Goal: Task Accomplishment & Management: Use online tool/utility

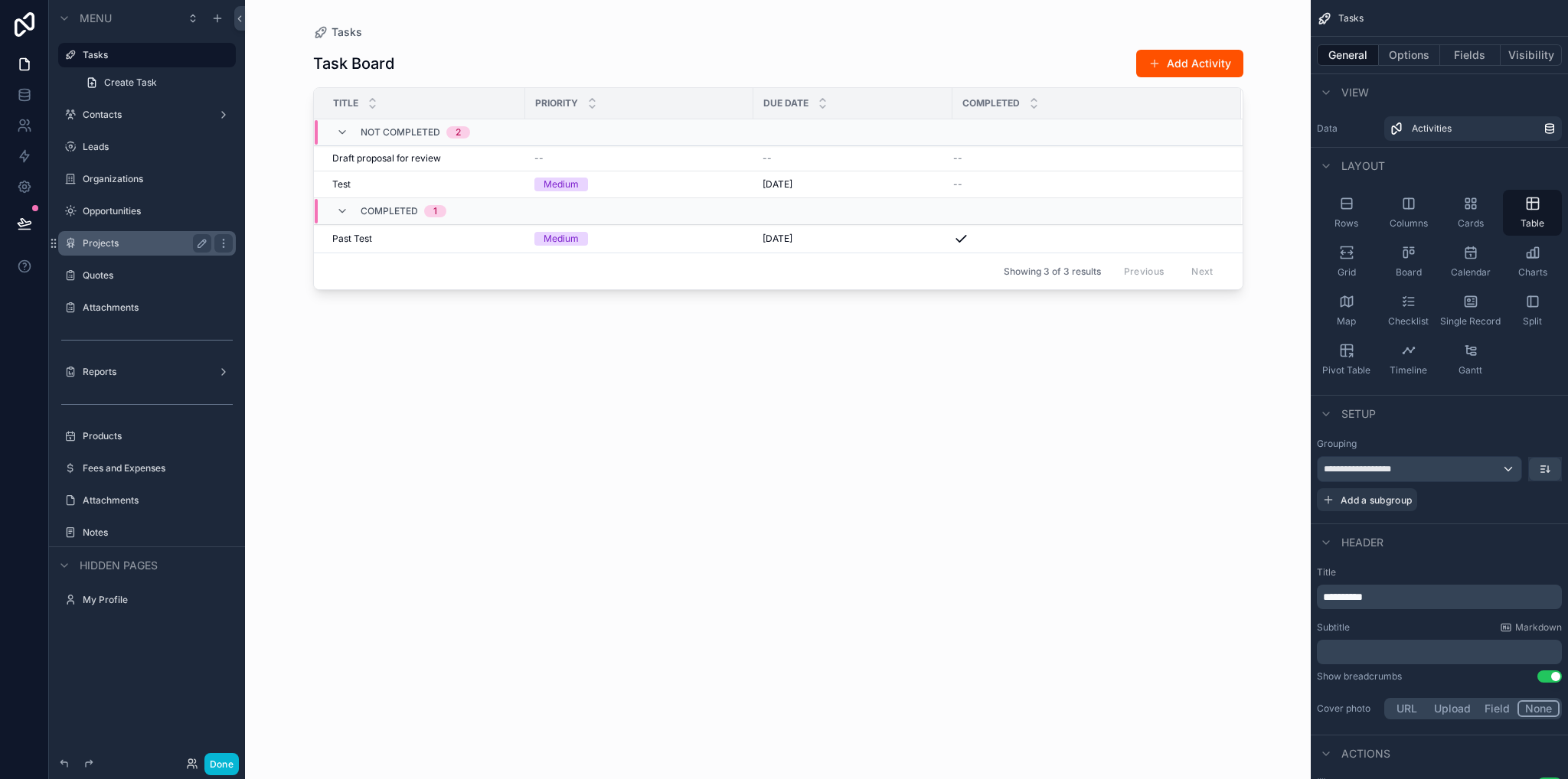
click at [120, 246] on label "Projects" at bounding box center [143, 243] width 123 height 12
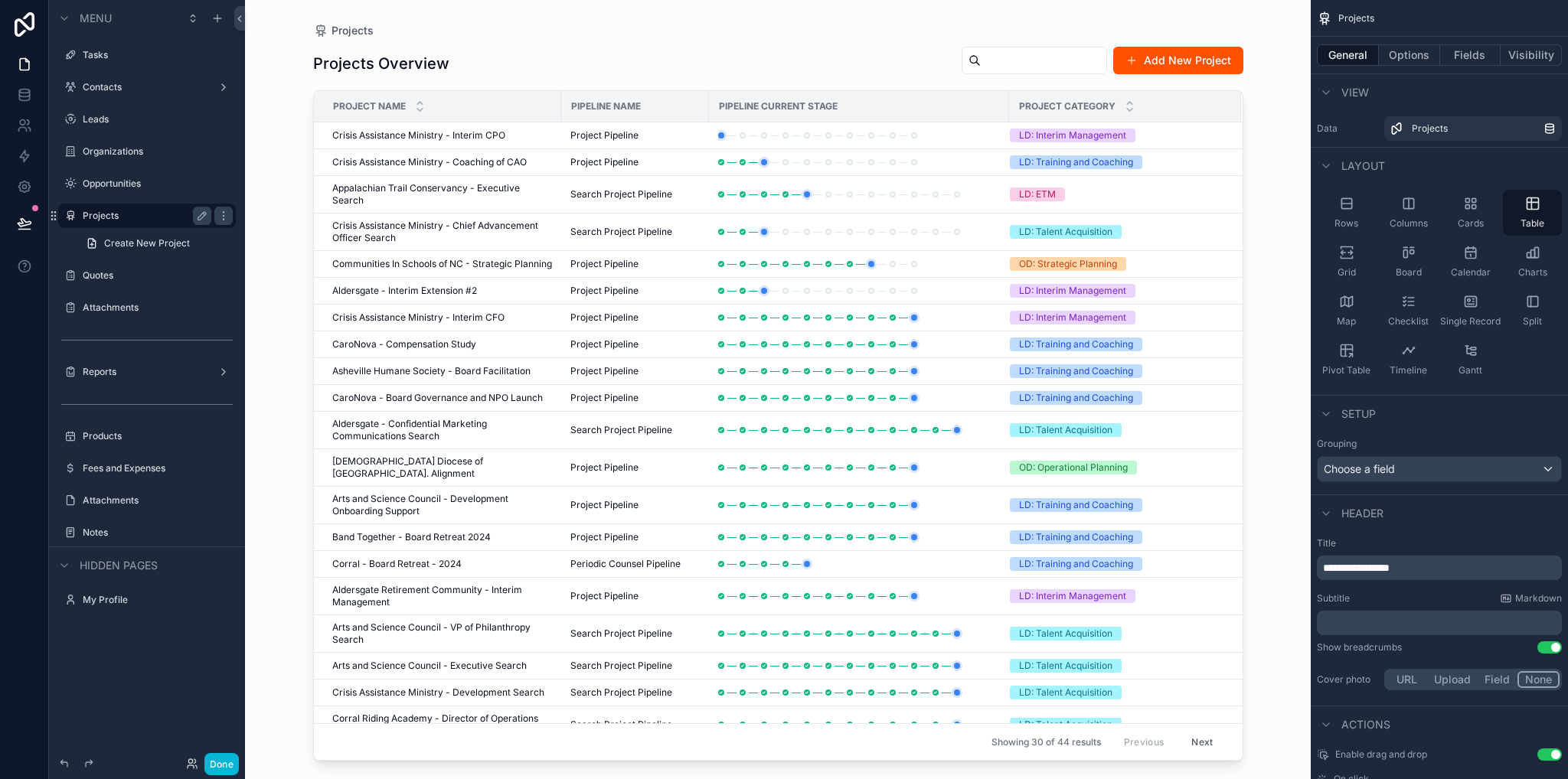
click at [468, 154] on div "scrollable content" at bounding box center [778, 381] width 980 height 761
click at [422, 99] on icon "scrollable content" at bounding box center [420, 103] width 10 height 10
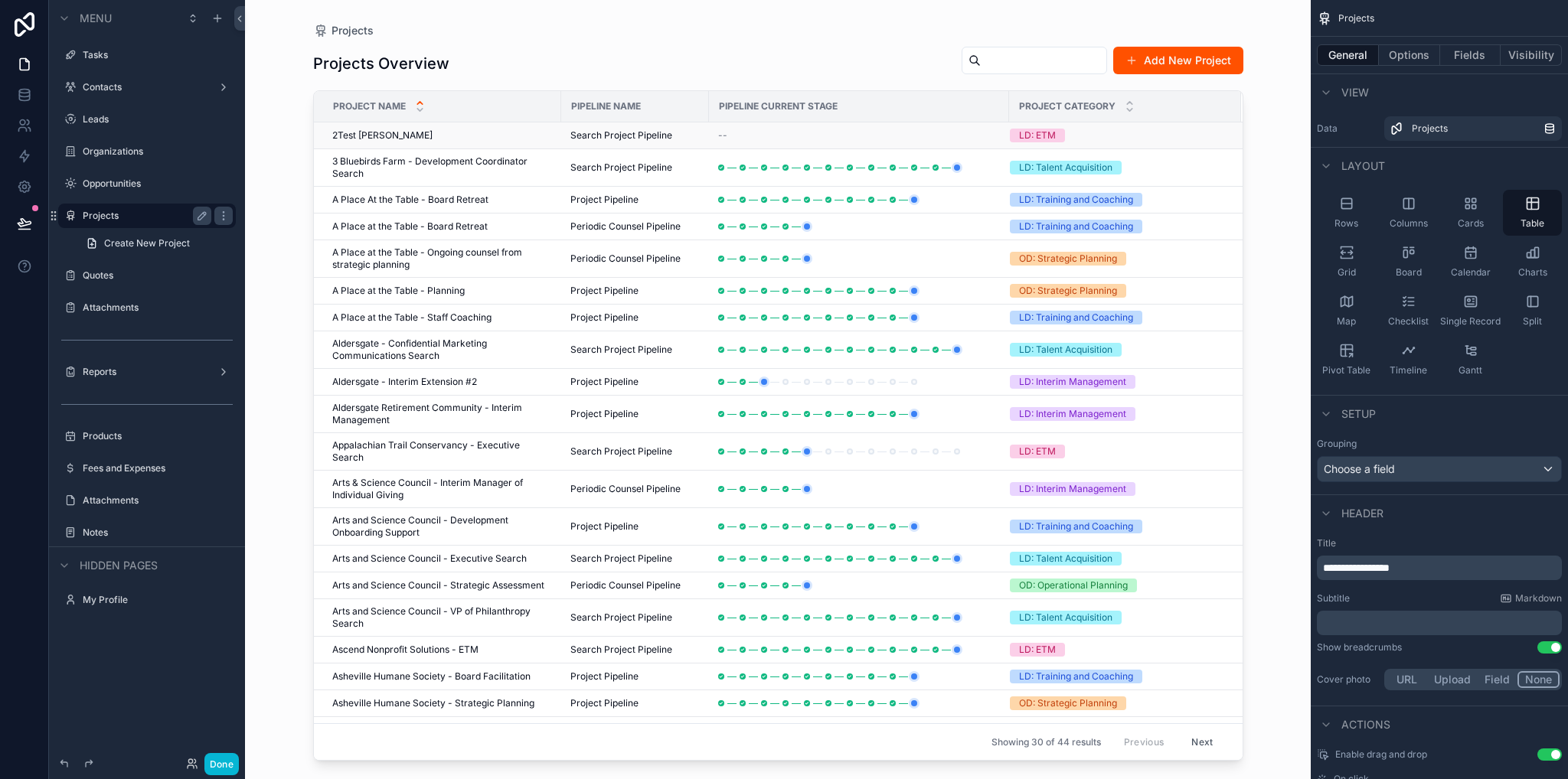
click at [365, 136] on span "2Test [PERSON_NAME]" at bounding box center [382, 135] width 100 height 12
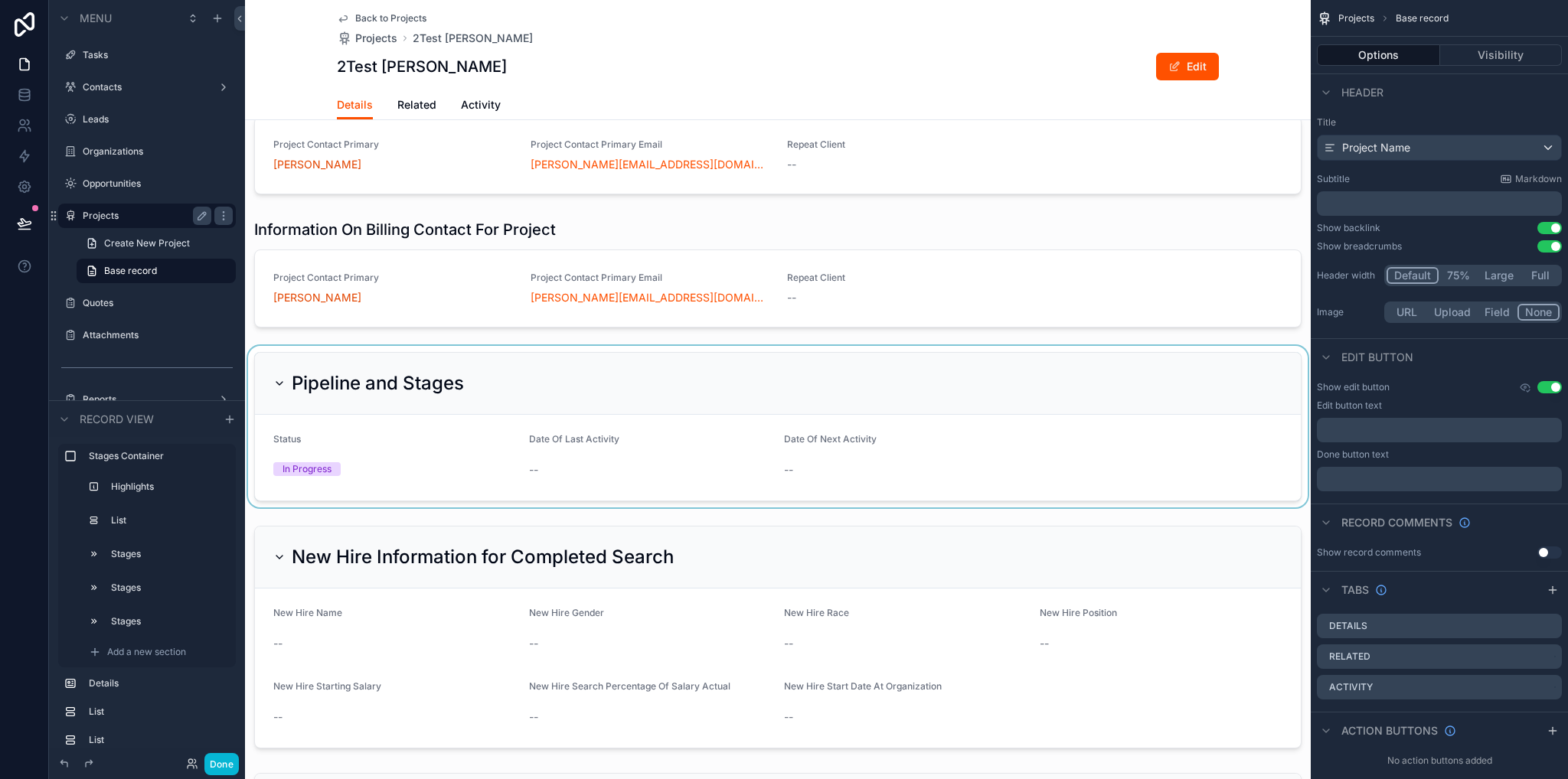
scroll to position [918, 0]
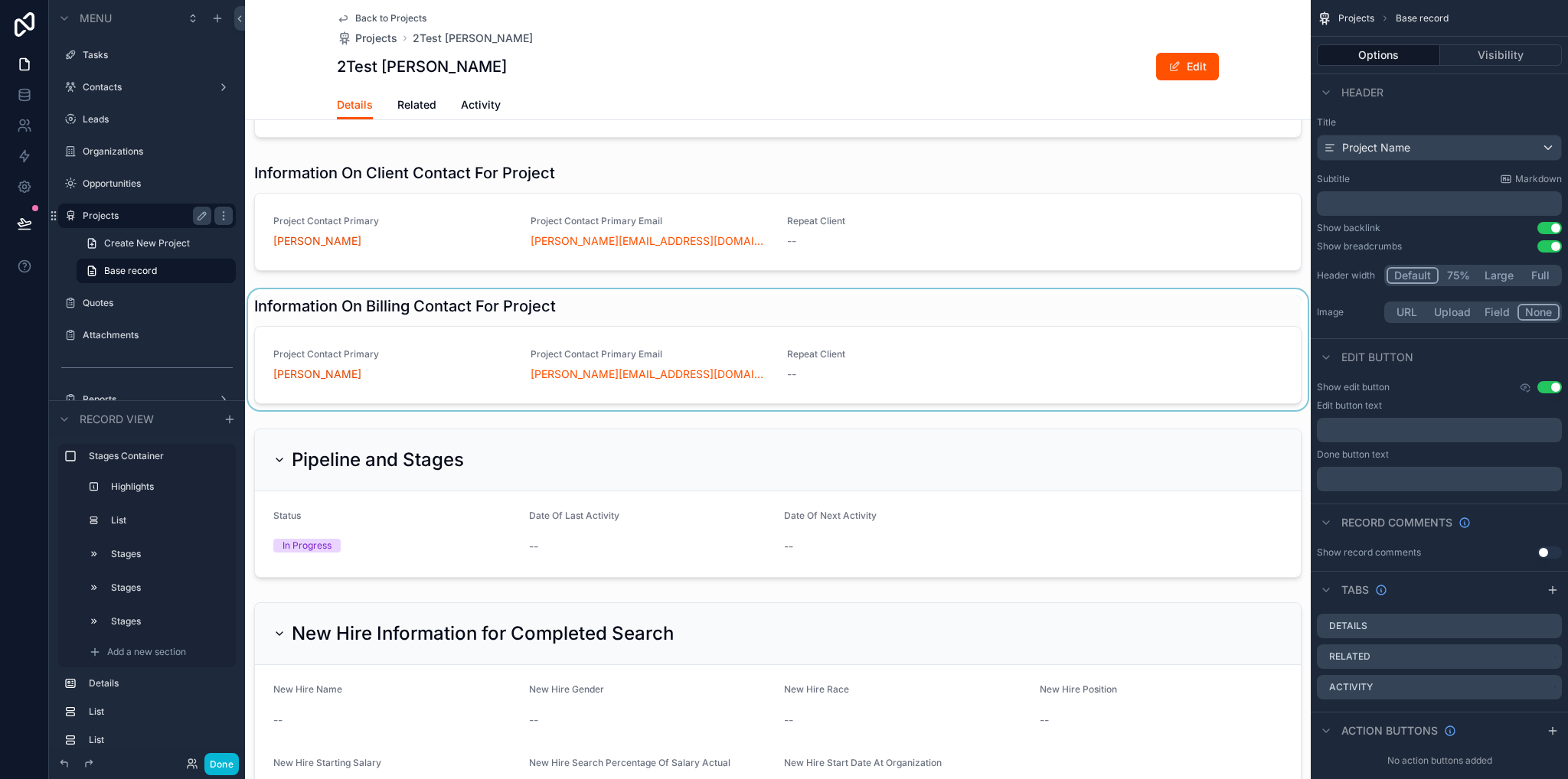
click at [420, 362] on div "scrollable content" at bounding box center [777, 349] width 1066 height 121
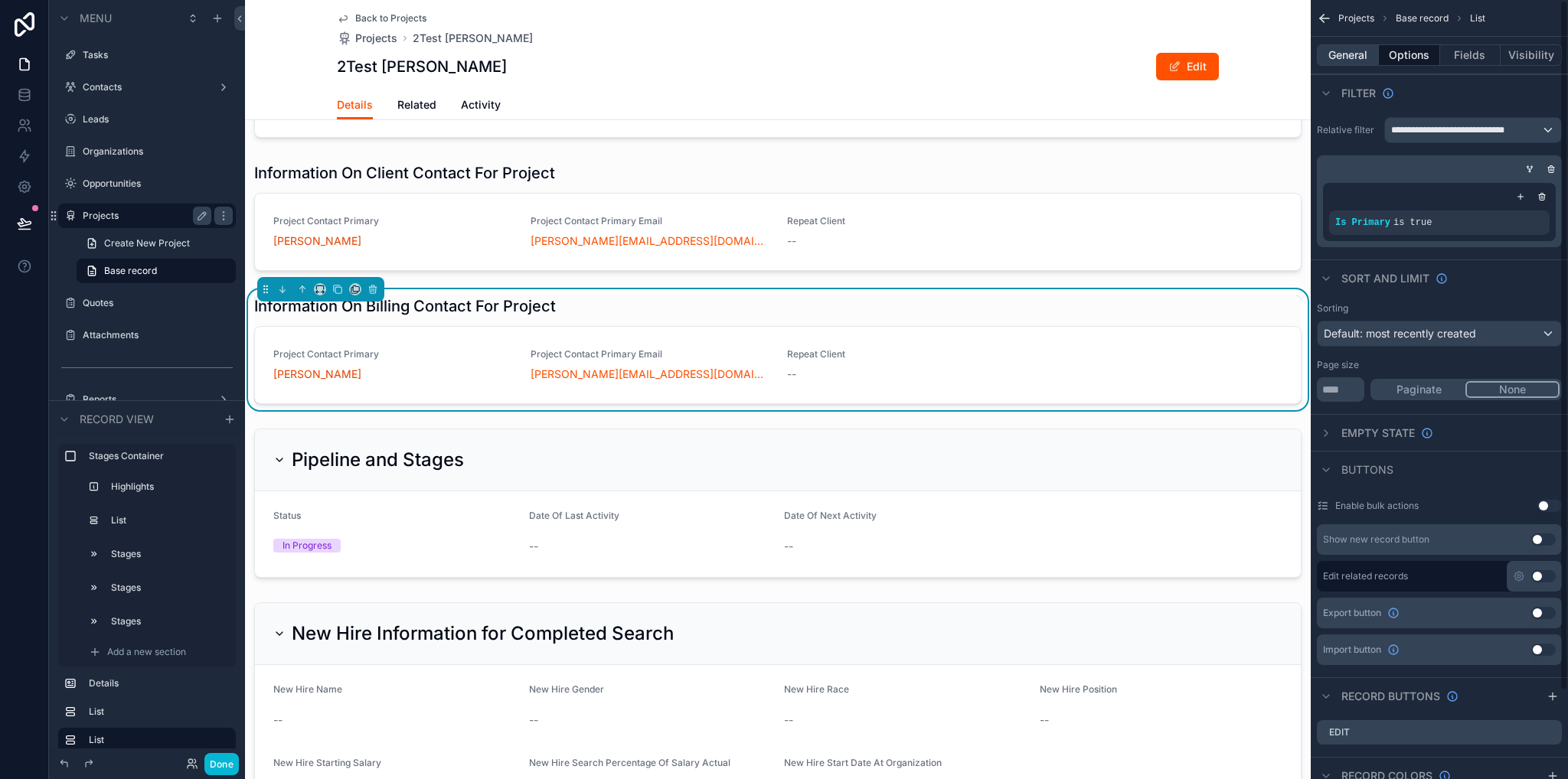
click at [1356, 52] on button "General" at bounding box center [1348, 54] width 62 height 22
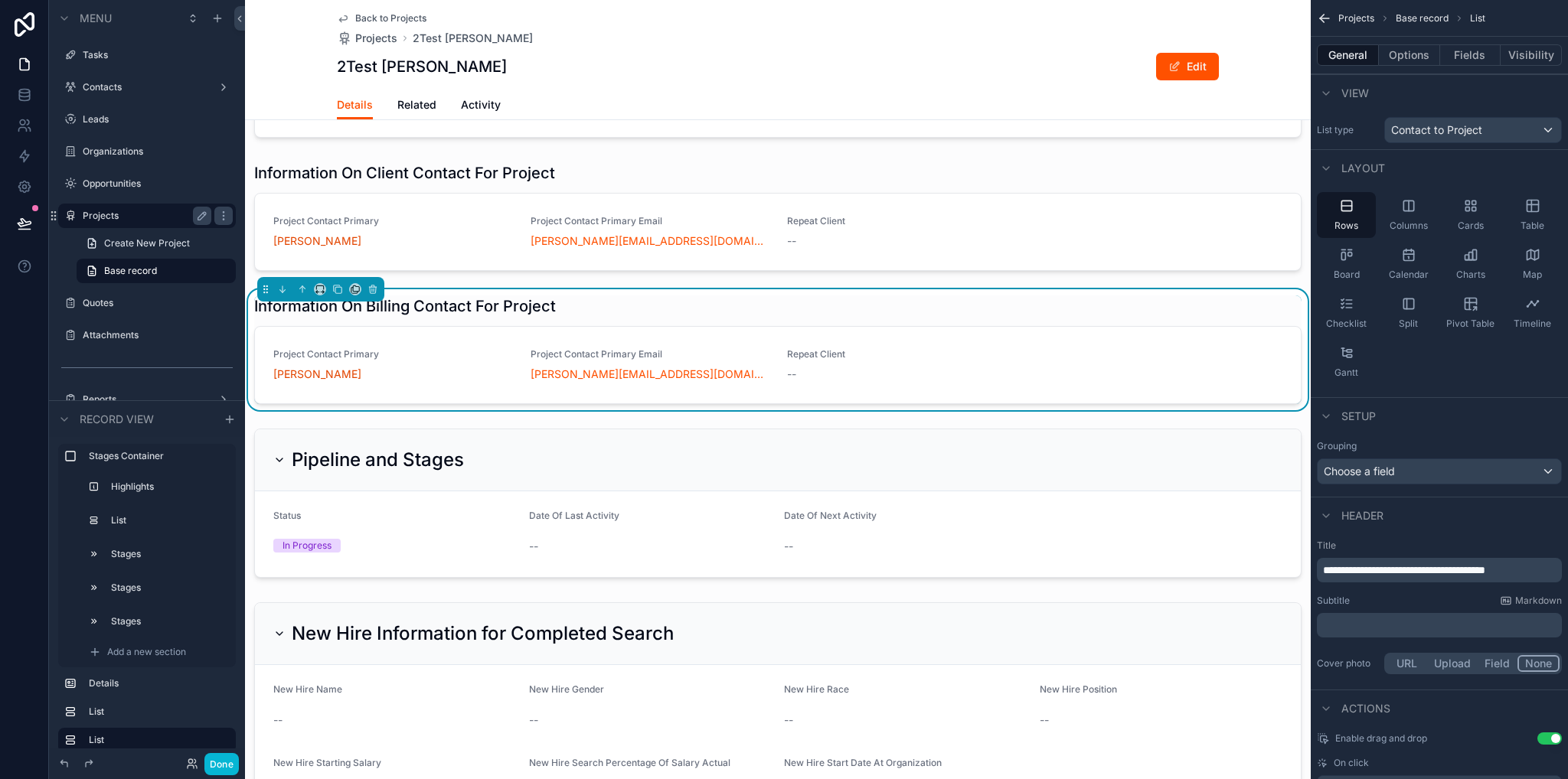
click at [601, 317] on div "Information On Billing Contact For Project" at bounding box center [778, 306] width 1048 height 22
click at [1400, 51] on button "Options" at bounding box center [1409, 54] width 61 height 22
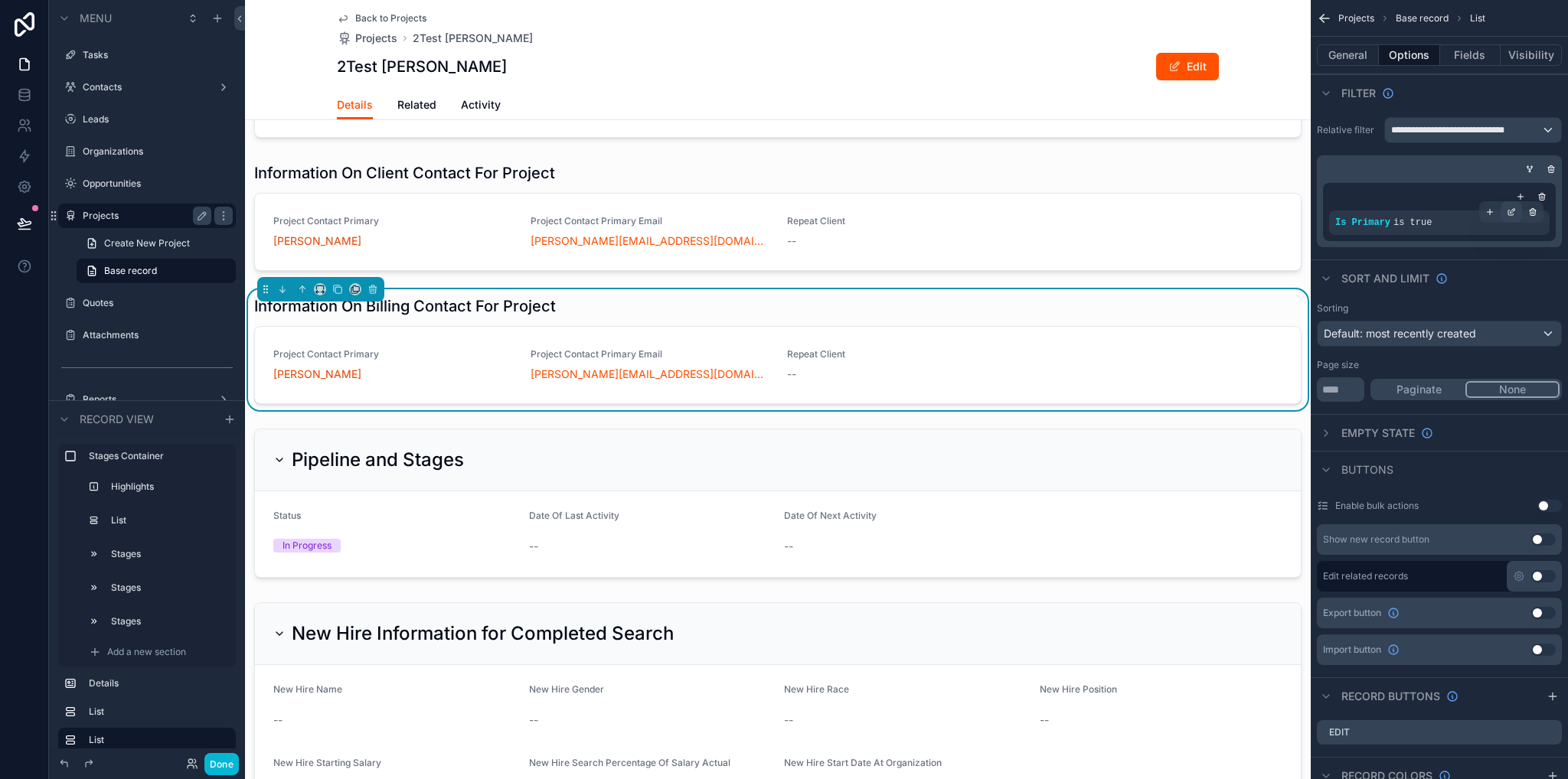
click at [1512, 216] on div "scrollable content" at bounding box center [1511, 211] width 22 height 22
click at [1204, 221] on span "Is Primary" at bounding box center [1202, 214] width 50 height 15
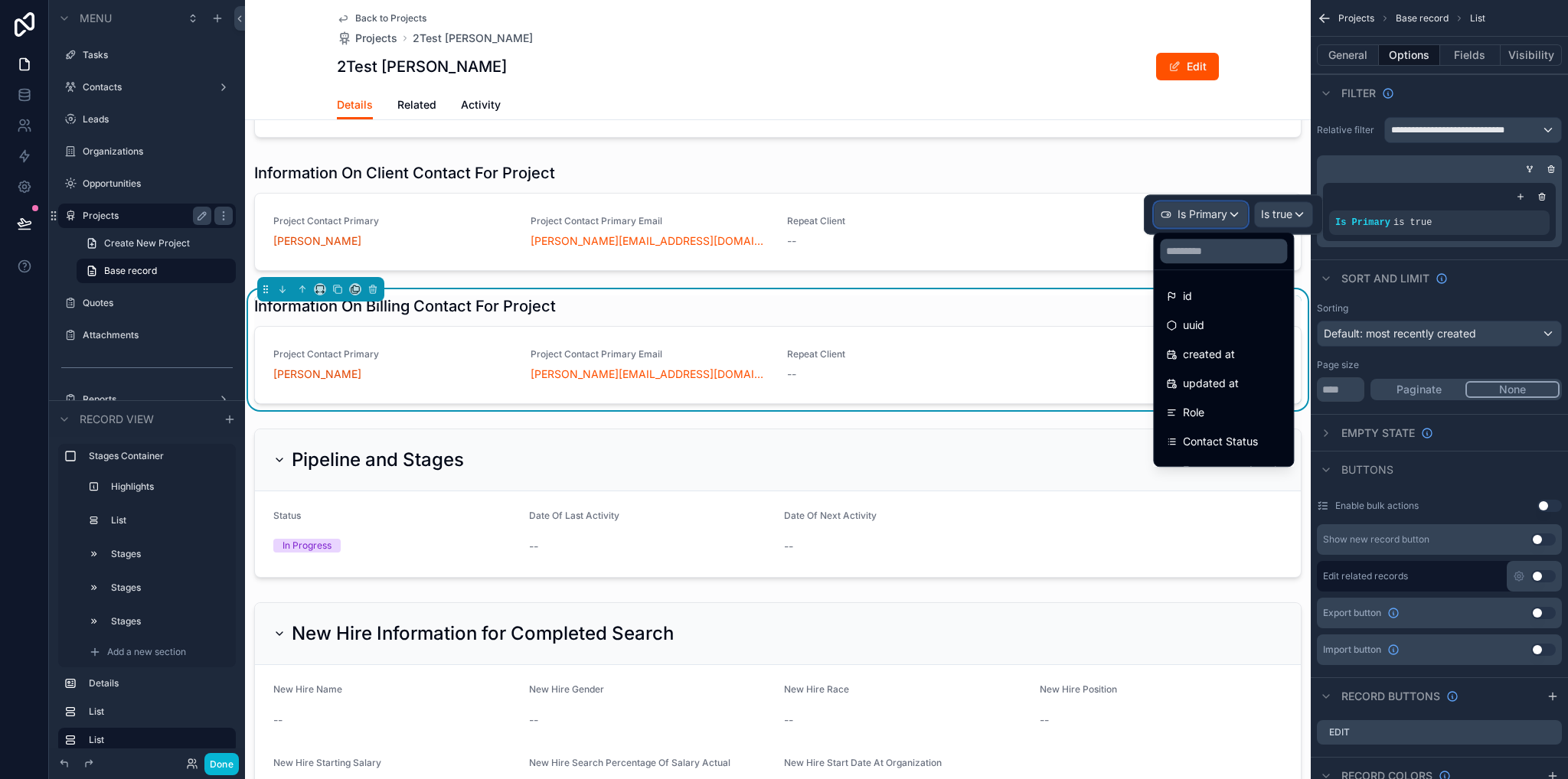
scroll to position [312, 0]
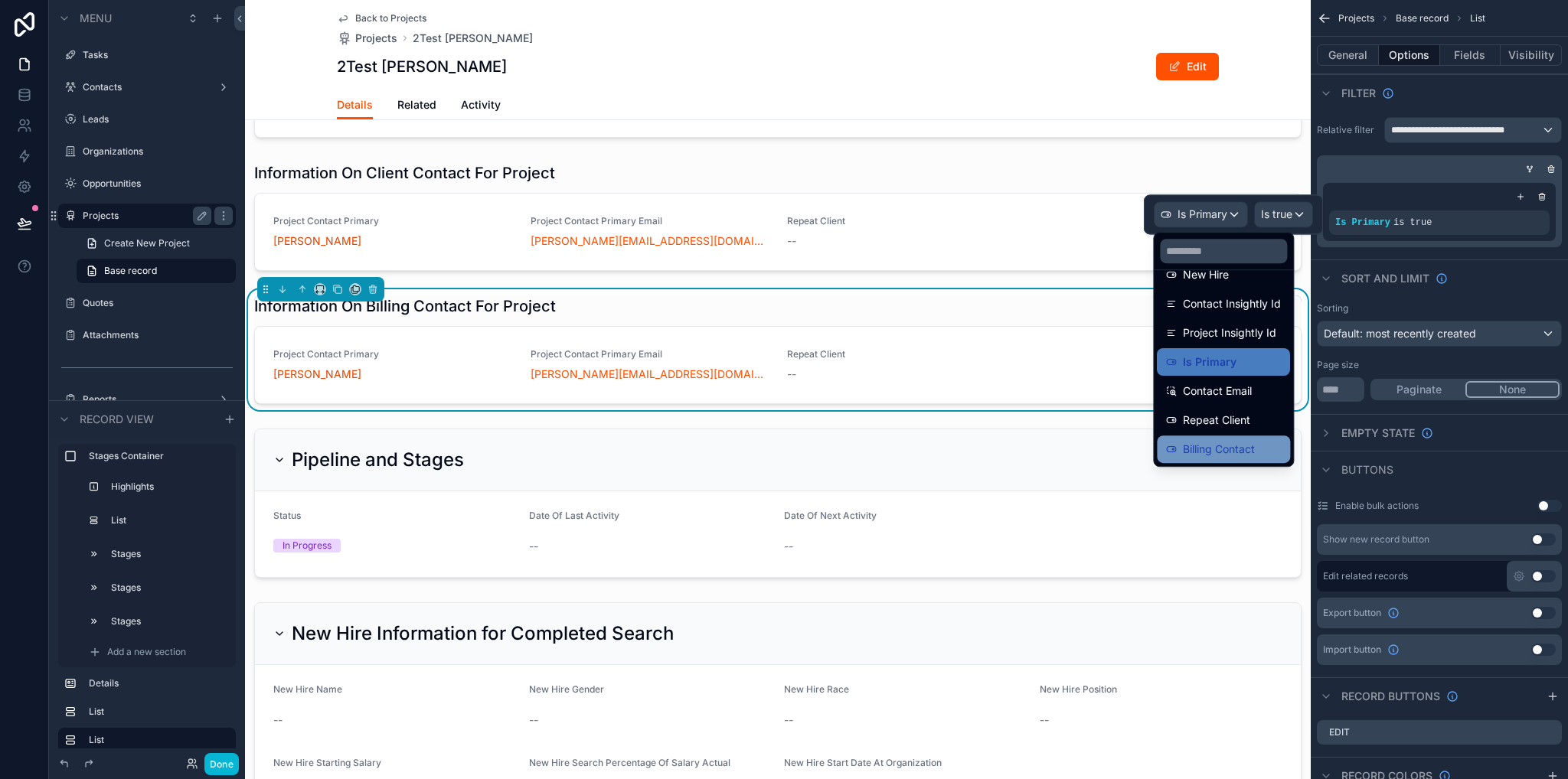
click at [1234, 446] on span "Billing Contact" at bounding box center [1219, 450] width 72 height 19
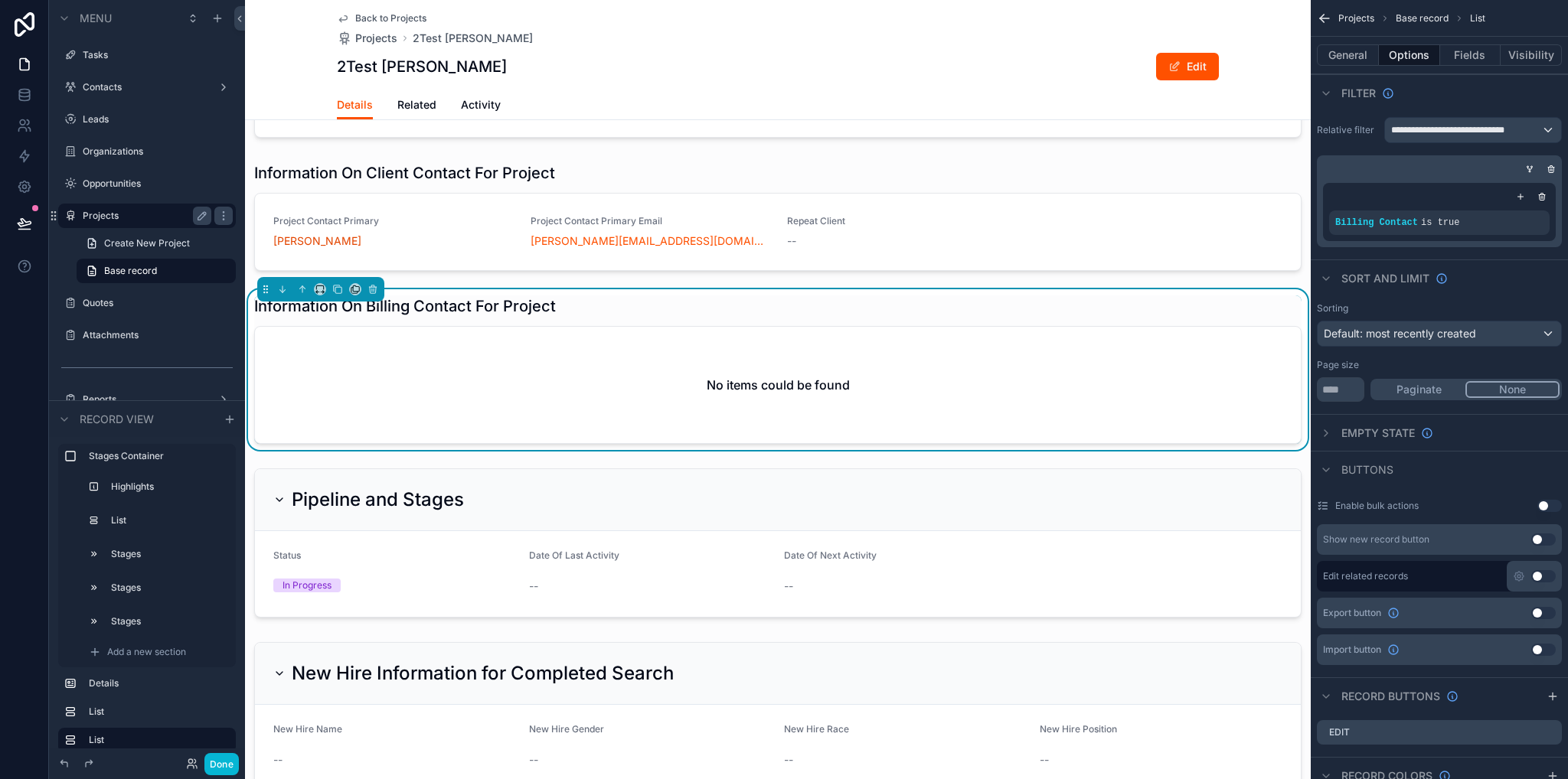
click at [1295, 181] on div "User Responsible [PERSON_NAME] Project Category LD: ETM Status In Progress Date…" at bounding box center [777, 467] width 1066 height 2493
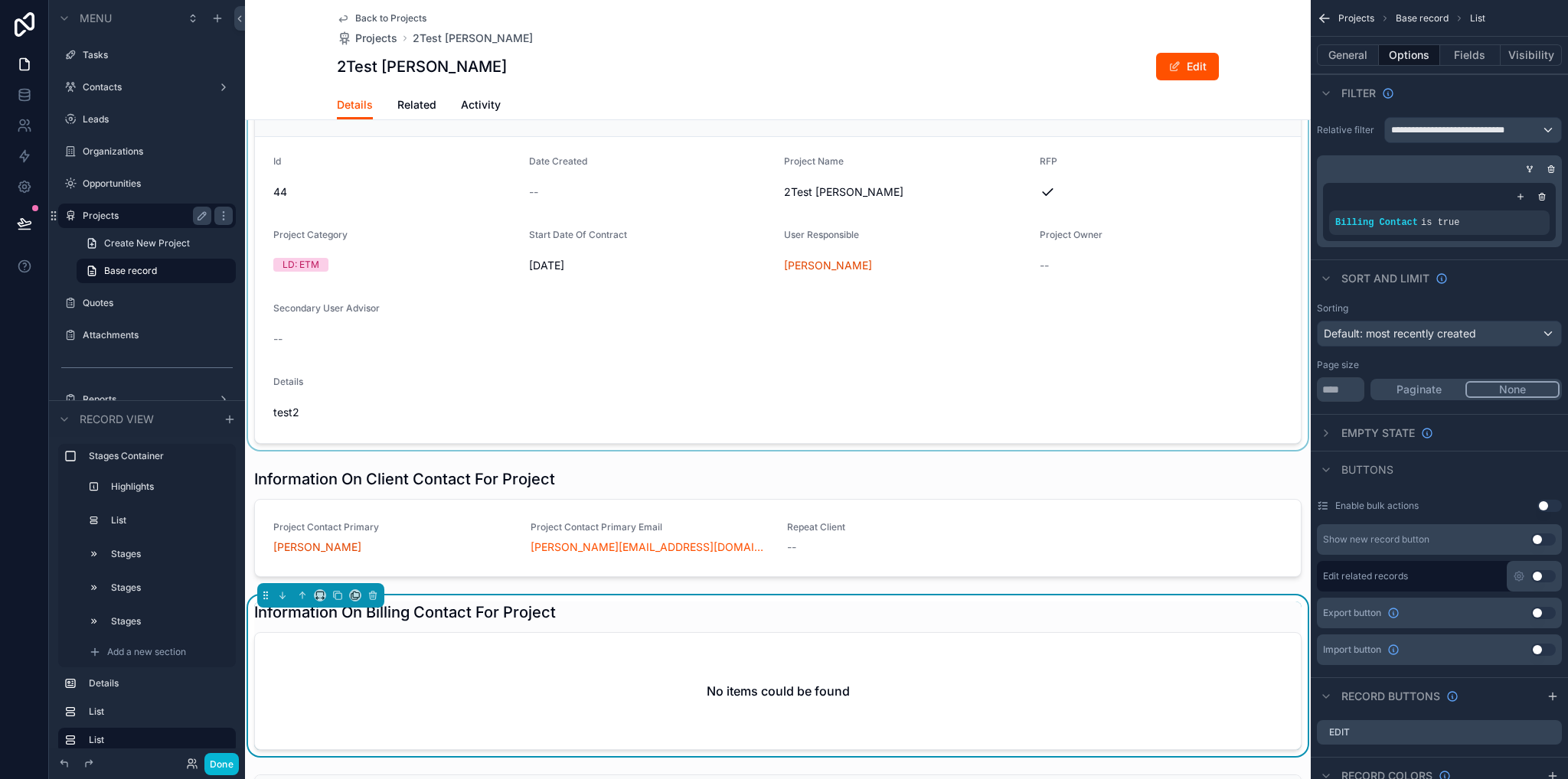
scroll to position [766, 0]
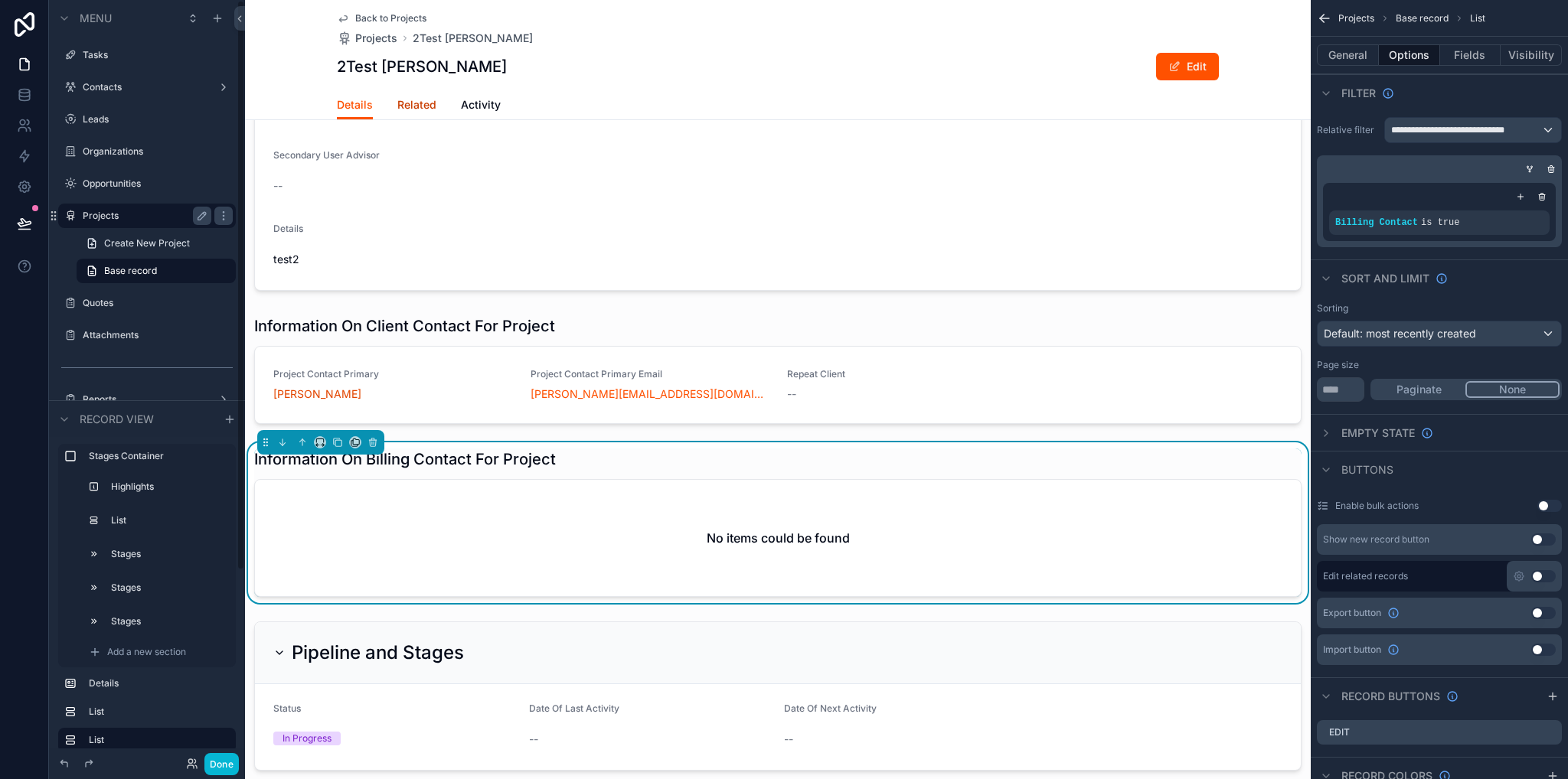
click at [398, 111] on span "Related" at bounding box center [417, 105] width 39 height 15
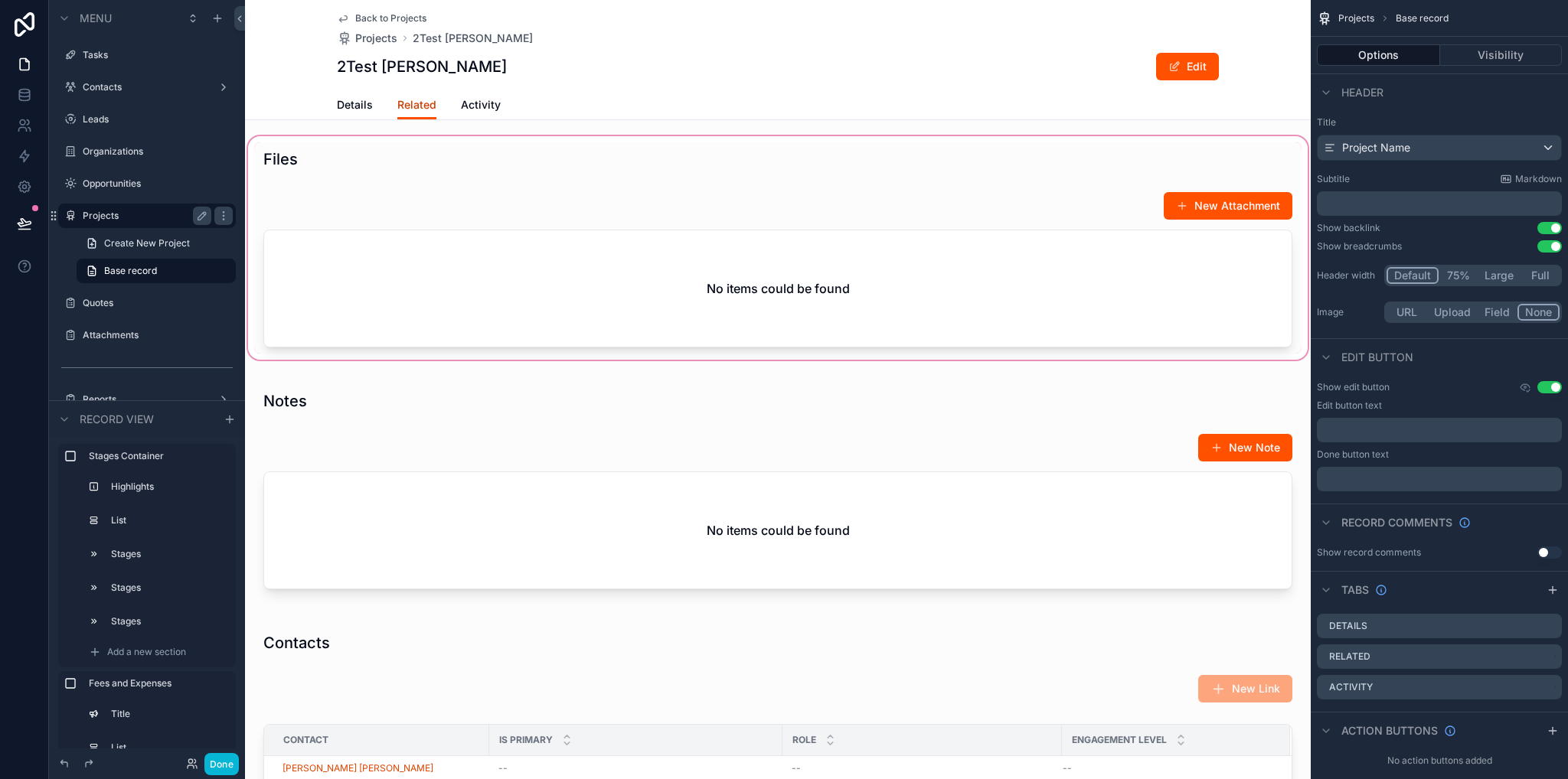
scroll to position [1072, 0]
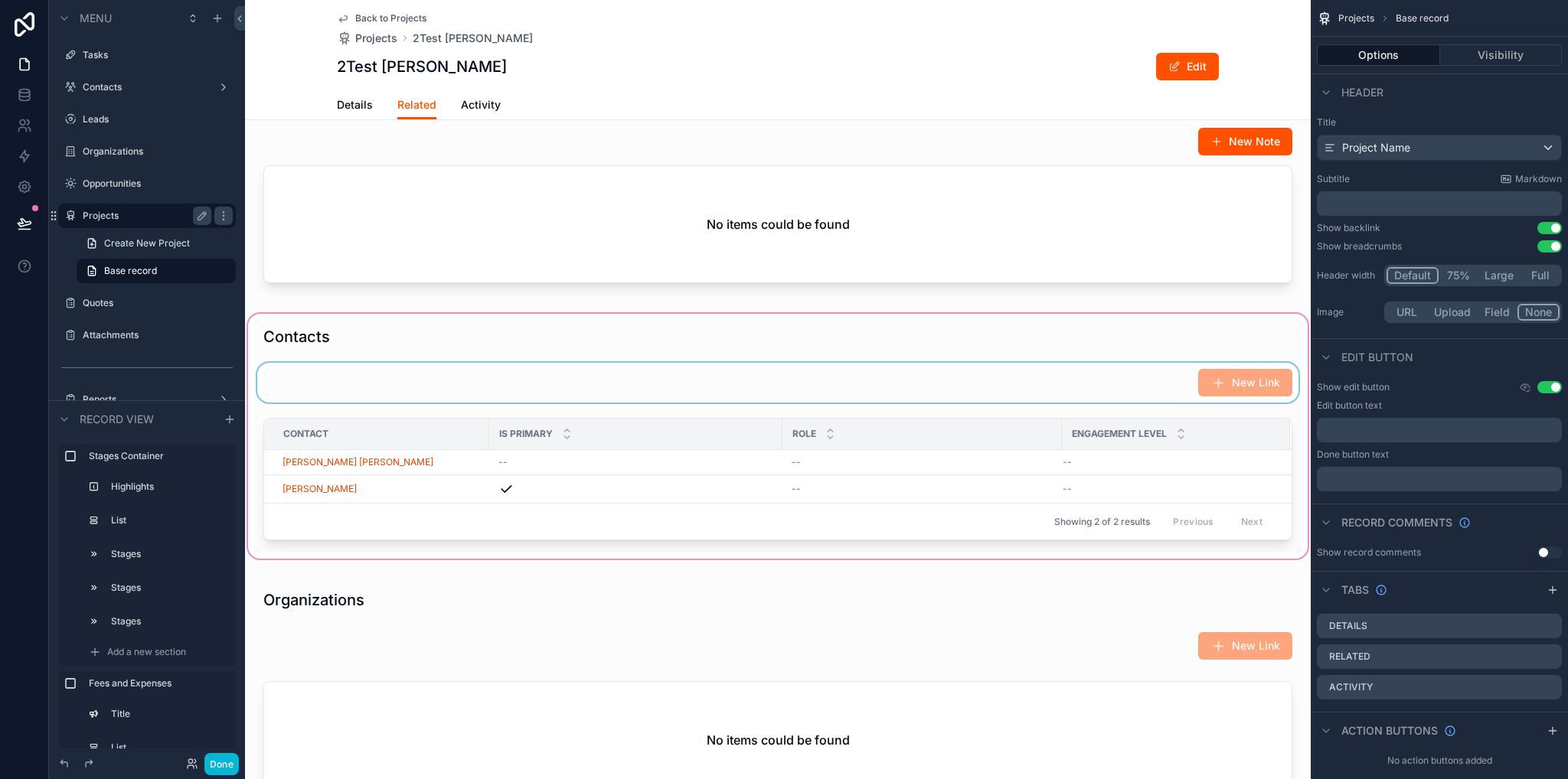
click at [632, 421] on div "scrollable content" at bounding box center [777, 436] width 1066 height 252
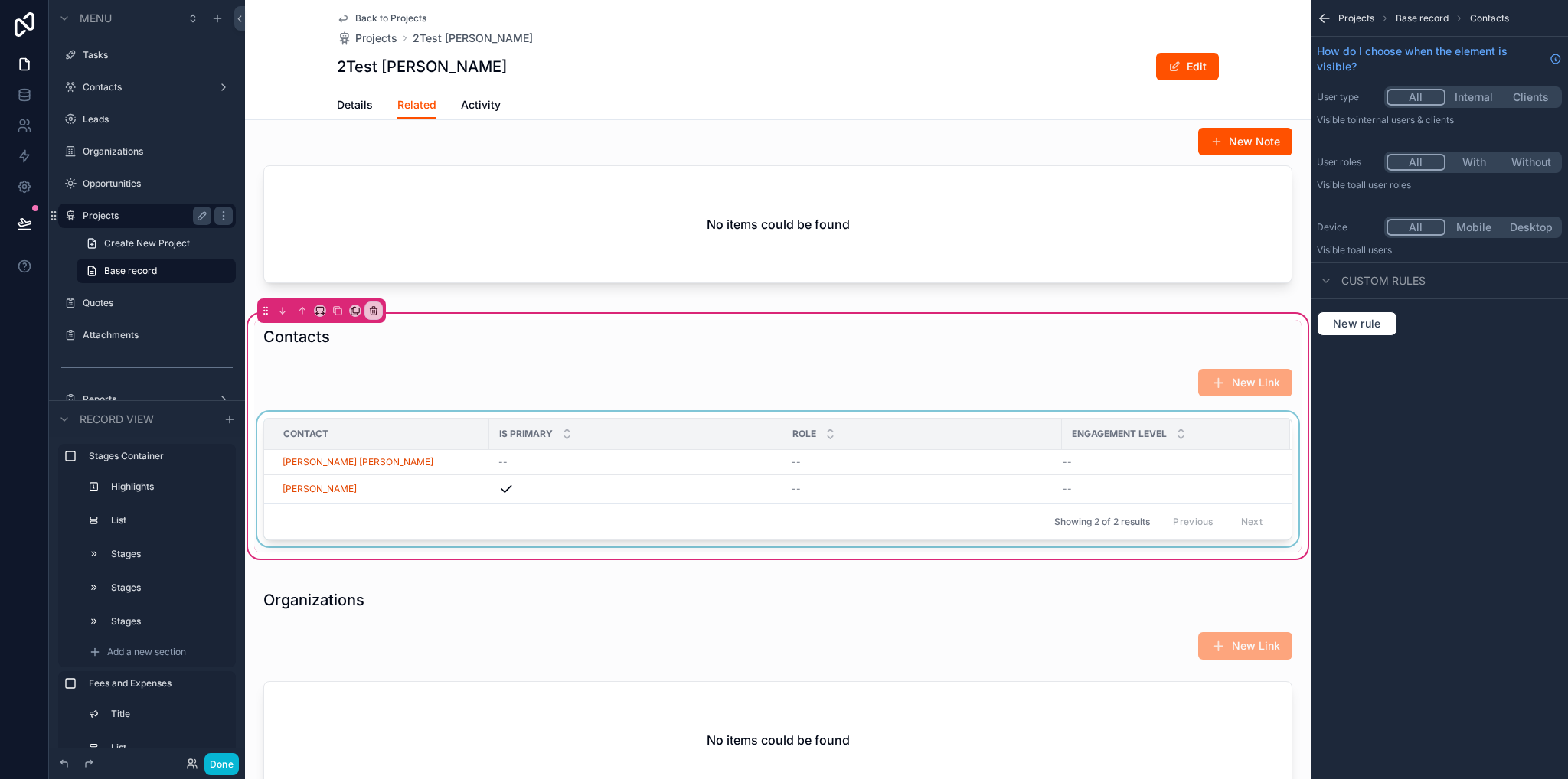
click at [719, 450] on div "scrollable content" at bounding box center [778, 482] width 1048 height 141
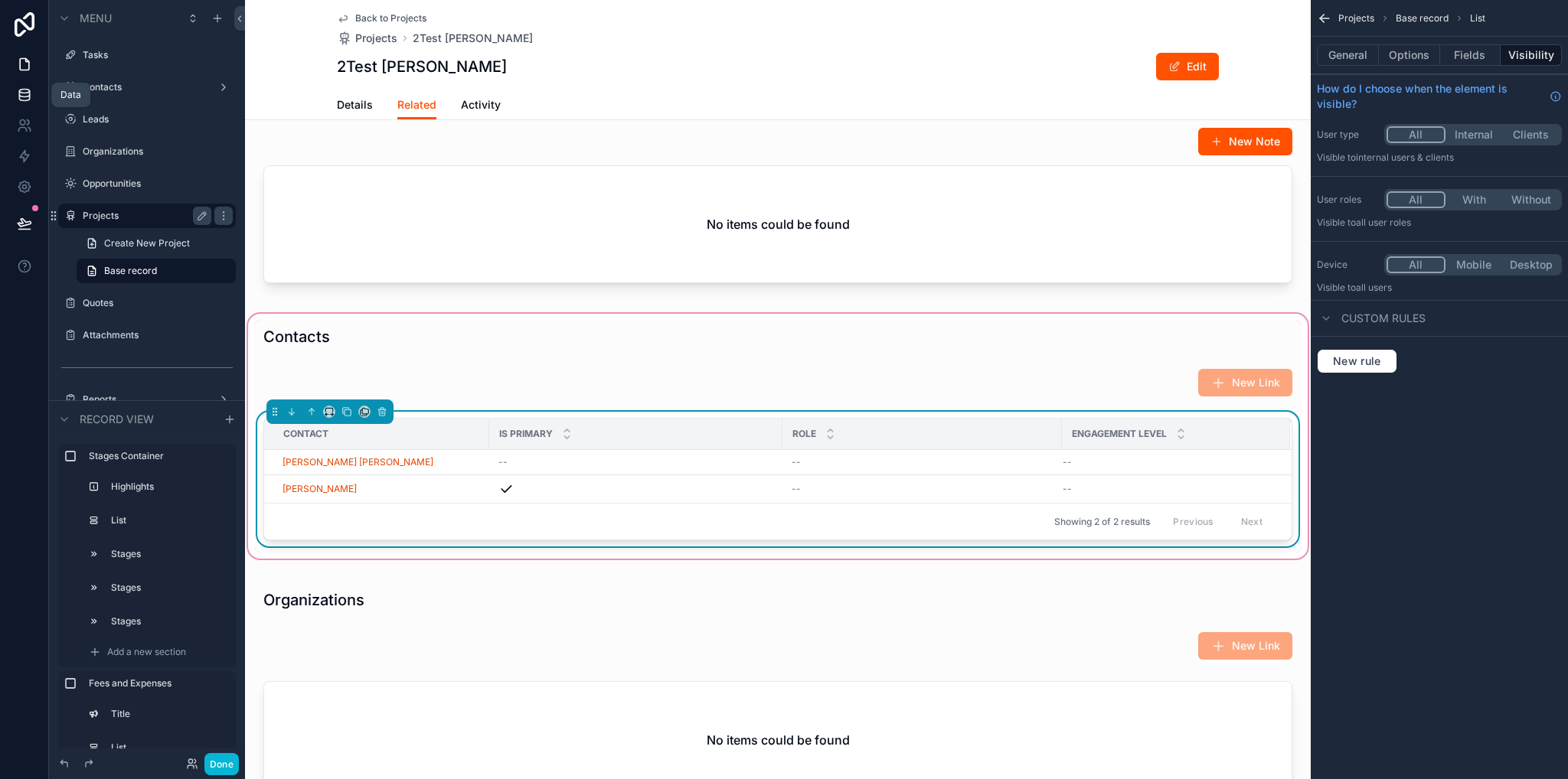
click at [24, 98] on icon at bounding box center [24, 94] width 15 height 15
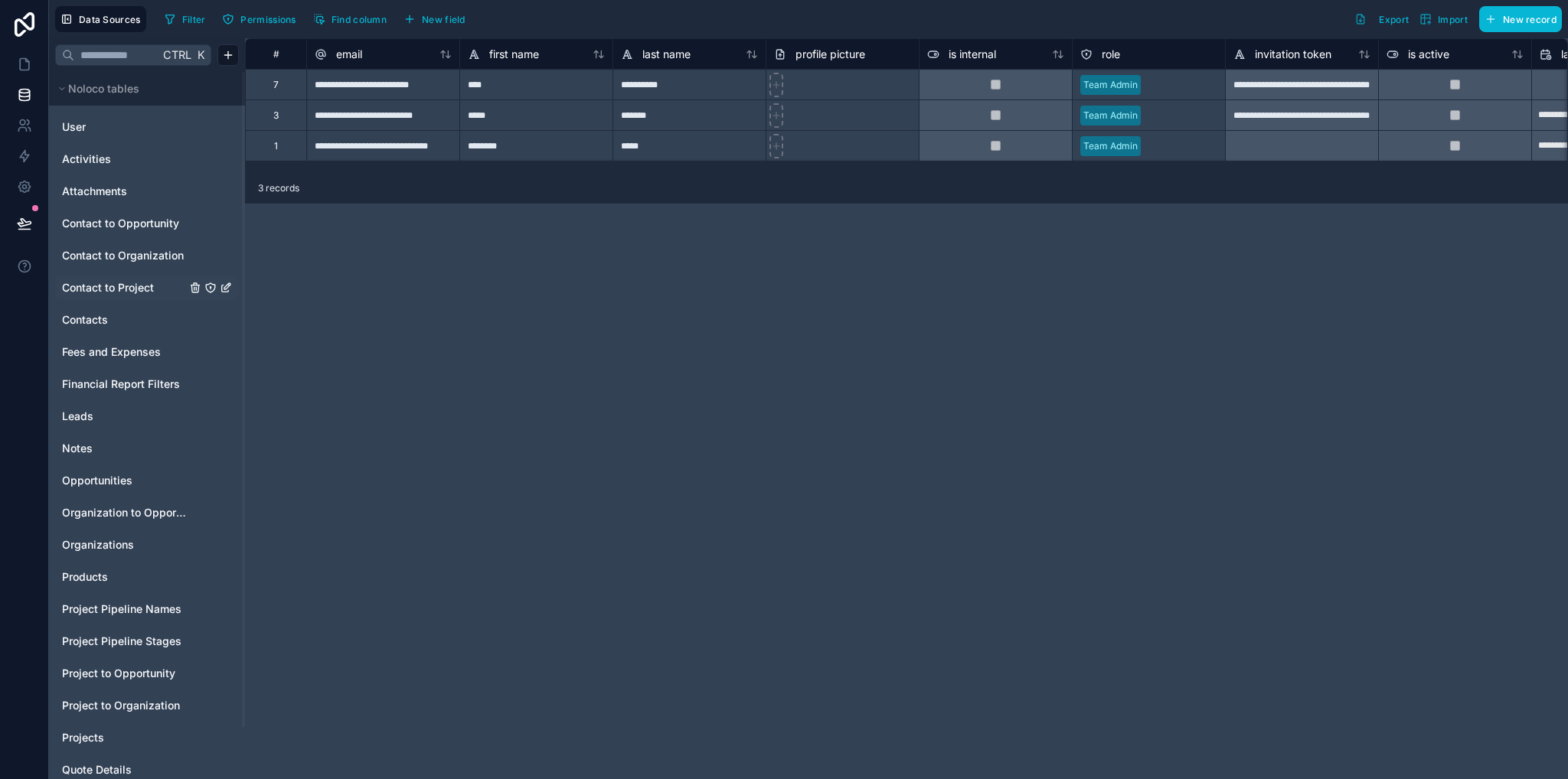
click at [121, 285] on span "Contact to Project" at bounding box center [108, 288] width 92 height 15
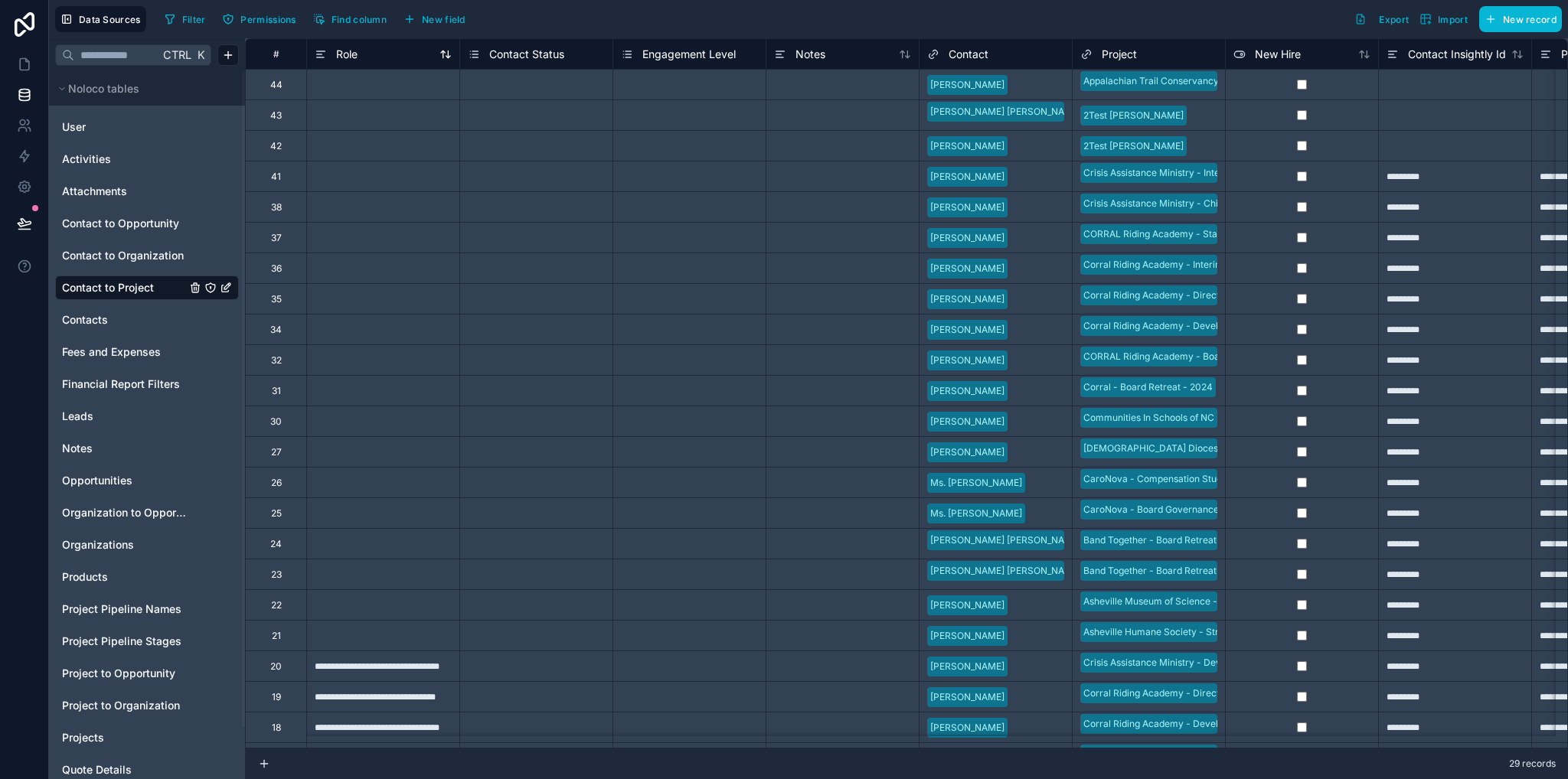
click at [346, 55] on span "Role" at bounding box center [346, 54] width 22 height 15
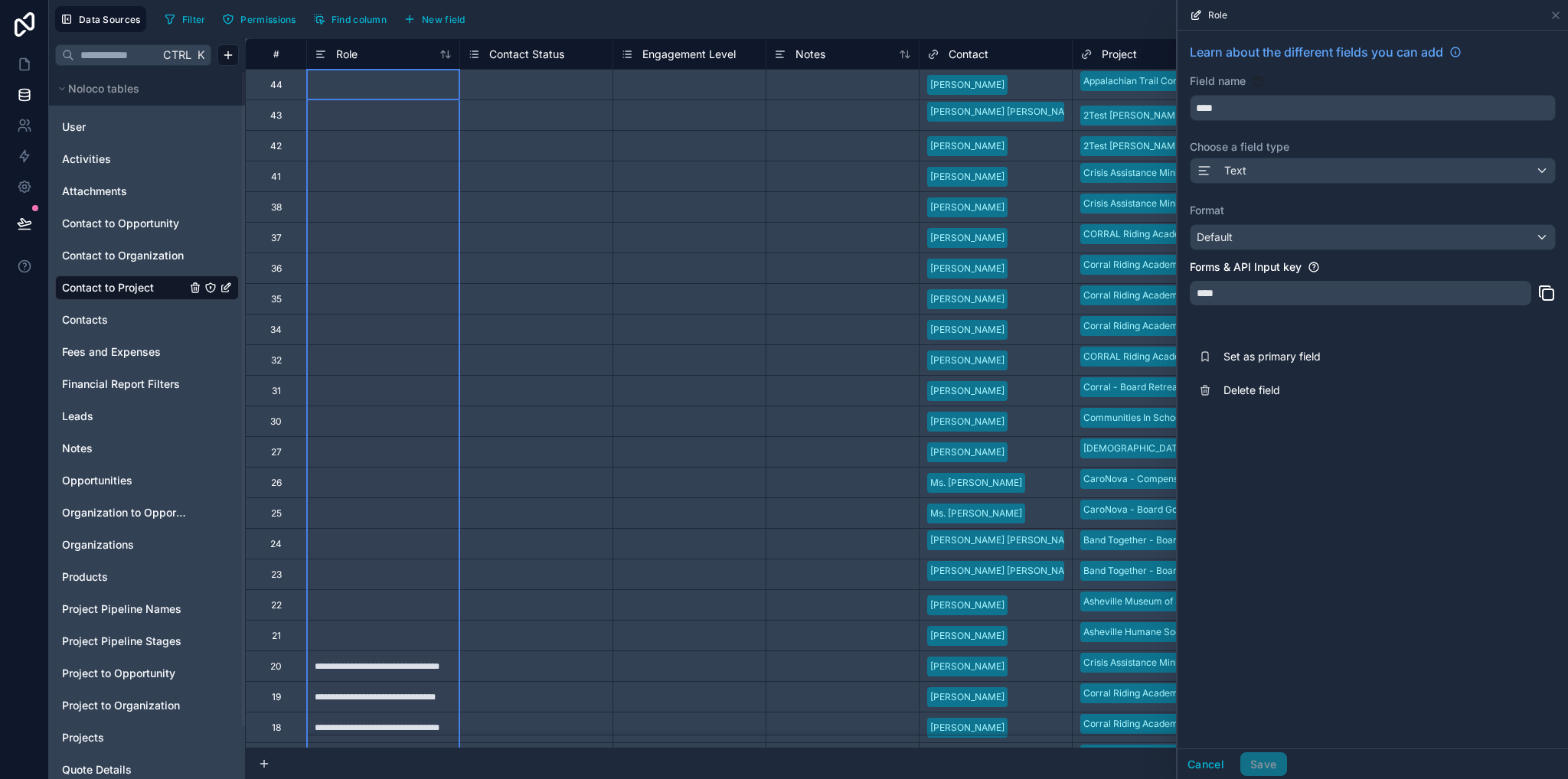
click at [1387, 437] on div "Learn about the different fields you can add Field name **** Choose a field typ…" at bounding box center [1372, 390] width 390 height 718
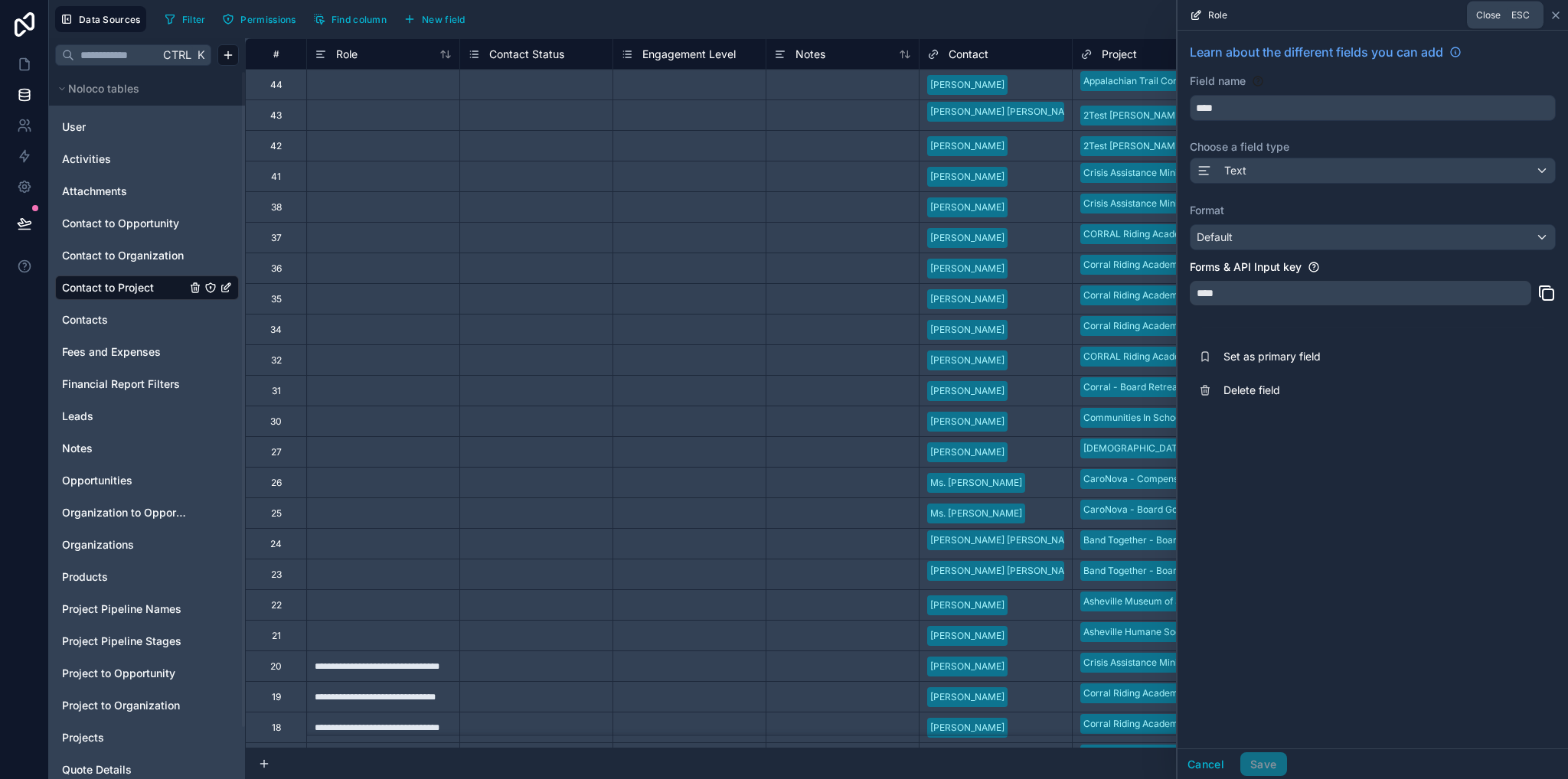
click at [1559, 13] on icon at bounding box center [1556, 15] width 12 height 12
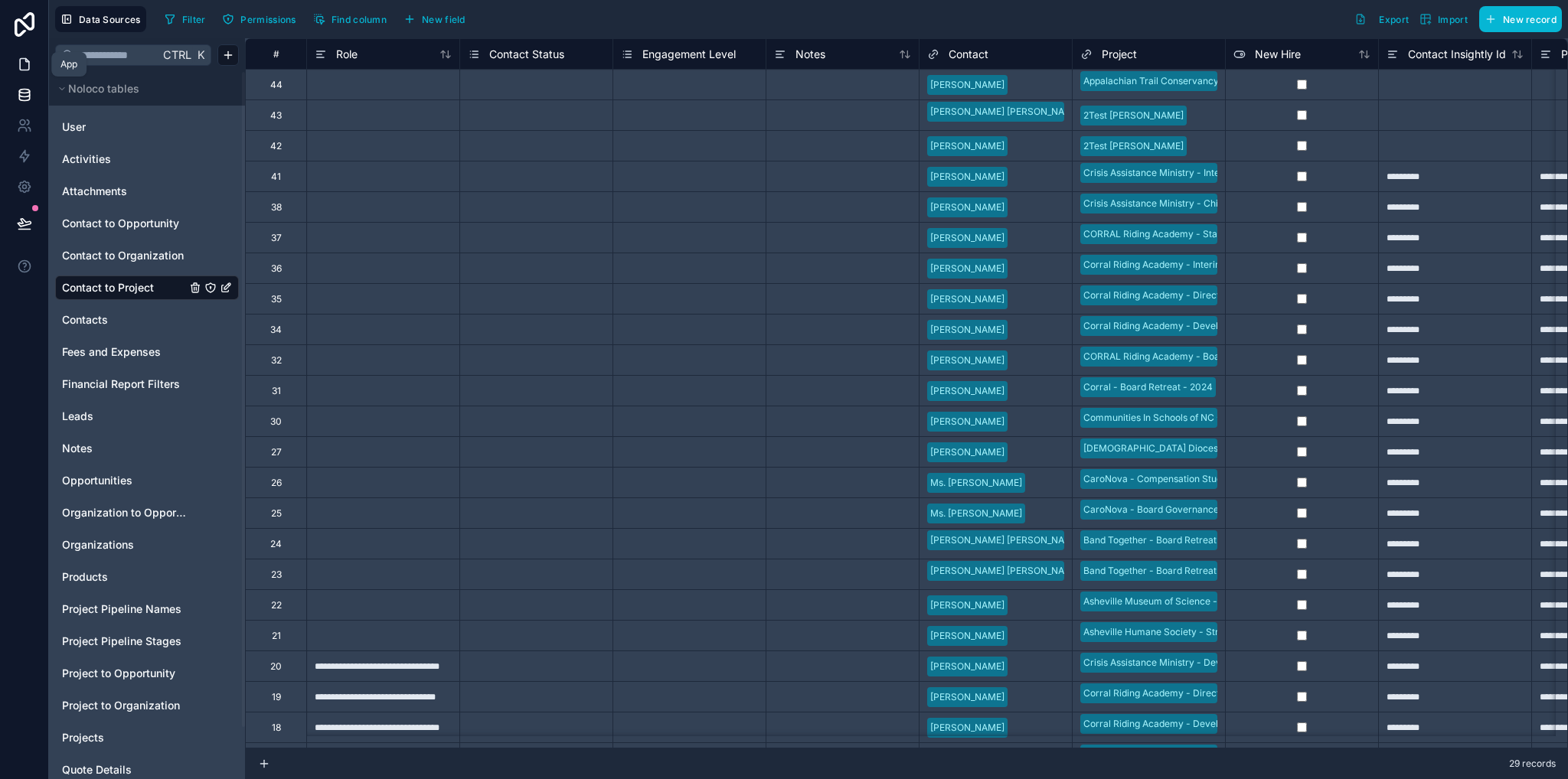
click at [27, 69] on icon at bounding box center [24, 65] width 15 height 15
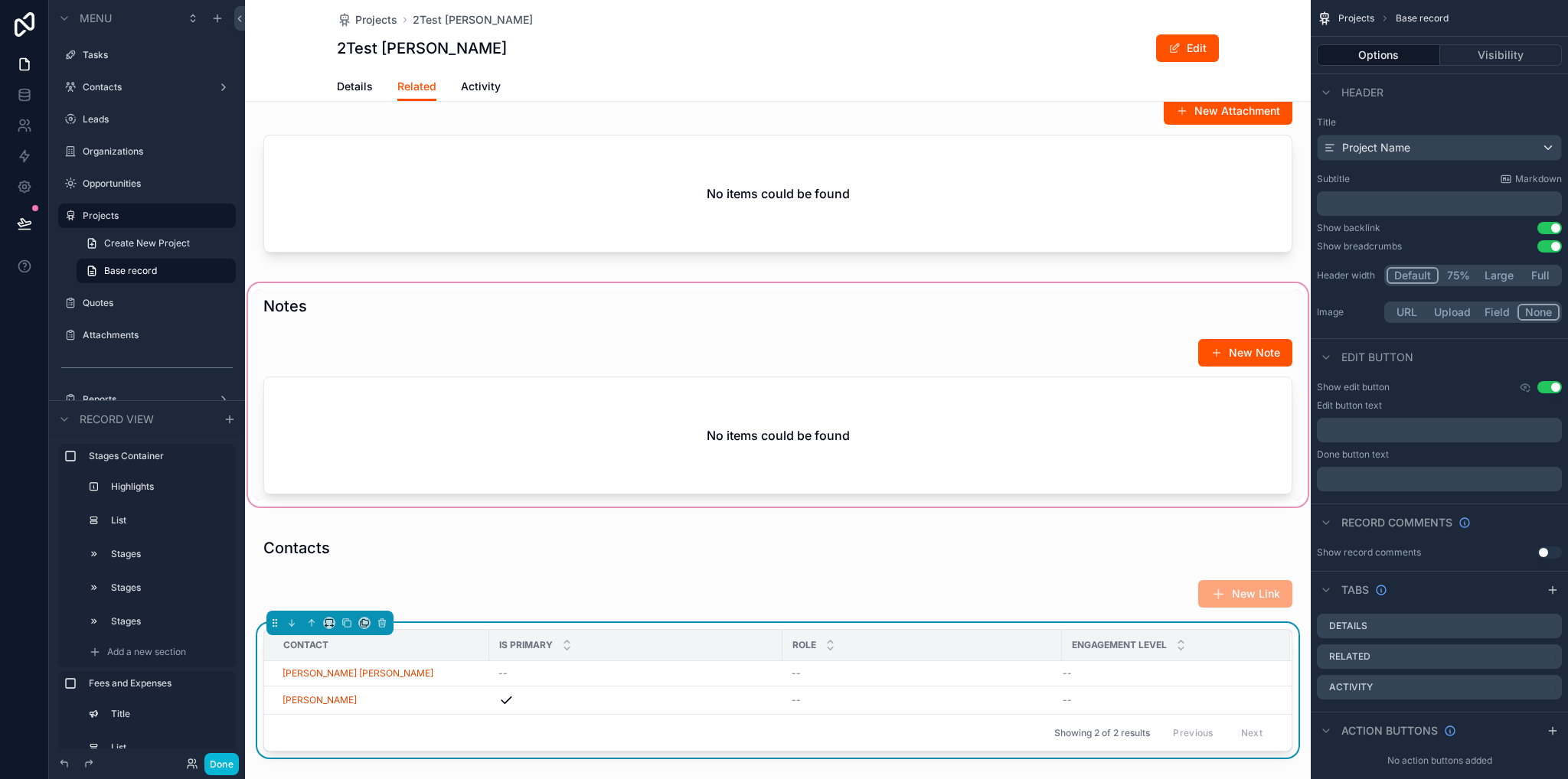
scroll to position [1148, 0]
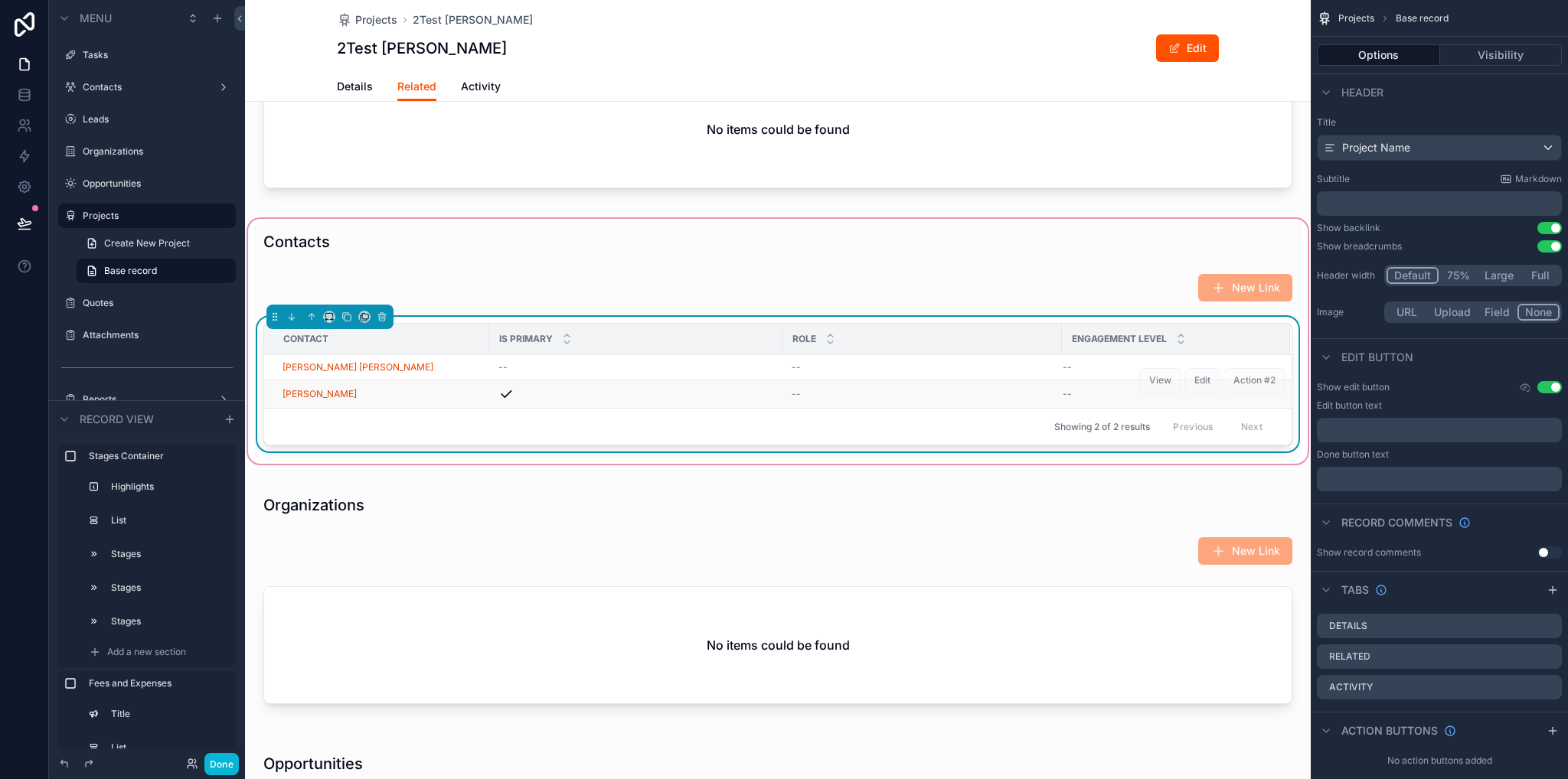
click at [1092, 409] on td "--" at bounding box center [1176, 395] width 228 height 28
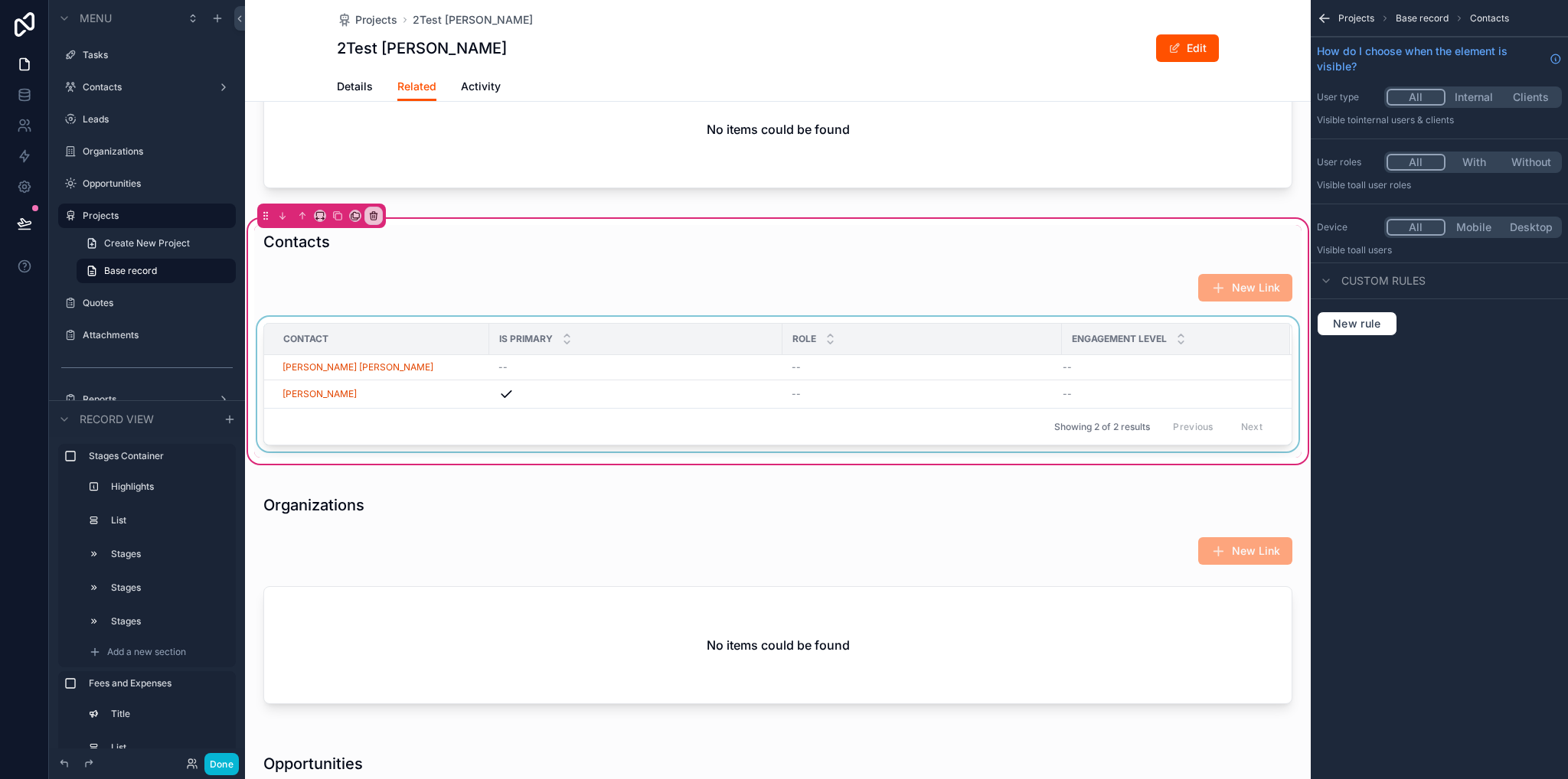
click at [1028, 422] on div "scrollable content" at bounding box center [778, 387] width 1048 height 141
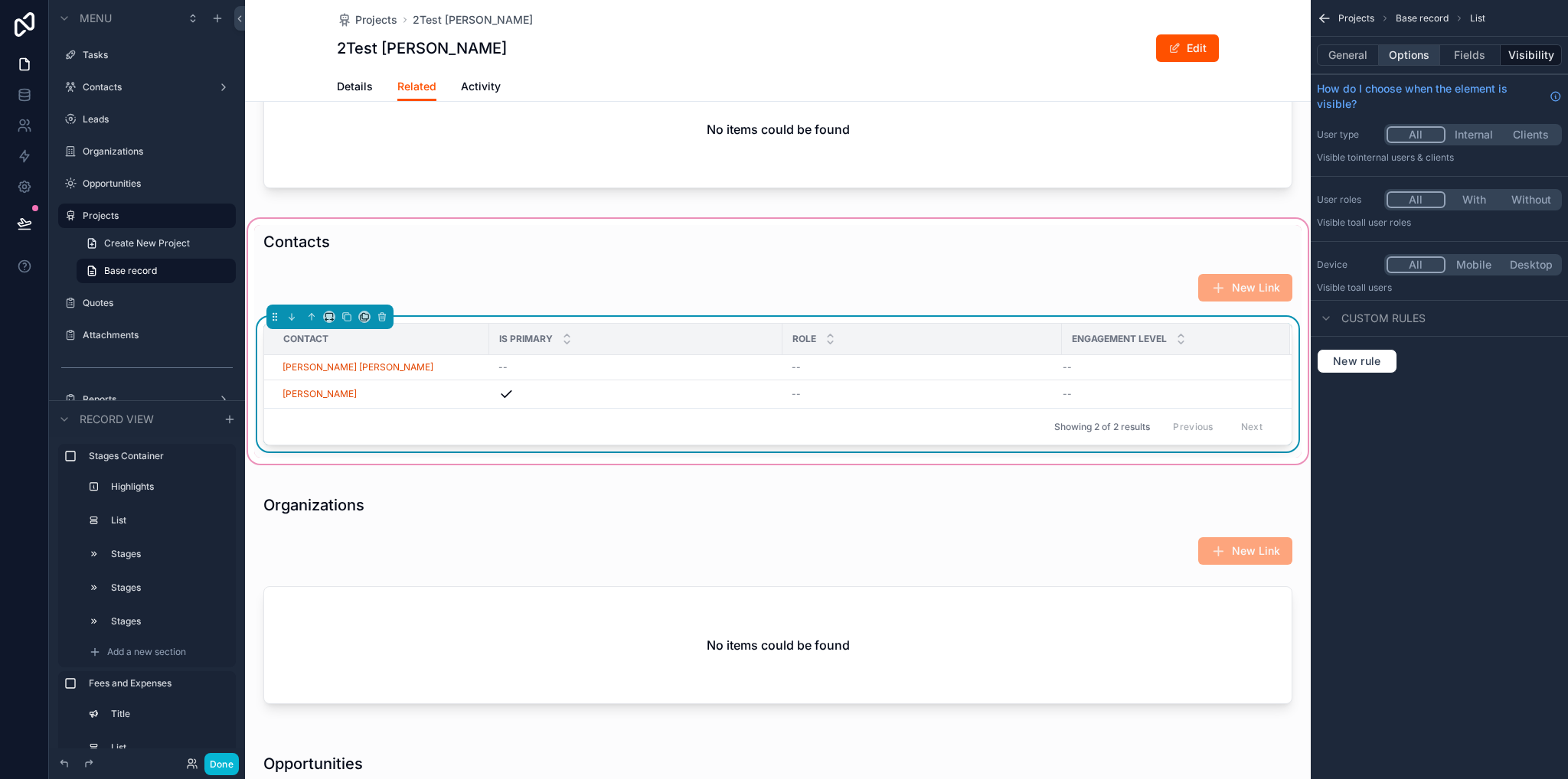
click at [1414, 55] on button "Options" at bounding box center [1409, 54] width 61 height 22
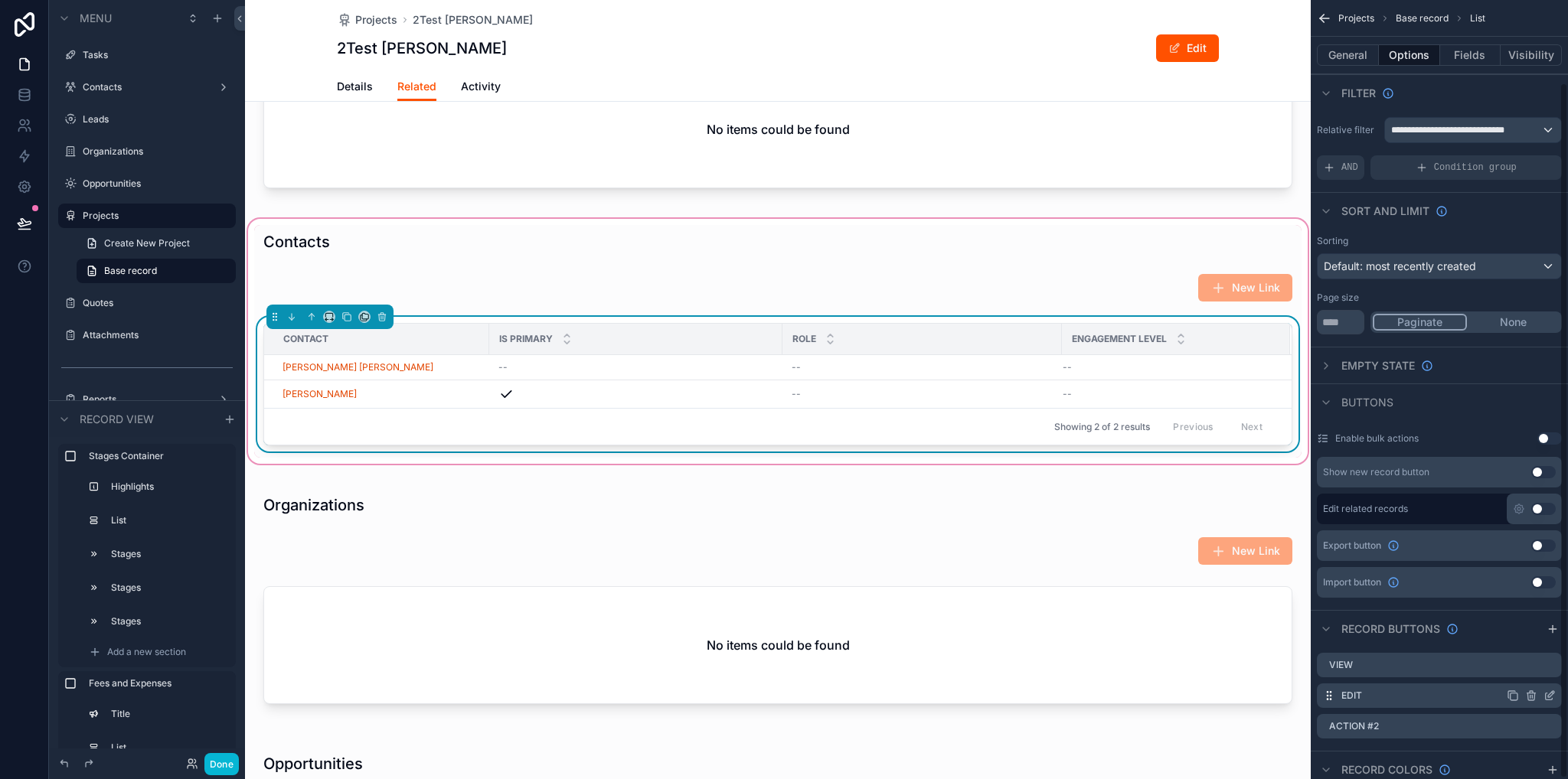
scroll to position [94, 0]
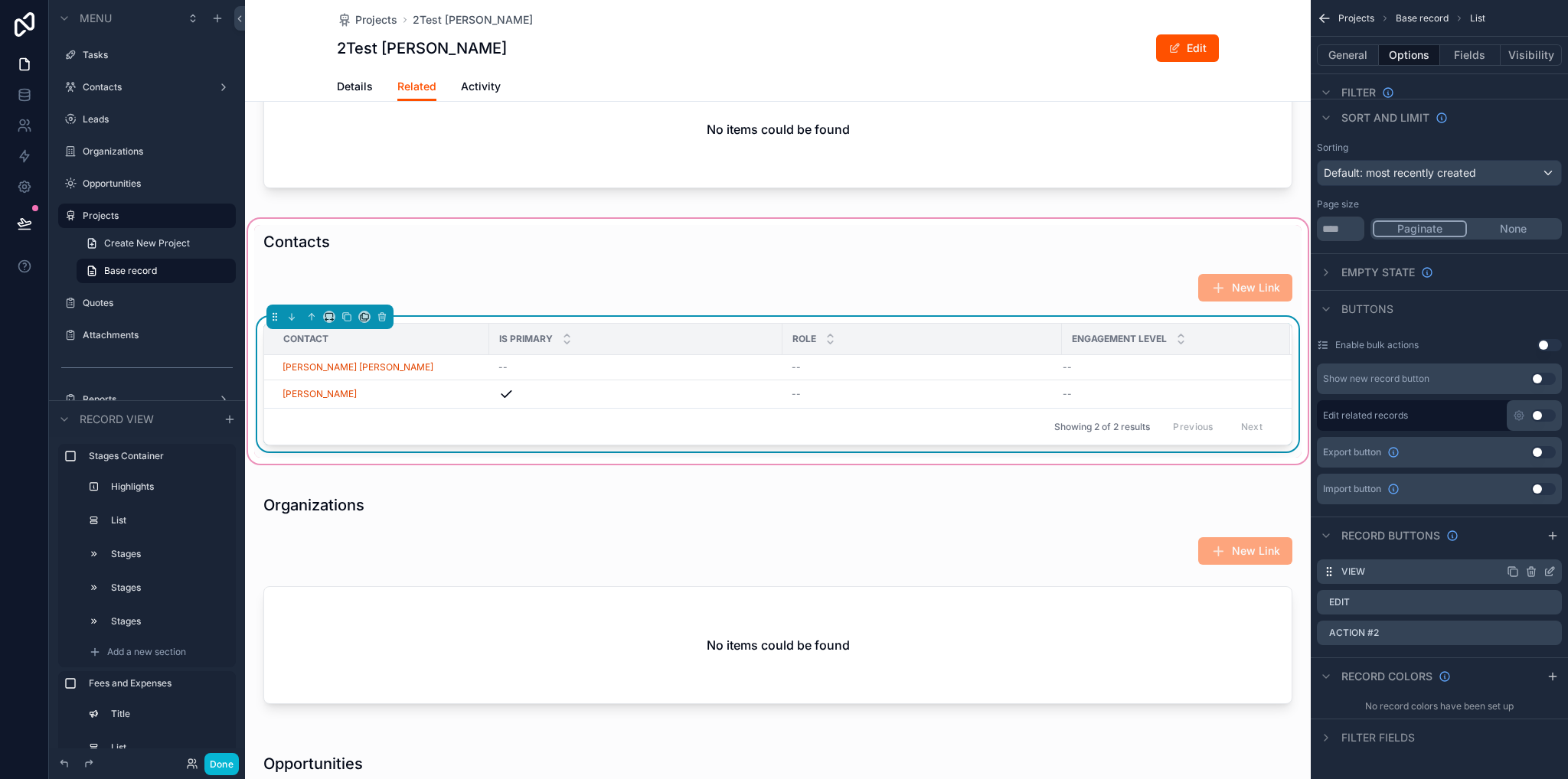
click at [1548, 572] on icon "scrollable content" at bounding box center [1551, 570] width 7 height 7
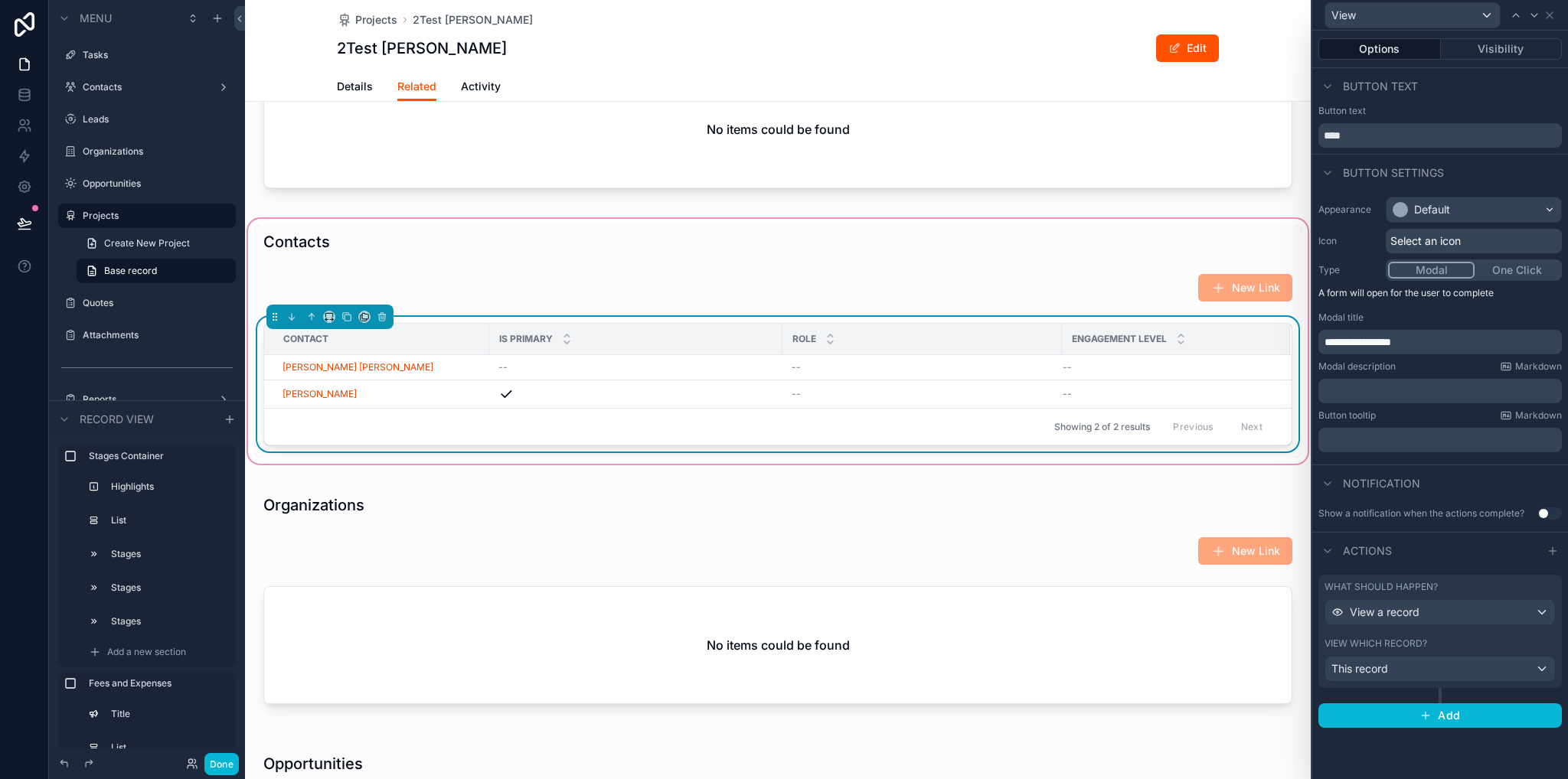
click at [1501, 650] on div "View which record? This record" at bounding box center [1440, 659] width 231 height 44
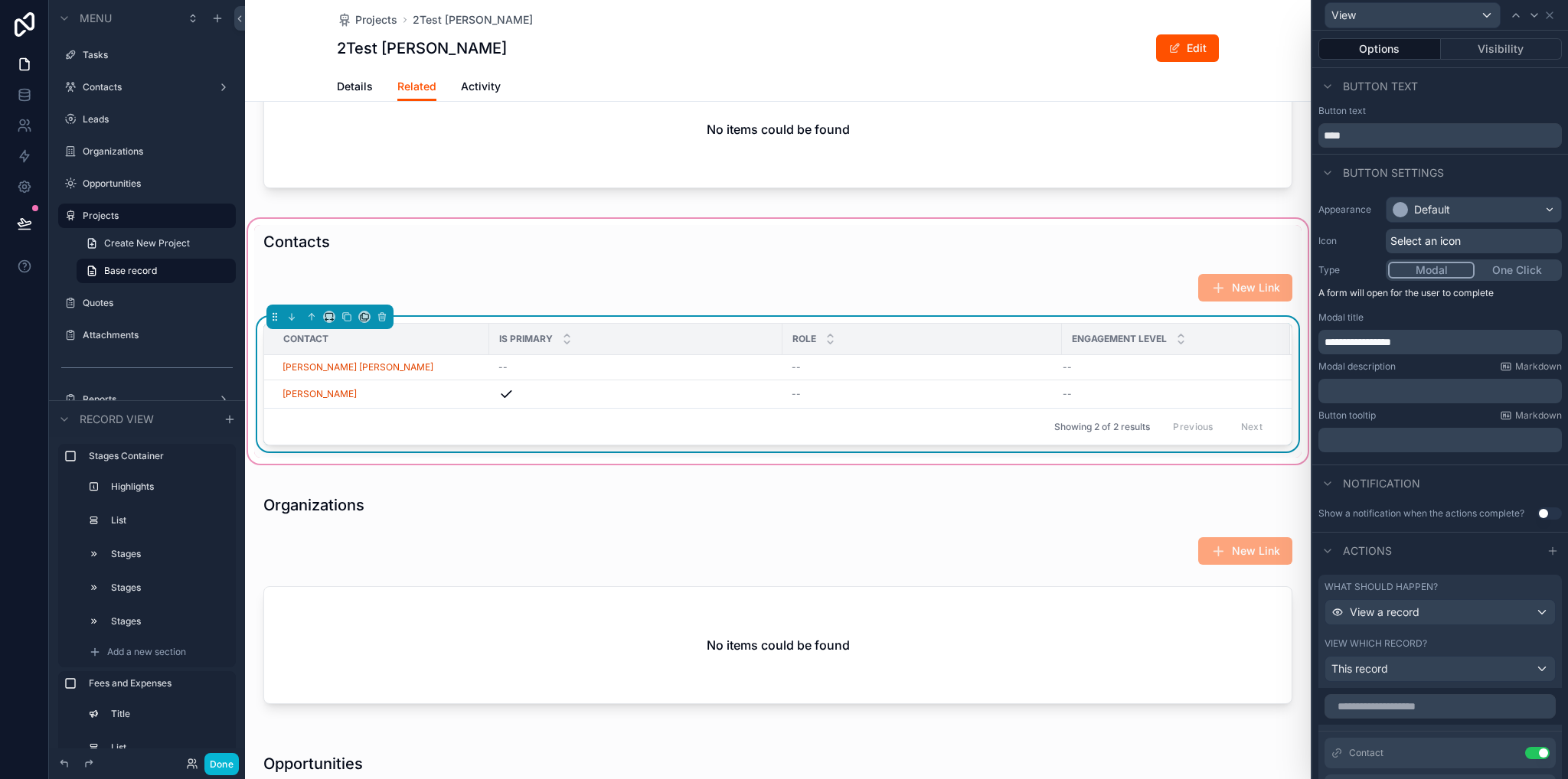
scroll to position [382, 0]
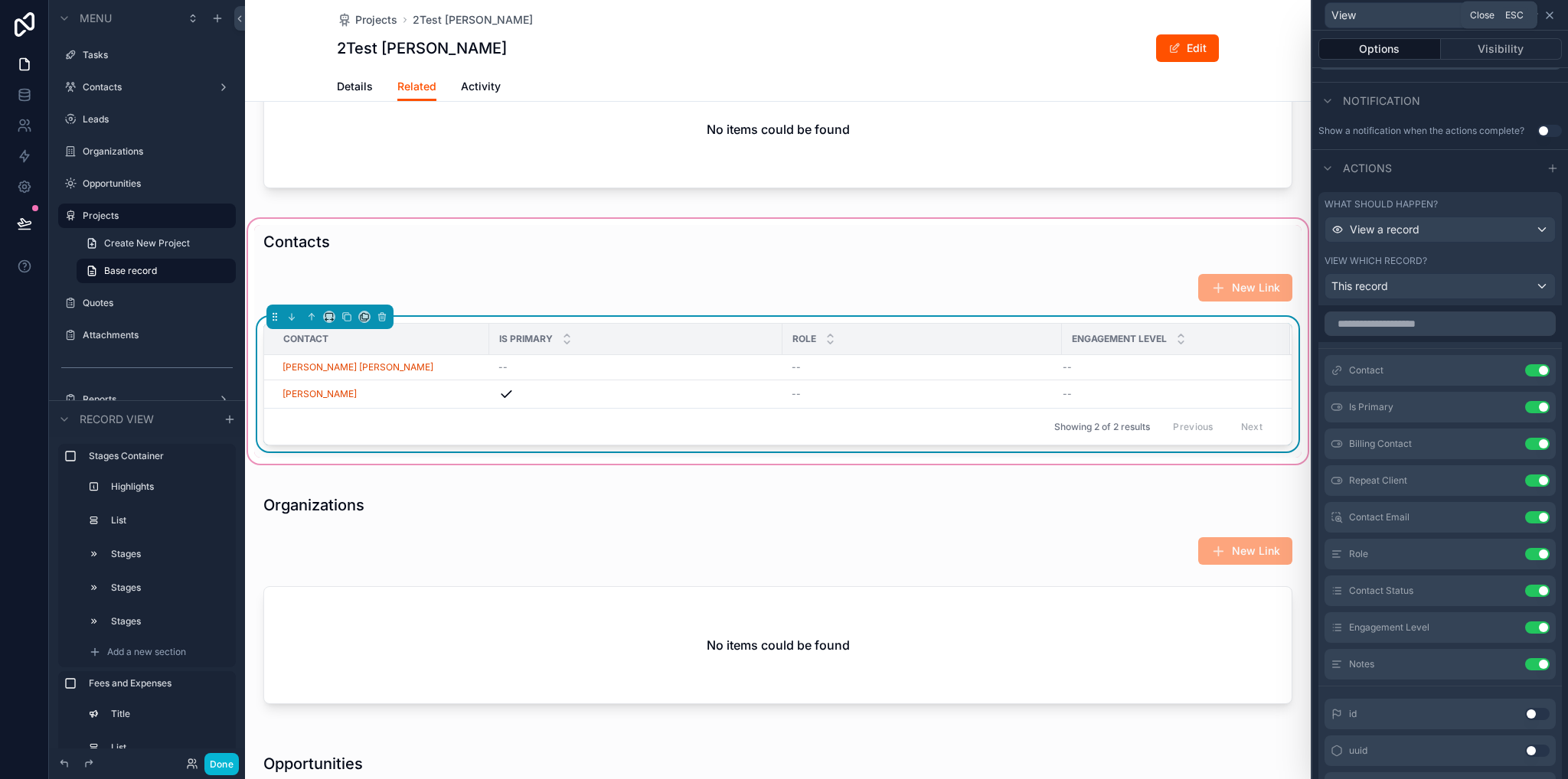
click at [1551, 16] on icon at bounding box center [1550, 15] width 7 height 7
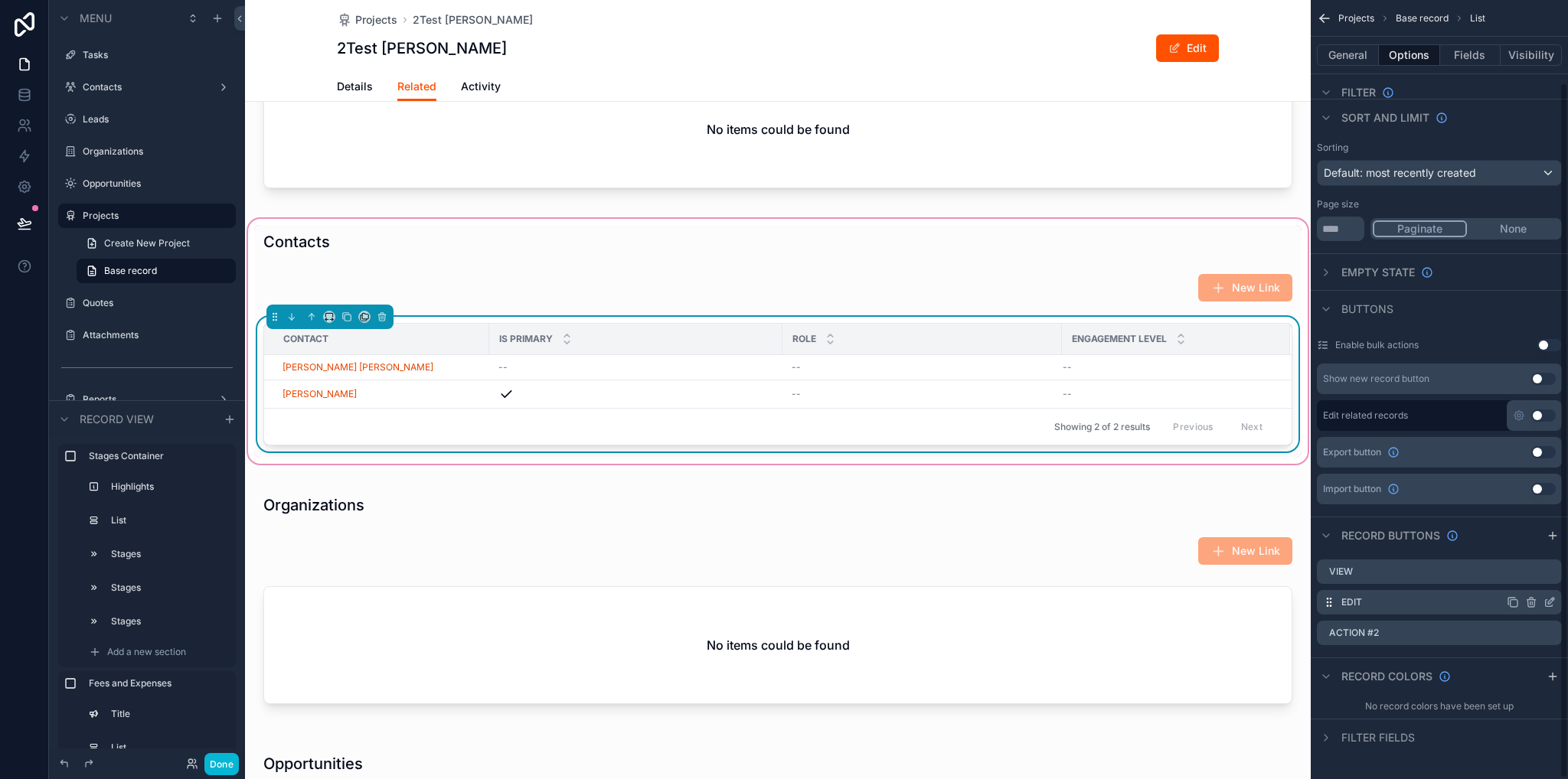
click at [1549, 604] on icon "scrollable content" at bounding box center [1549, 602] width 12 height 12
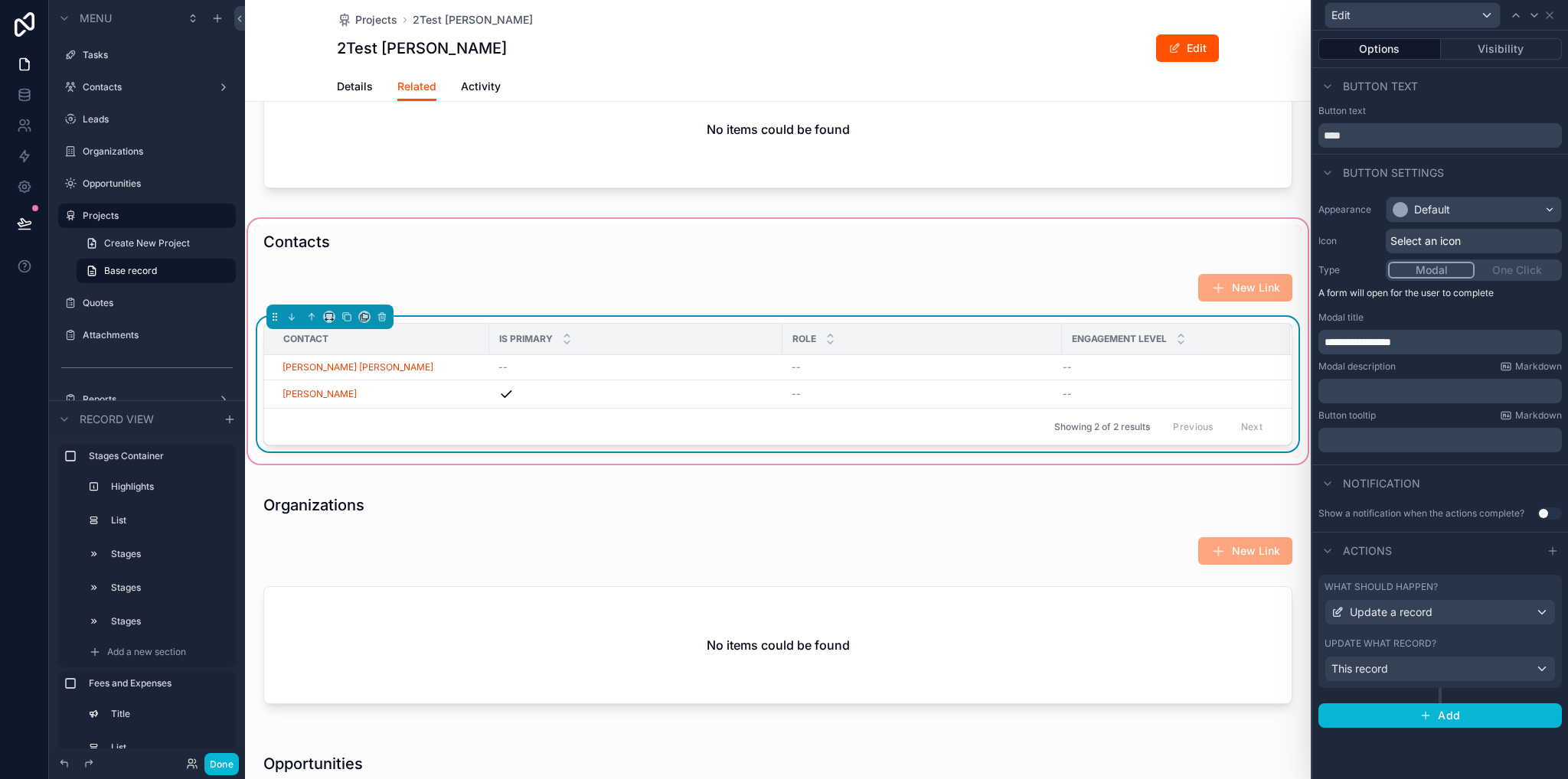
click at [1468, 645] on div "Update what record?" at bounding box center [1440, 643] width 231 height 12
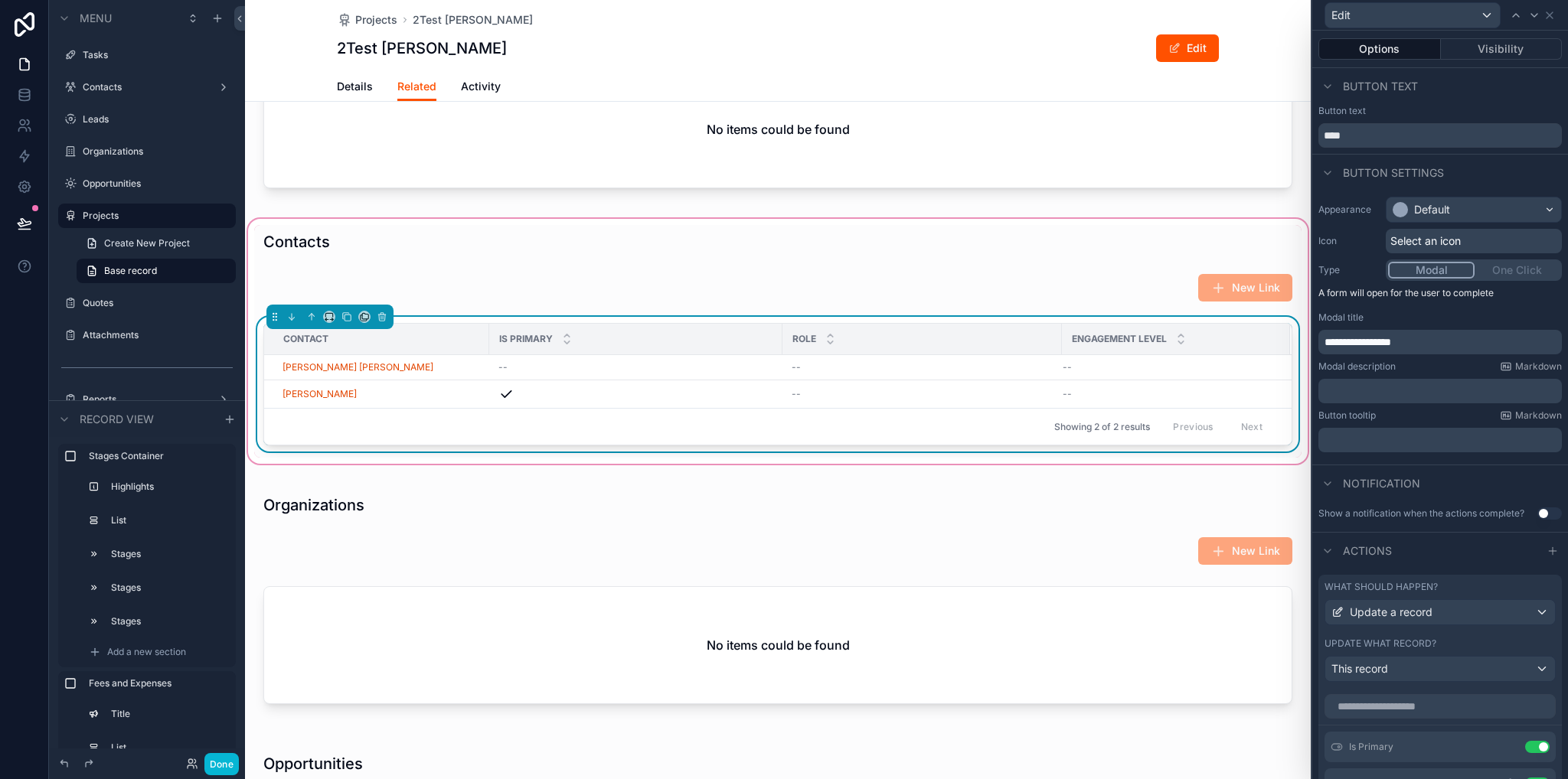
scroll to position [380, 0]
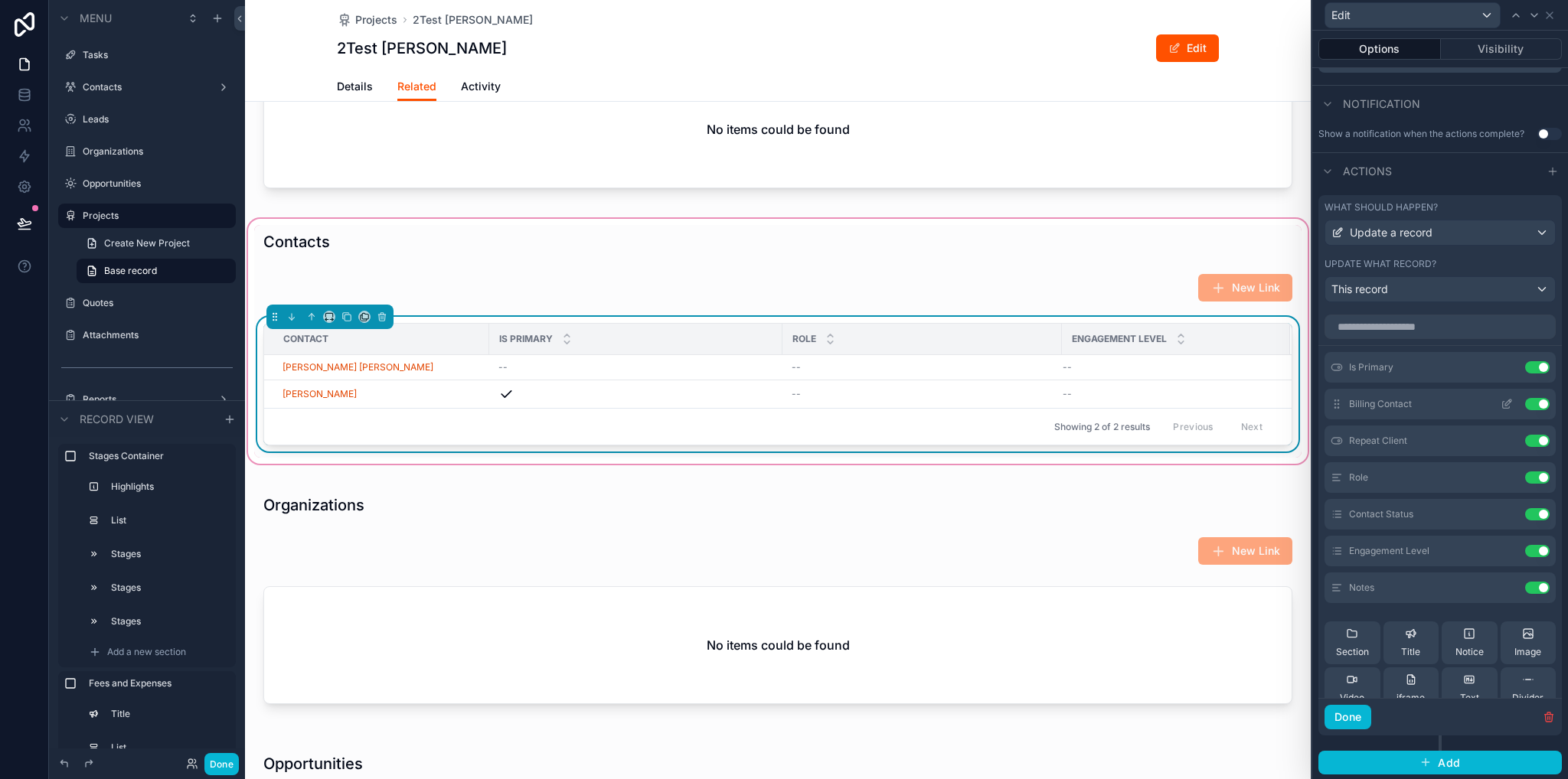
click at [1501, 403] on icon at bounding box center [1506, 404] width 12 height 12
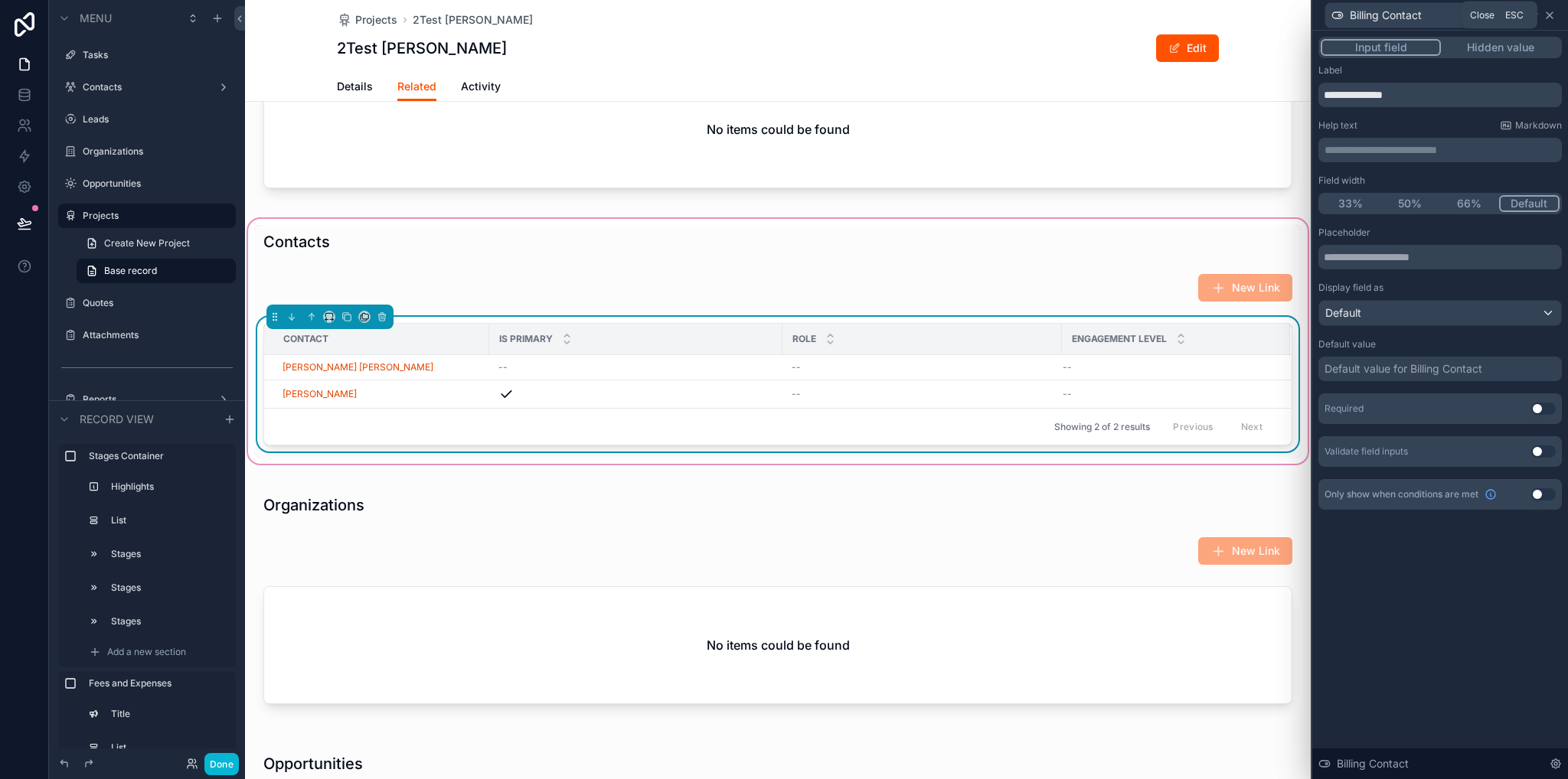
click at [1553, 16] on icon at bounding box center [1549, 15] width 12 height 12
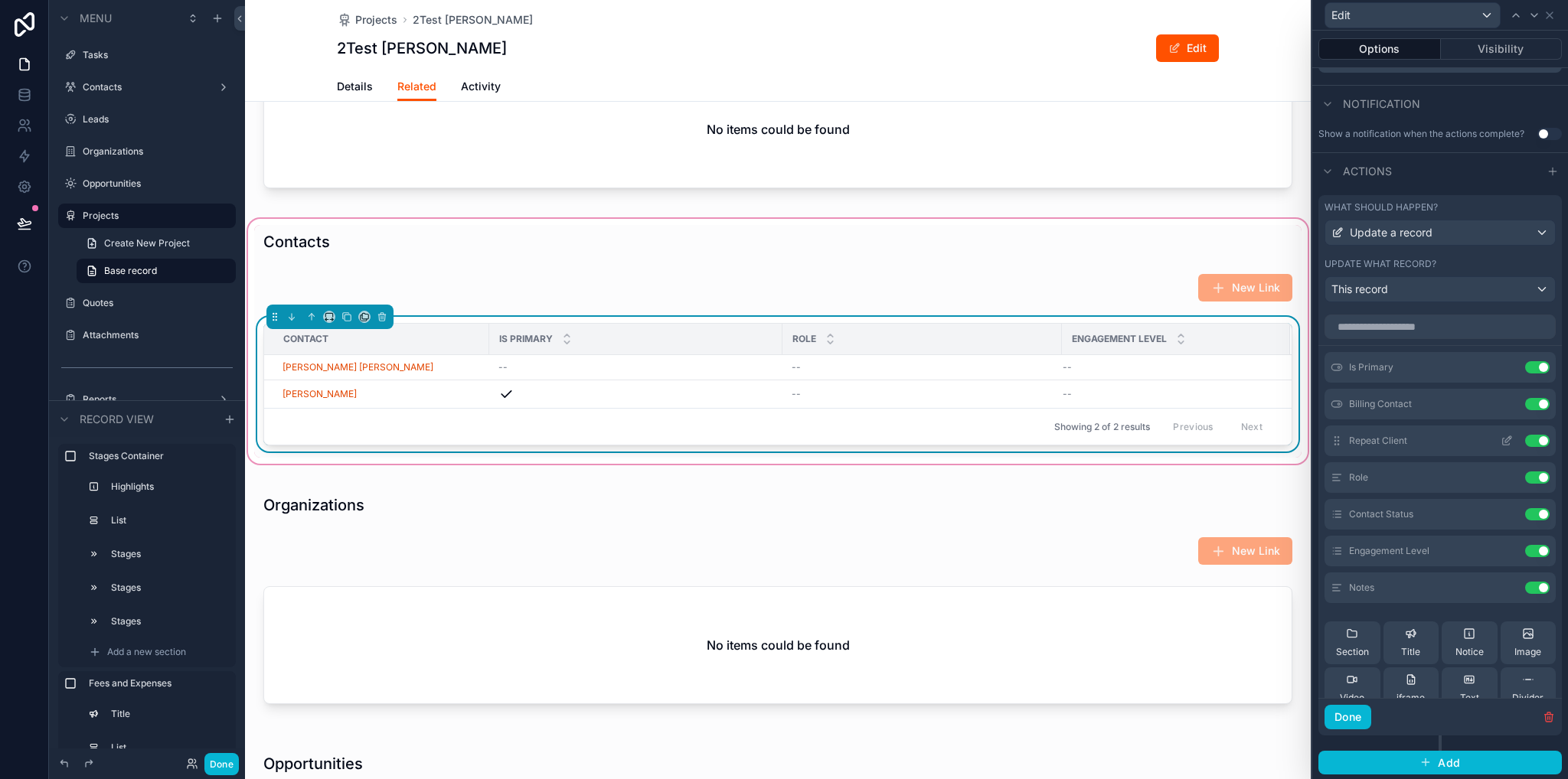
click at [1503, 443] on icon at bounding box center [1506, 441] width 7 height 7
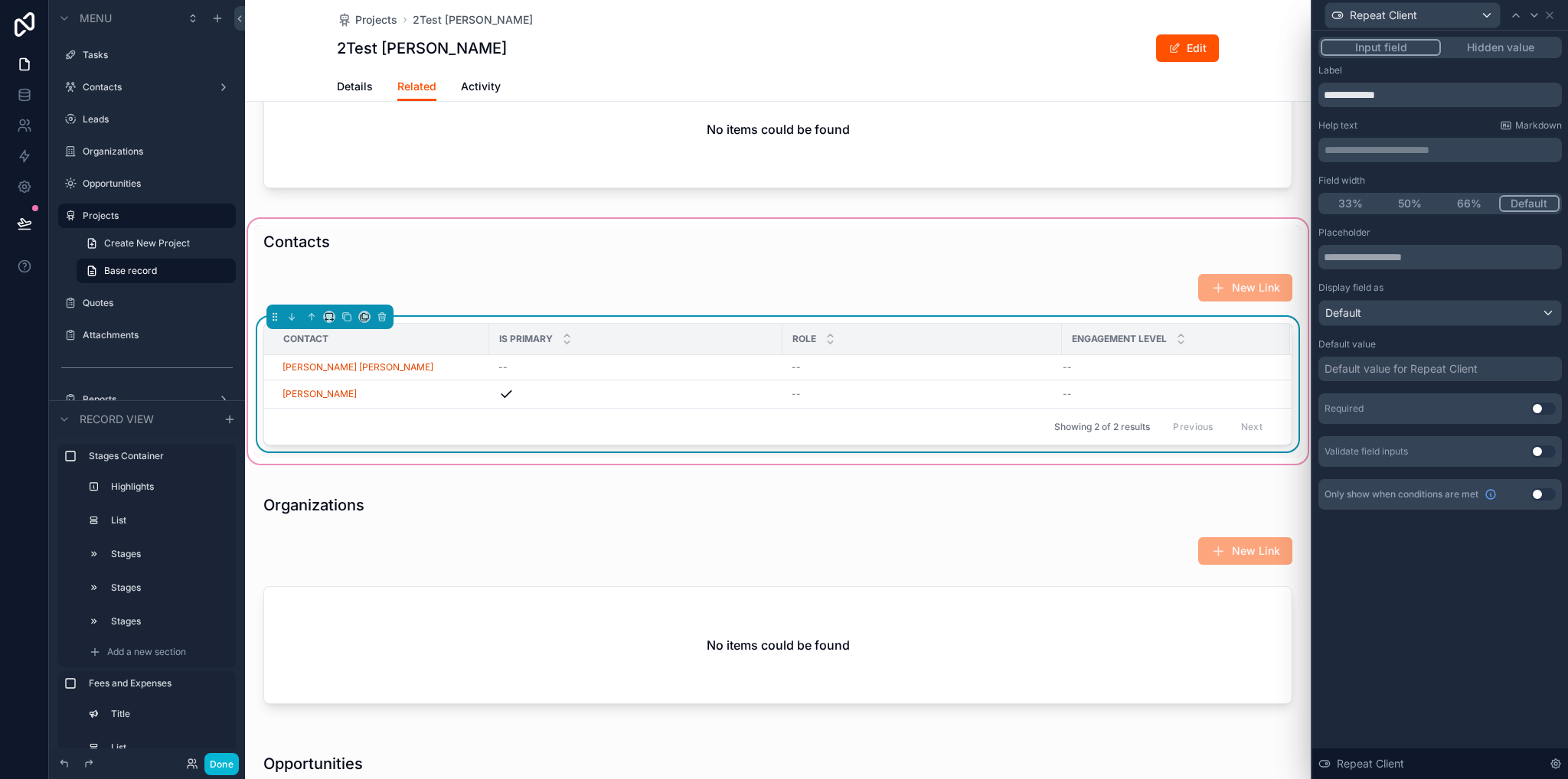
drag, startPoint x: 1485, startPoint y: 203, endPoint x: 1501, endPoint y: 220, distance: 23.3
click at [1484, 203] on button "66%" at bounding box center [1470, 204] width 60 height 17
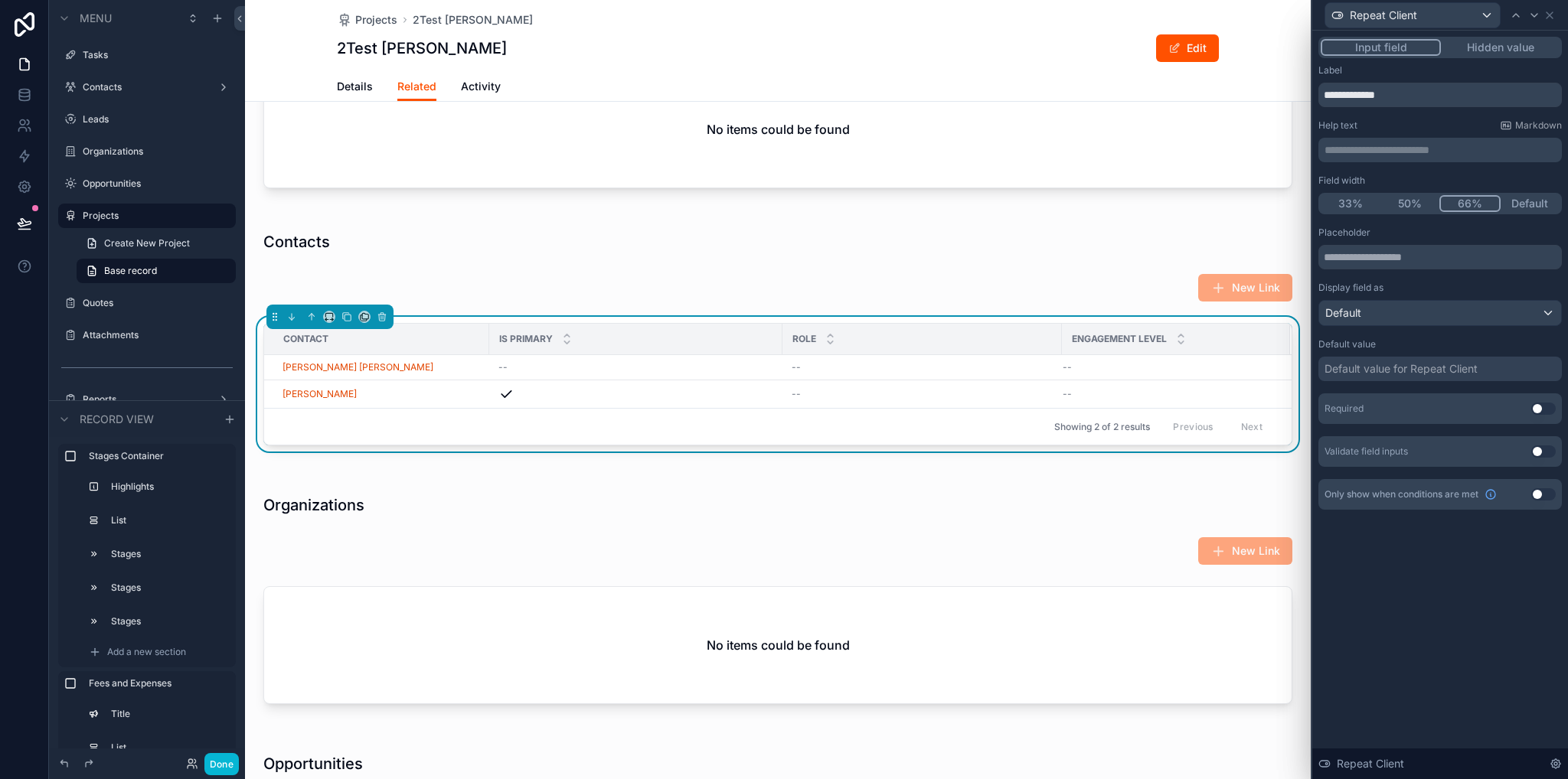
click at [1525, 207] on button "Default" at bounding box center [1531, 204] width 60 height 17
click at [1553, 18] on icon at bounding box center [1549, 15] width 12 height 12
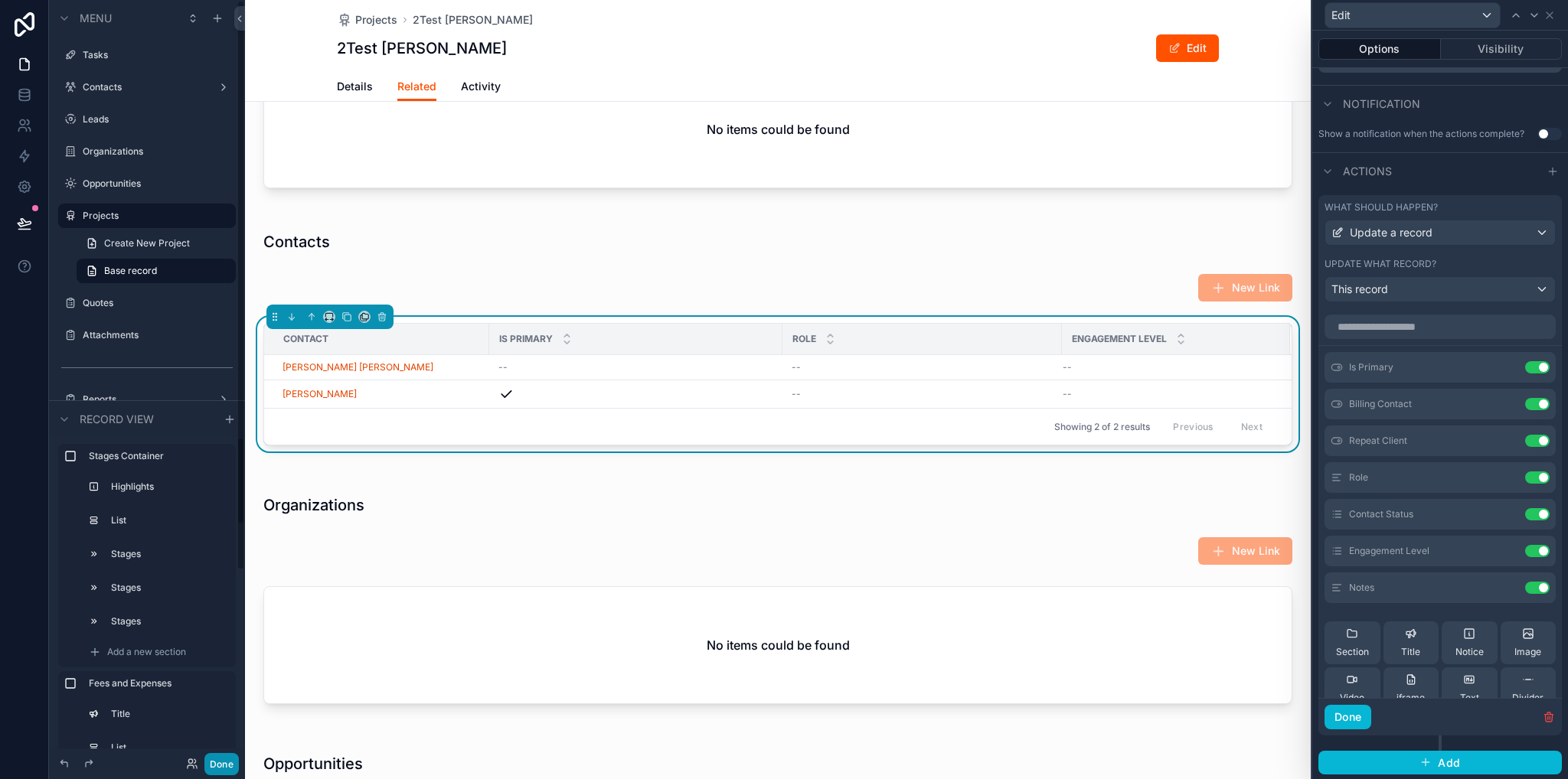
click at [221, 766] on button "Done" at bounding box center [222, 765] width 35 height 22
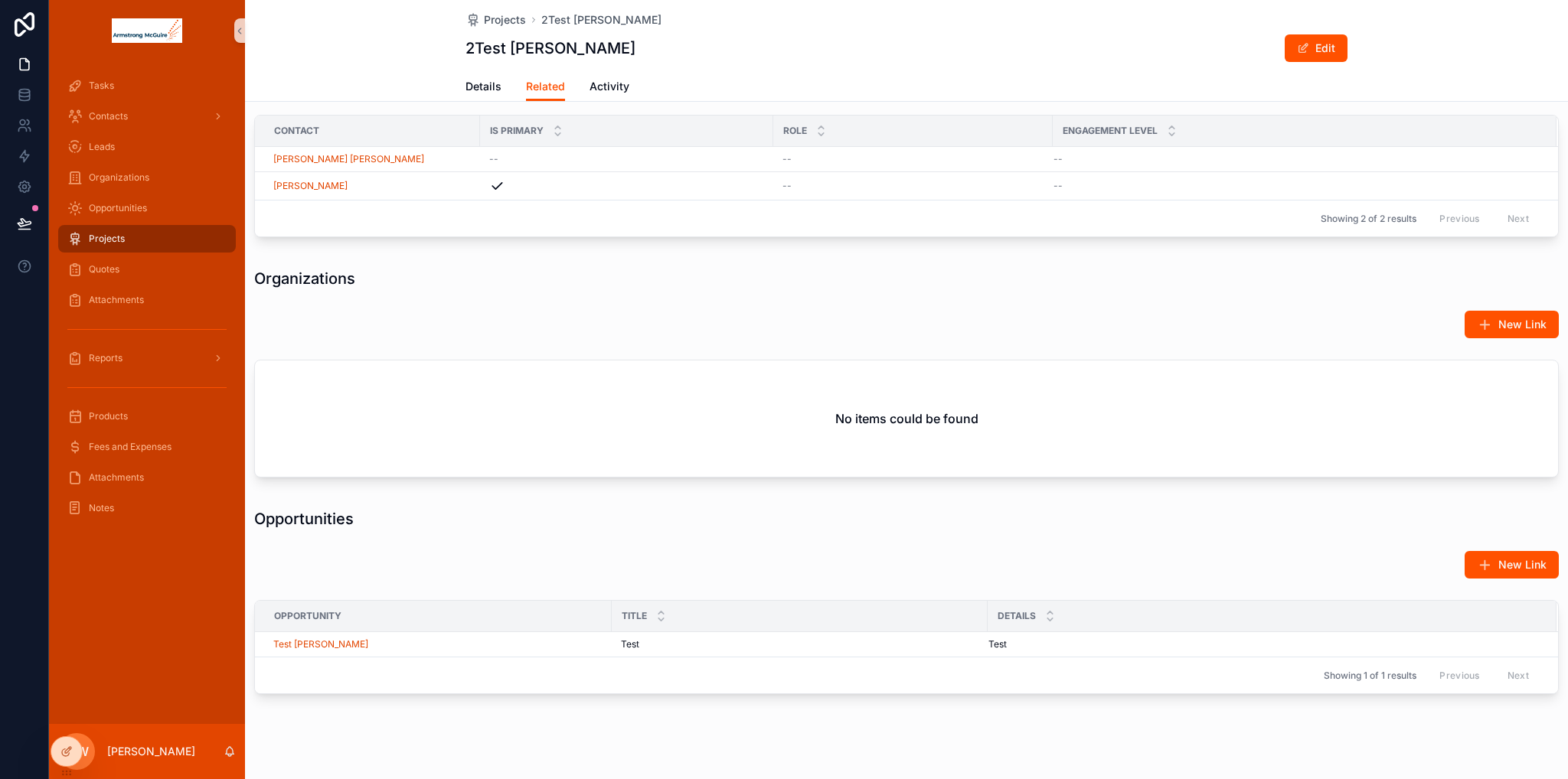
scroll to position [1072, 0]
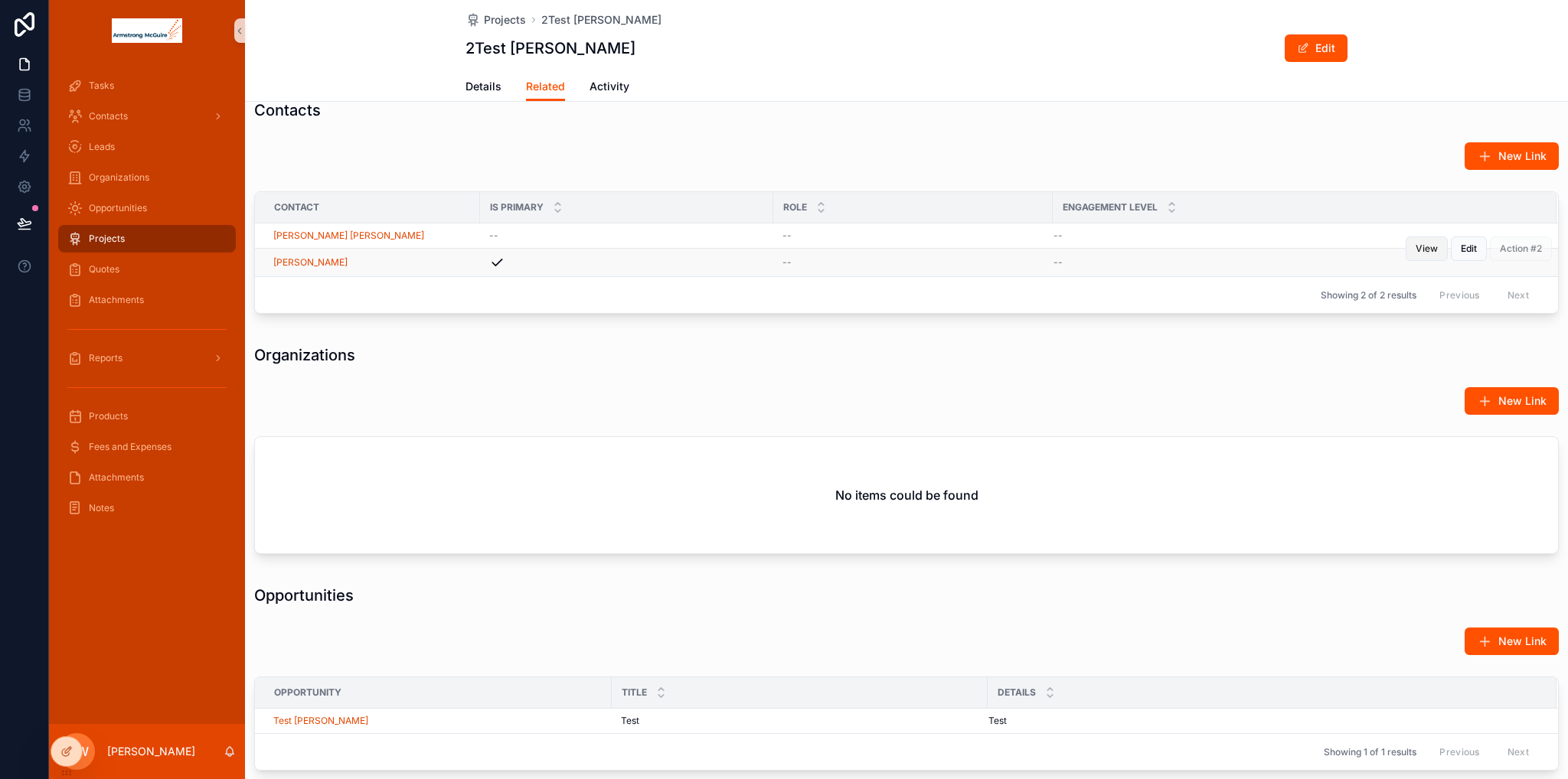
click at [1416, 255] on span "View" at bounding box center [1428, 248] width 22 height 12
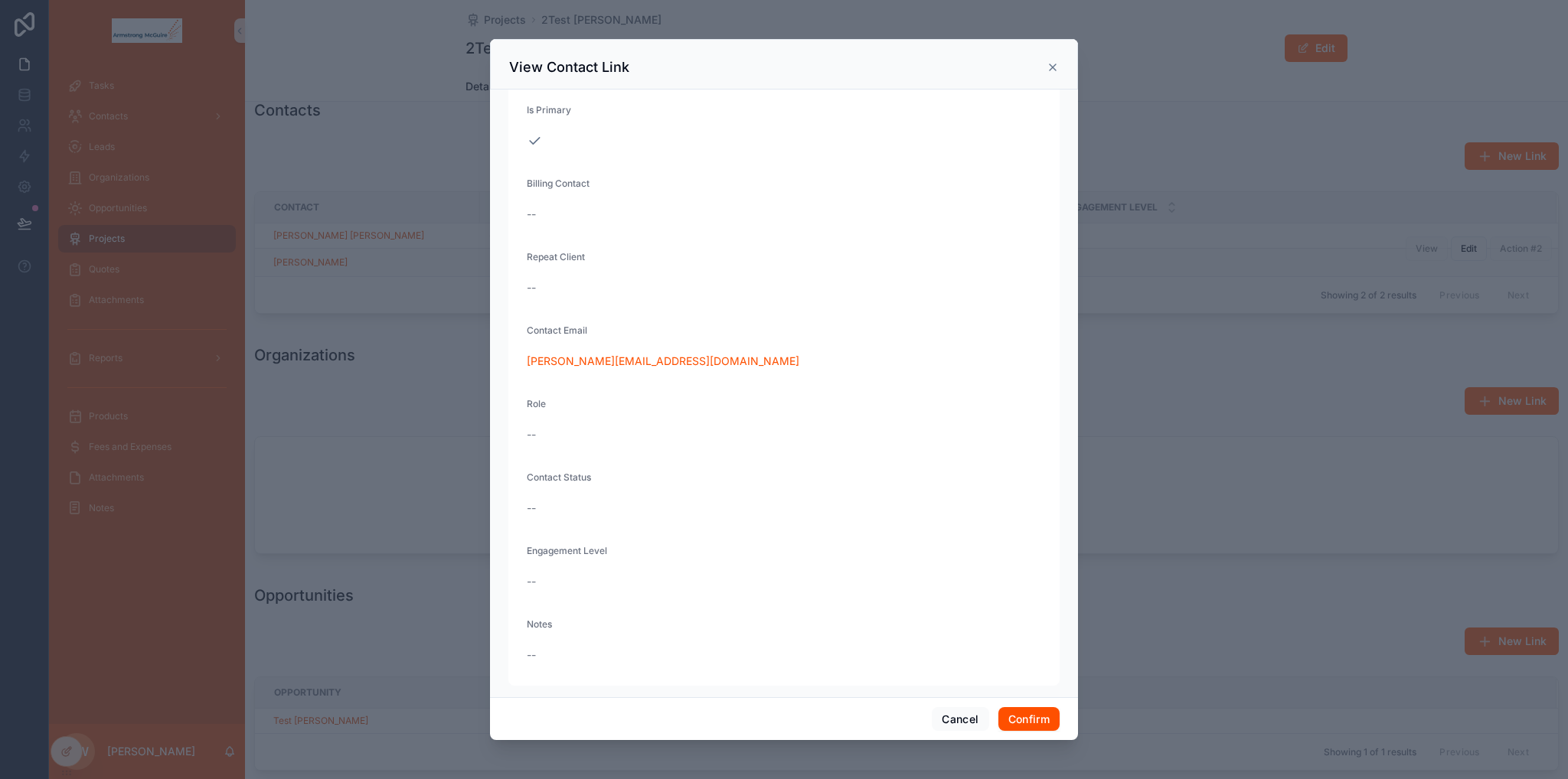
scroll to position [0, 0]
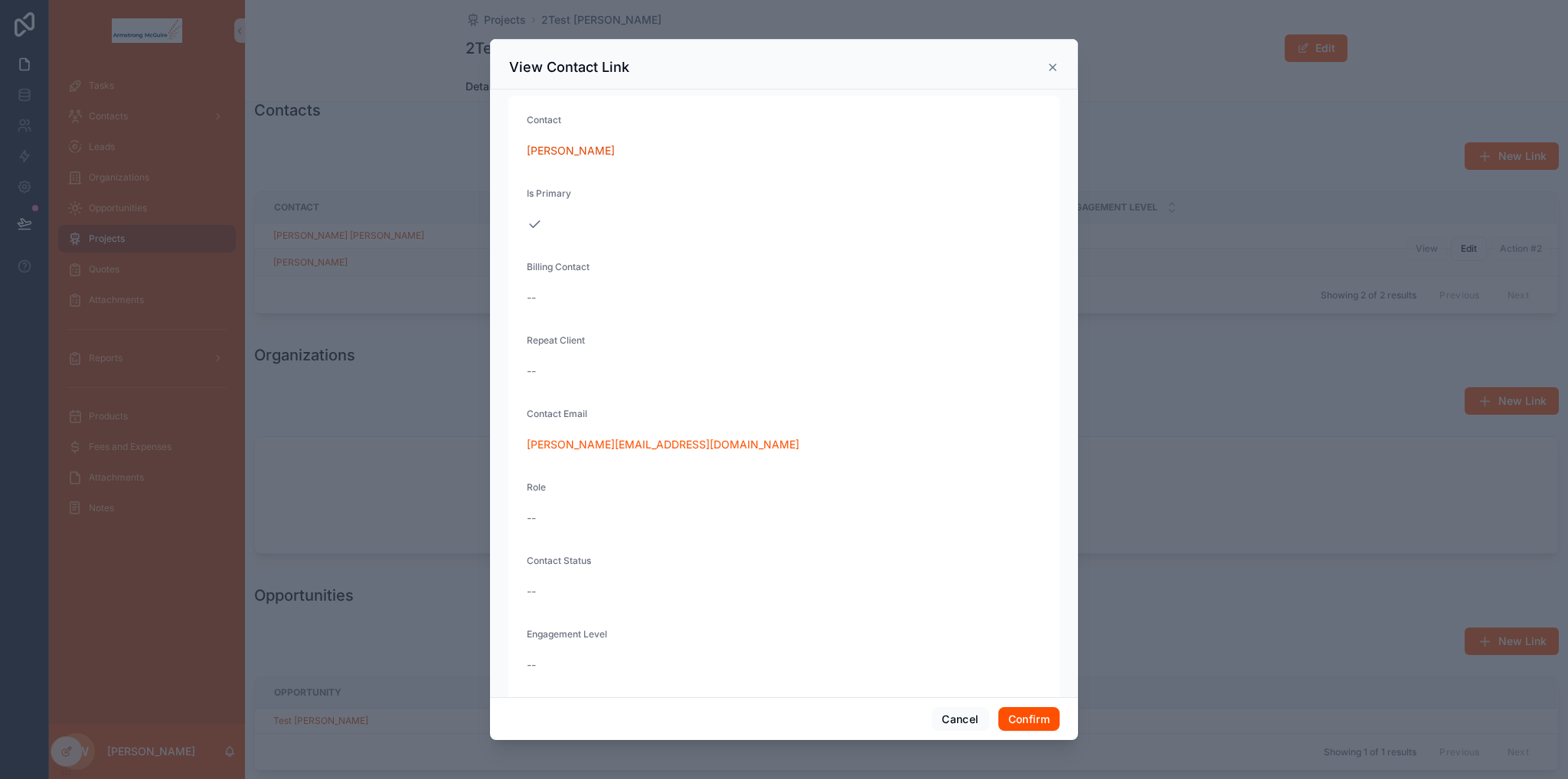
click at [1056, 68] on icon at bounding box center [1053, 66] width 12 height 12
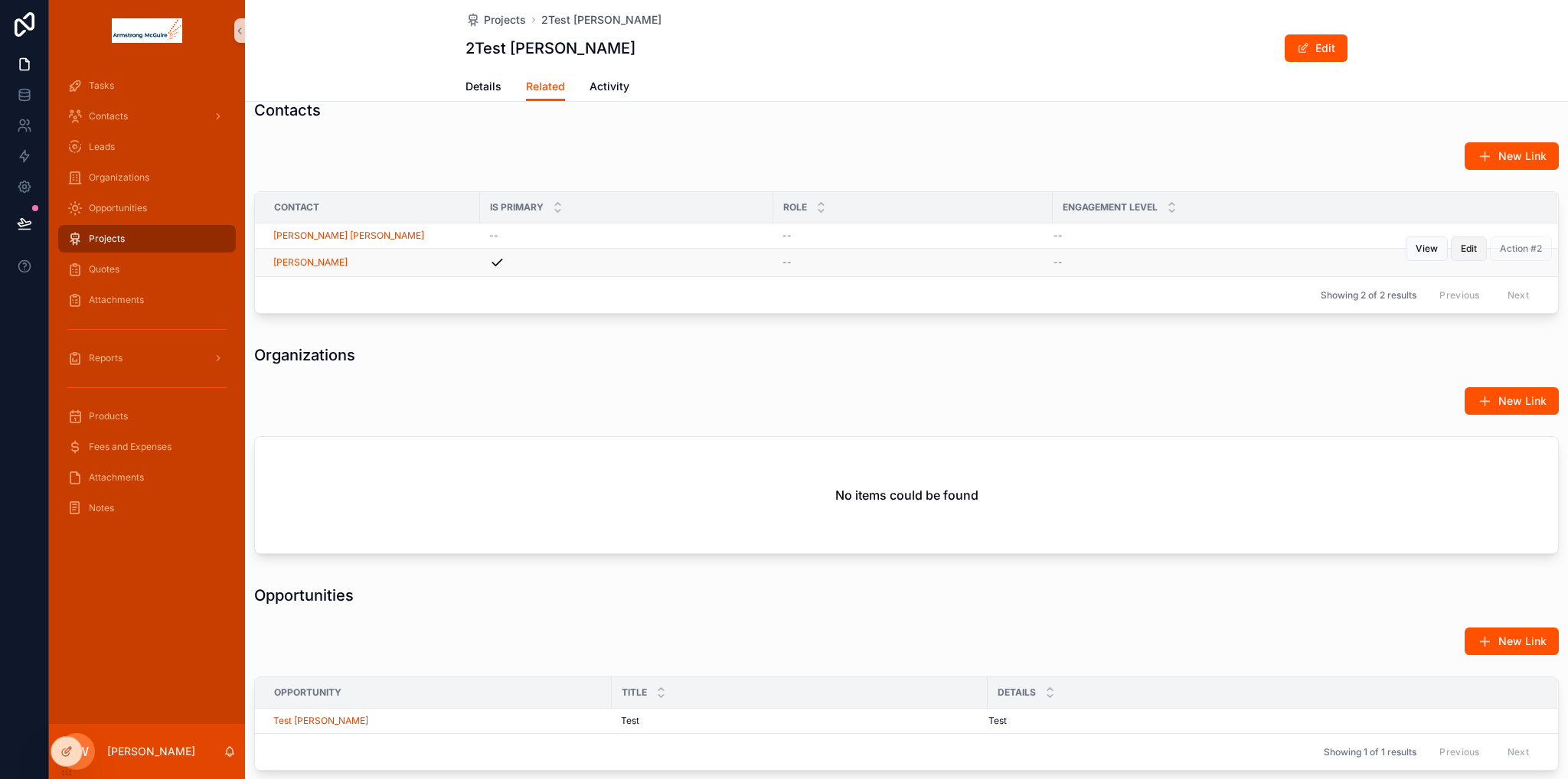
click at [1465, 255] on span "Edit" at bounding box center [1469, 248] width 16 height 12
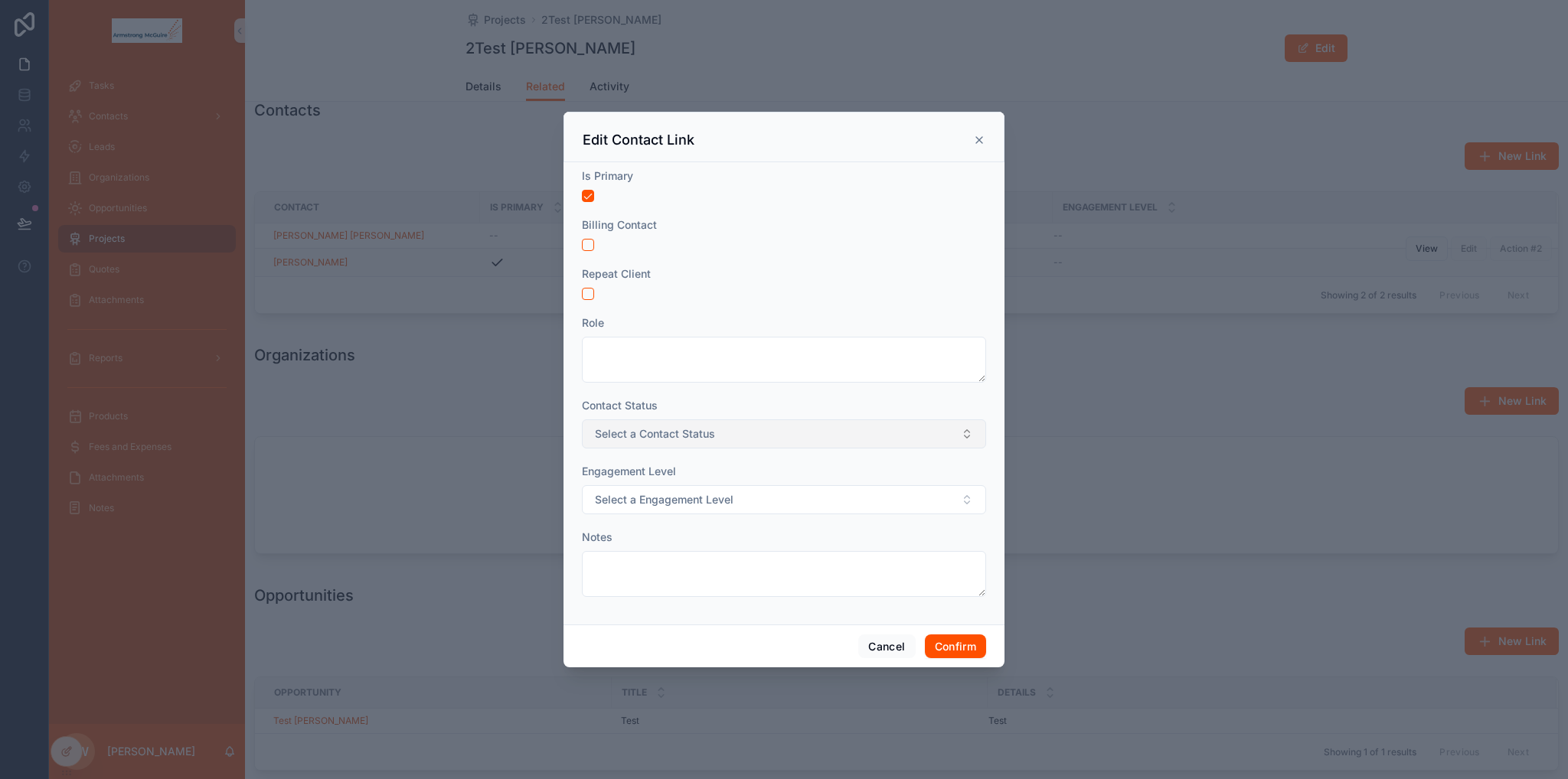
click at [665, 434] on span "Select a Contact Status" at bounding box center [655, 434] width 121 height 15
click at [664, 433] on span "Select a Contact Status" at bounding box center [655, 434] width 121 height 15
click at [695, 492] on button "Select a Engagement Level" at bounding box center [784, 499] width 404 height 29
click at [722, 481] on div "Engagement Level Select a Engagement Level" at bounding box center [784, 489] width 404 height 50
click at [894, 644] on button "Cancel" at bounding box center [887, 647] width 57 height 24
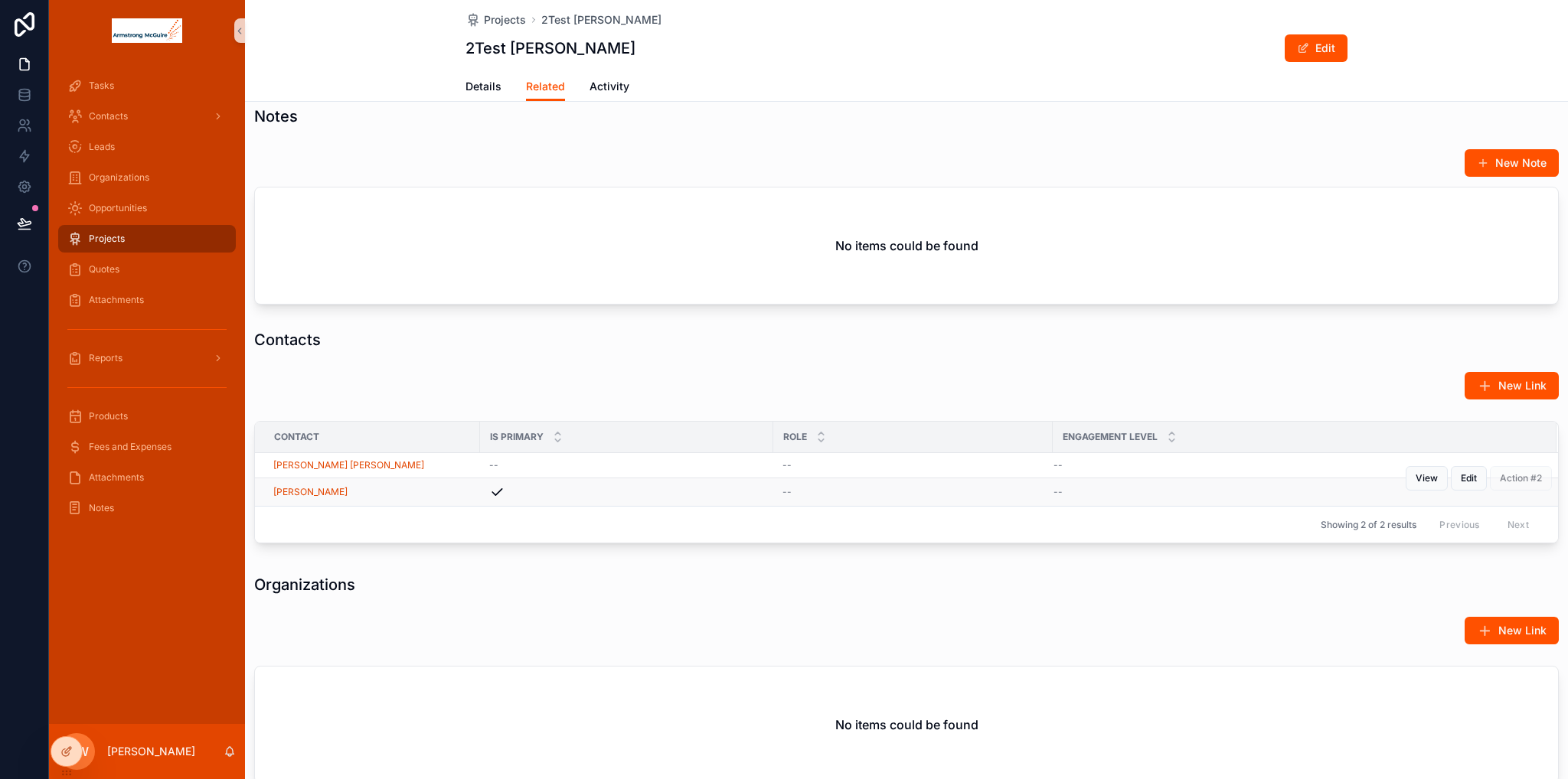
scroll to position [766, 0]
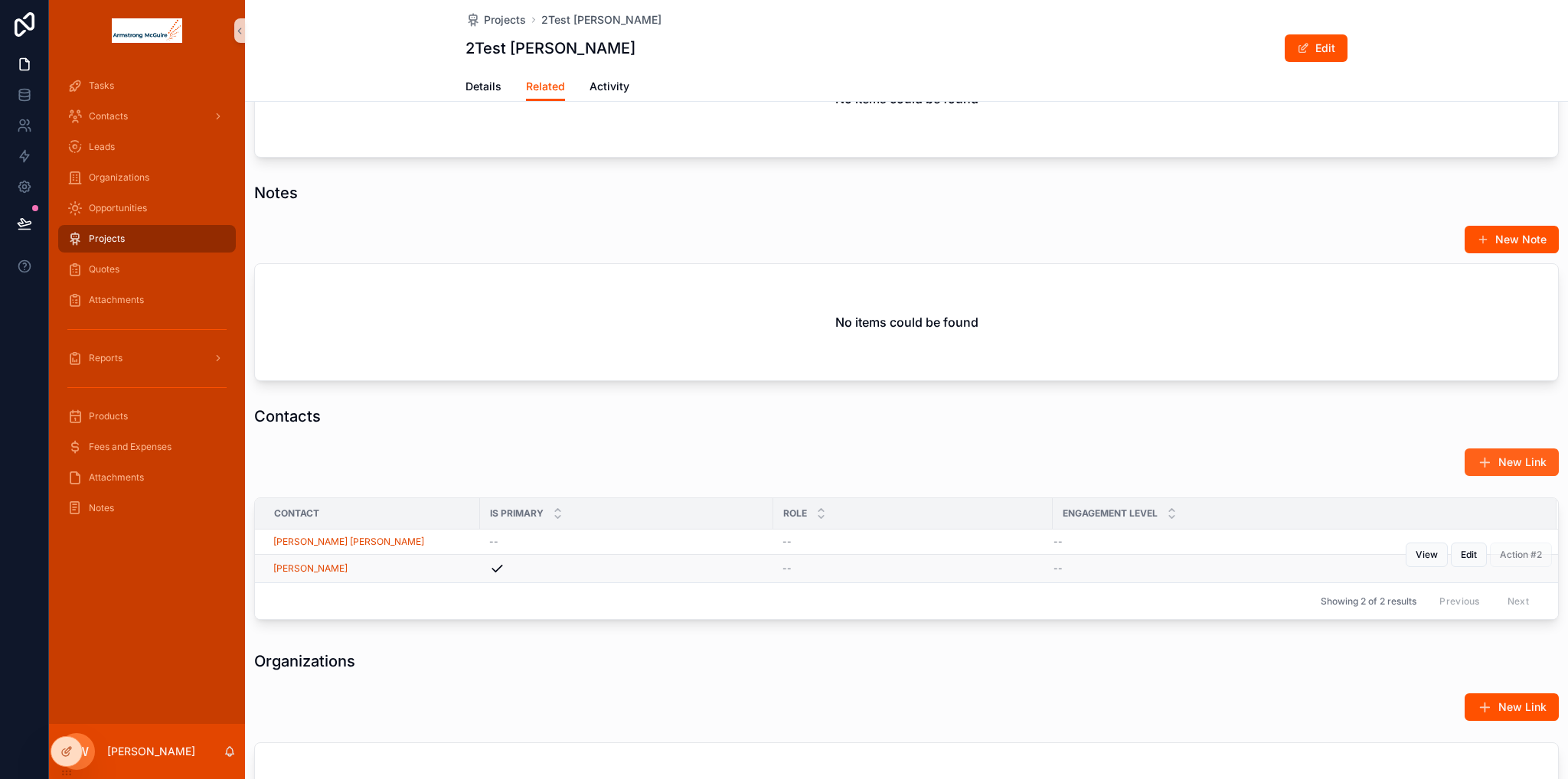
click at [1507, 470] on span "New Link" at bounding box center [1523, 462] width 49 height 15
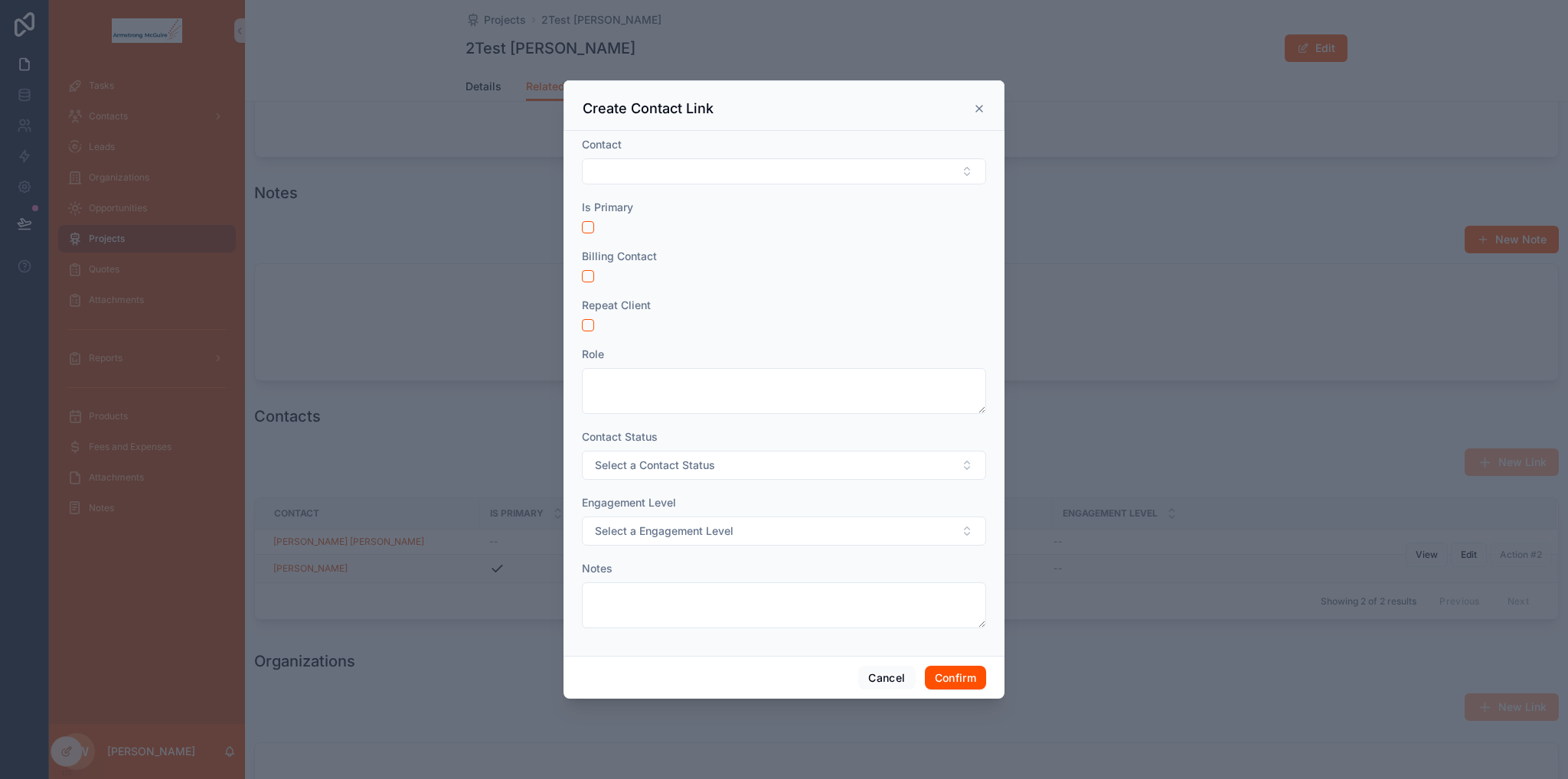
click at [975, 112] on icon at bounding box center [979, 108] width 12 height 12
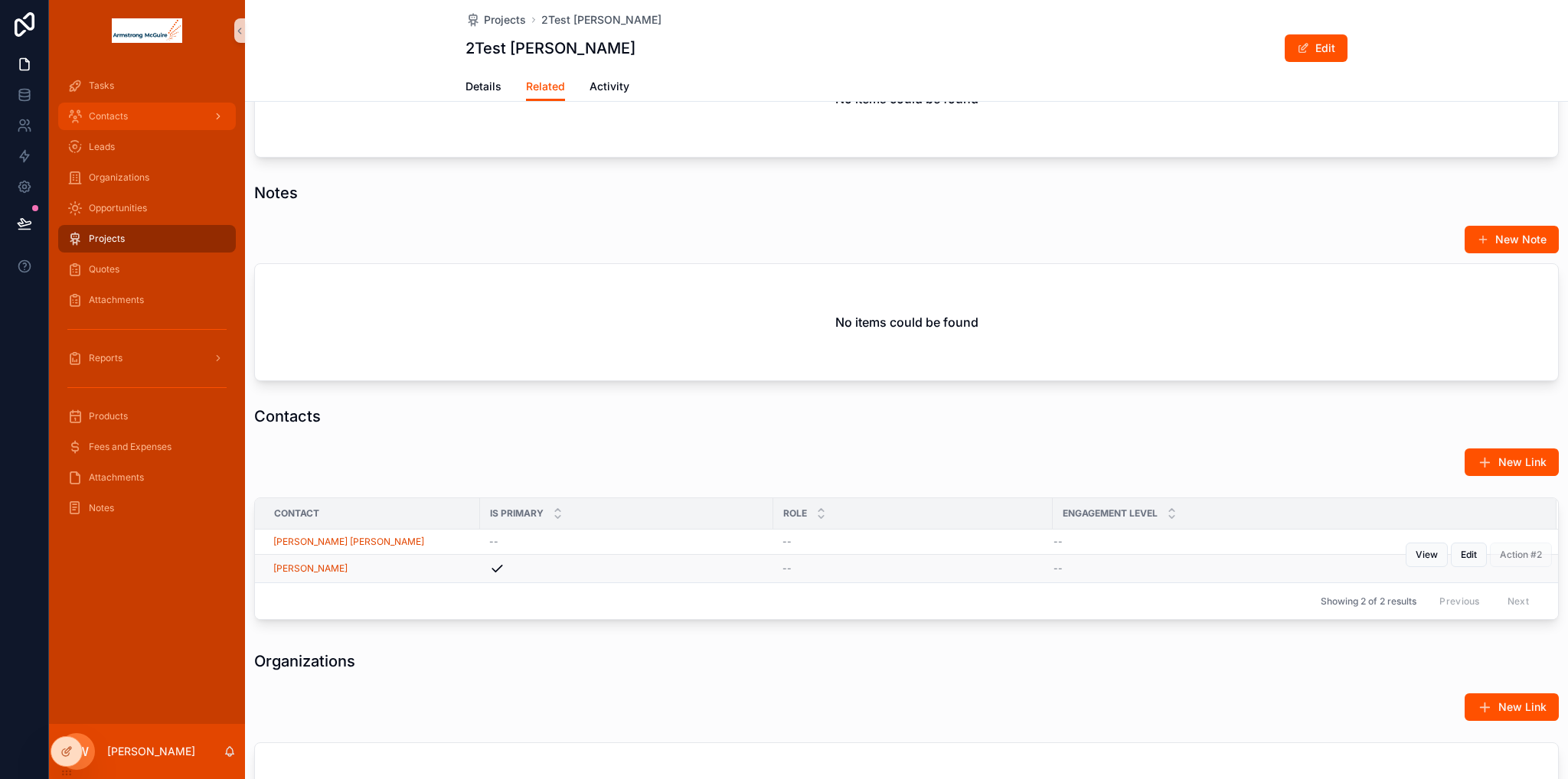
click at [101, 111] on span "Contacts" at bounding box center [109, 116] width 39 height 12
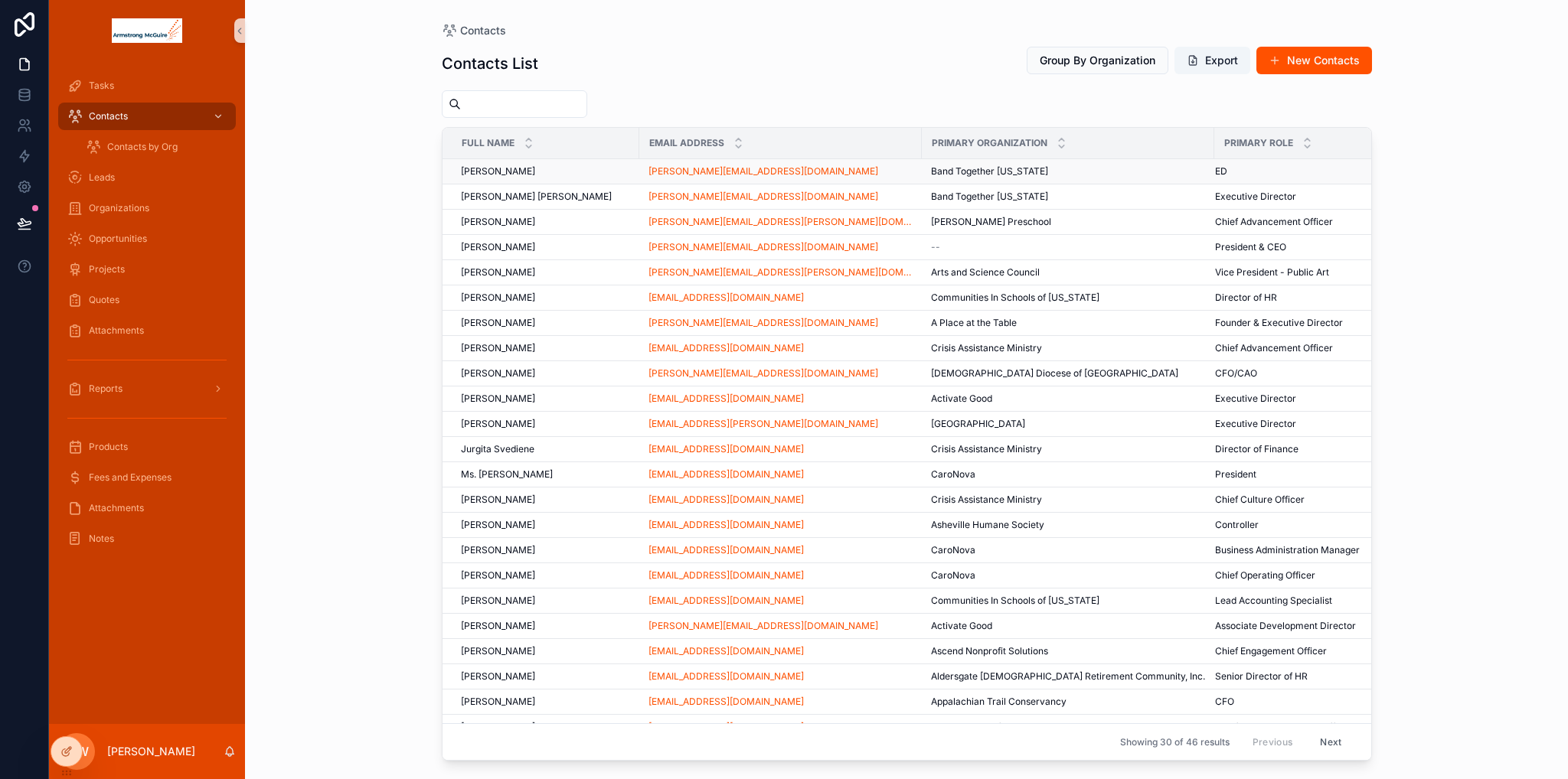
click at [494, 173] on span "[PERSON_NAME]" at bounding box center [498, 171] width 74 height 12
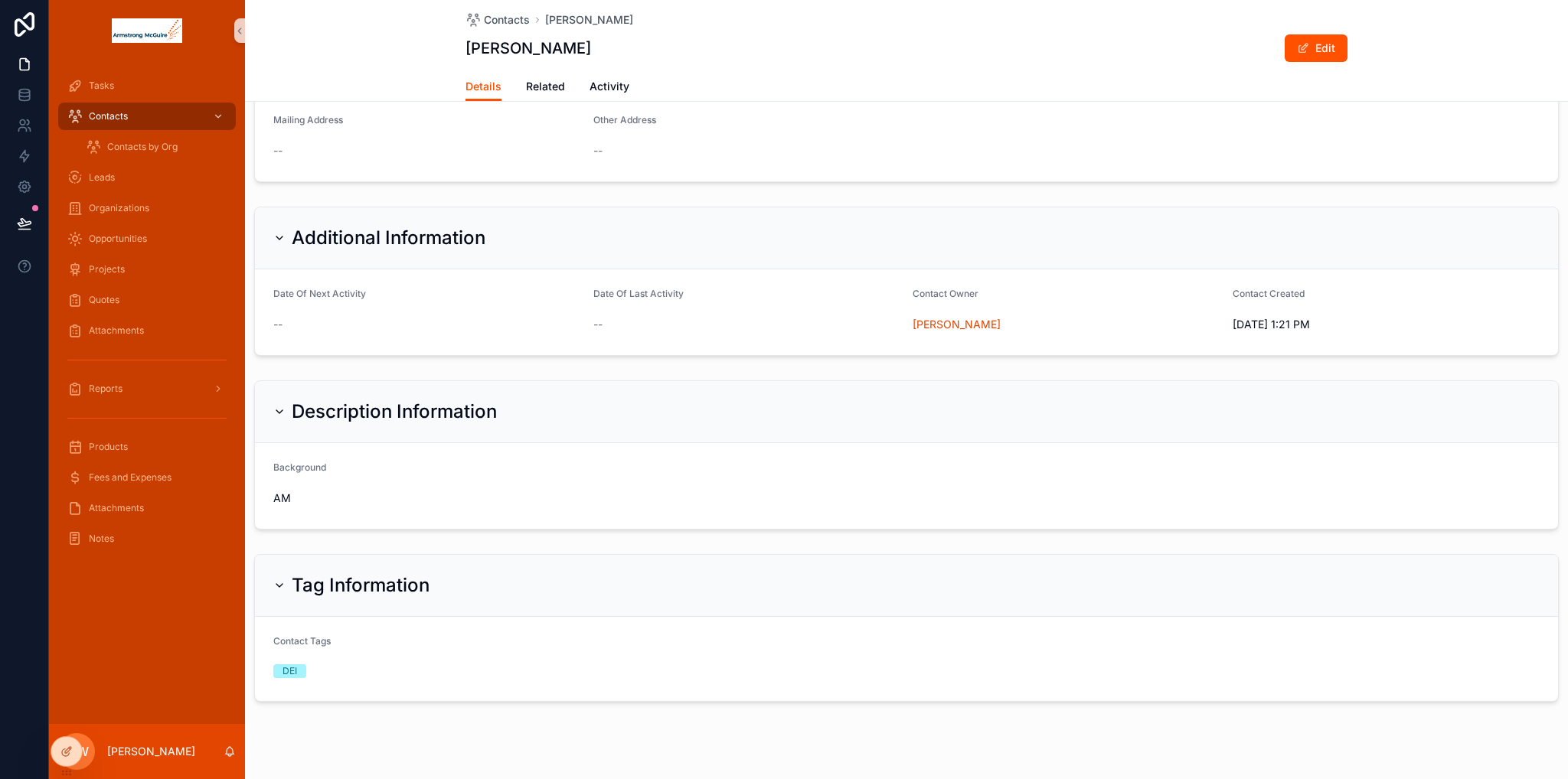
scroll to position [866, 0]
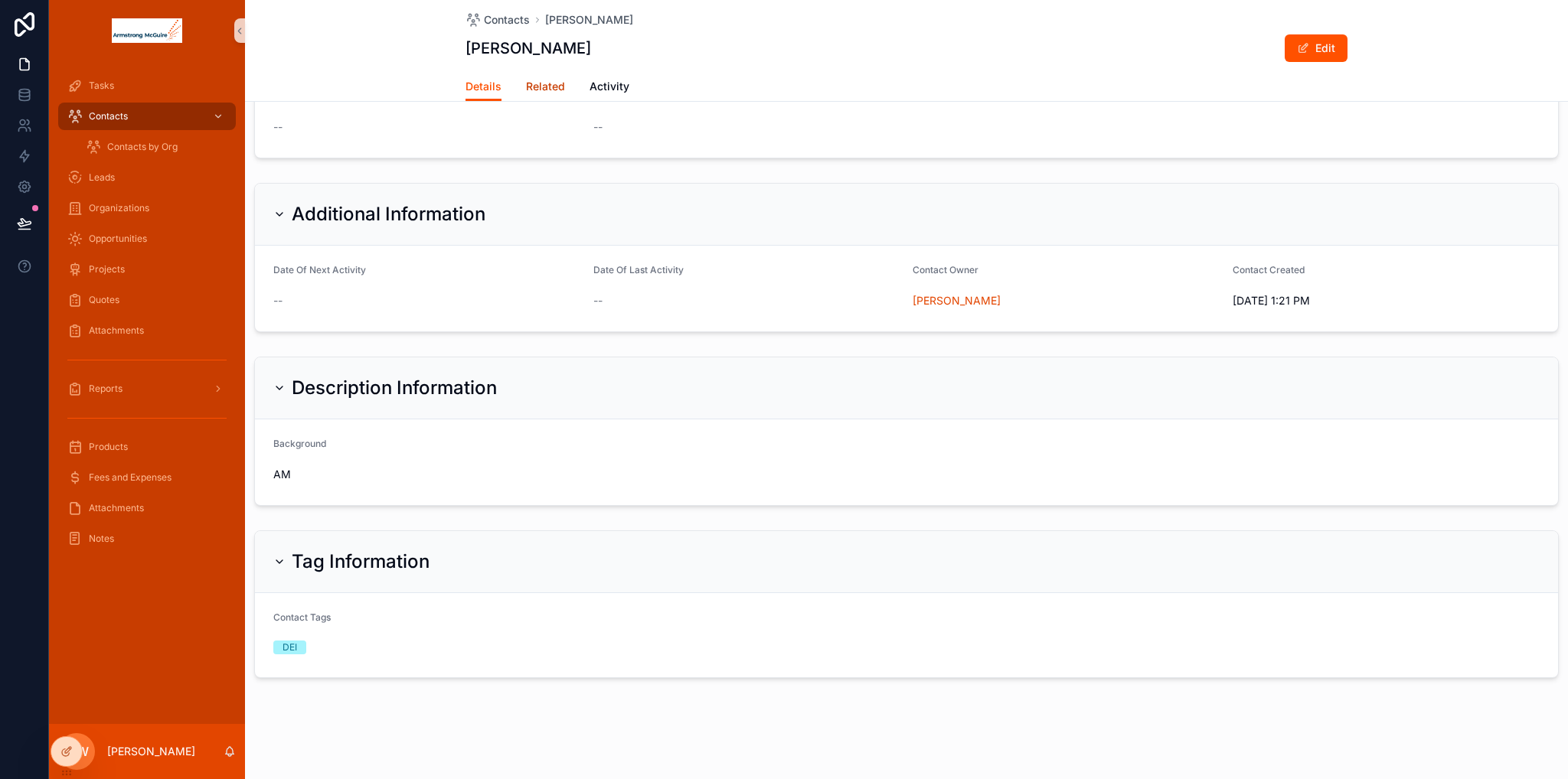
click at [553, 83] on span "Related" at bounding box center [545, 86] width 39 height 15
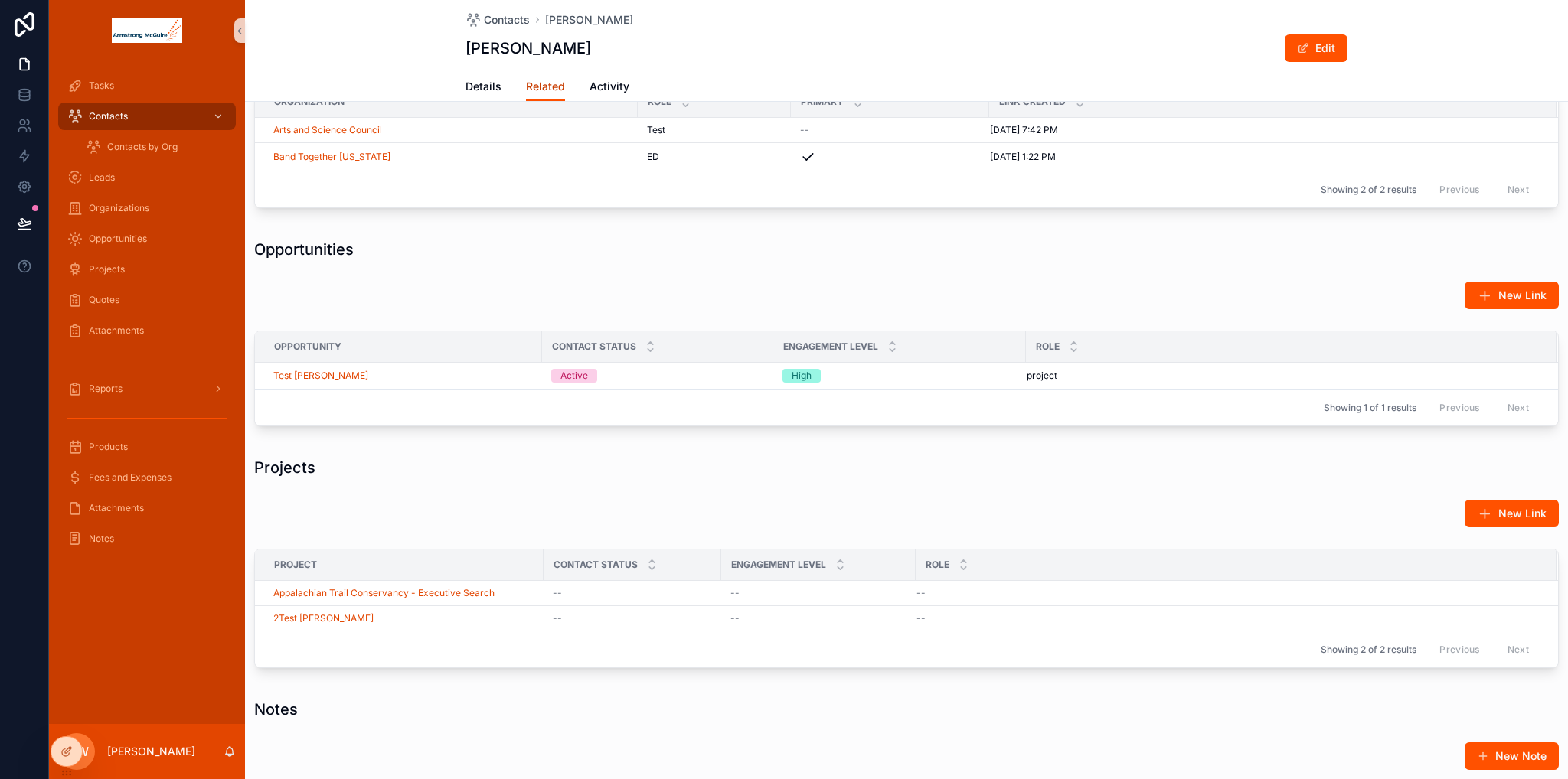
scroll to position [677, 0]
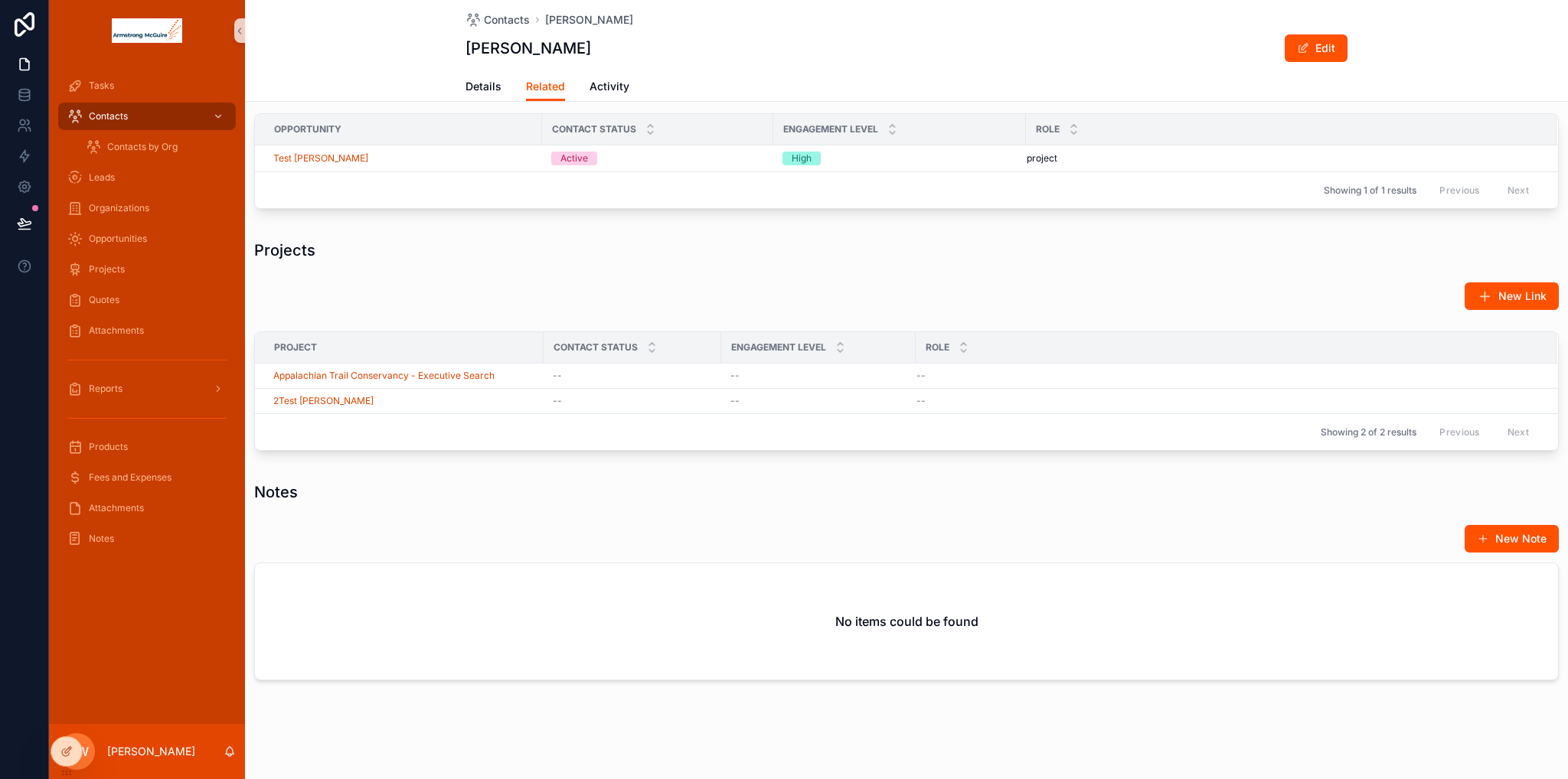
click at [512, 413] on div "Showing 2 of 2 results Previous Next" at bounding box center [907, 431] width 1303 height 36
click at [1446, 360] on span "Edit" at bounding box center [1454, 363] width 16 height 12
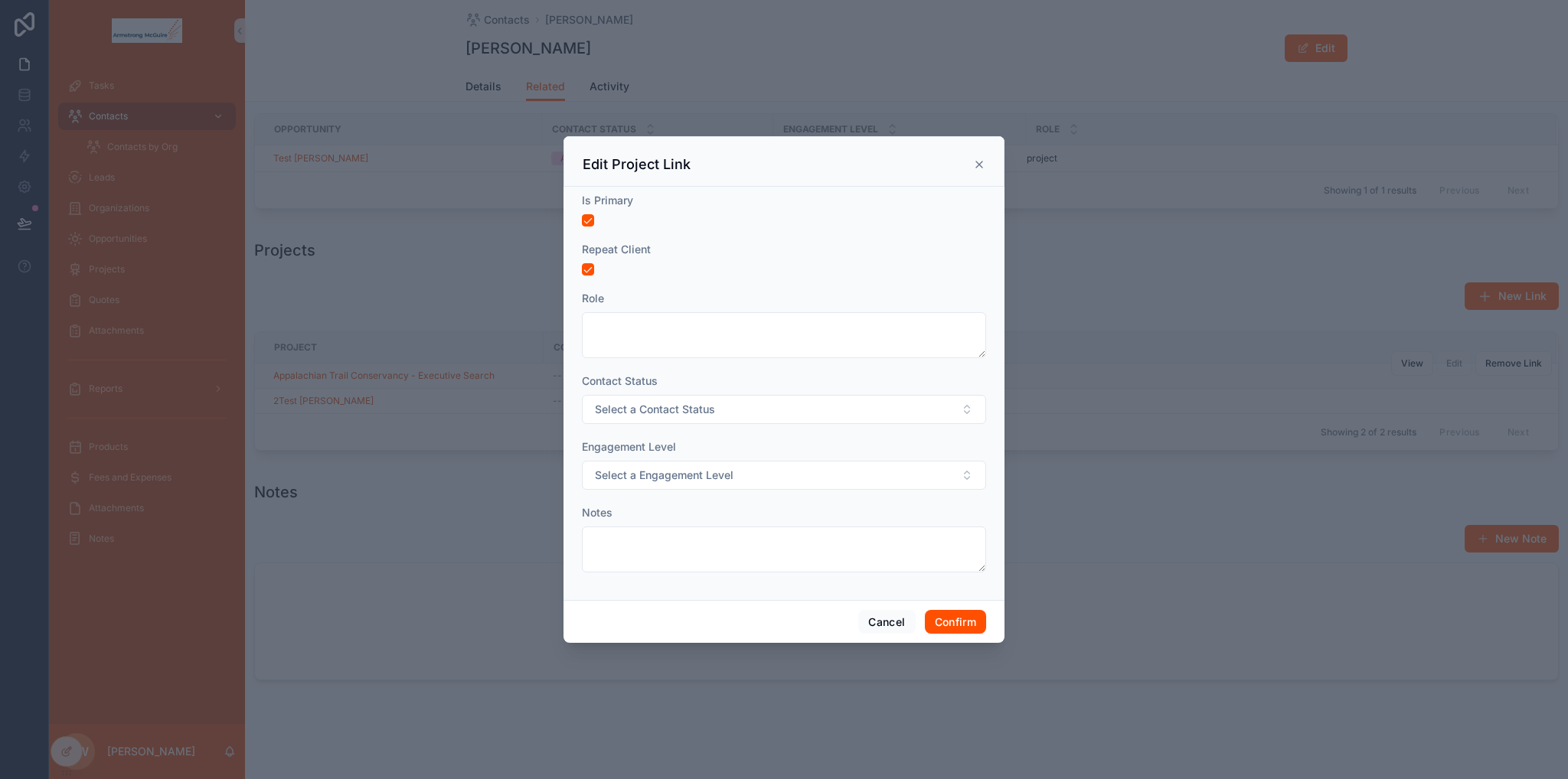
click at [981, 163] on icon at bounding box center [979, 164] width 12 height 12
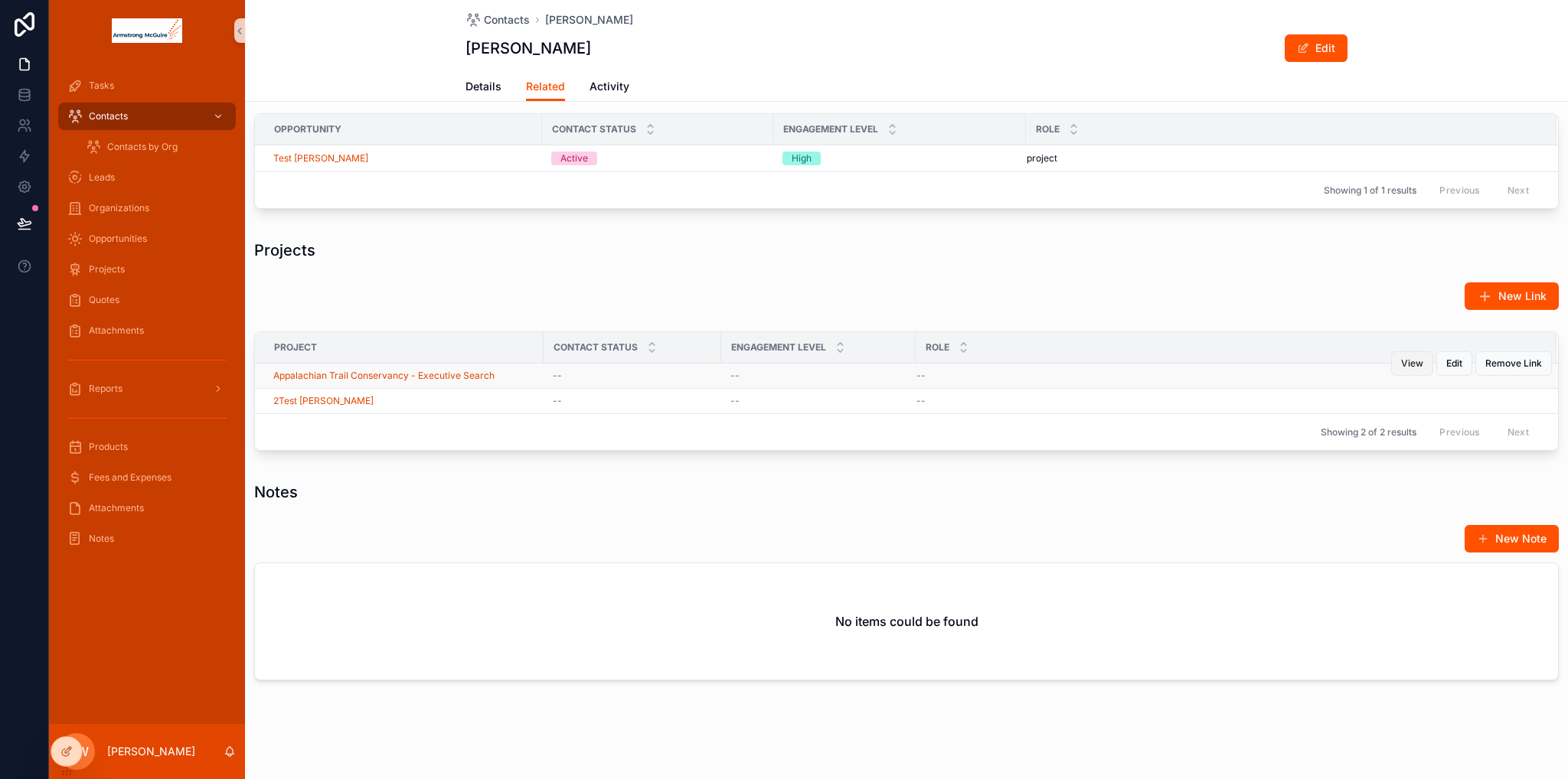
click at [1402, 366] on button "View" at bounding box center [1412, 364] width 42 height 24
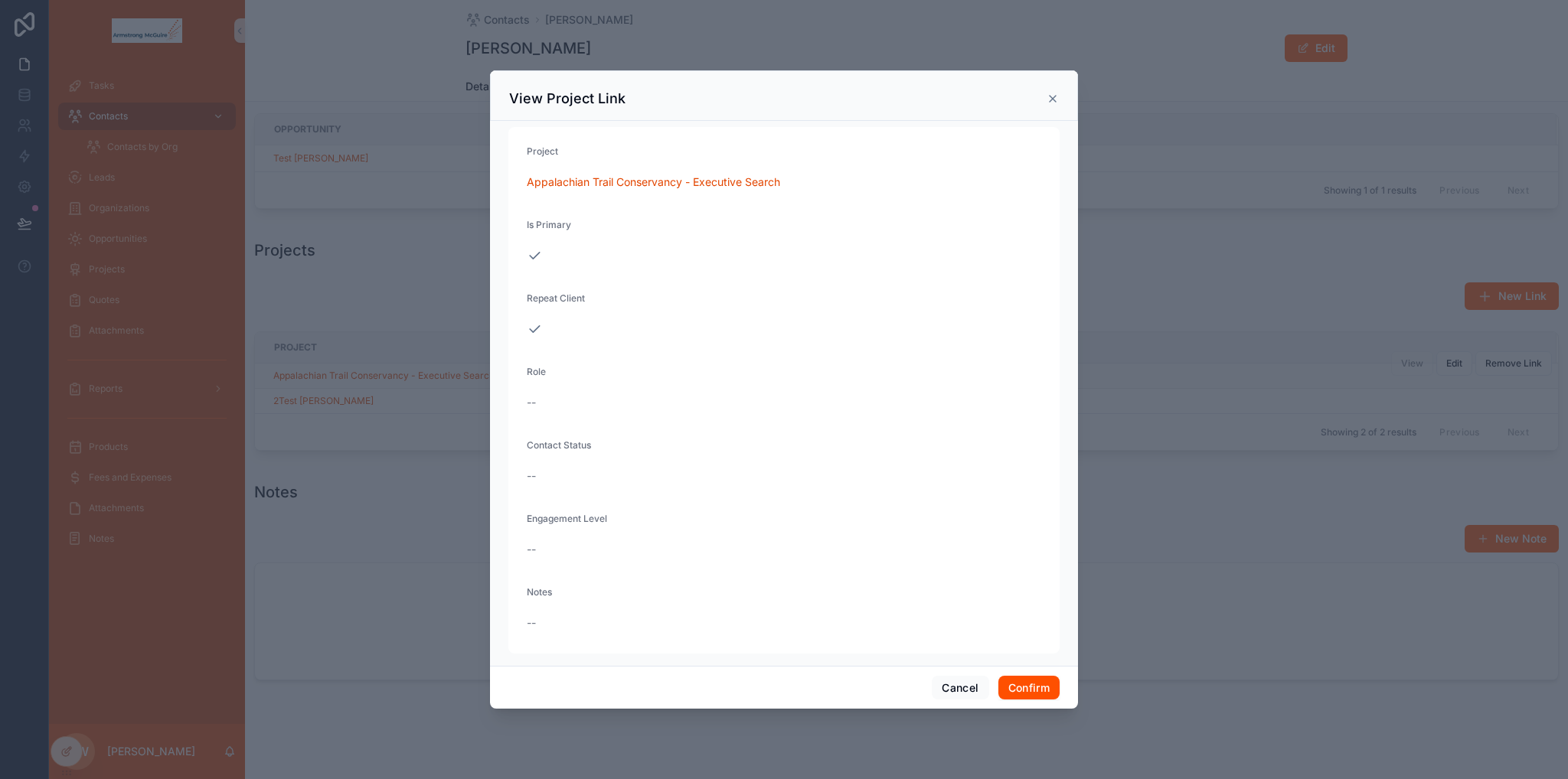
click at [1053, 99] on icon at bounding box center [1053, 98] width 12 height 12
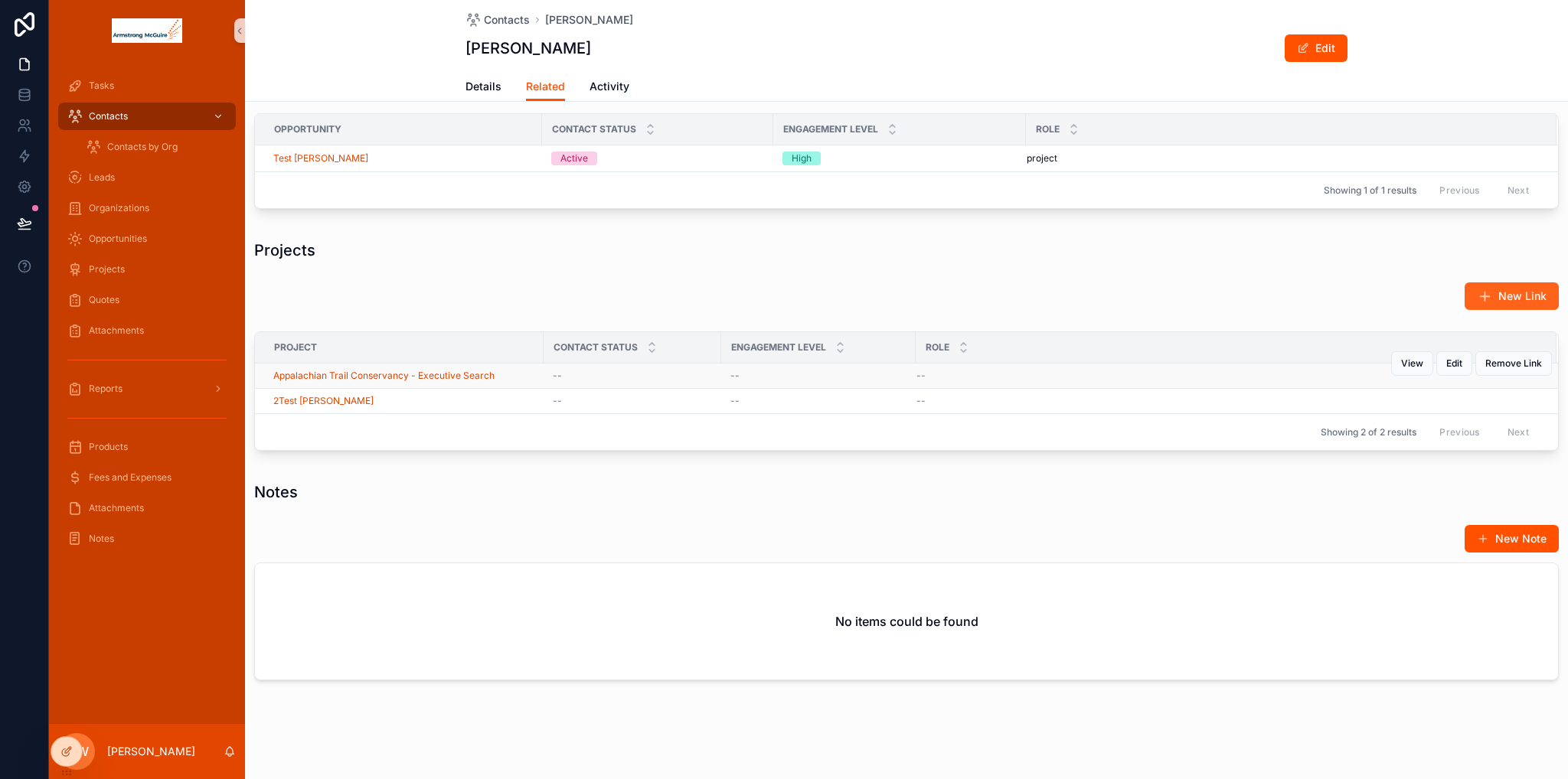
click at [1493, 301] on button "New Link" at bounding box center [1512, 296] width 94 height 27
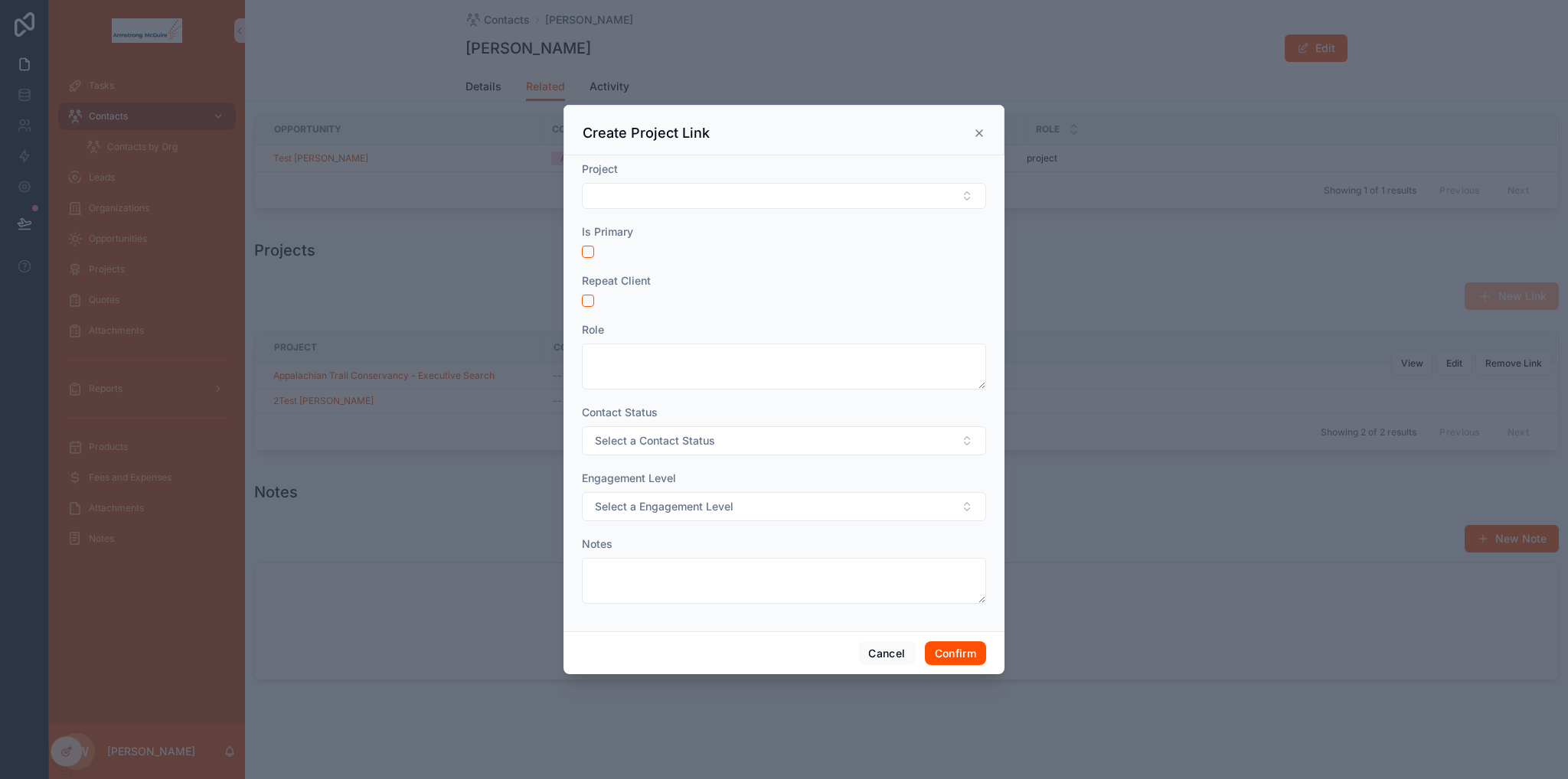
click at [980, 135] on icon at bounding box center [979, 133] width 12 height 12
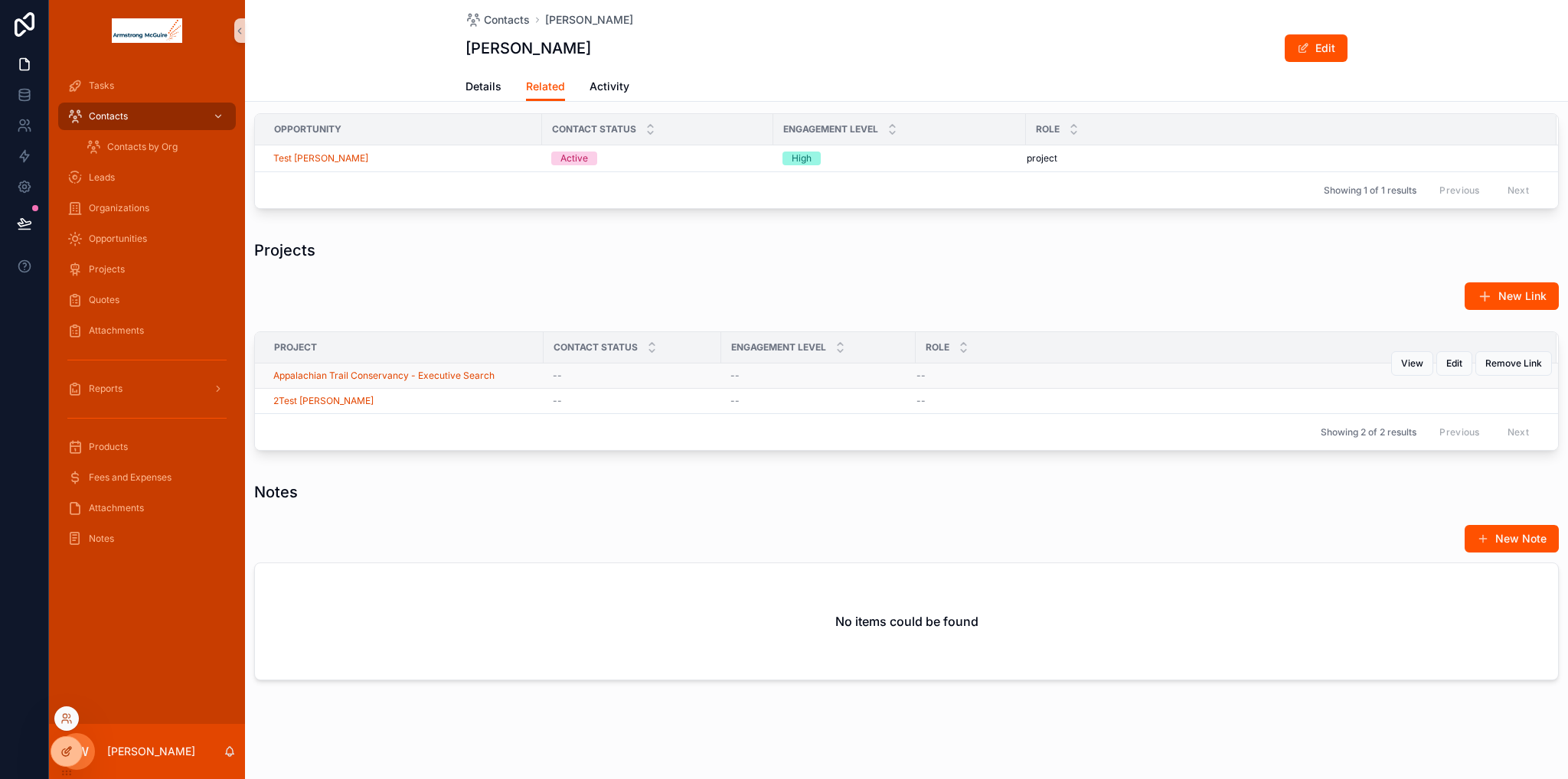
click at [61, 750] on icon at bounding box center [66, 751] width 12 height 12
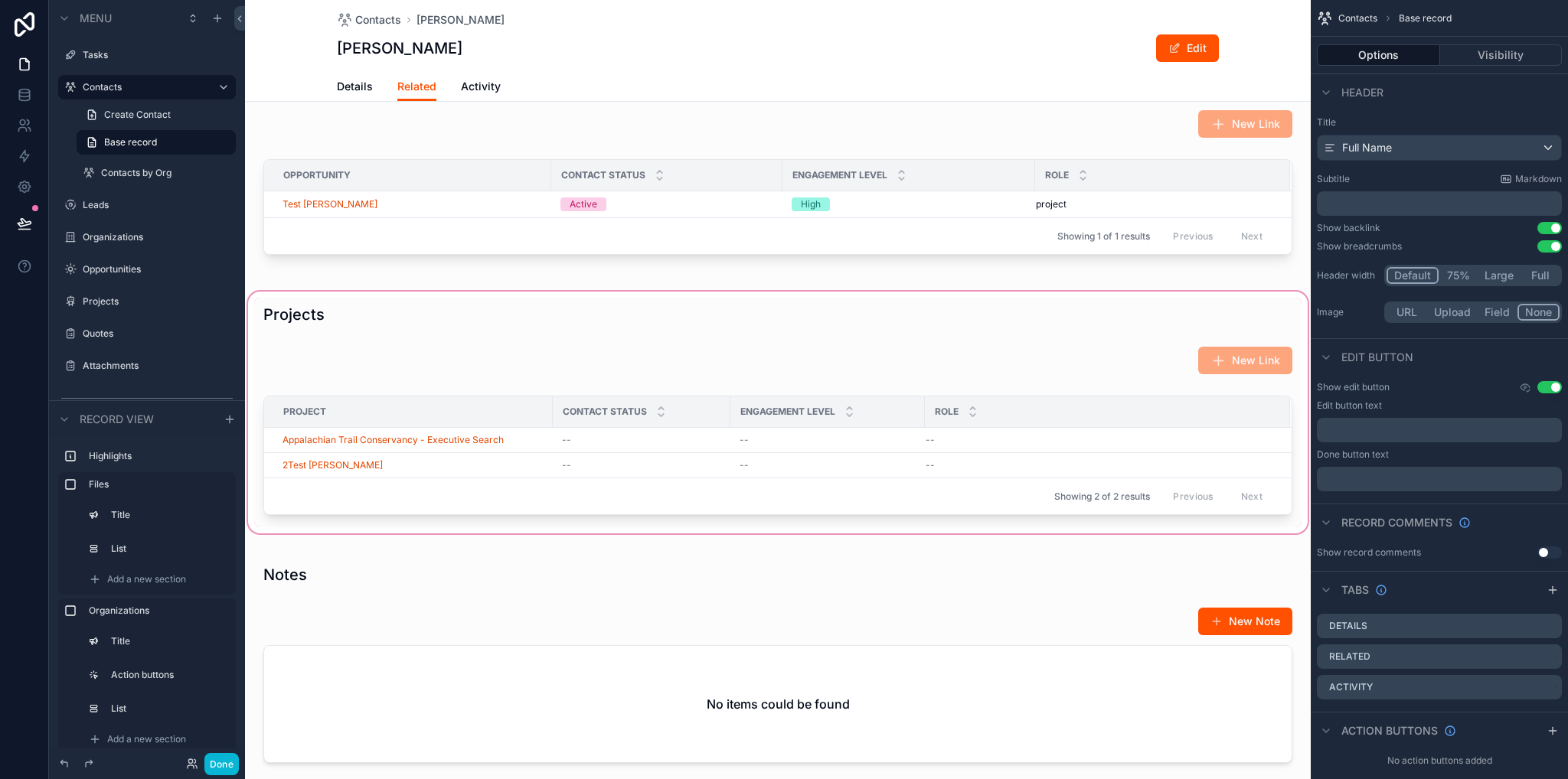
click at [1129, 366] on div "scrollable content" at bounding box center [777, 412] width 1066 height 248
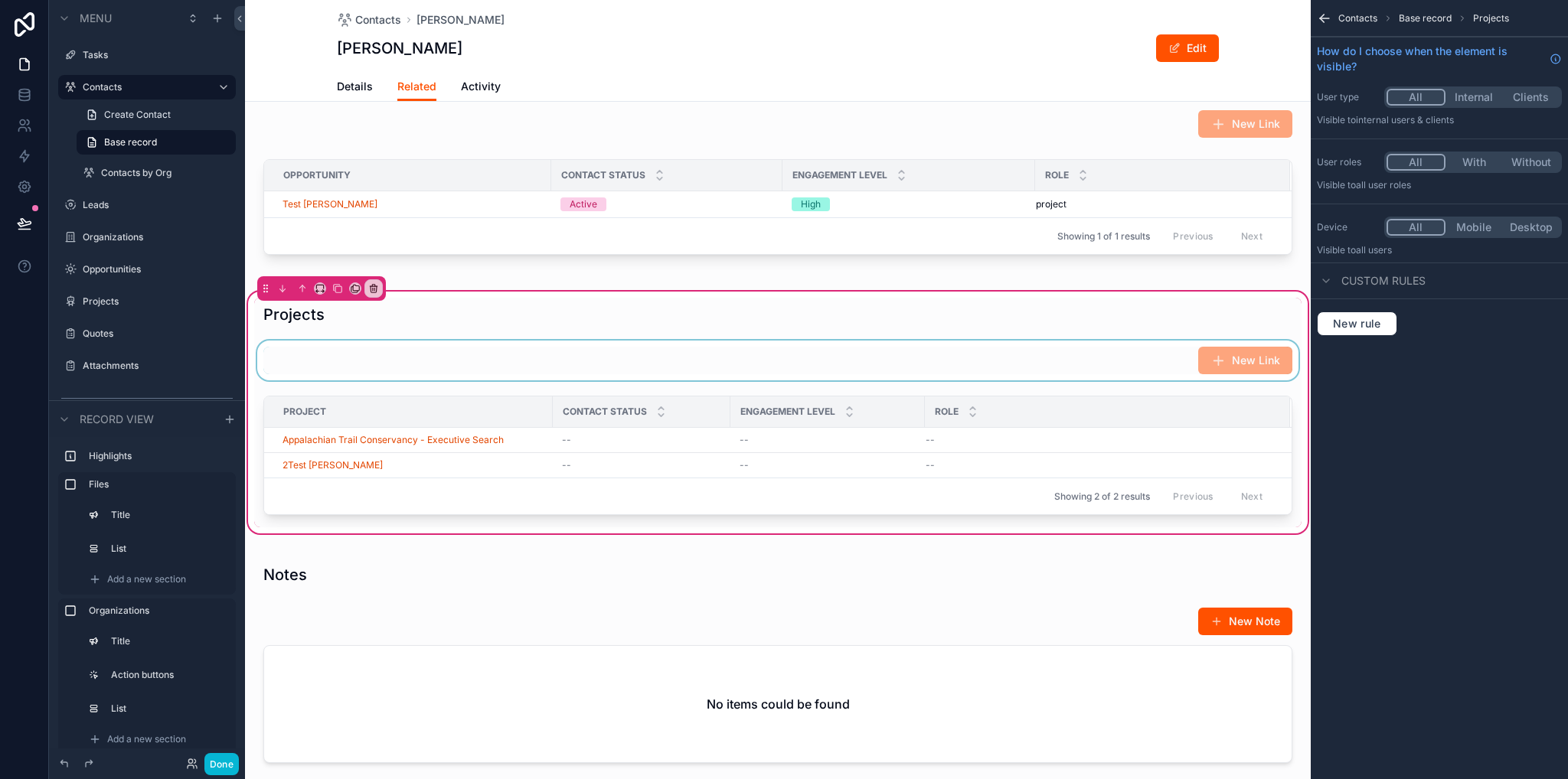
click at [1109, 359] on div "scrollable content" at bounding box center [778, 360] width 1048 height 40
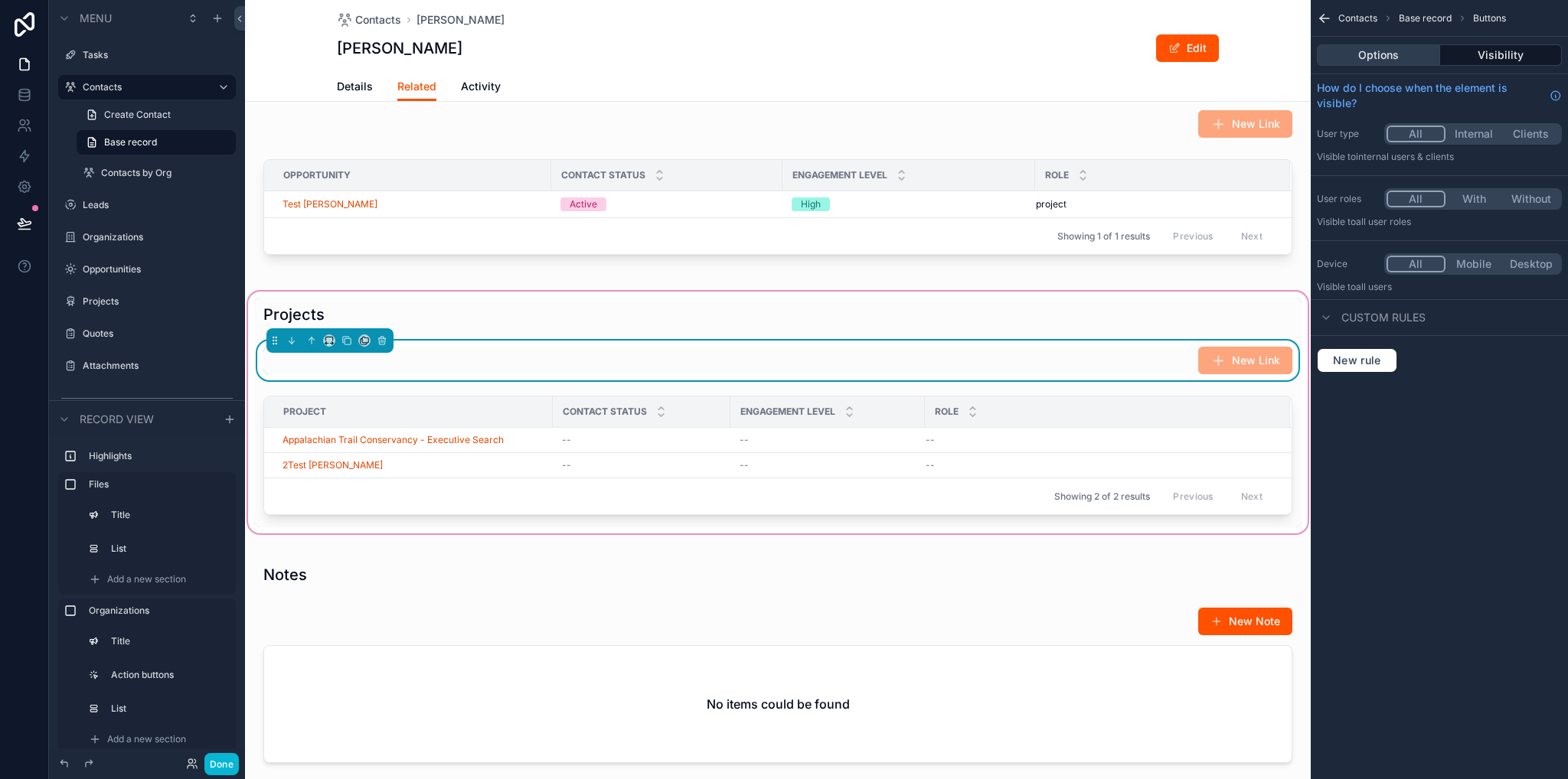
click at [1403, 56] on button "Options" at bounding box center [1379, 54] width 123 height 22
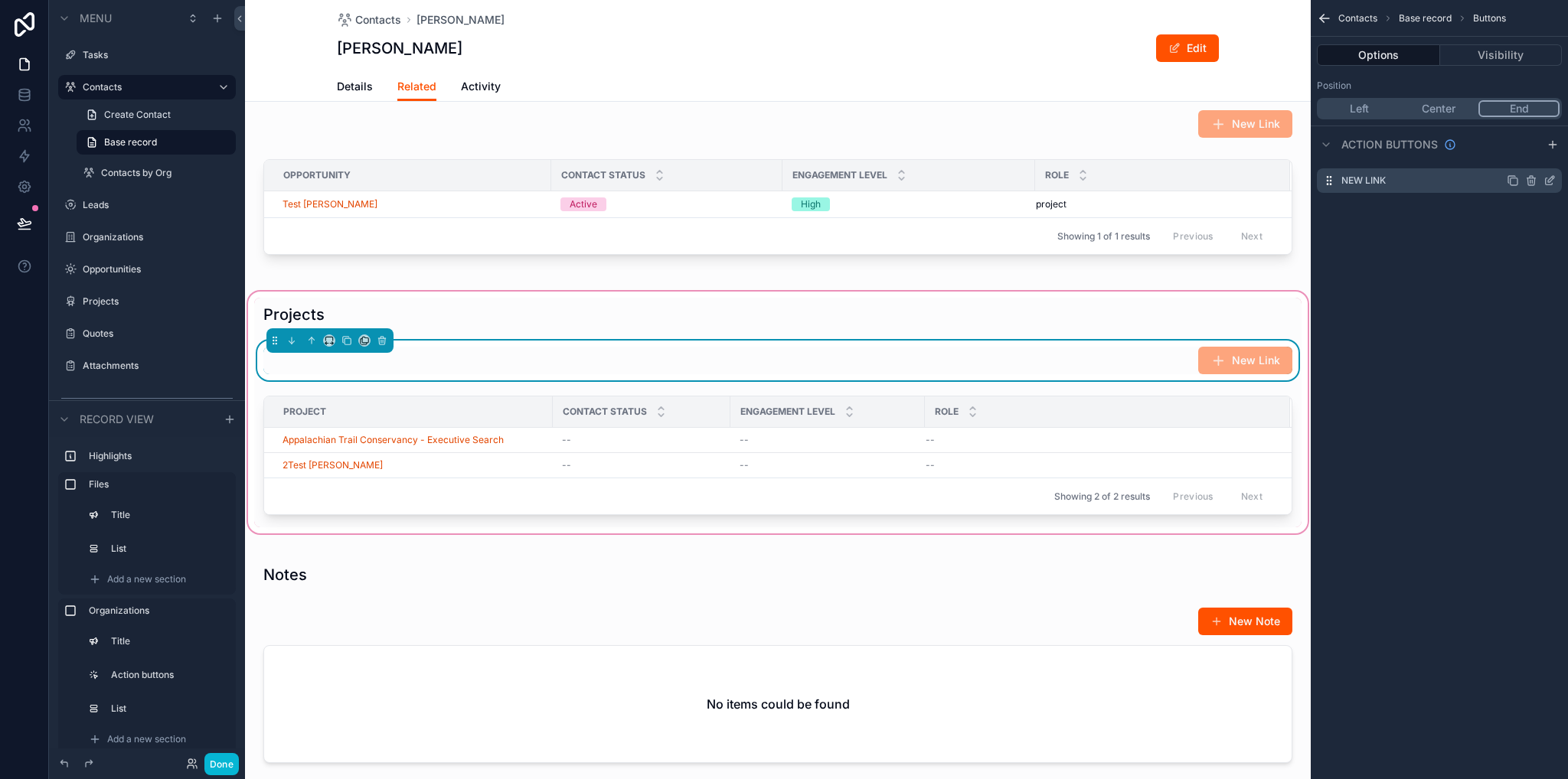
click at [1553, 178] on icon "scrollable content" at bounding box center [1549, 180] width 12 height 12
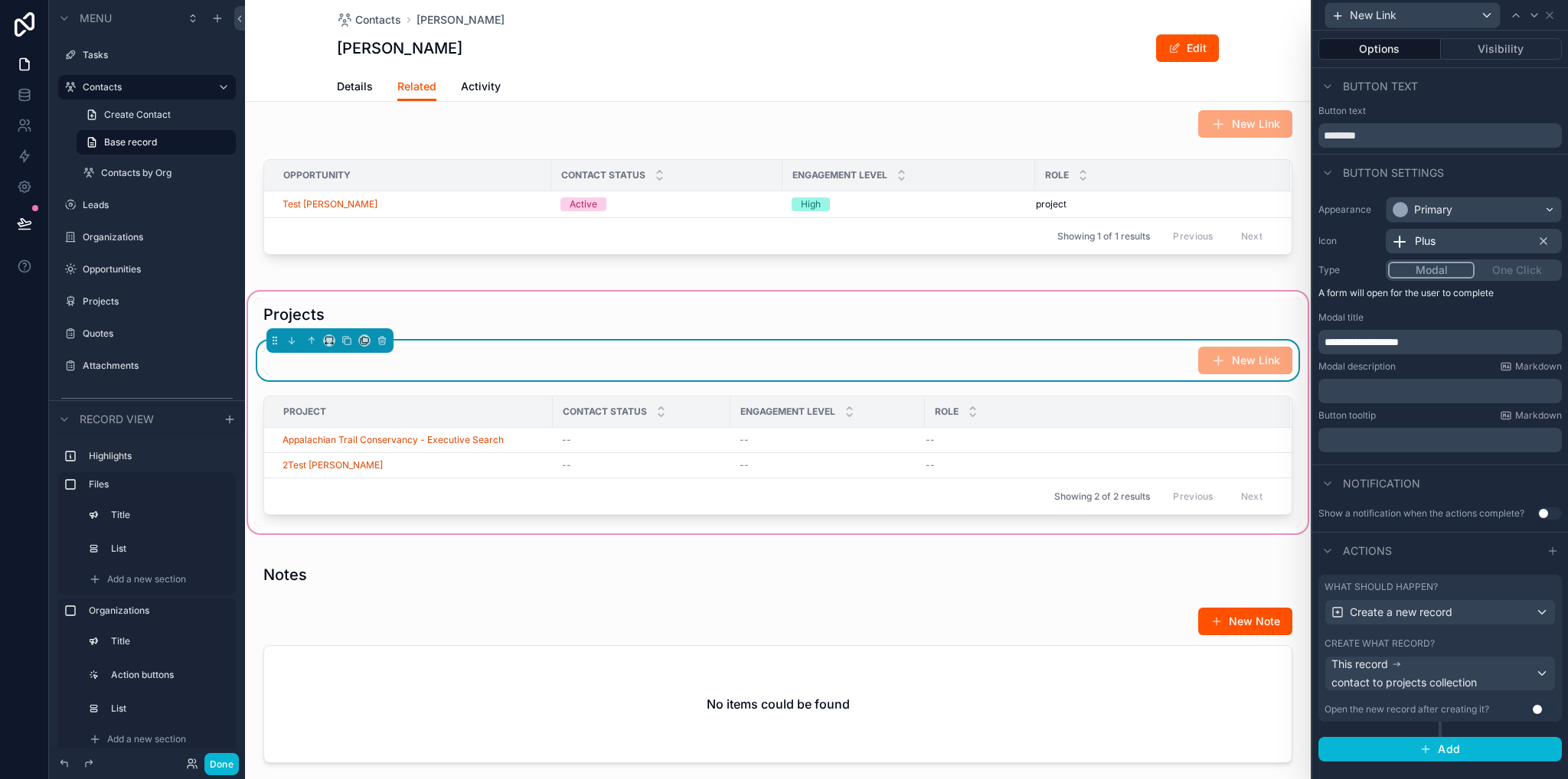
click at [1475, 641] on div "Create what record?" at bounding box center [1440, 643] width 231 height 12
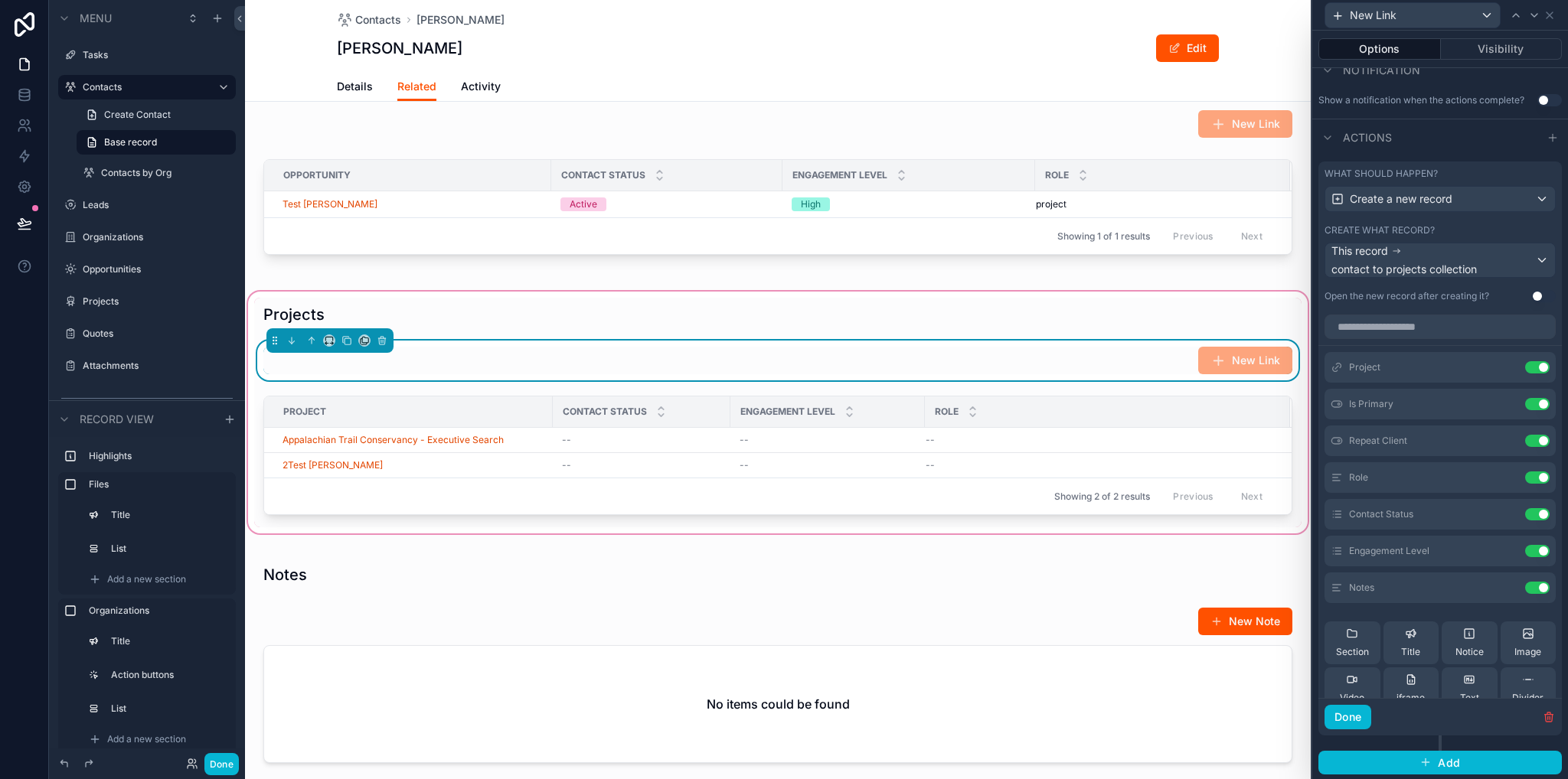
scroll to position [312, 0]
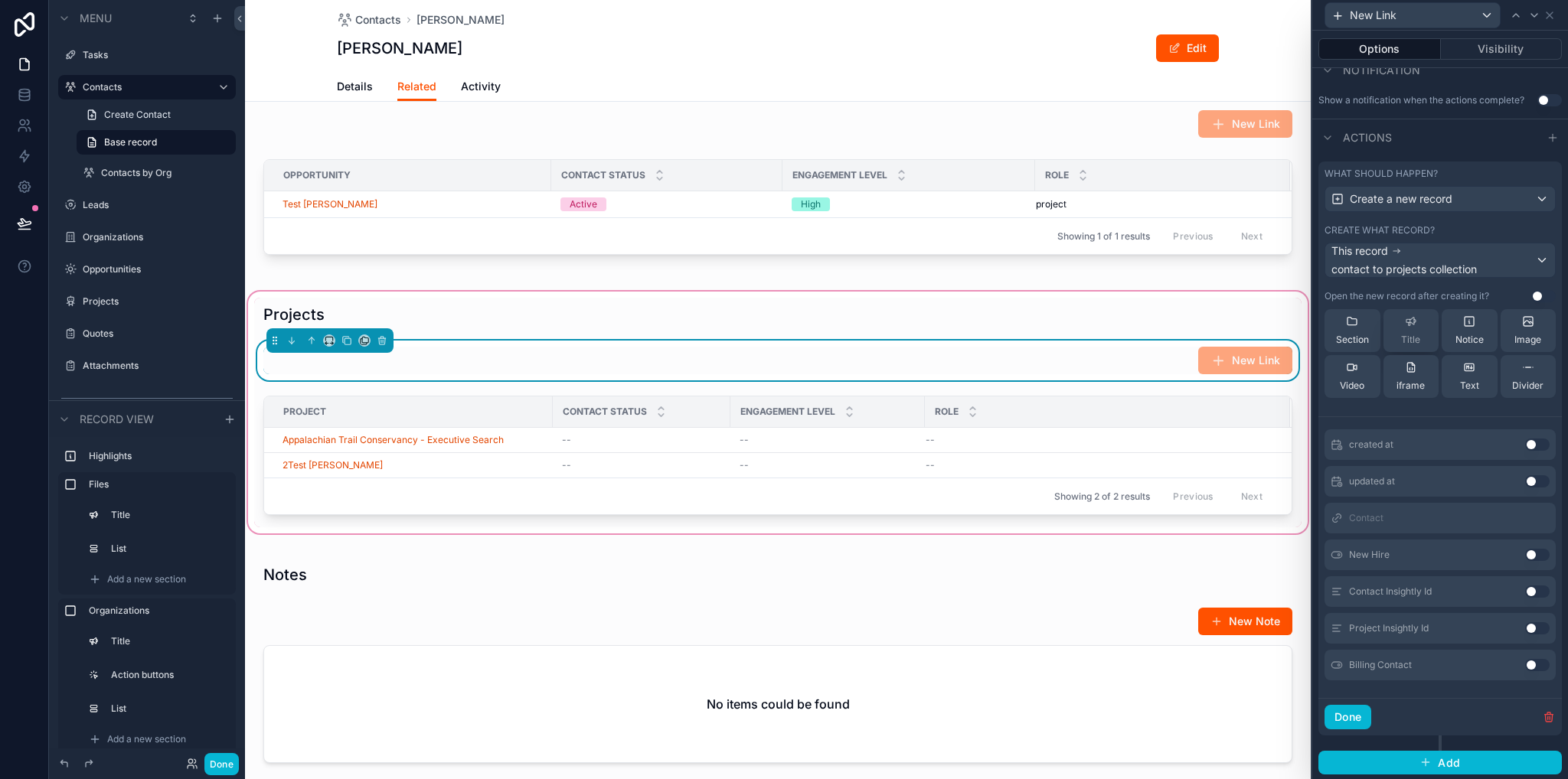
click at [1526, 665] on button "Use setting" at bounding box center [1538, 665] width 24 height 12
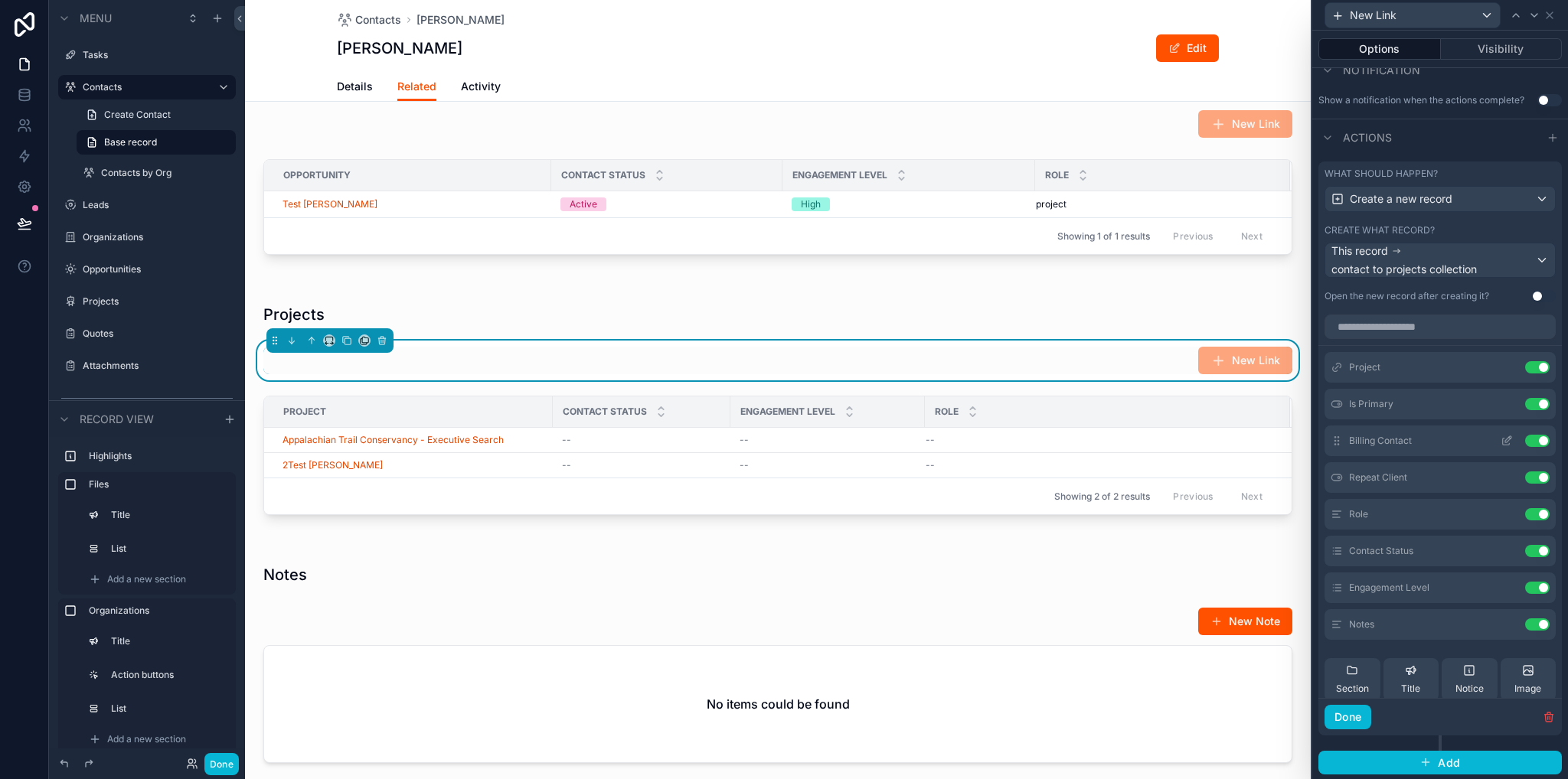
click at [1501, 442] on icon at bounding box center [1506, 440] width 12 height 12
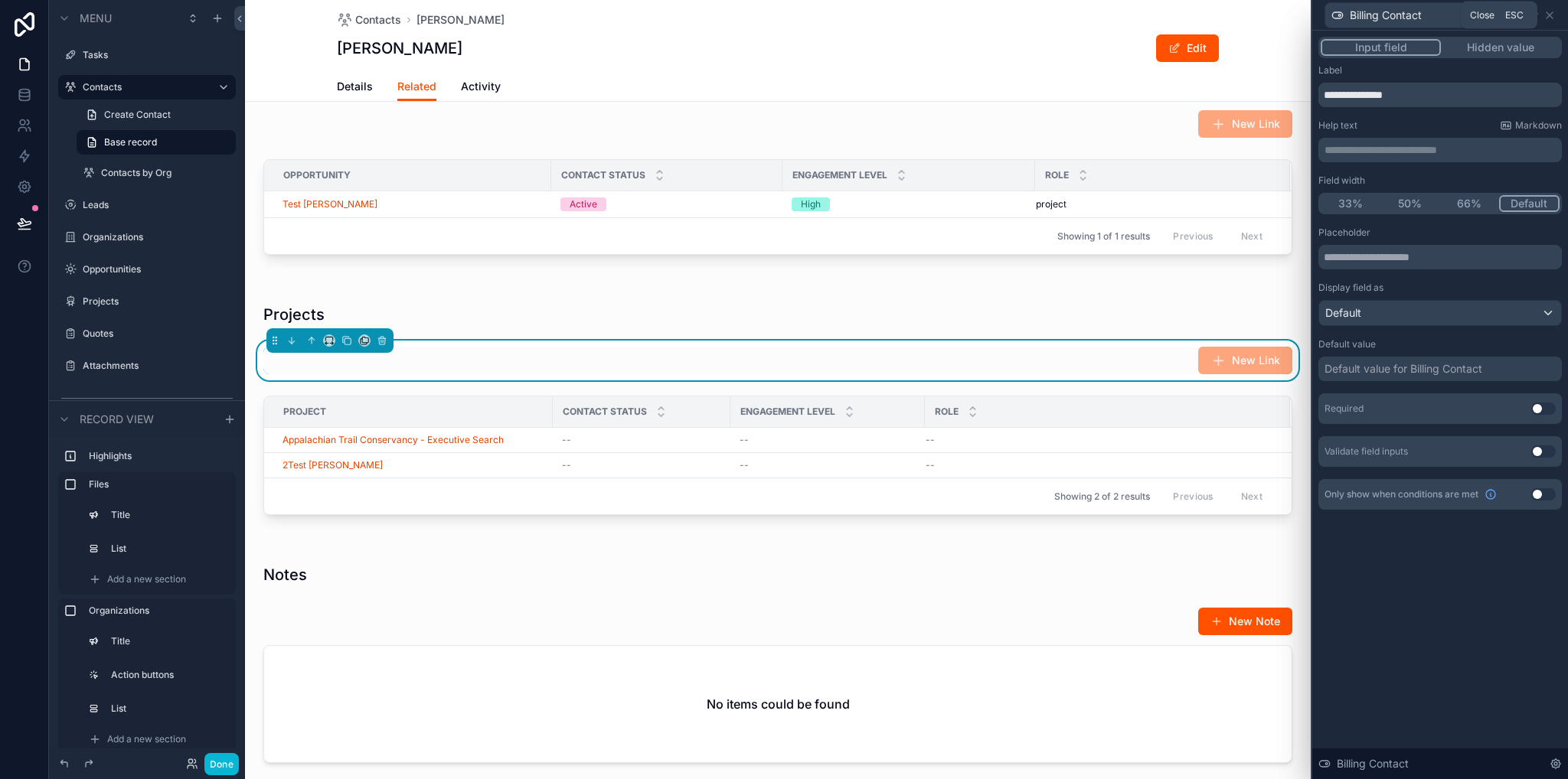
click at [1556, 15] on div "Billing Contact" at bounding box center [1441, 15] width 243 height 30
click at [1549, 17] on icon at bounding box center [1549, 15] width 12 height 12
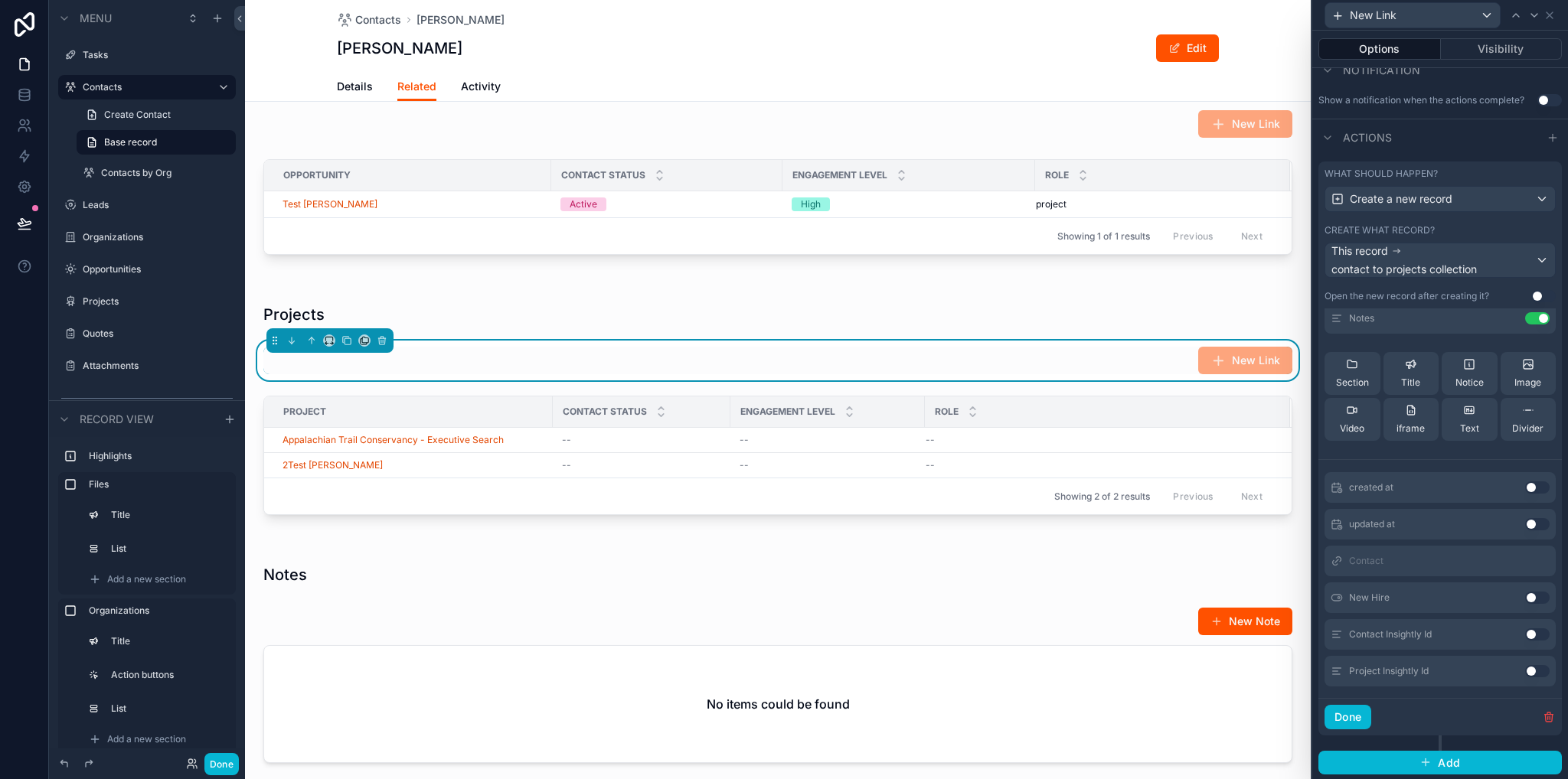
scroll to position [312, 0]
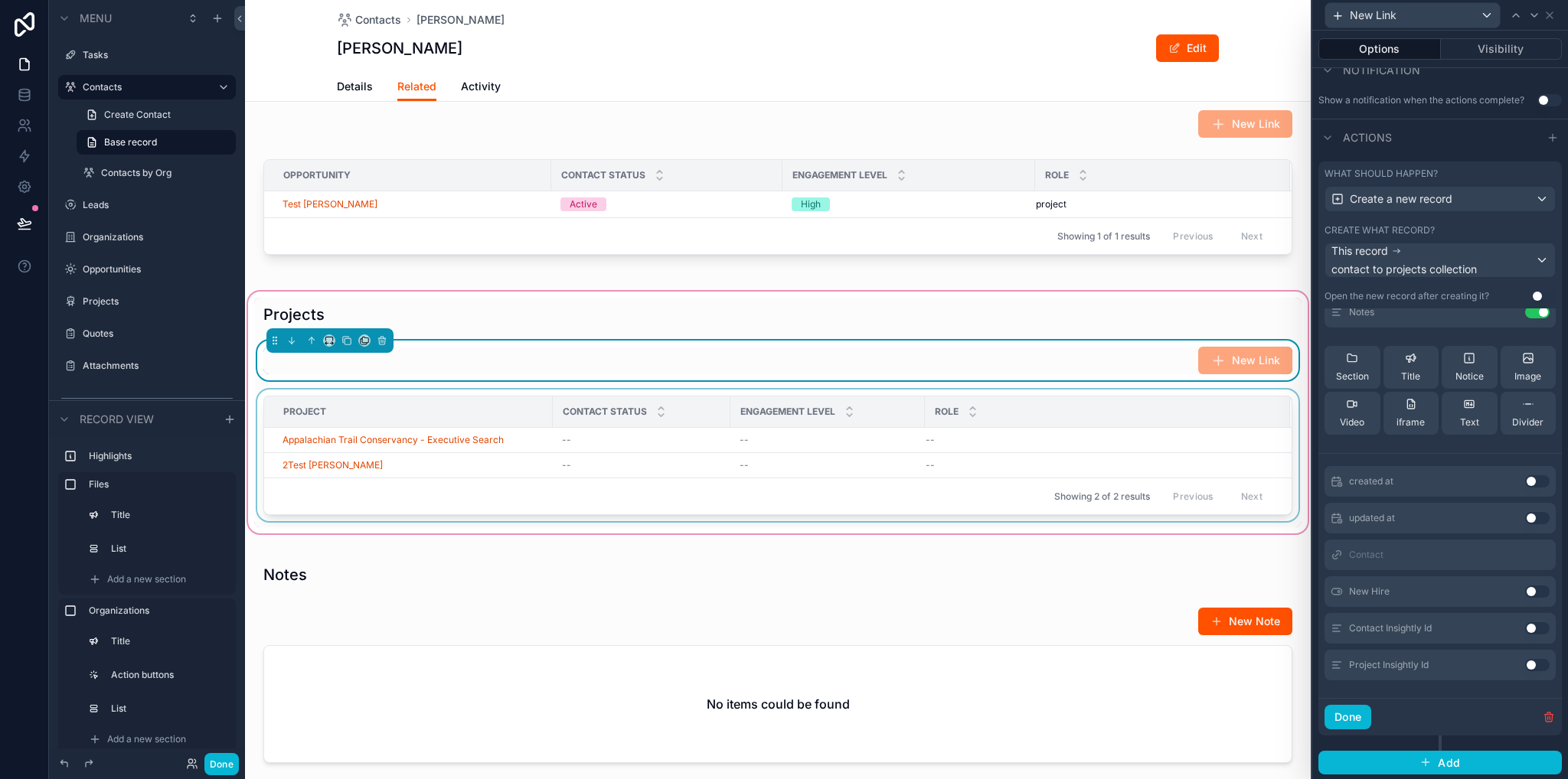
click at [1116, 451] on div "scrollable content" at bounding box center [778, 458] width 1048 height 137
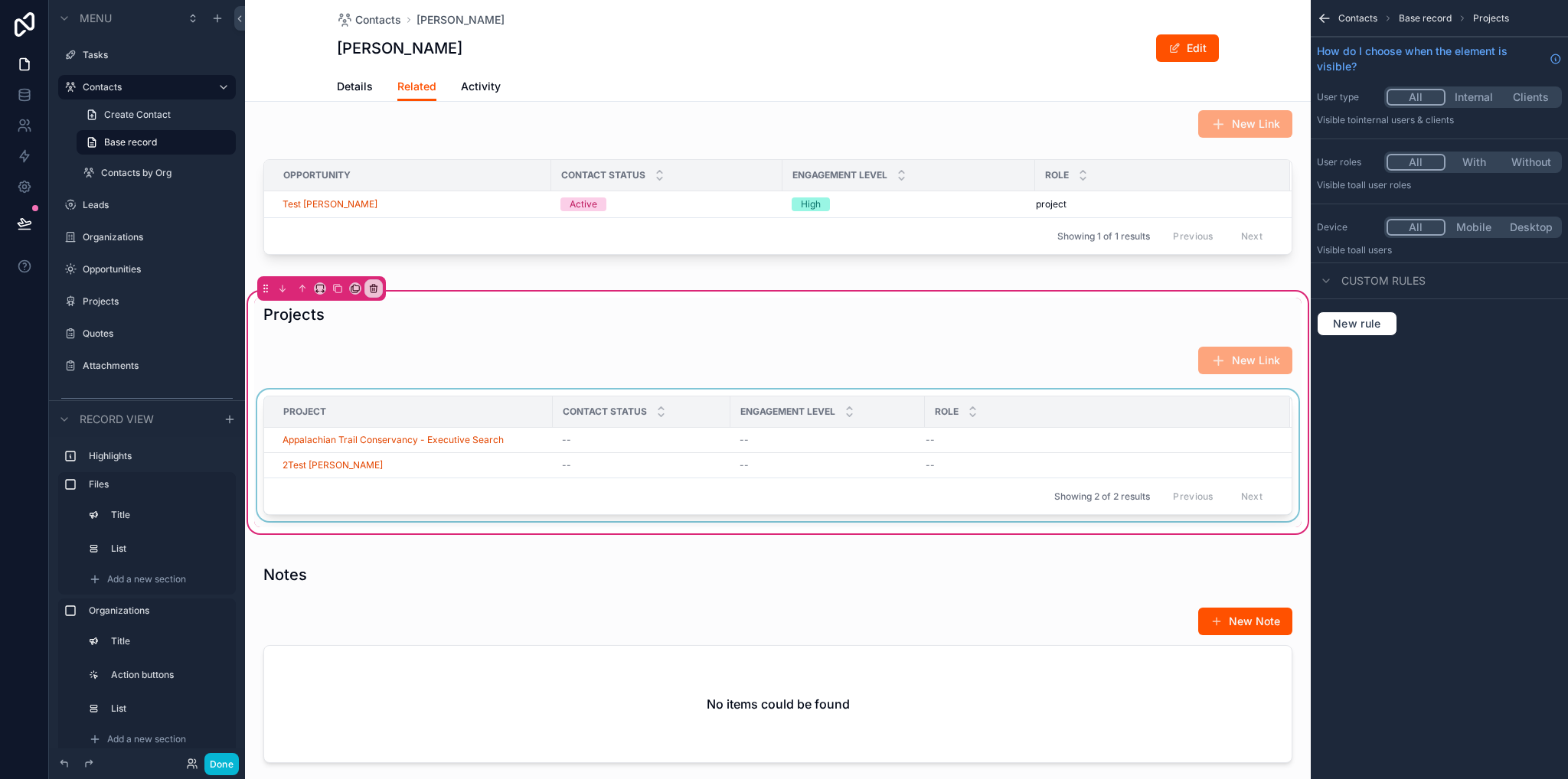
click at [1189, 454] on div "scrollable content" at bounding box center [778, 458] width 1048 height 137
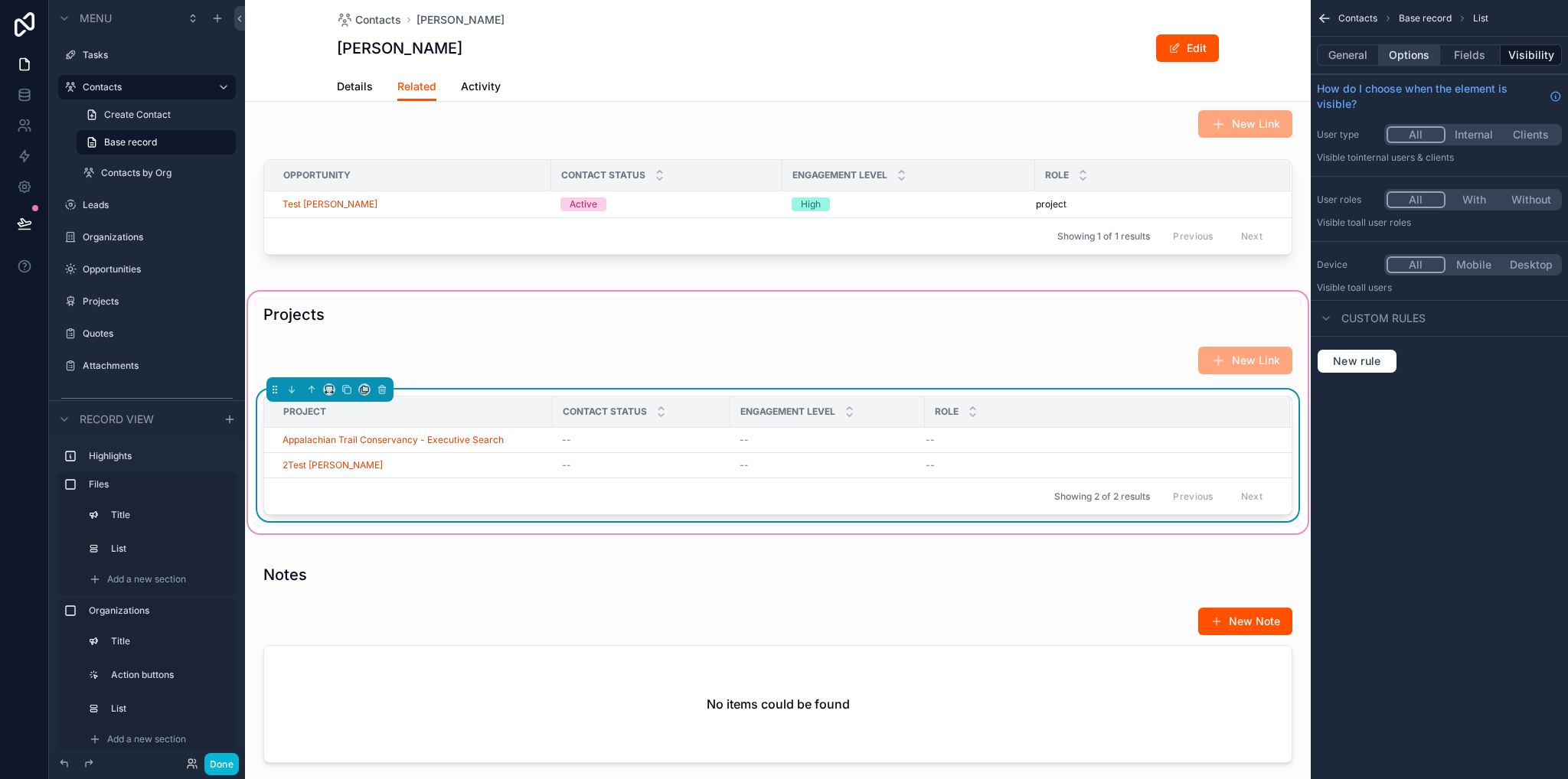
click at [1423, 57] on button "Options" at bounding box center [1409, 54] width 61 height 22
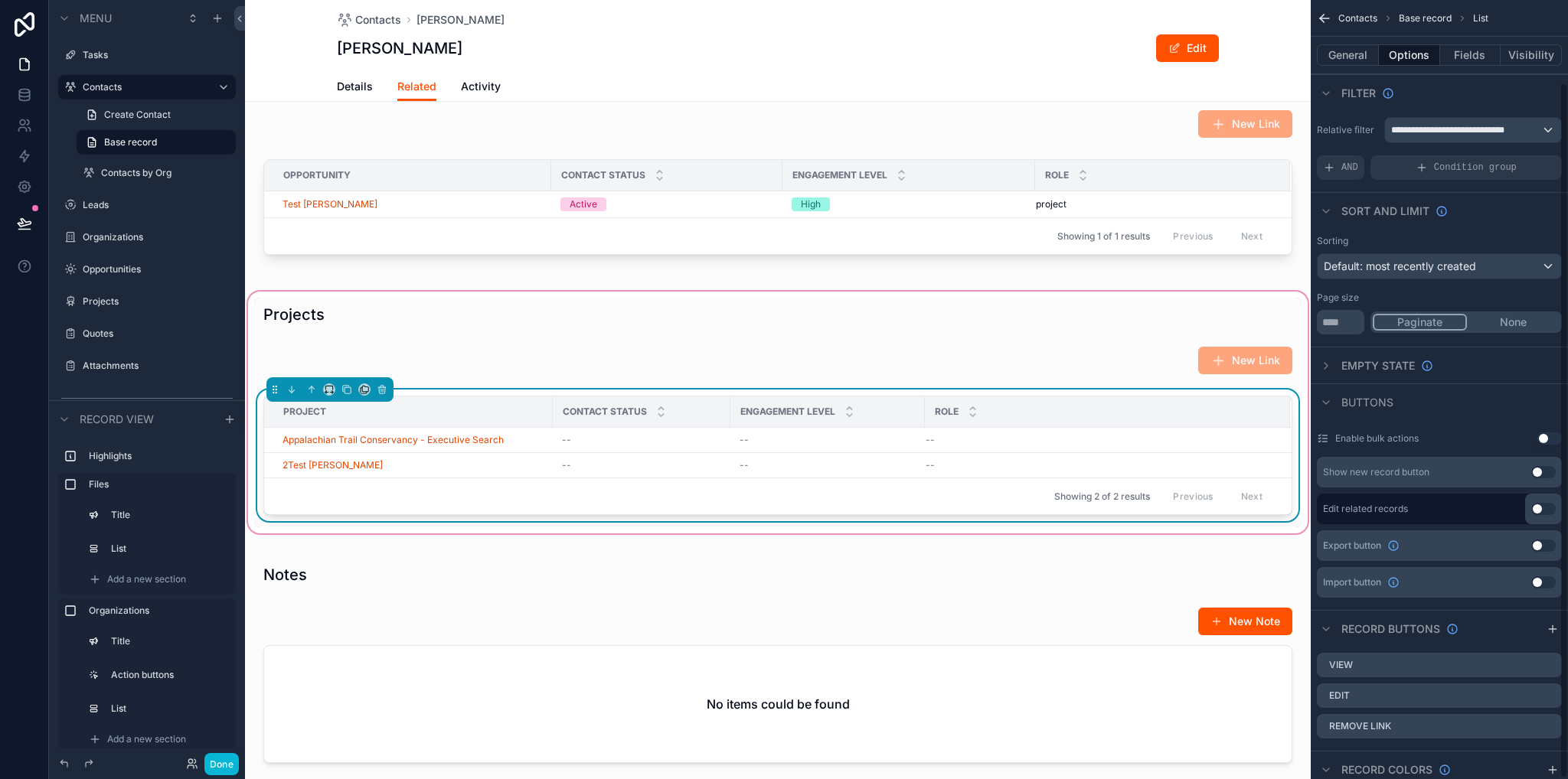
scroll to position [94, 0]
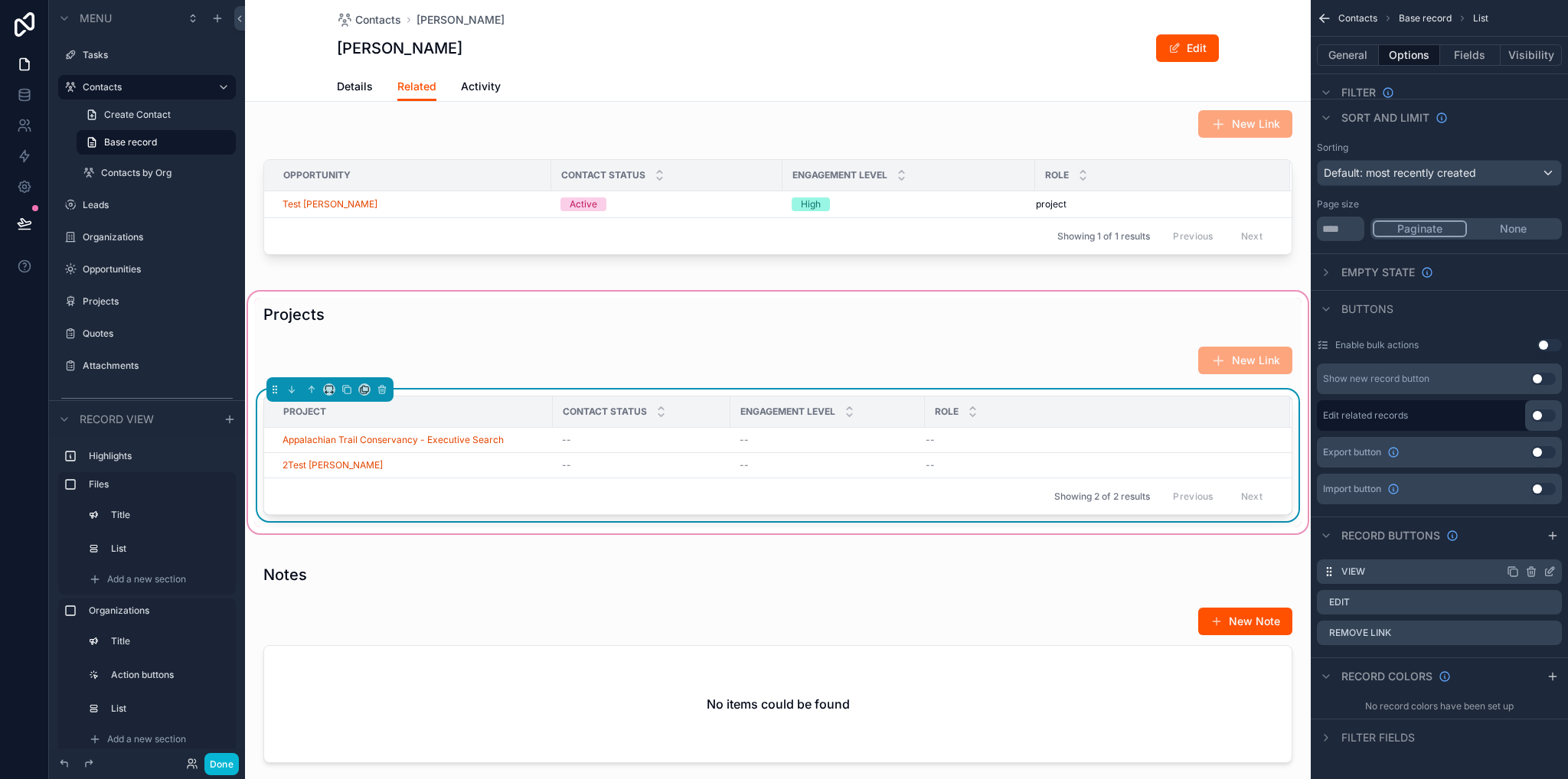
click at [1550, 572] on icon "scrollable content" at bounding box center [1549, 571] width 12 height 12
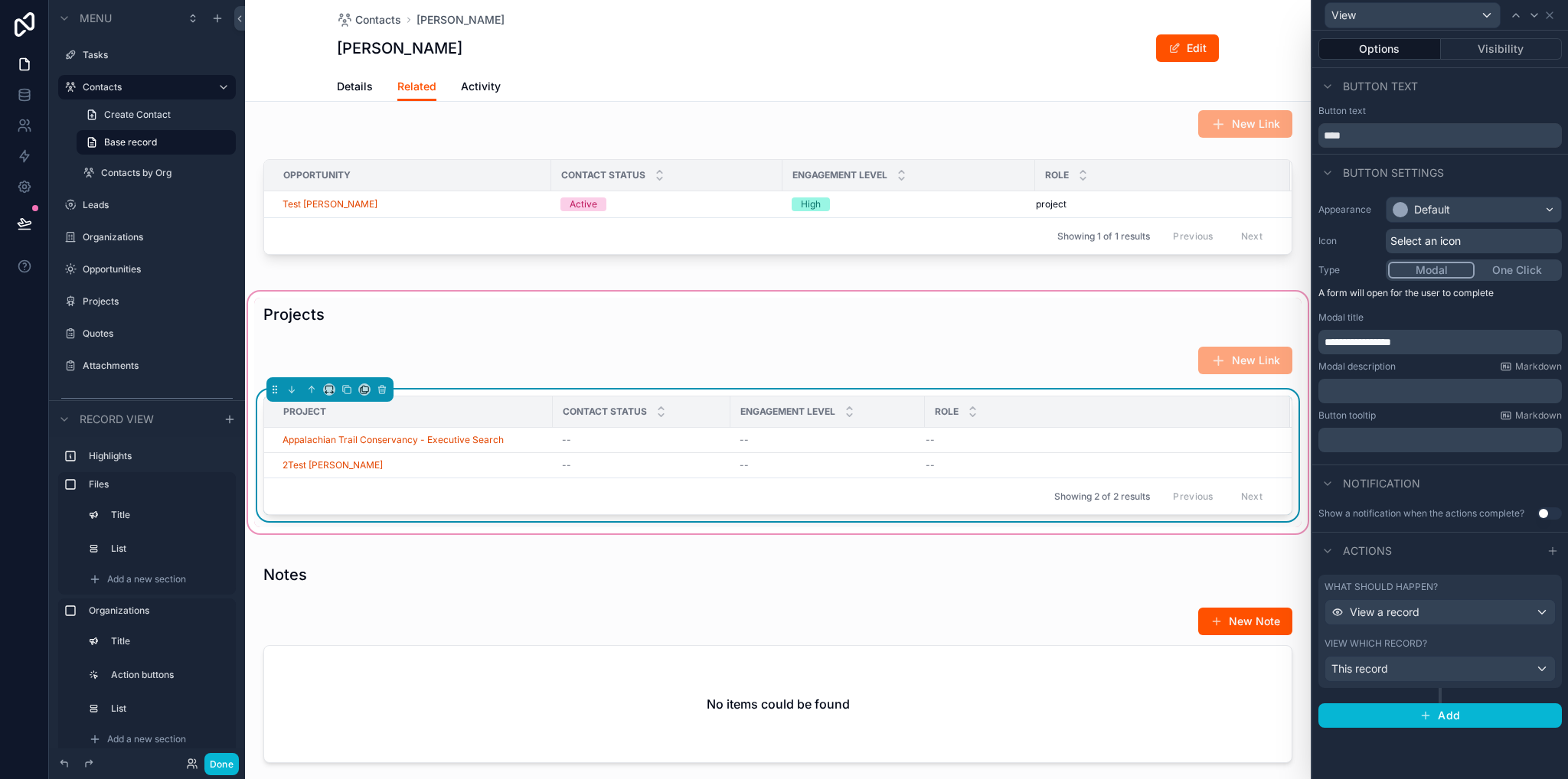
click at [1469, 626] on div "What should happen? View a record View which record? This record" at bounding box center [1441, 631] width 243 height 113
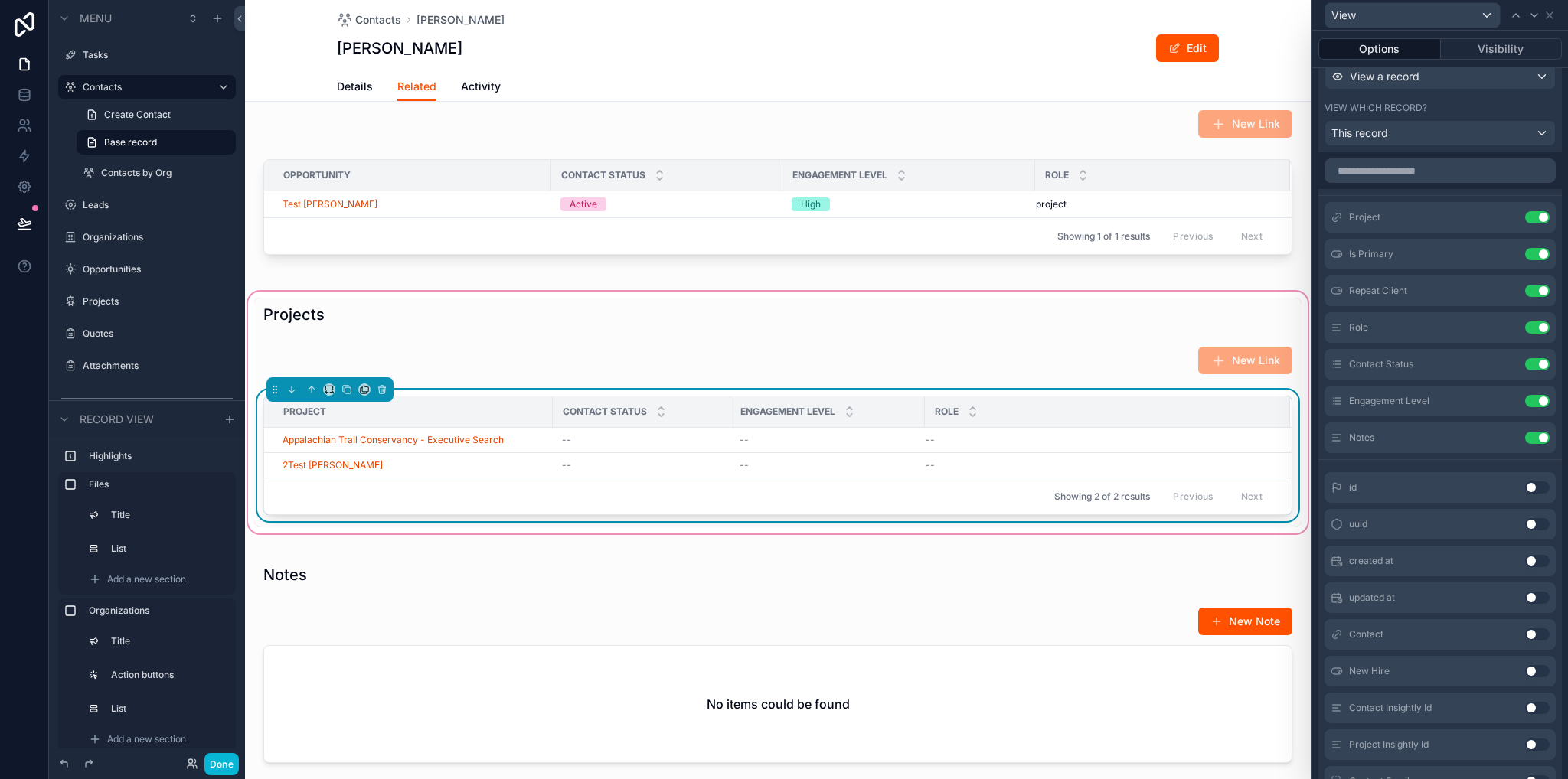
scroll to position [735, 0]
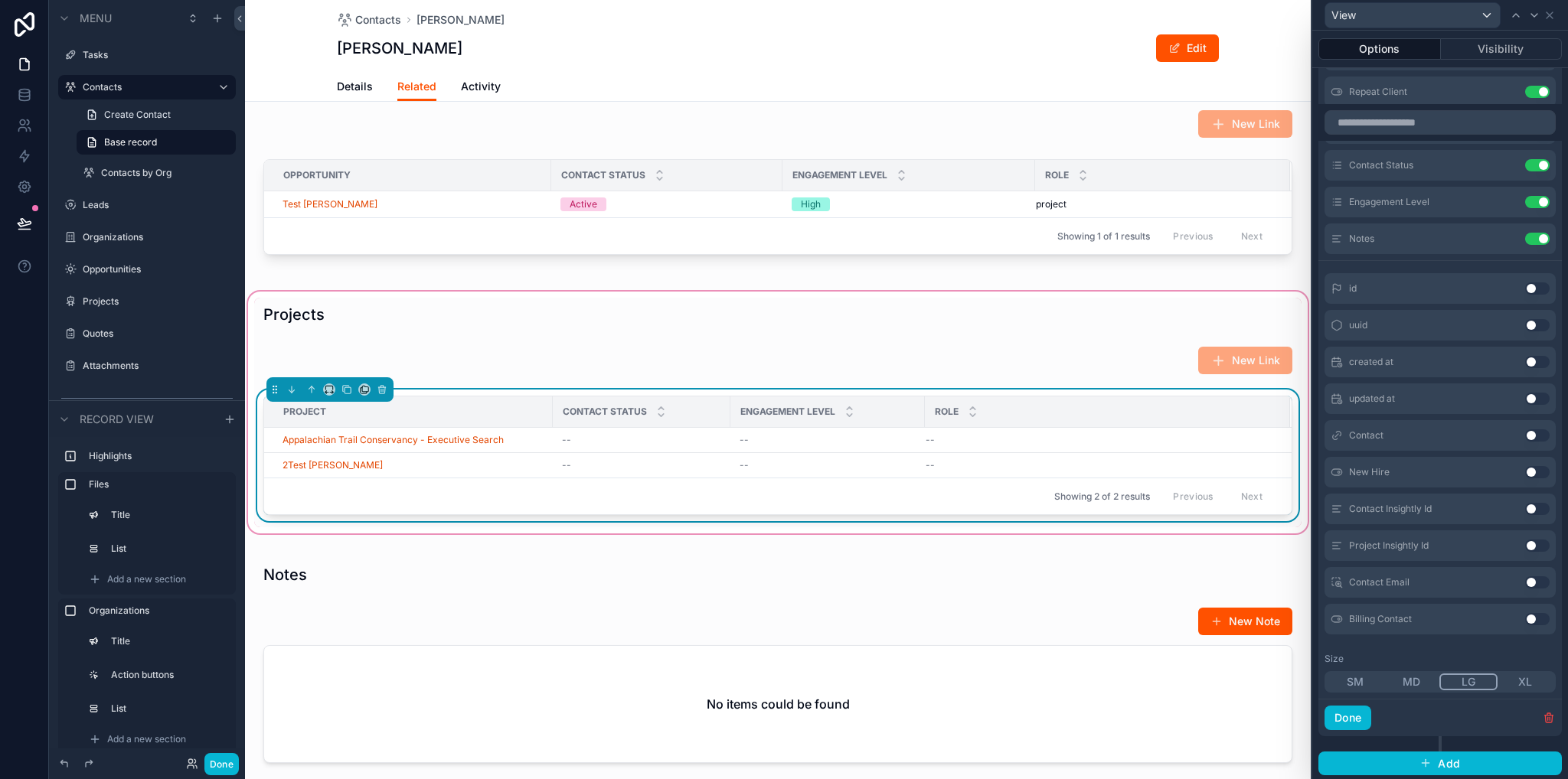
click at [1526, 616] on button "Use setting" at bounding box center [1538, 619] width 24 height 12
click at [1526, 618] on button "Use setting" at bounding box center [1538, 619] width 24 height 12
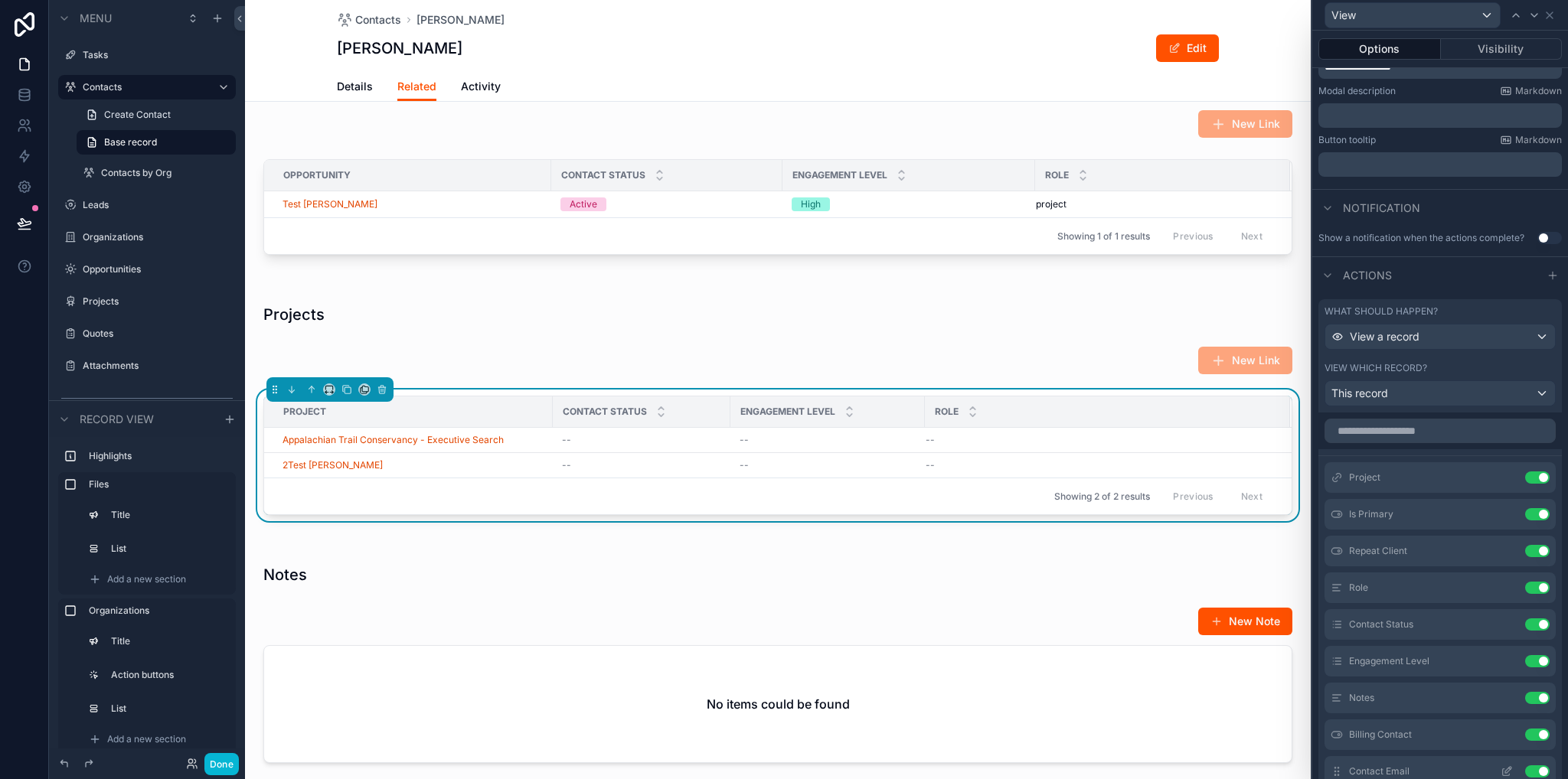
scroll to position [428, 0]
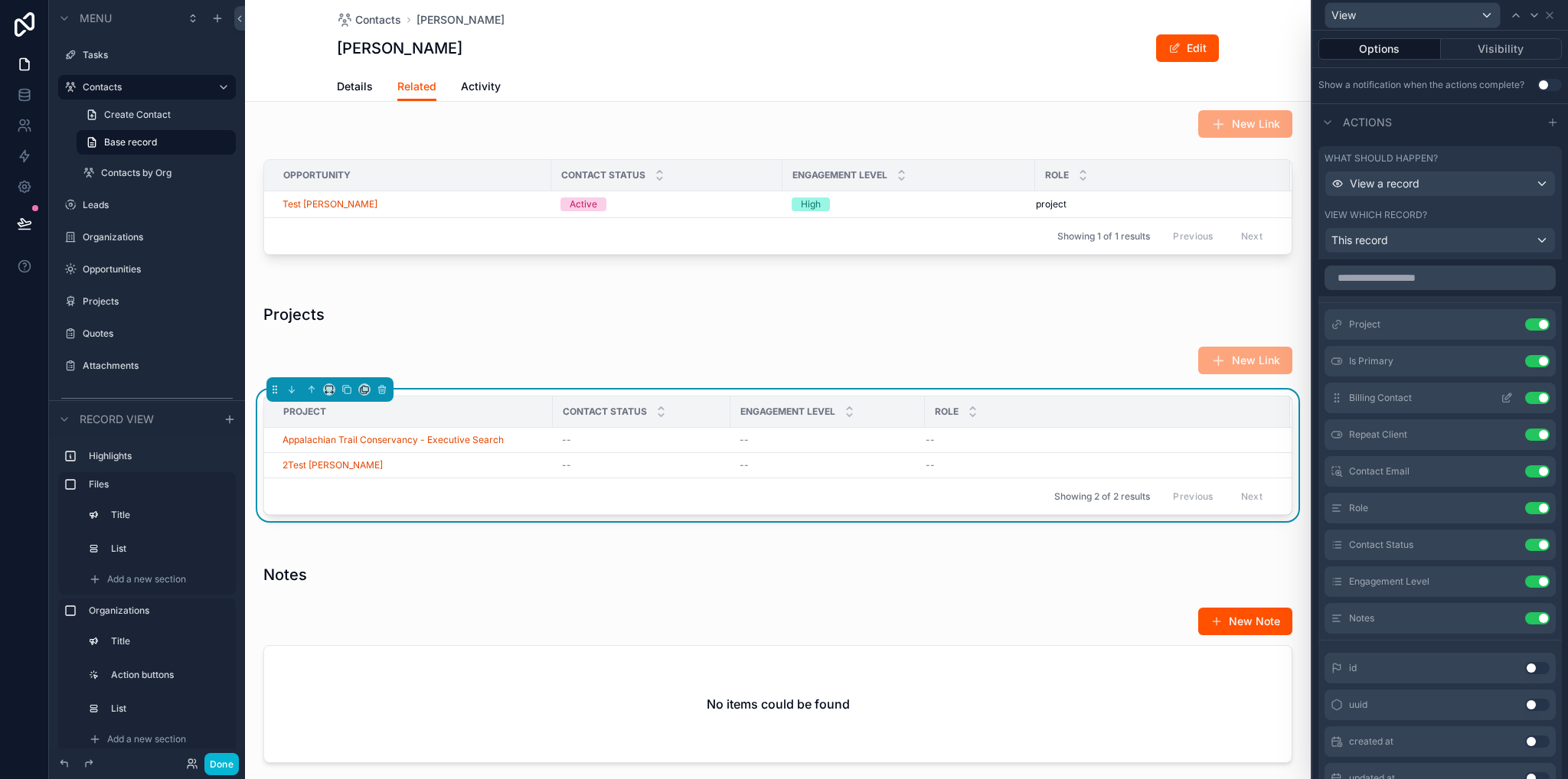
click at [1501, 396] on icon at bounding box center [1506, 397] width 12 height 12
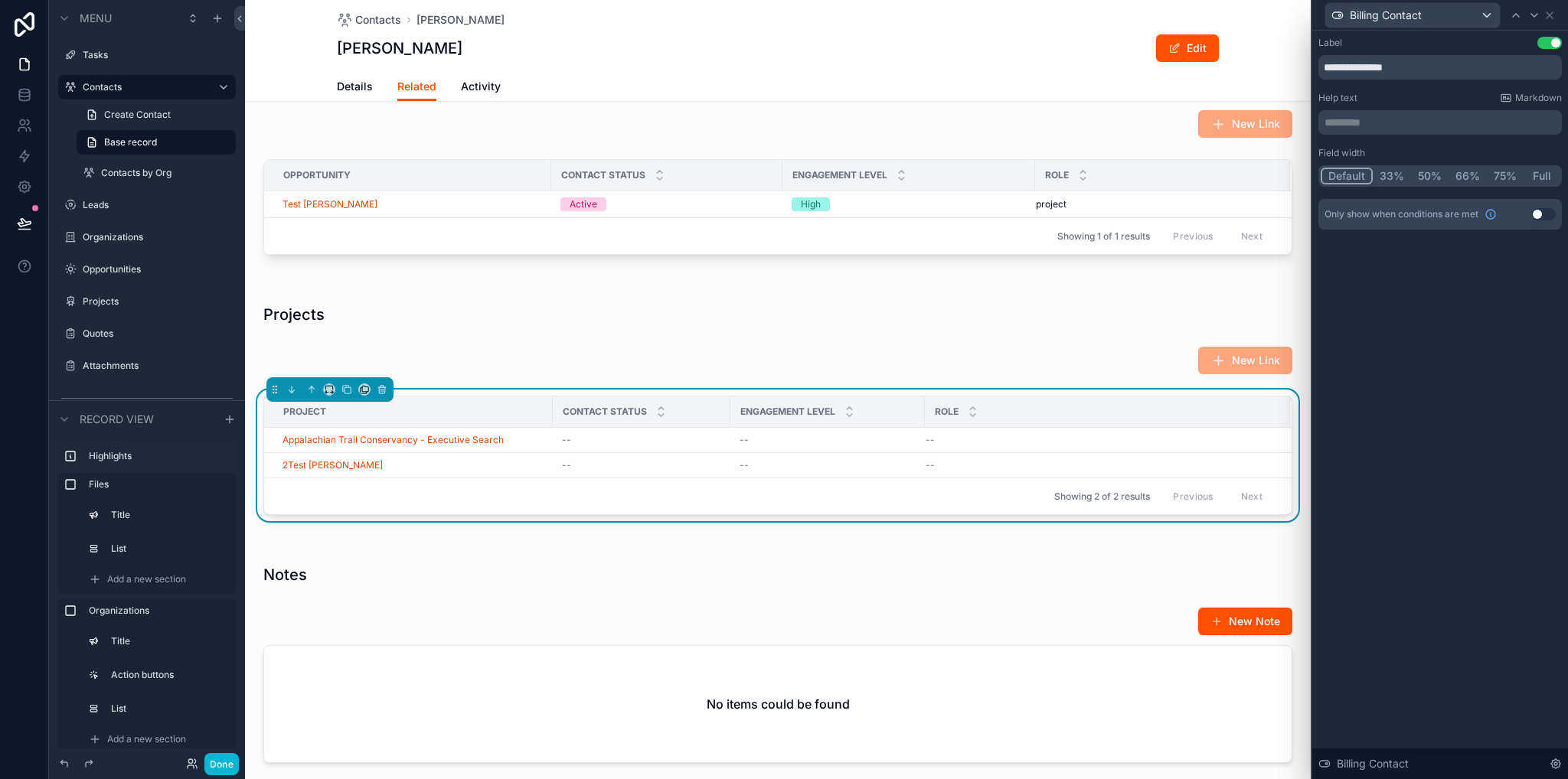
click at [1539, 178] on button "Full" at bounding box center [1542, 176] width 36 height 17
click at [1548, 19] on icon at bounding box center [1549, 15] width 12 height 12
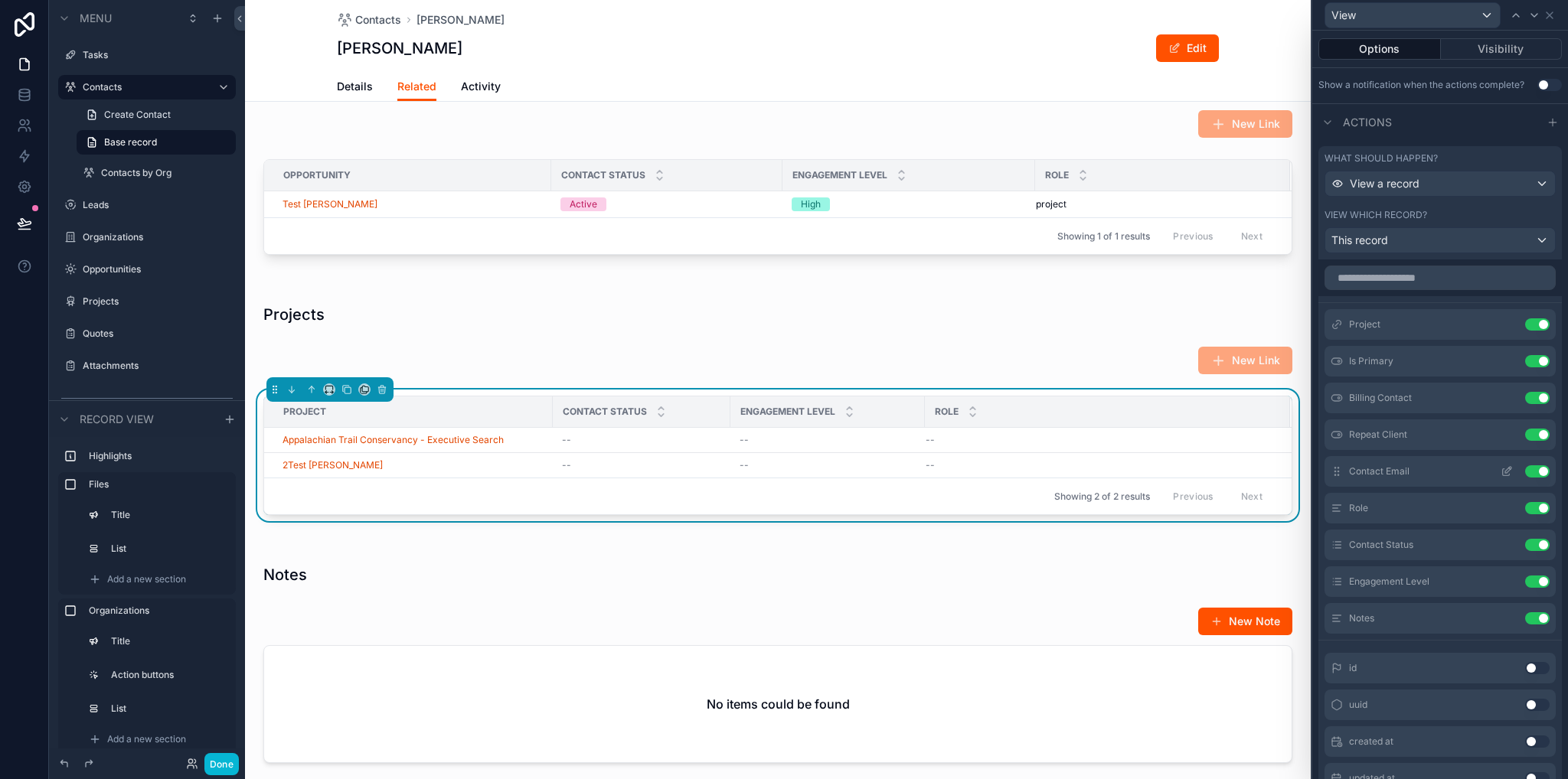
click at [1501, 469] on icon at bounding box center [1506, 471] width 12 height 12
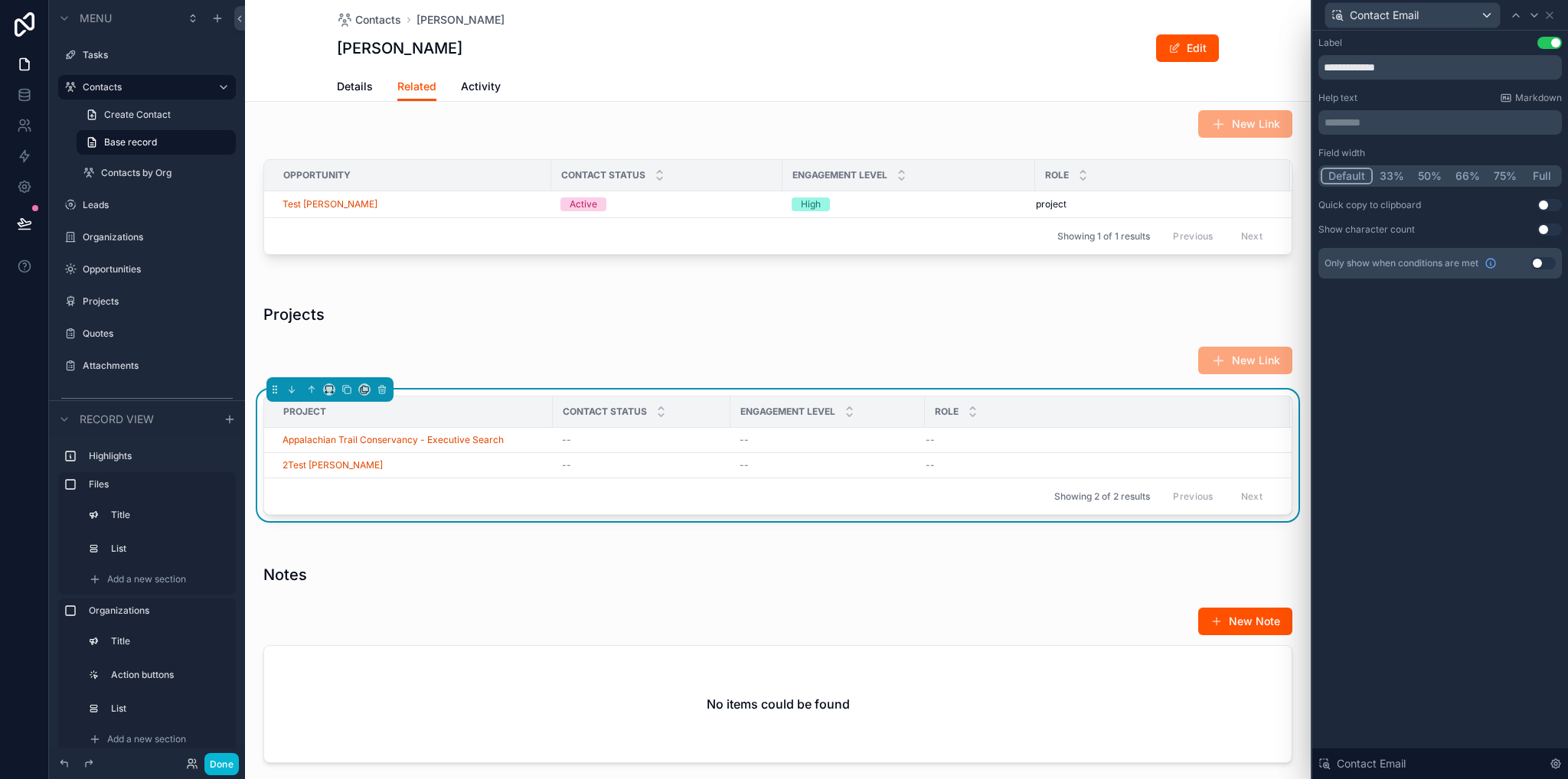
click at [1538, 174] on button "Full" at bounding box center [1542, 176] width 36 height 17
click at [1553, 19] on icon at bounding box center [1549, 15] width 12 height 12
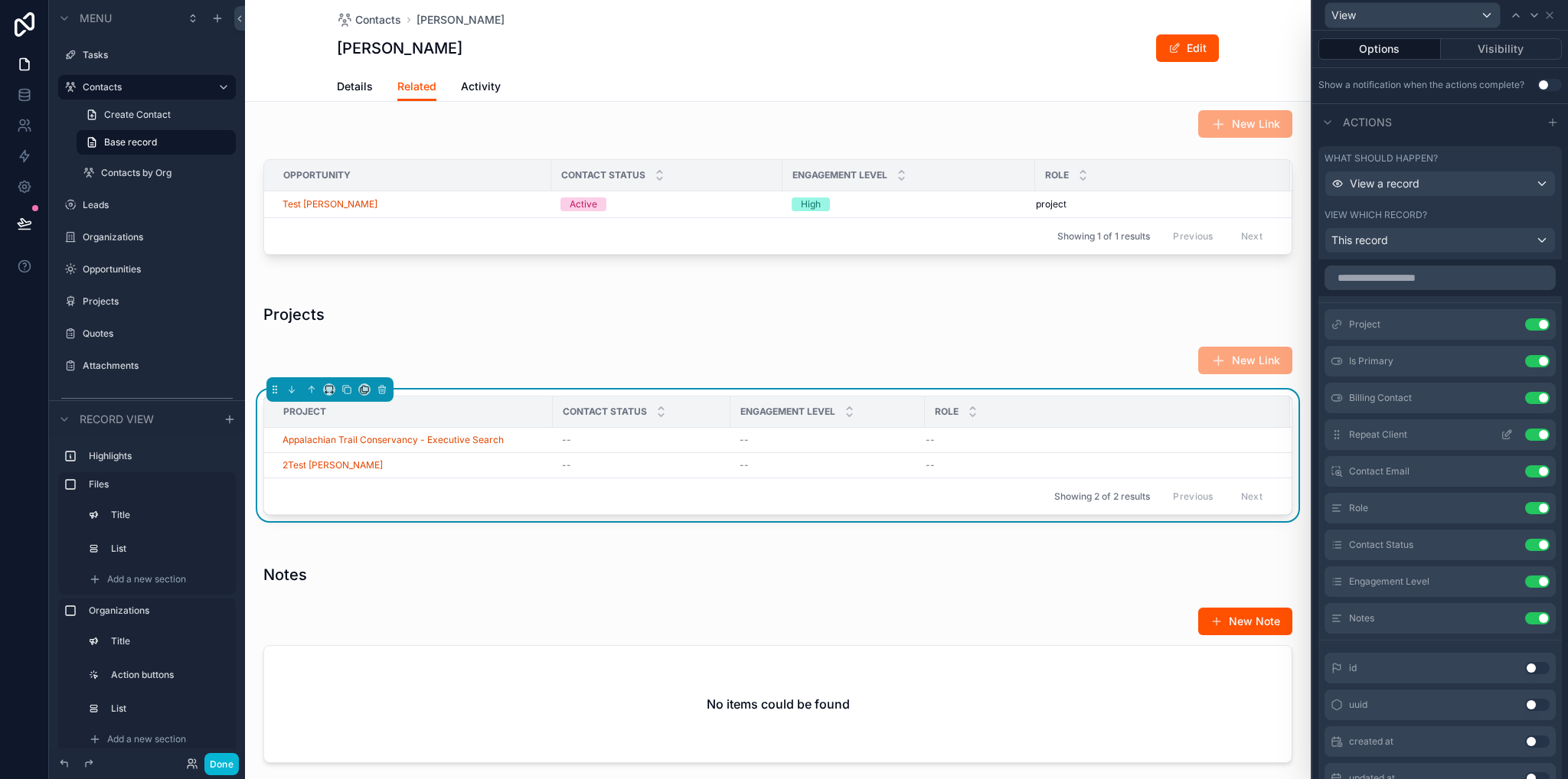
click at [1501, 431] on icon at bounding box center [1506, 434] width 12 height 12
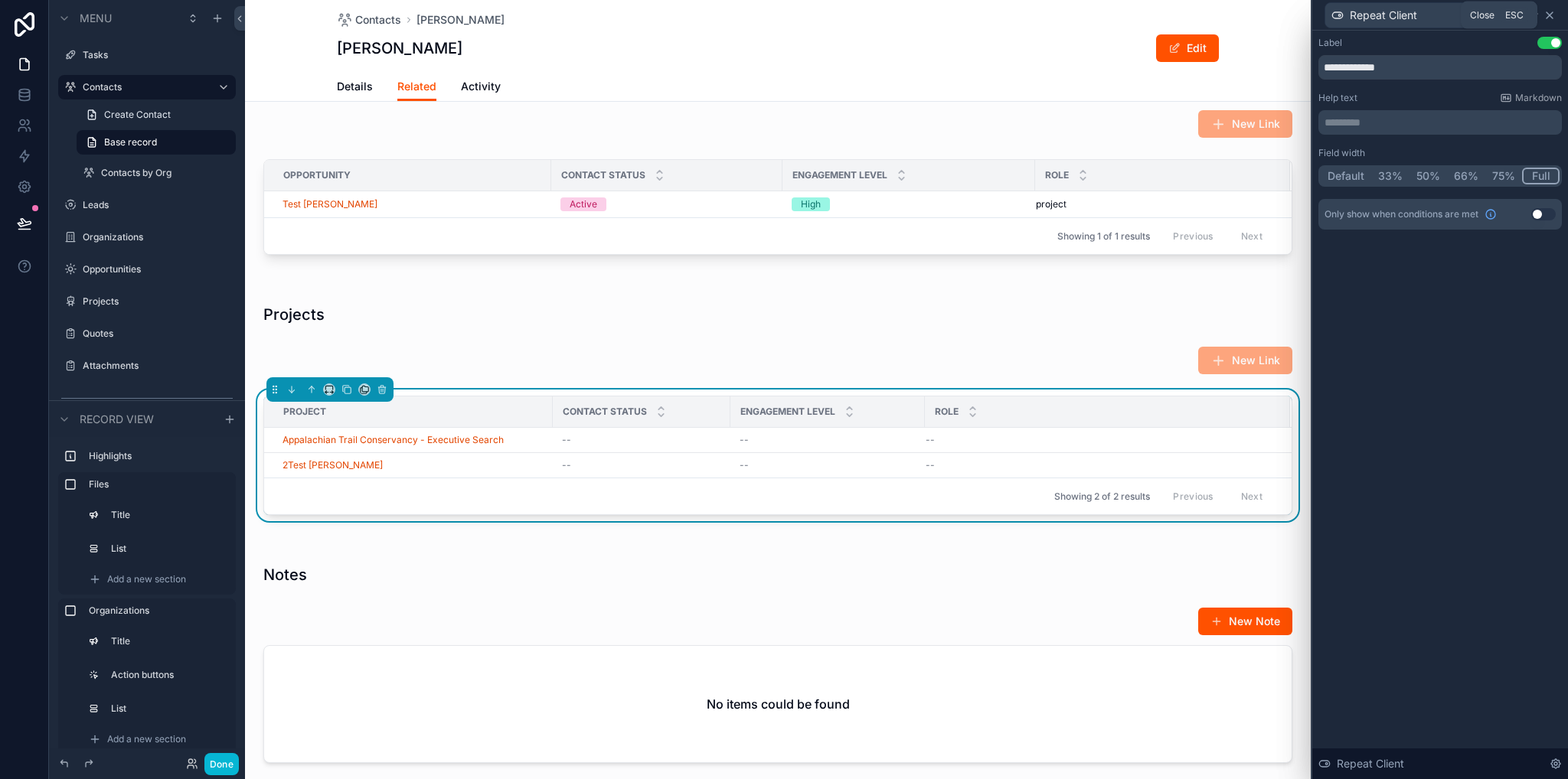
click at [1553, 15] on icon at bounding box center [1549, 15] width 12 height 12
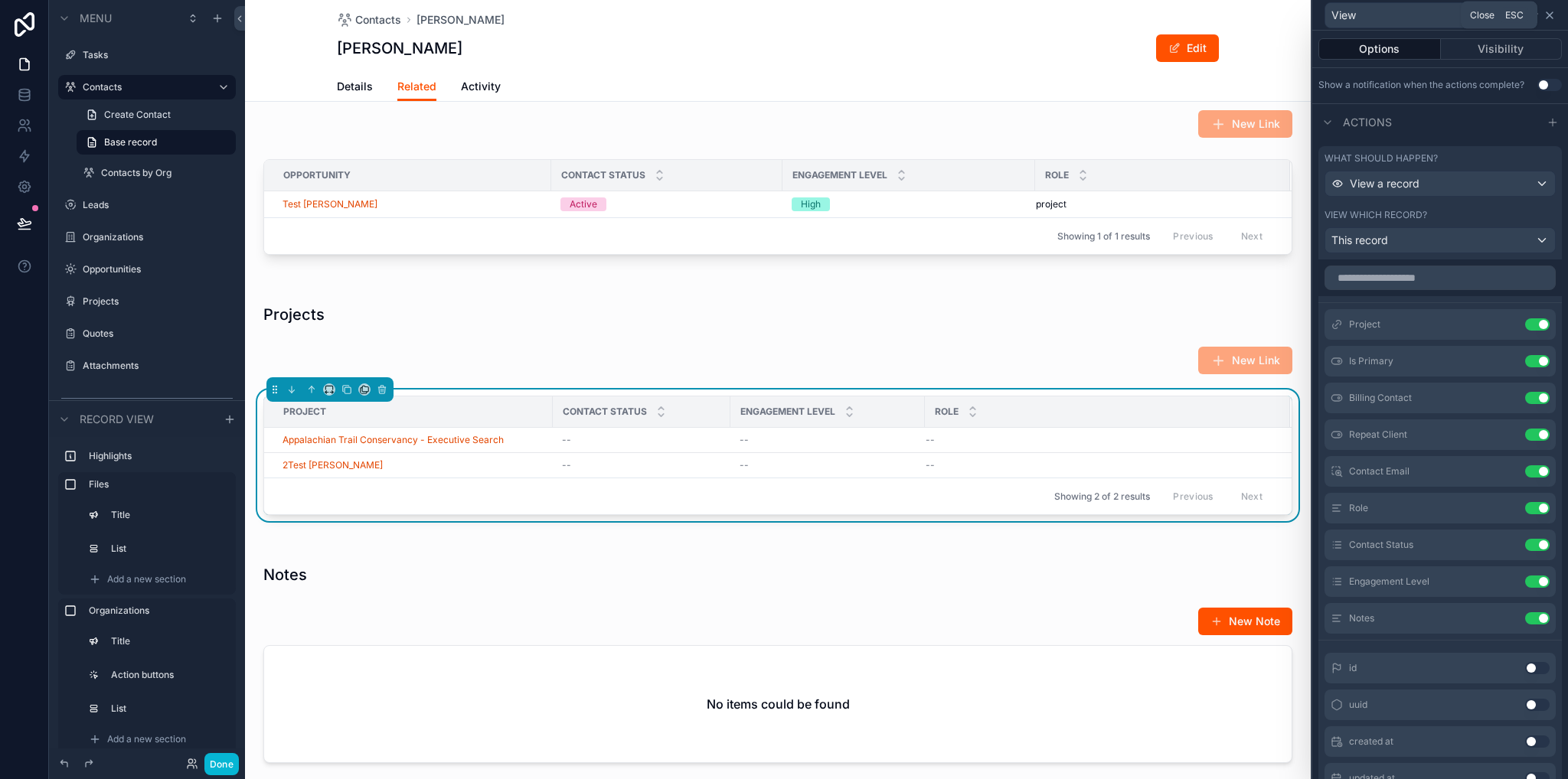
click at [1549, 16] on icon at bounding box center [1549, 15] width 12 height 12
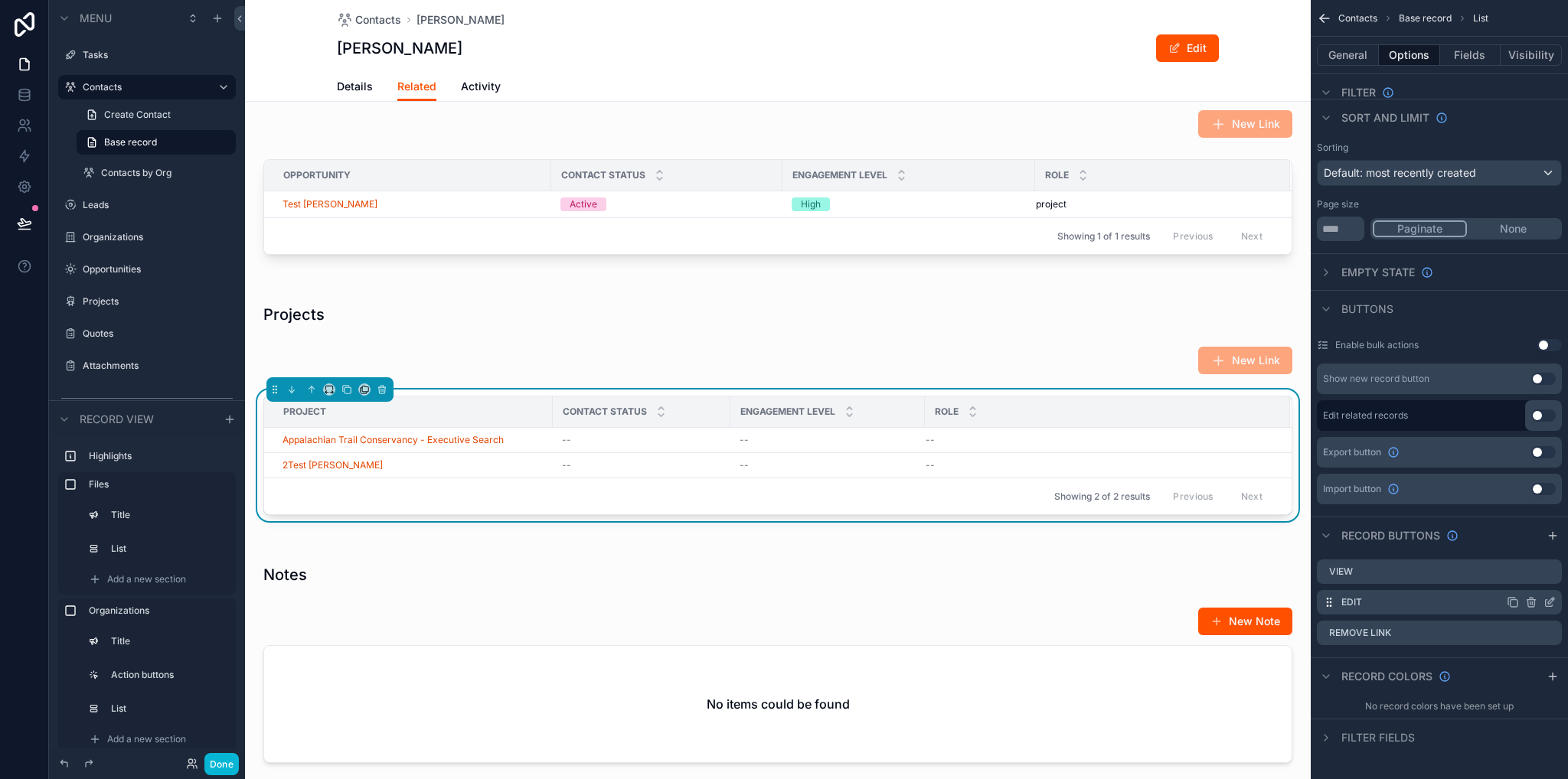
click at [1556, 601] on icon "scrollable content" at bounding box center [1549, 602] width 12 height 12
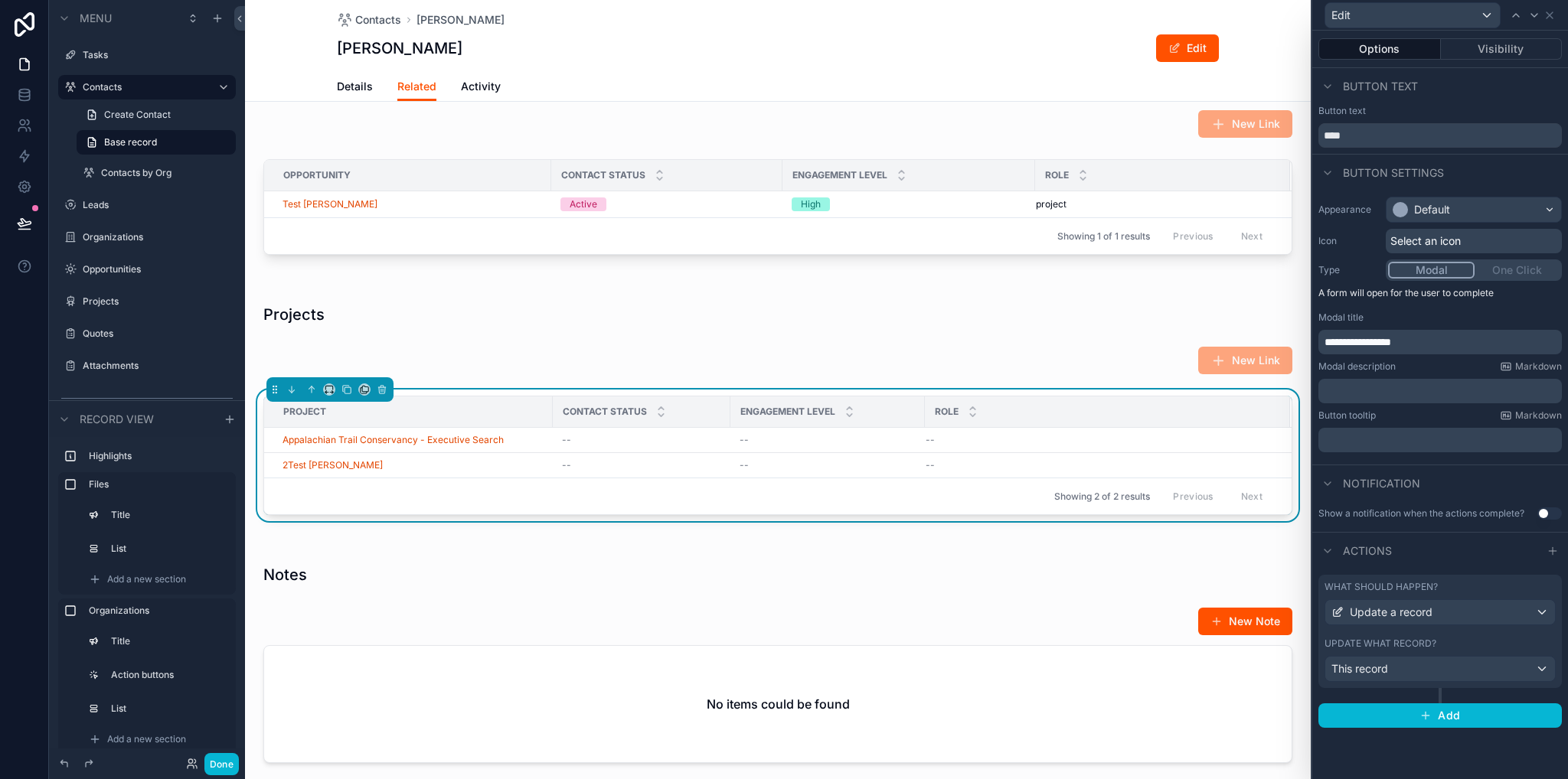
click at [1459, 638] on div "Update what record?" at bounding box center [1440, 643] width 231 height 12
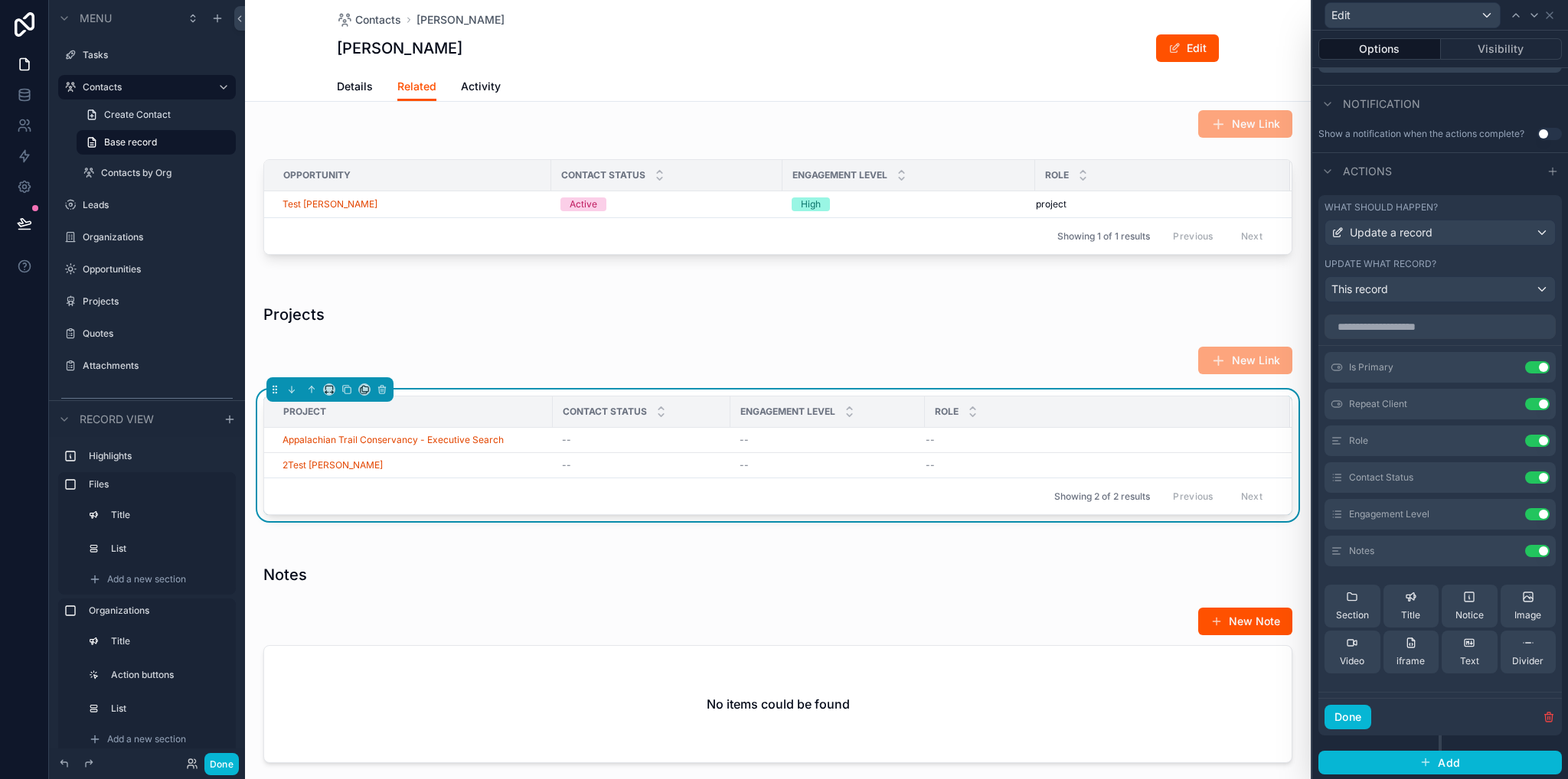
scroll to position [312, 0]
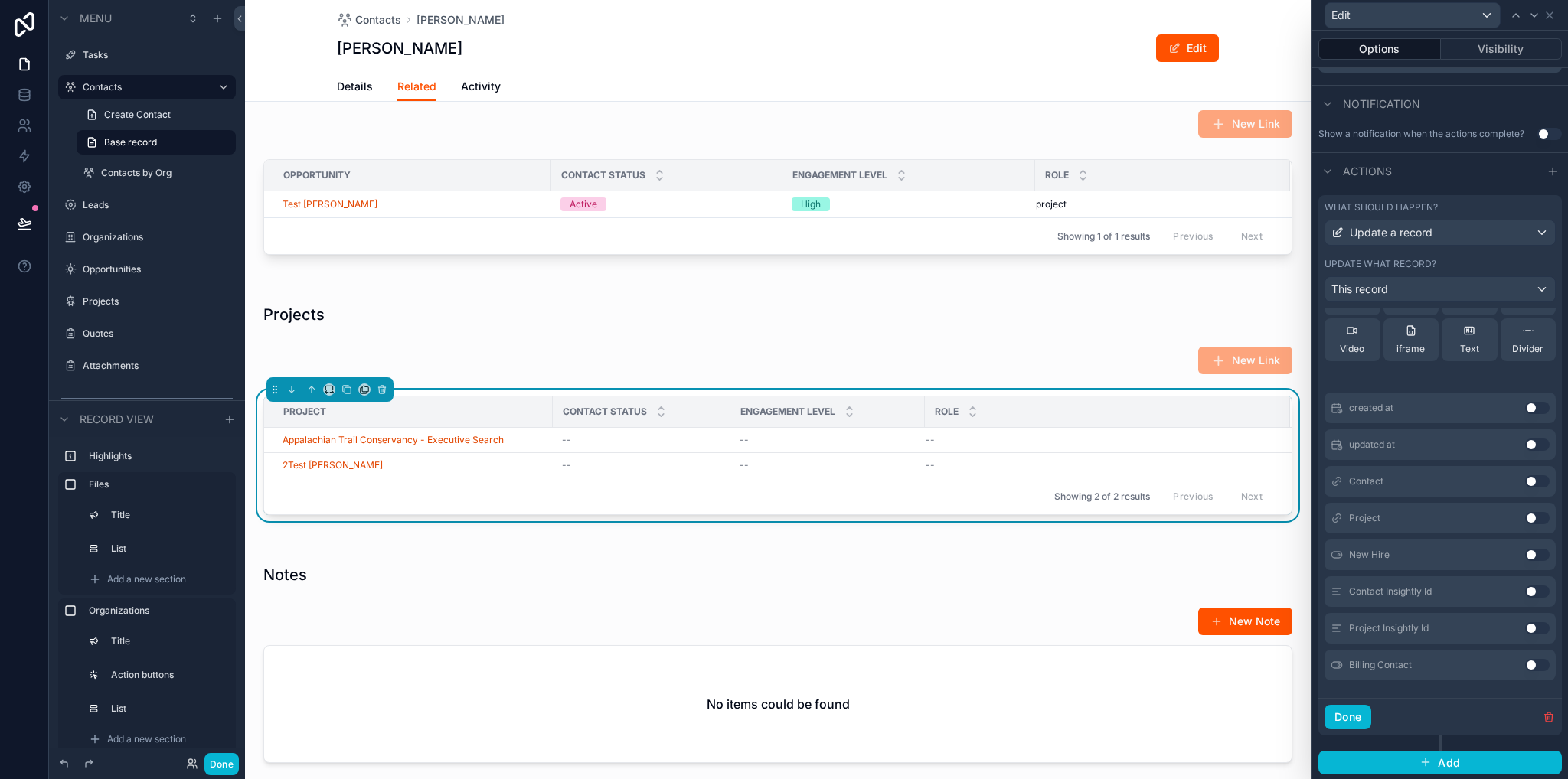
click at [1526, 662] on button "Use setting" at bounding box center [1538, 665] width 24 height 12
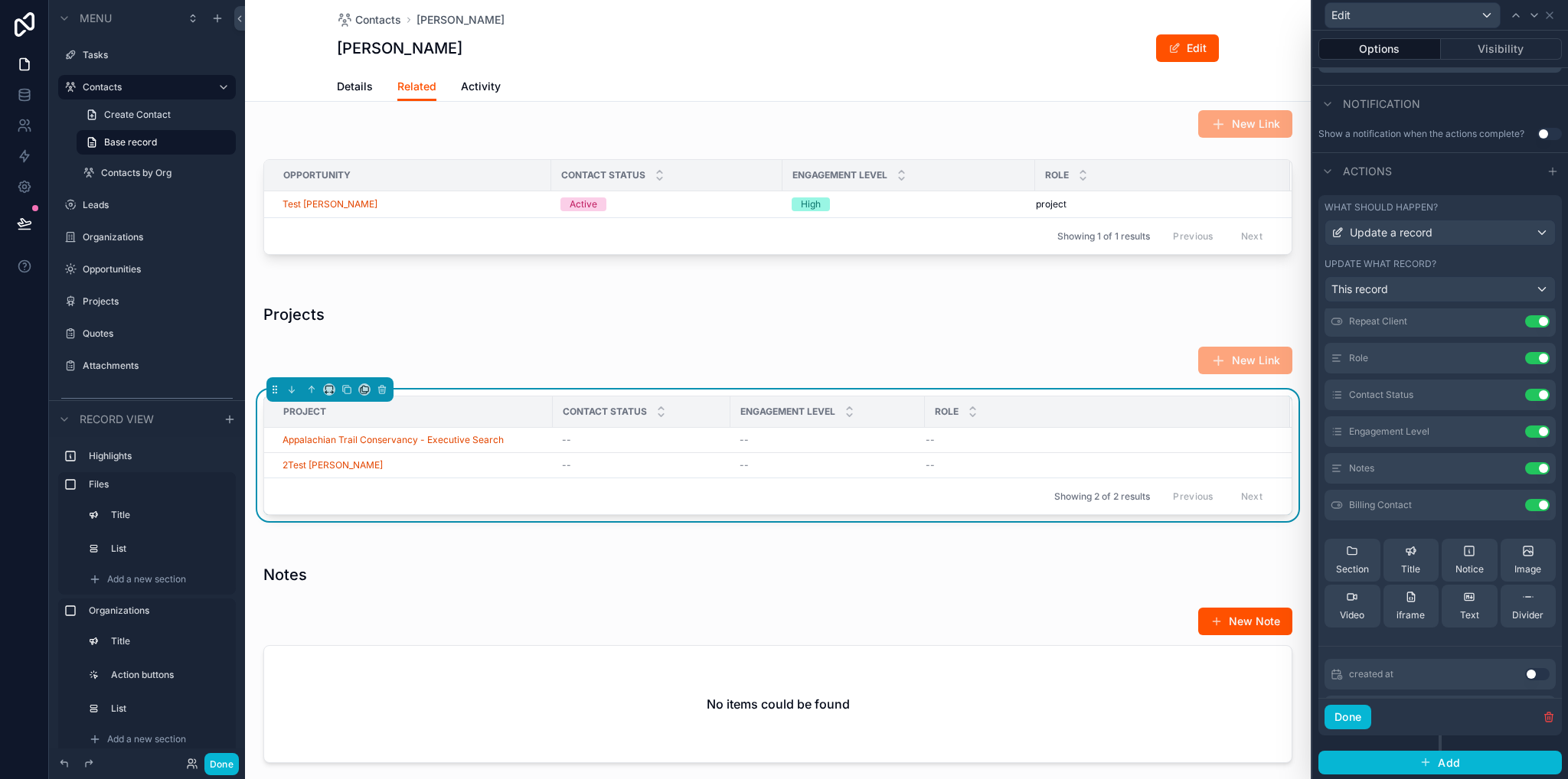
scroll to position [0, 0]
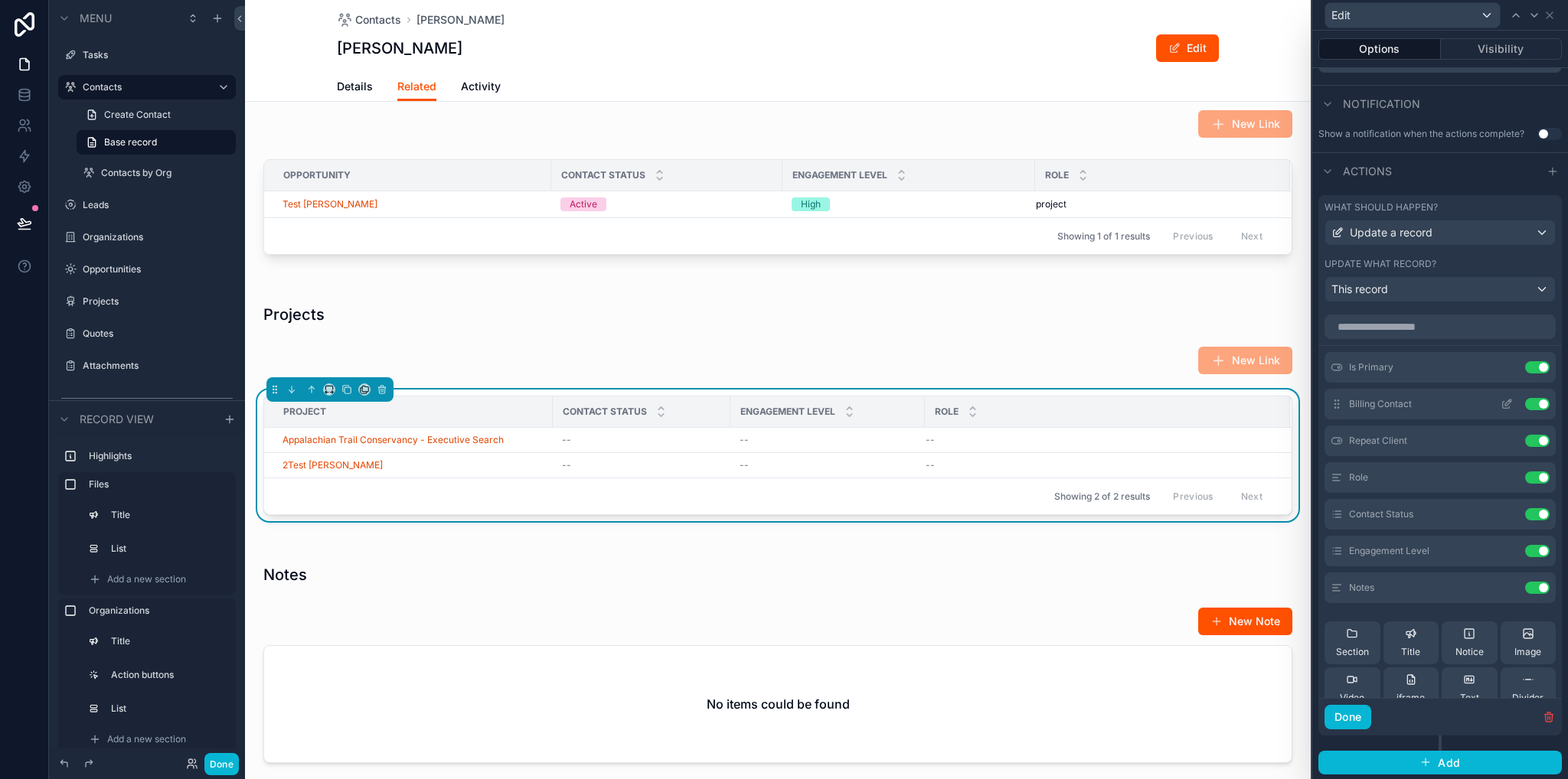
click at [1501, 403] on icon at bounding box center [1506, 404] width 12 height 12
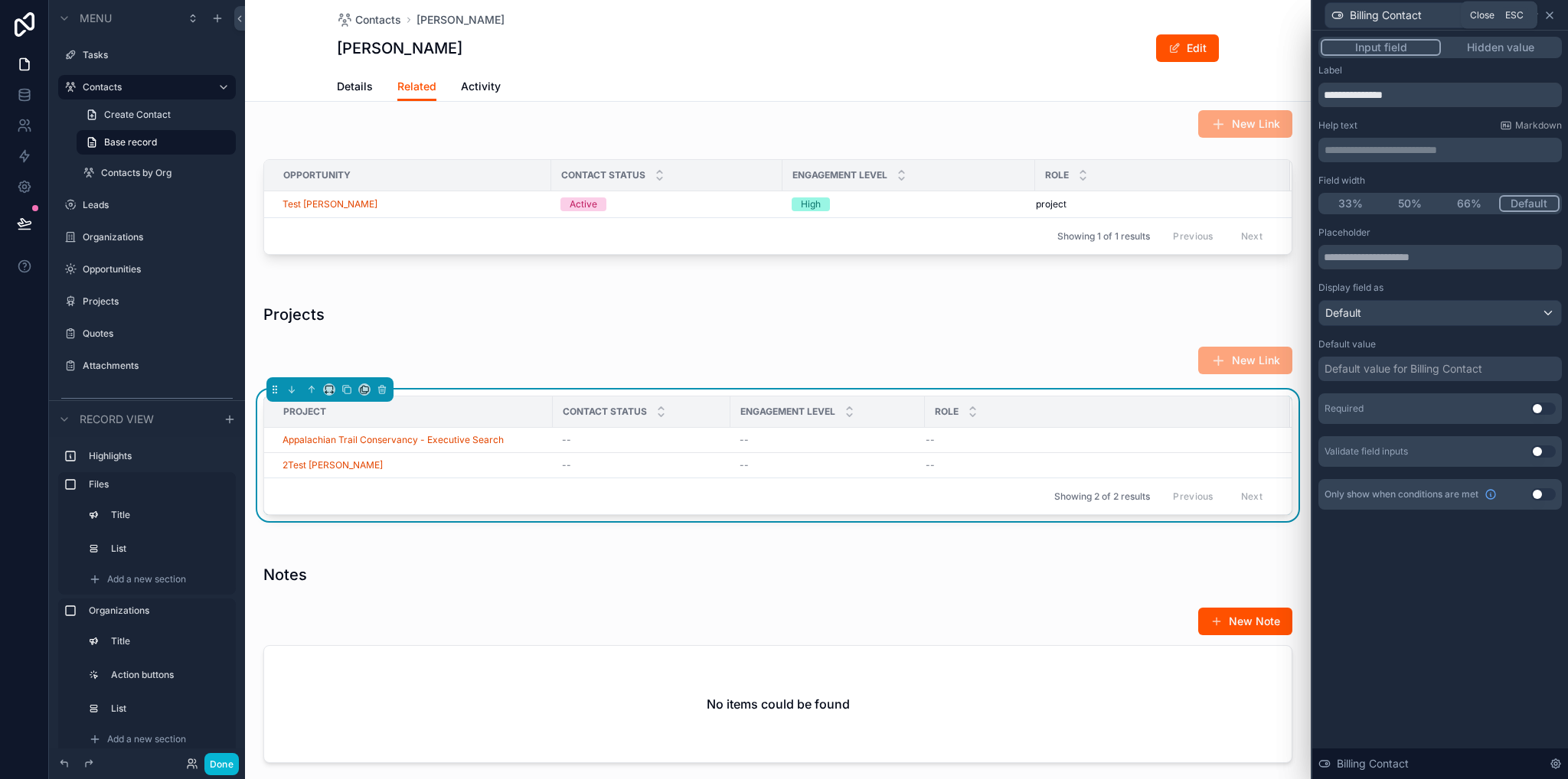
click at [1553, 13] on icon at bounding box center [1549, 15] width 12 height 12
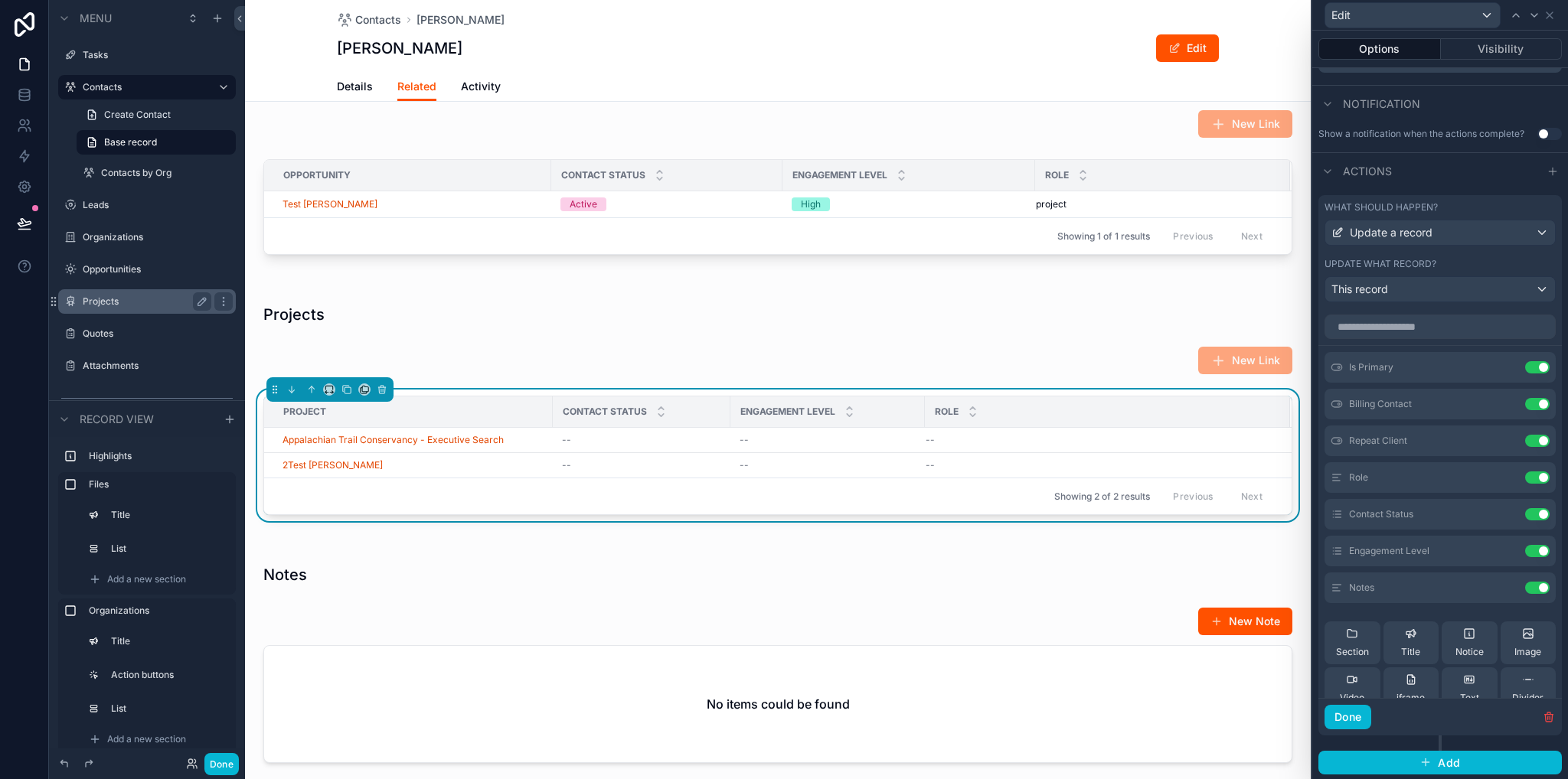
click at [120, 298] on label "Projects" at bounding box center [143, 301] width 123 height 12
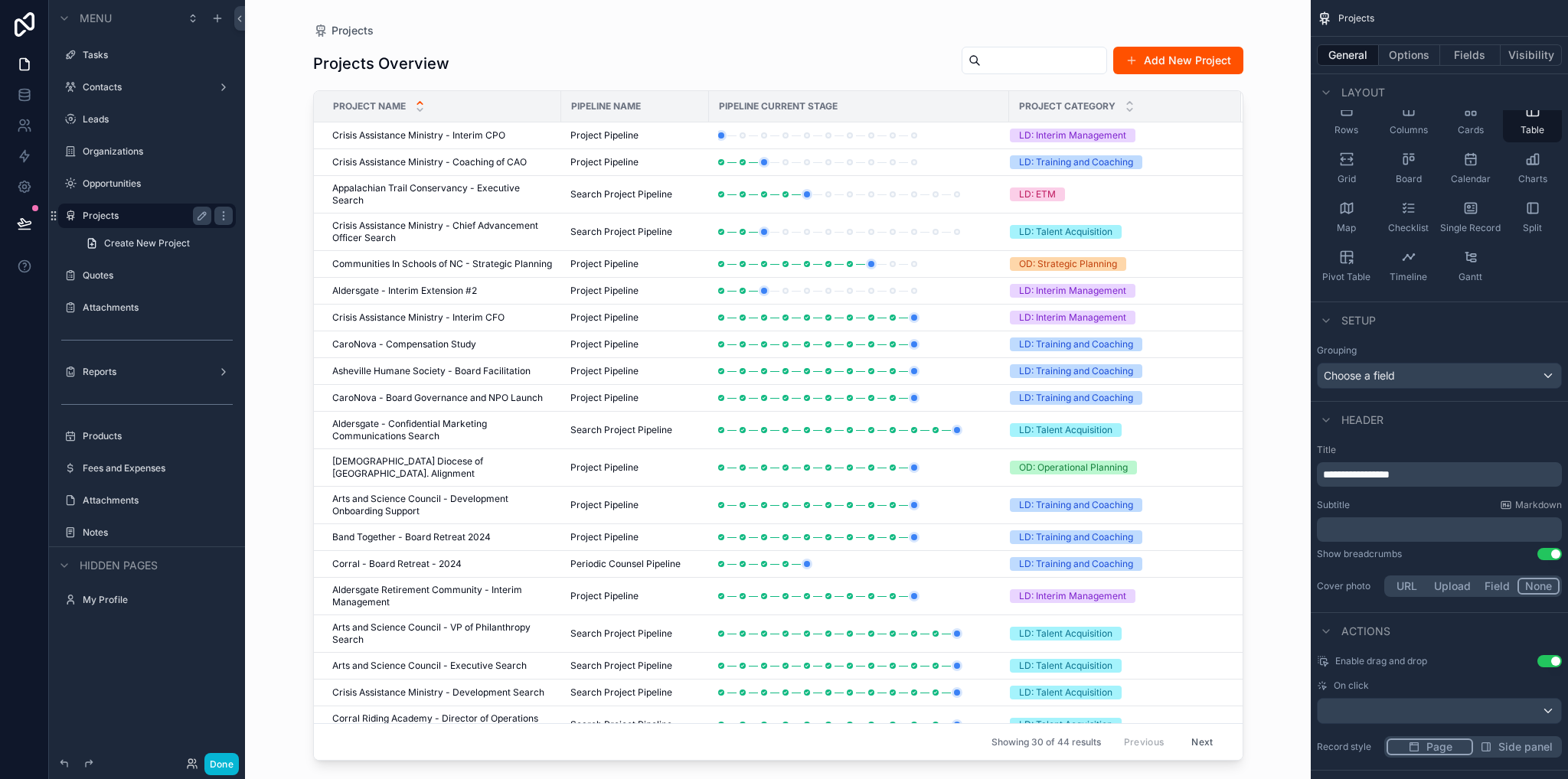
click at [418, 104] on icon "scrollable content" at bounding box center [420, 103] width 6 height 2
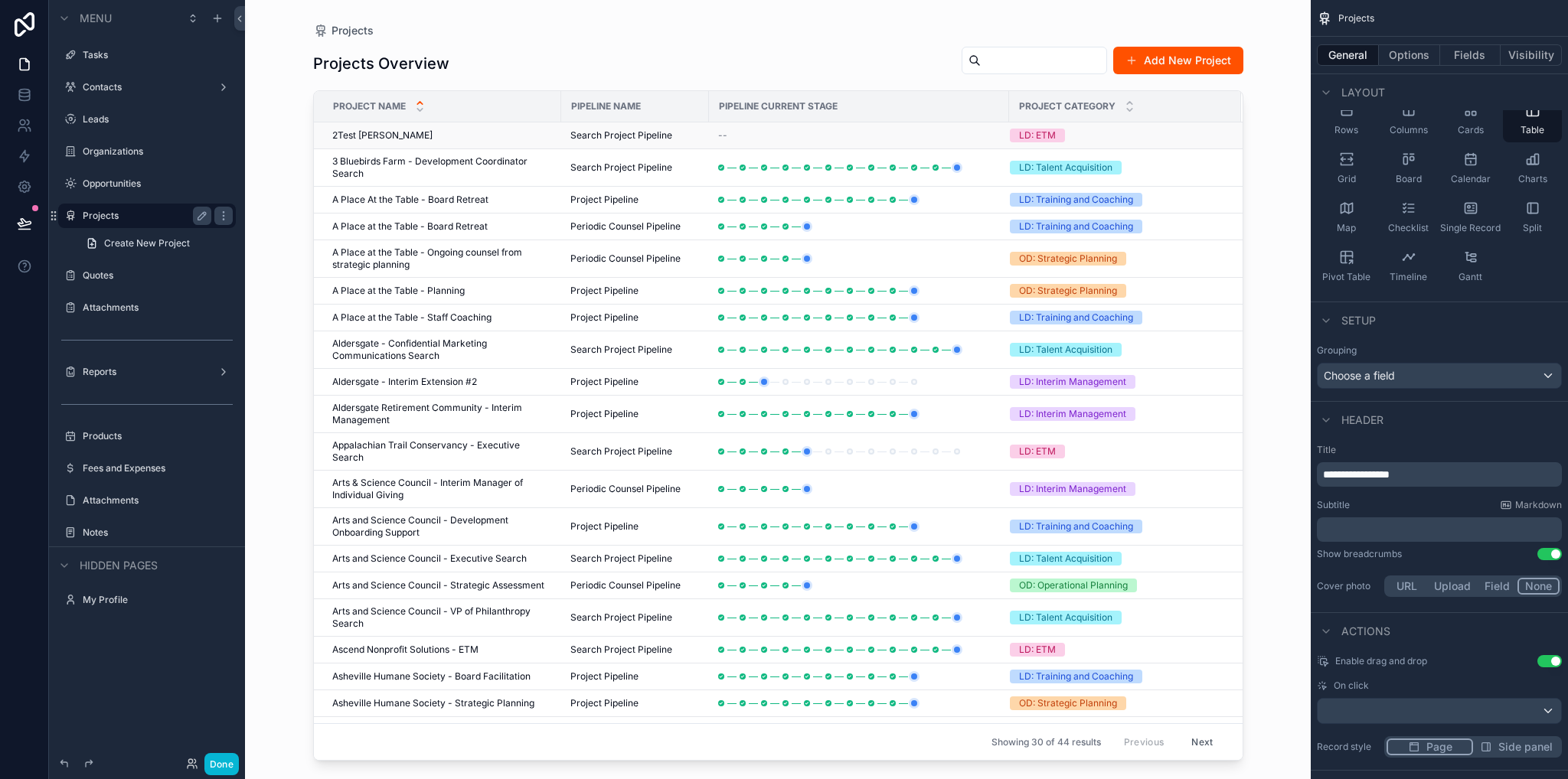
click at [364, 137] on span "2Test [PERSON_NAME]" at bounding box center [382, 135] width 100 height 12
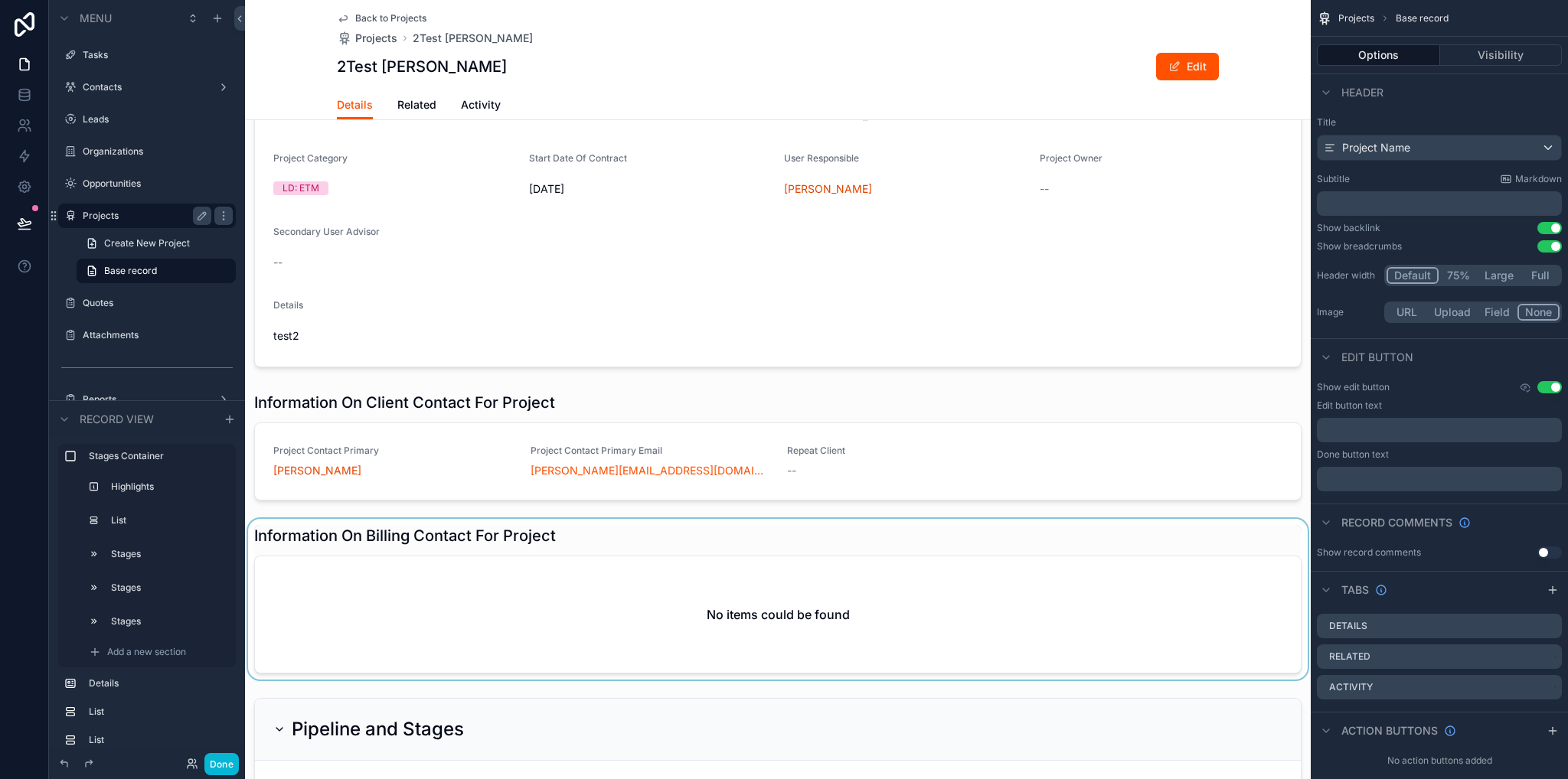
scroll to position [918, 0]
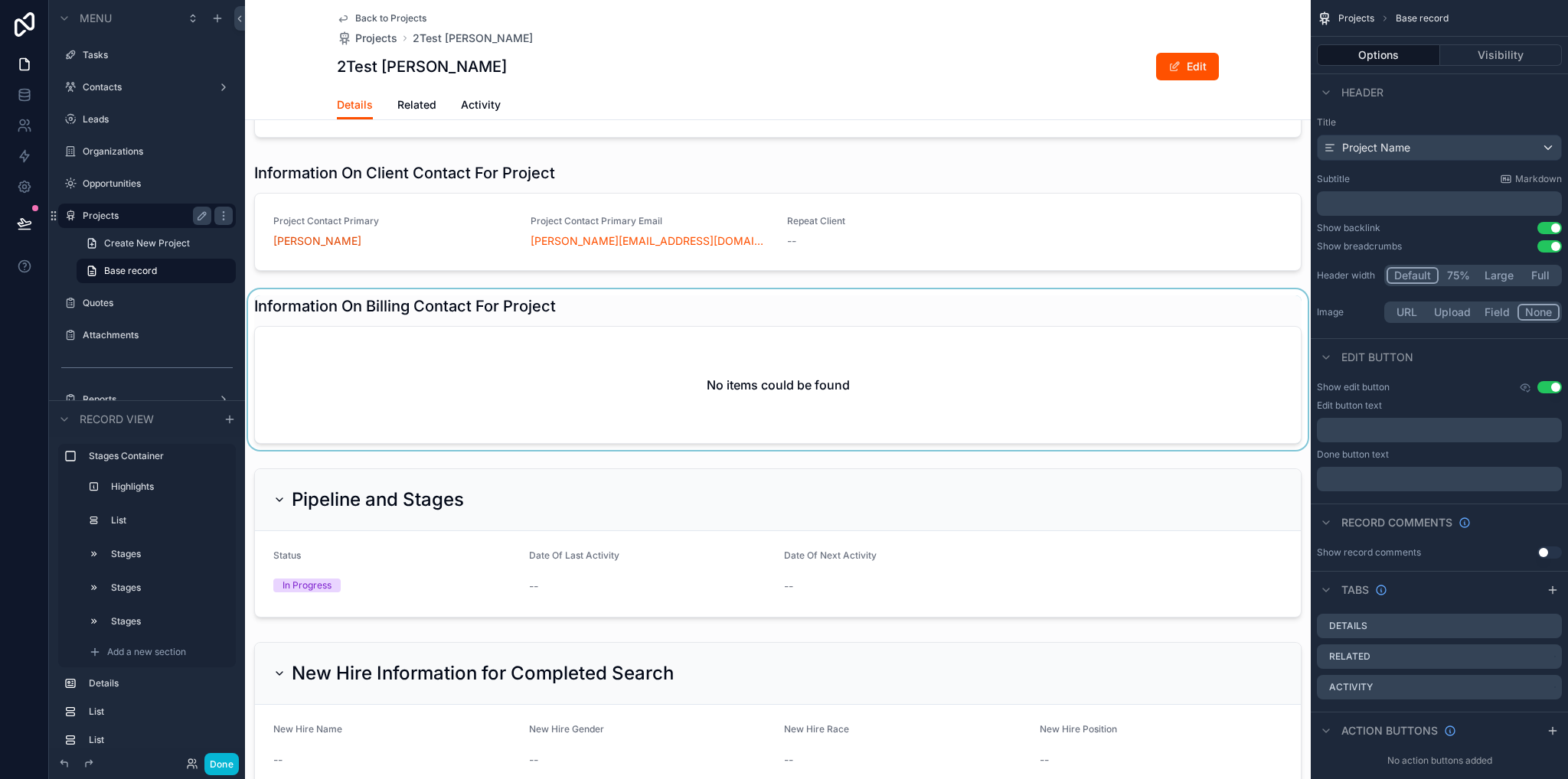
click at [579, 340] on div "scrollable content" at bounding box center [777, 369] width 1066 height 161
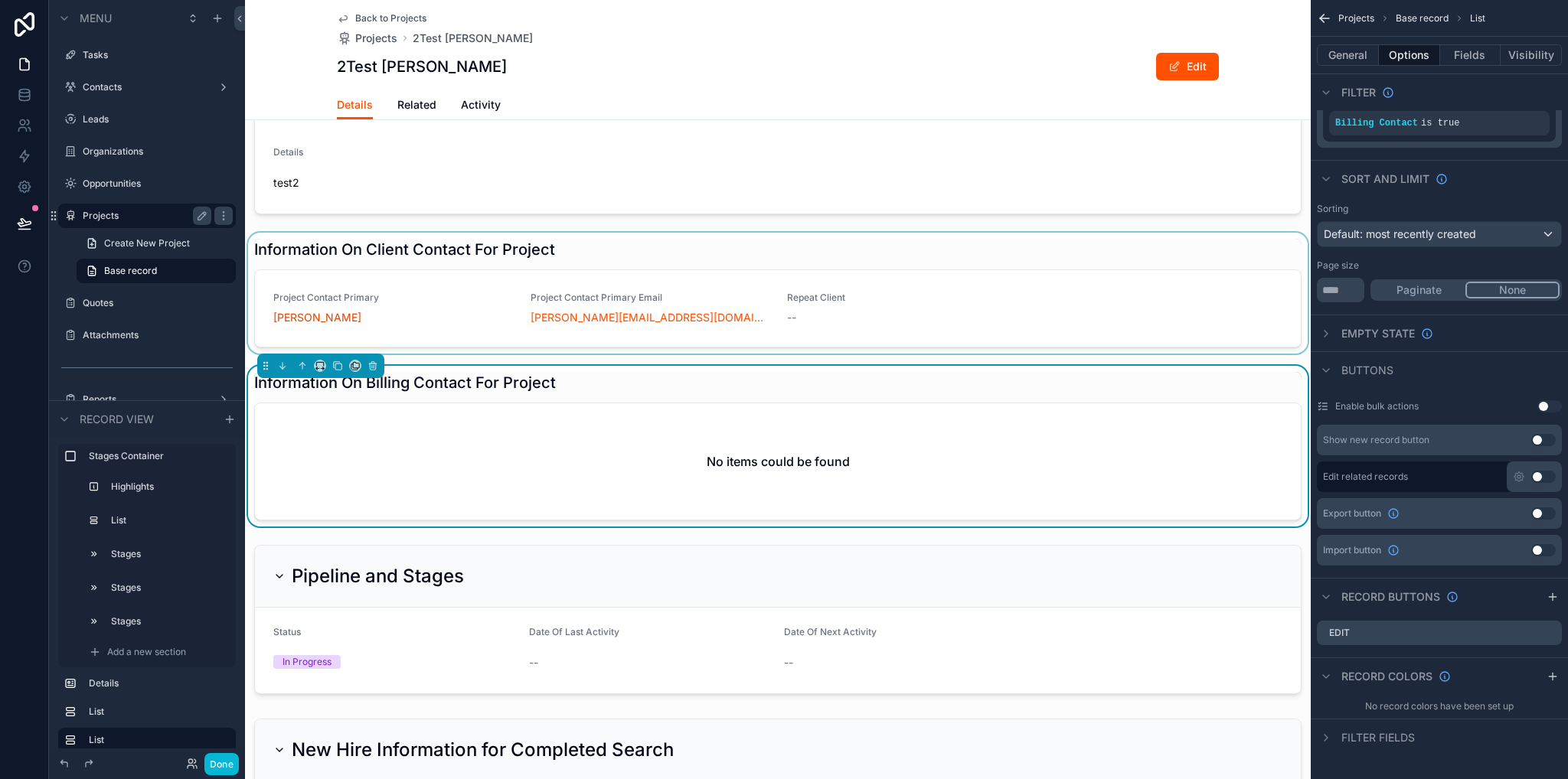
scroll to position [613, 0]
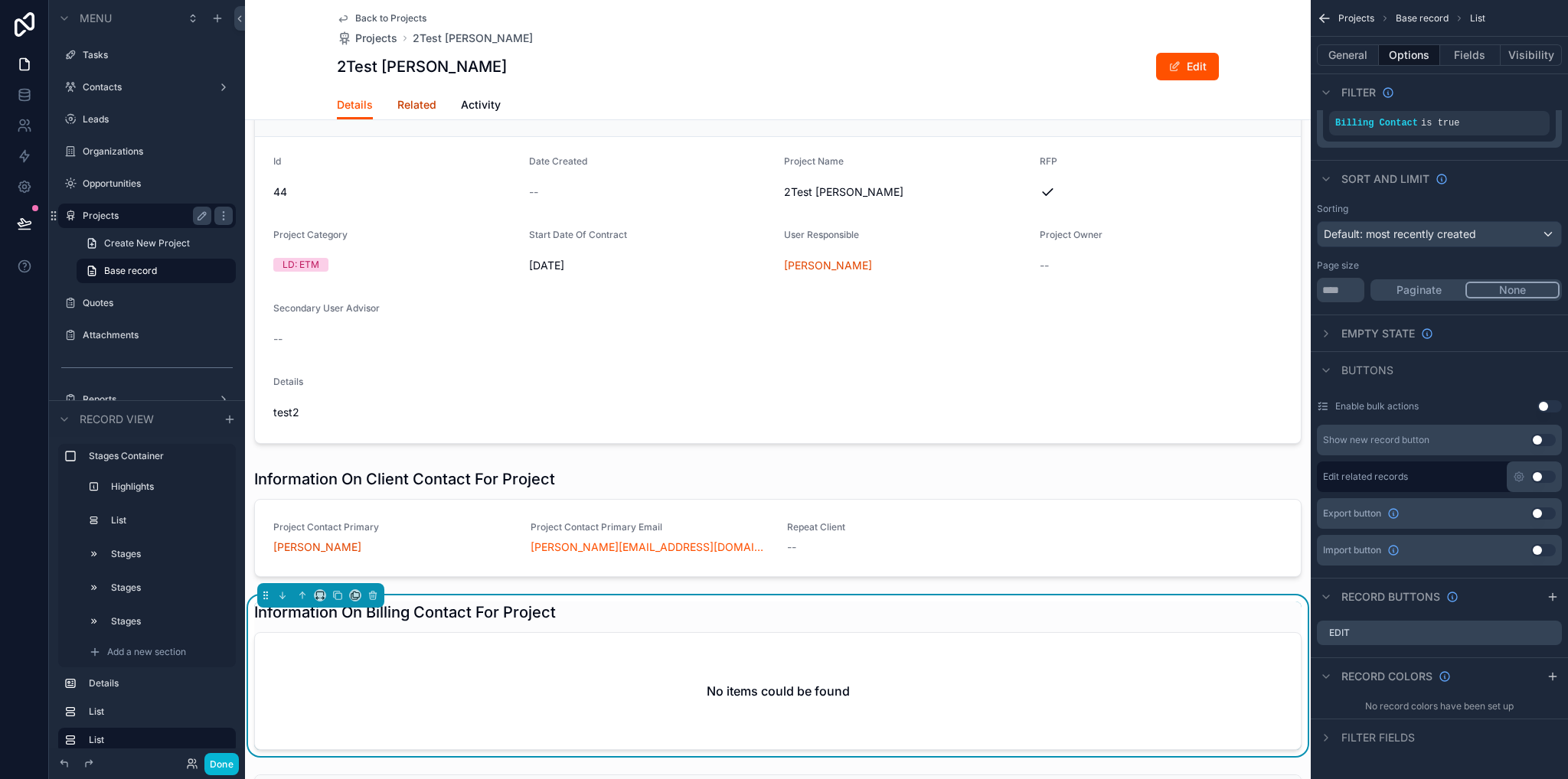
click at [399, 108] on span "Related" at bounding box center [417, 105] width 39 height 15
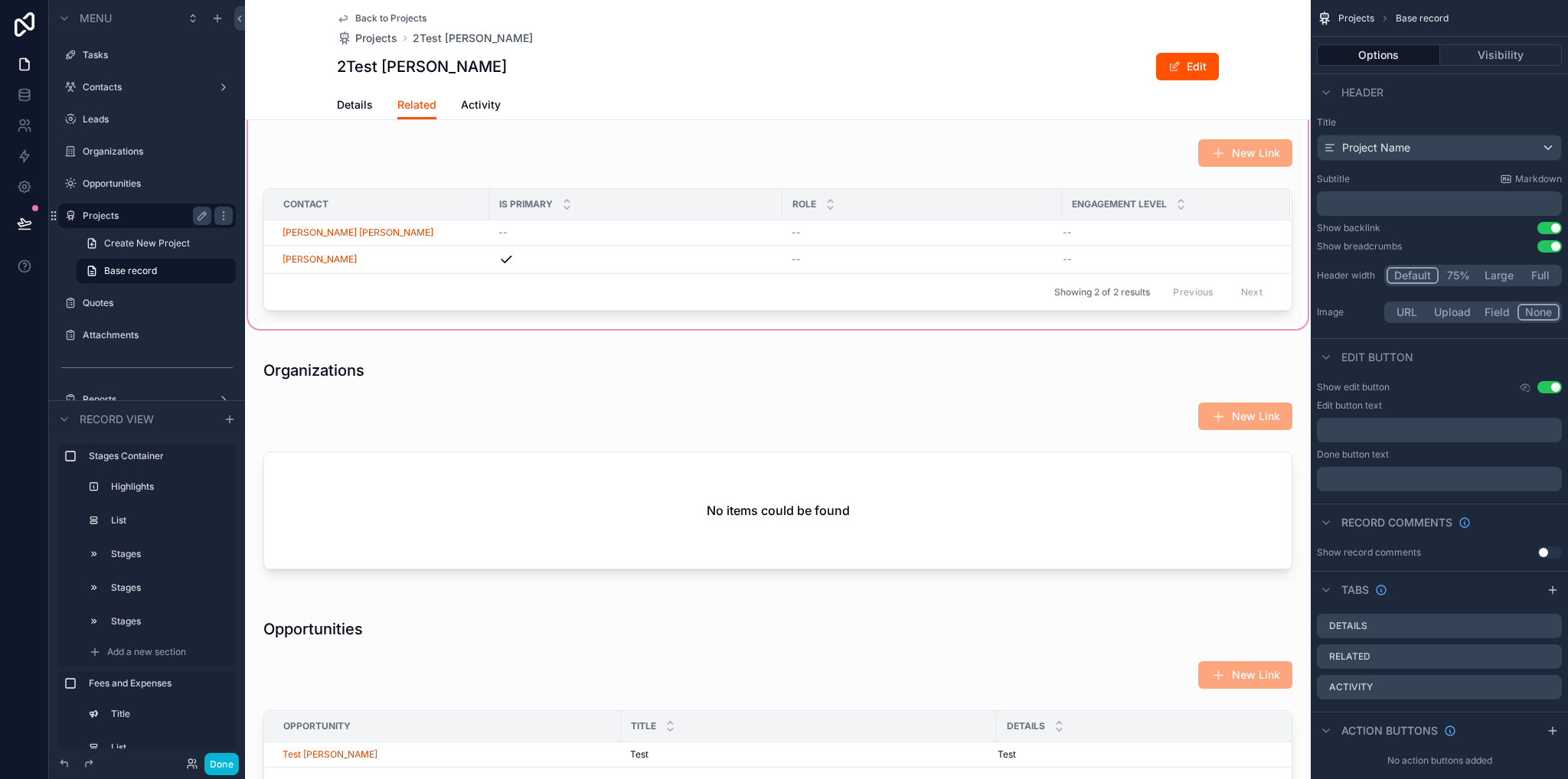
scroll to position [1148, 0]
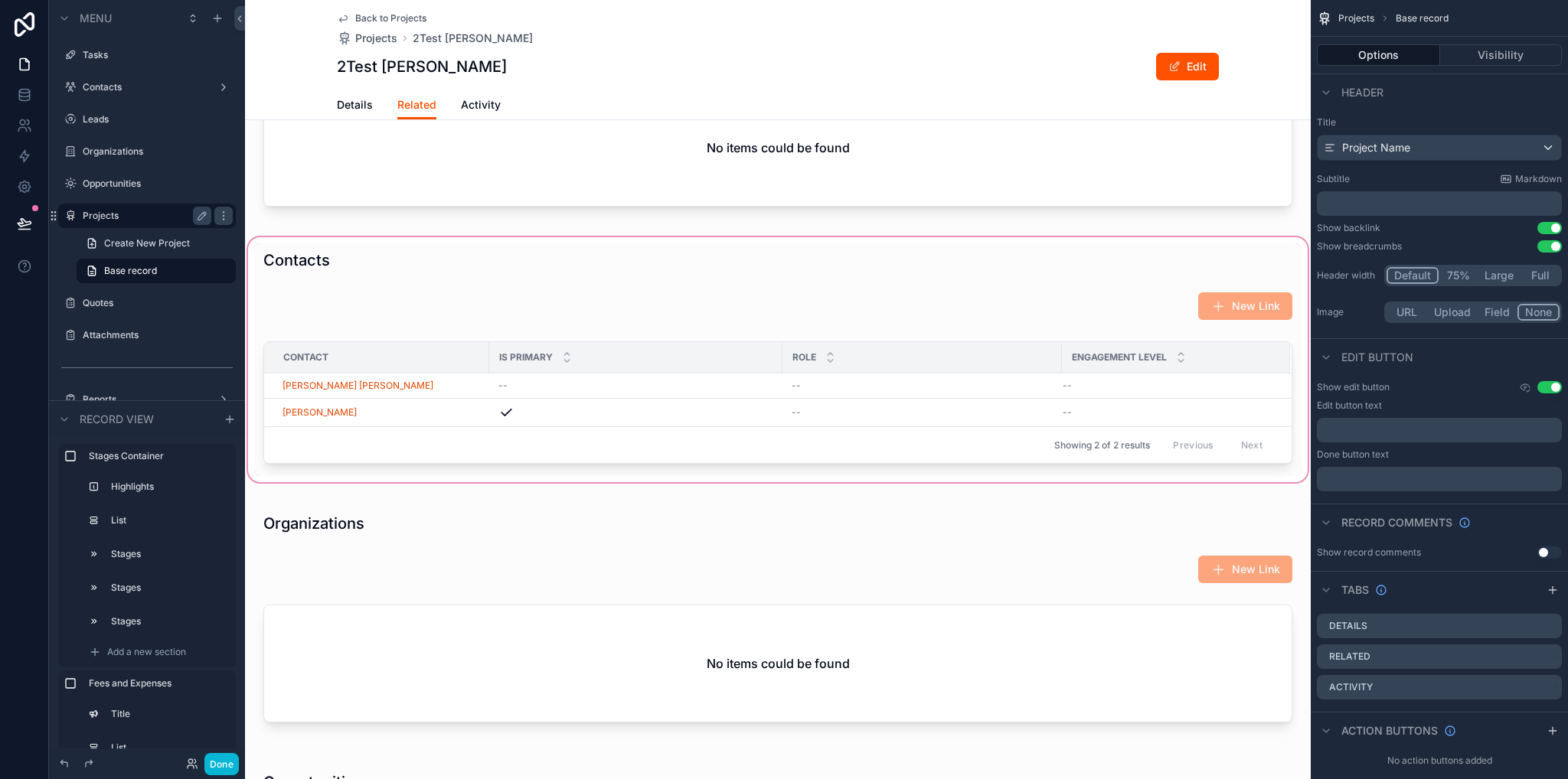
click at [719, 424] on div "scrollable content" at bounding box center [777, 359] width 1066 height 252
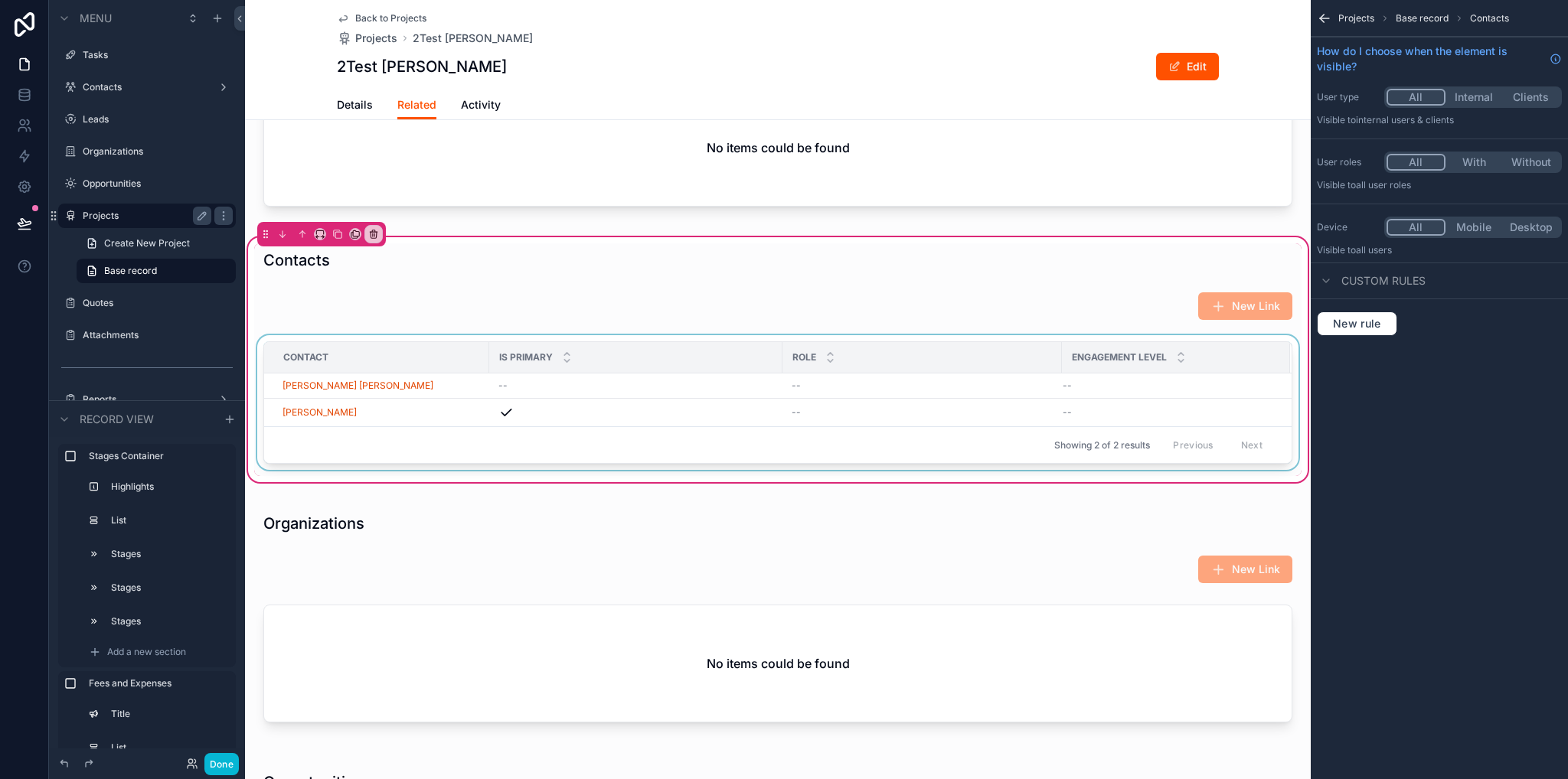
click at [719, 372] on div "Is Primary" at bounding box center [636, 357] width 292 height 29
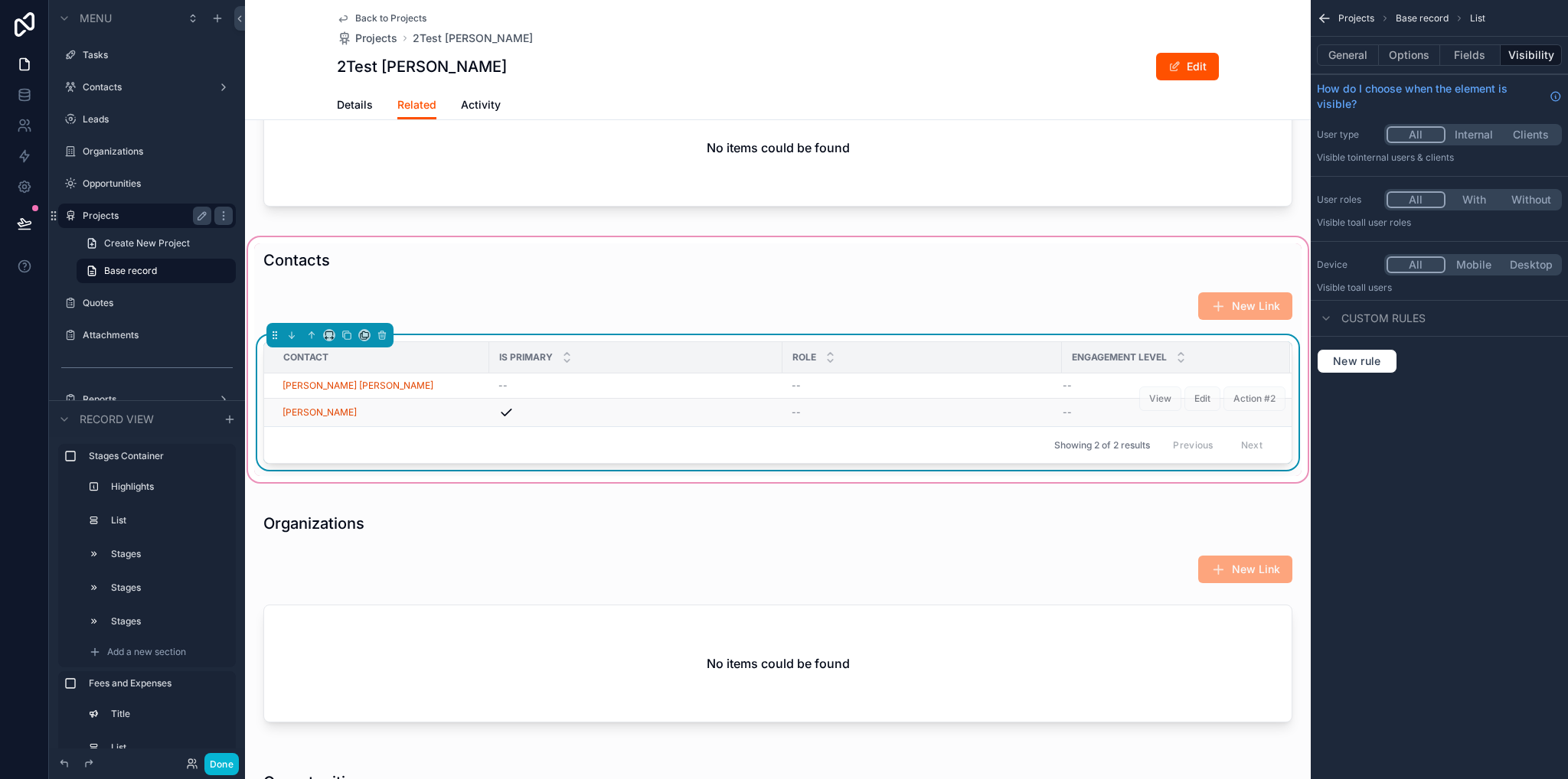
click at [327, 427] on td "[PERSON_NAME]" at bounding box center [376, 412] width 225 height 28
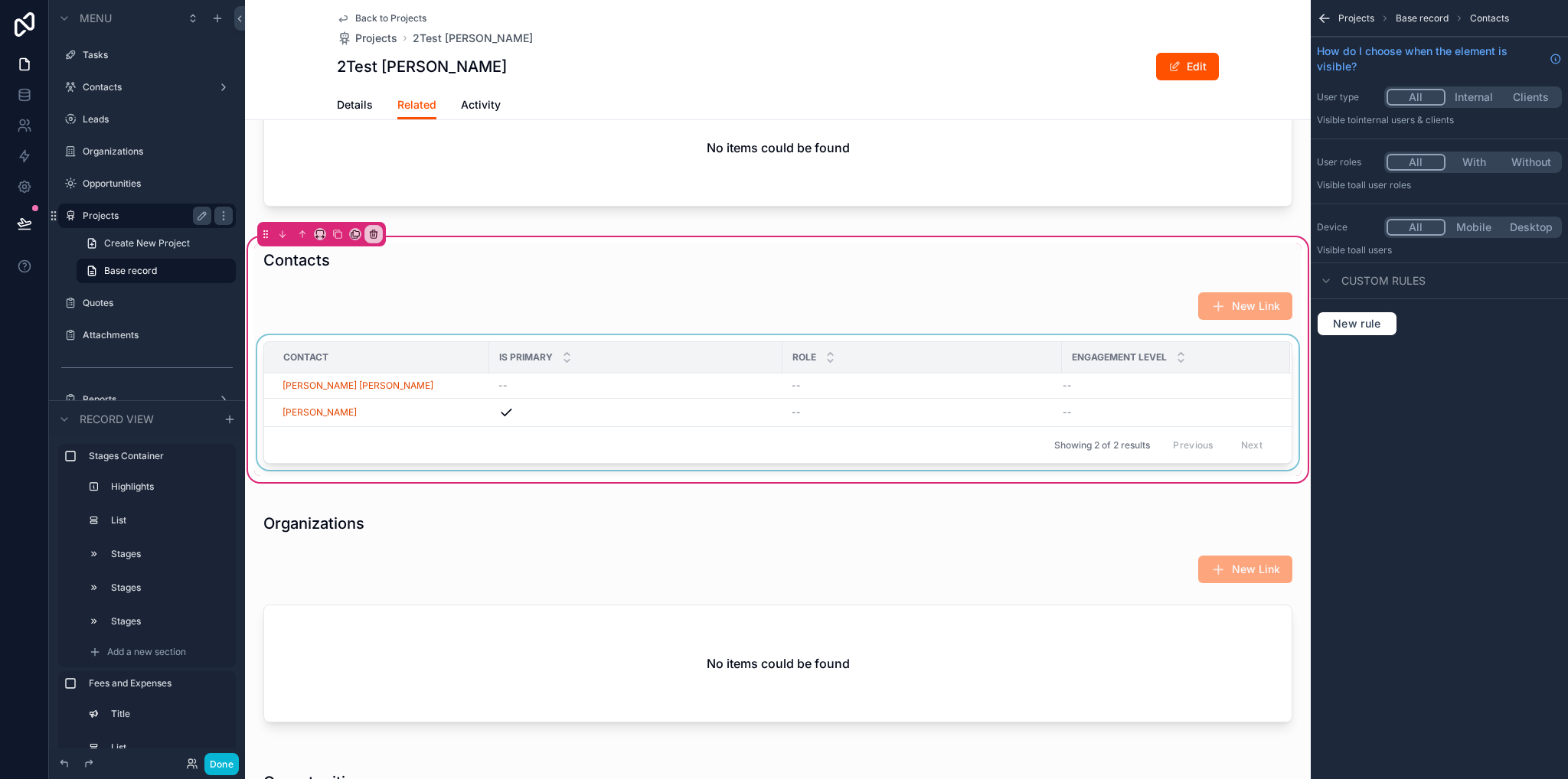
click at [327, 445] on div "scrollable content" at bounding box center [778, 406] width 1048 height 141
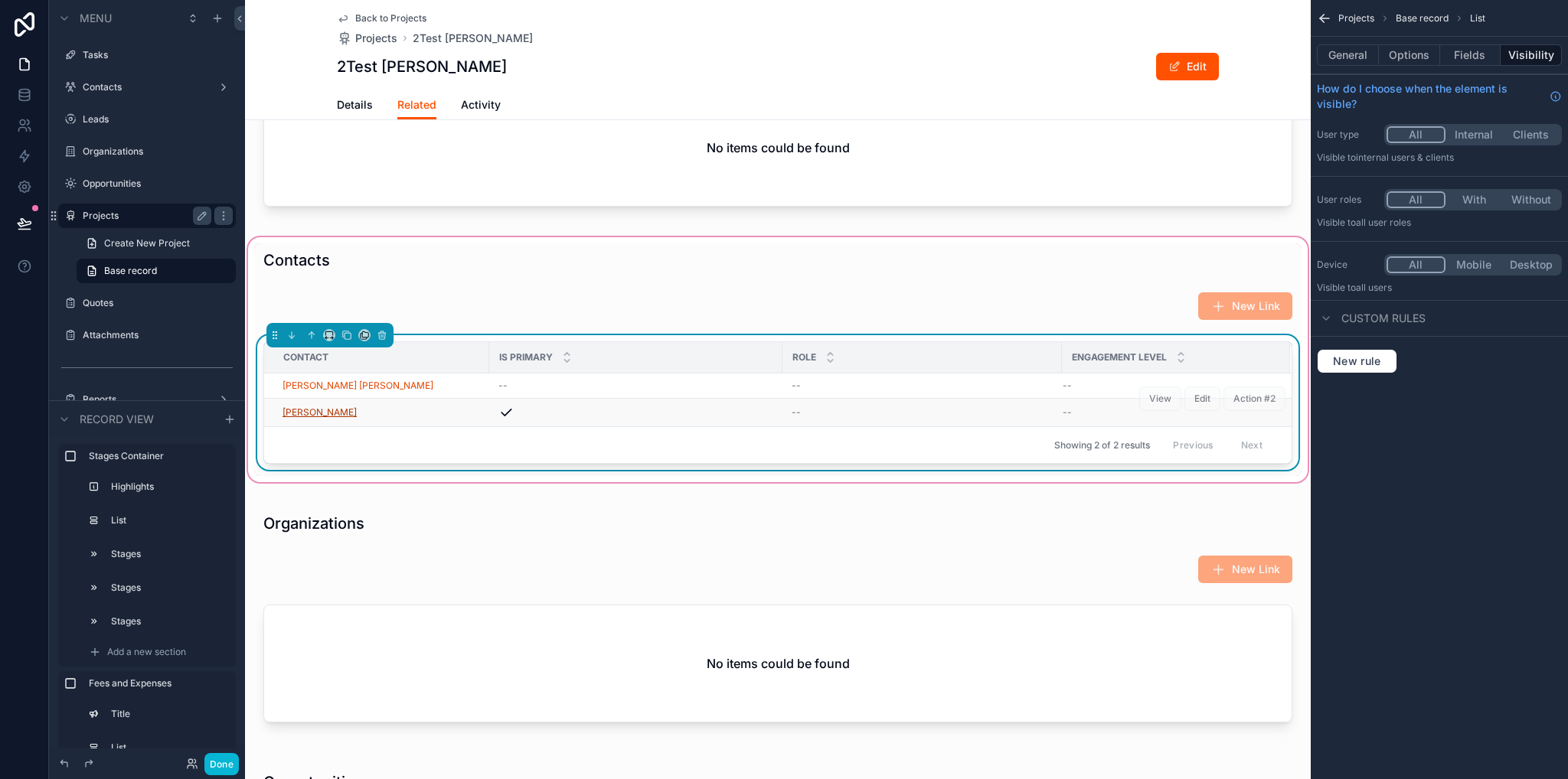
click at [333, 419] on span "[PERSON_NAME]" at bounding box center [319, 412] width 74 height 12
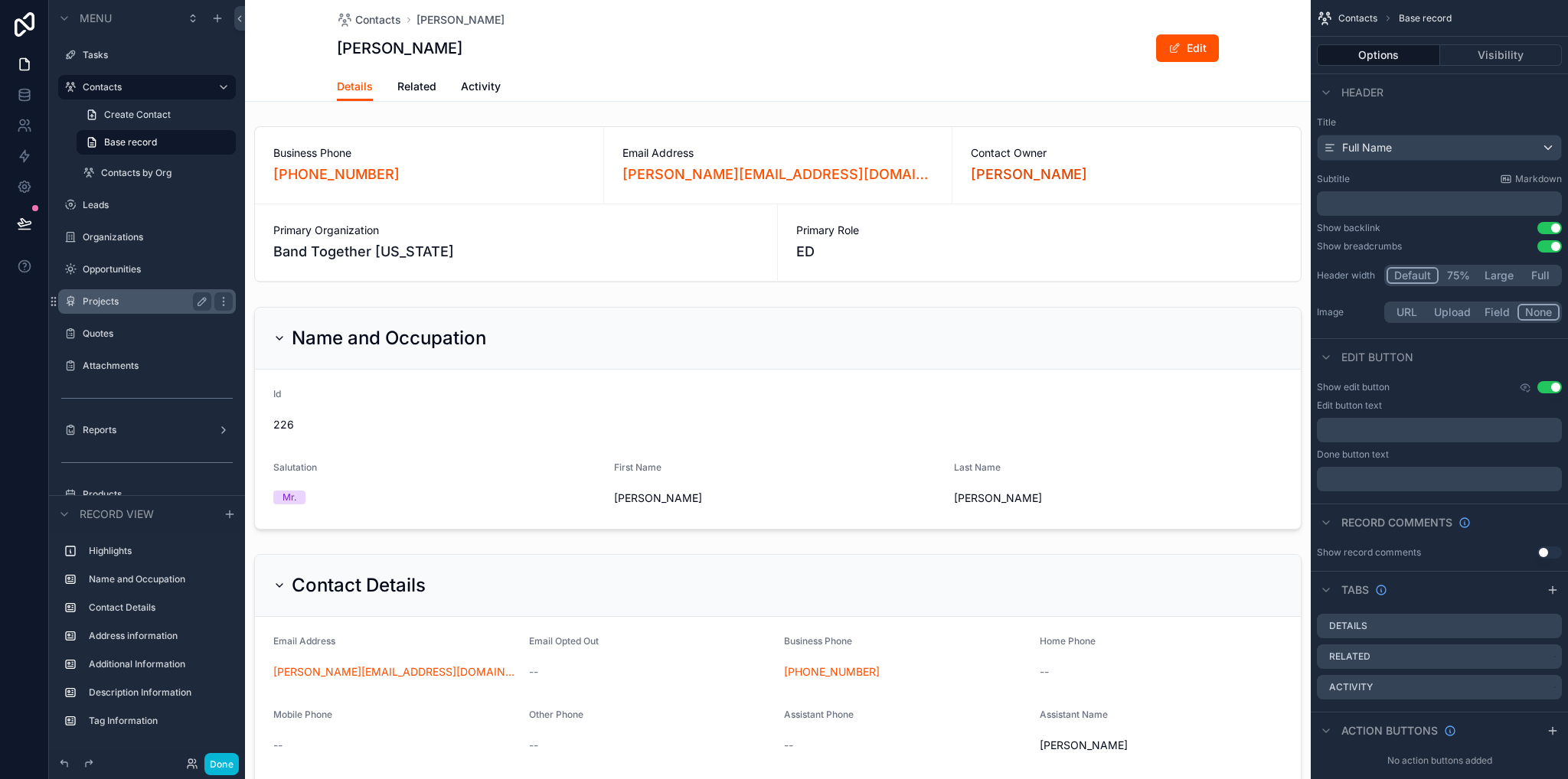
click at [112, 301] on label "Projects" at bounding box center [143, 301] width 123 height 12
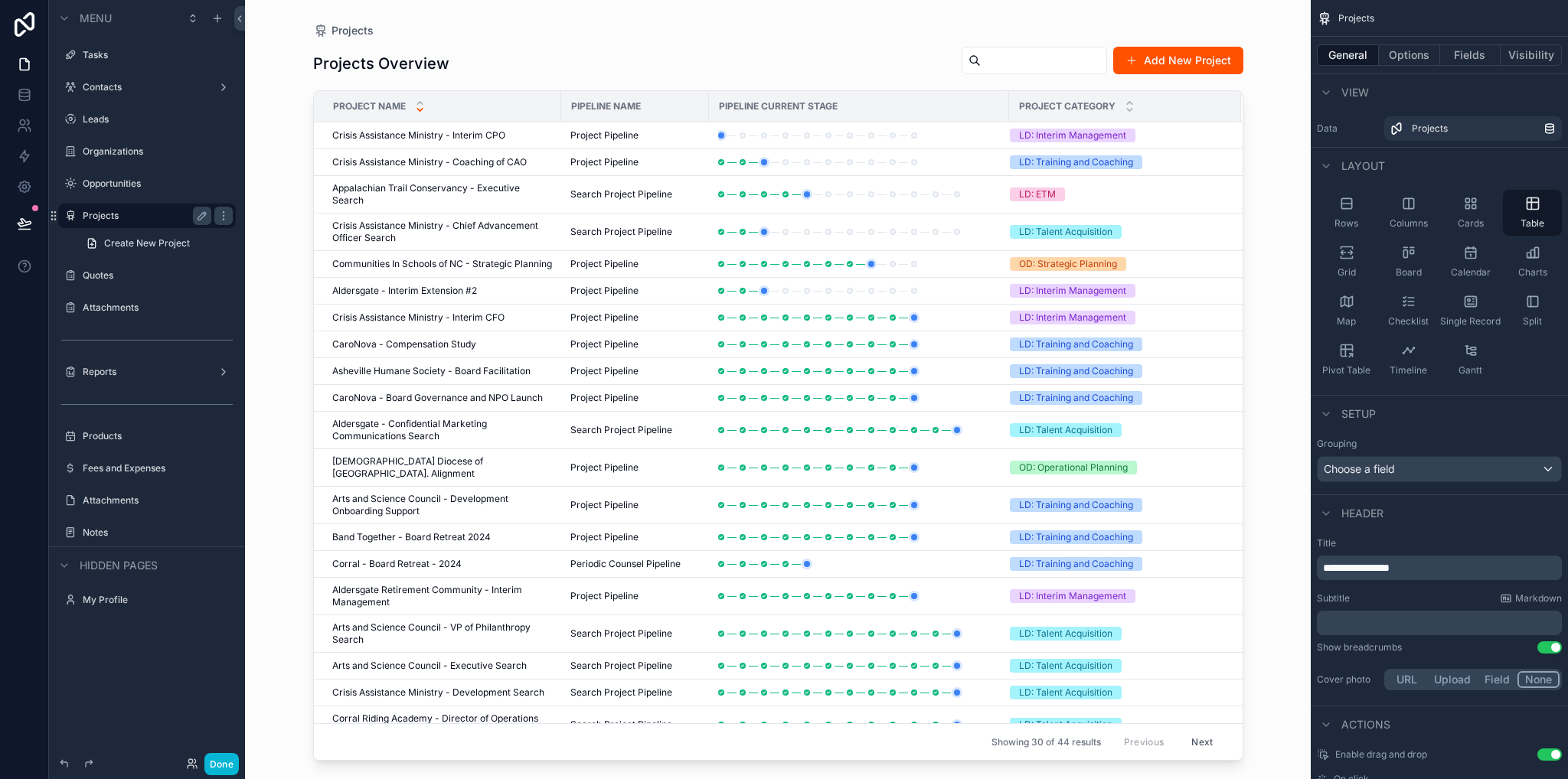
click at [420, 105] on icon "scrollable content" at bounding box center [420, 103] width 10 height 10
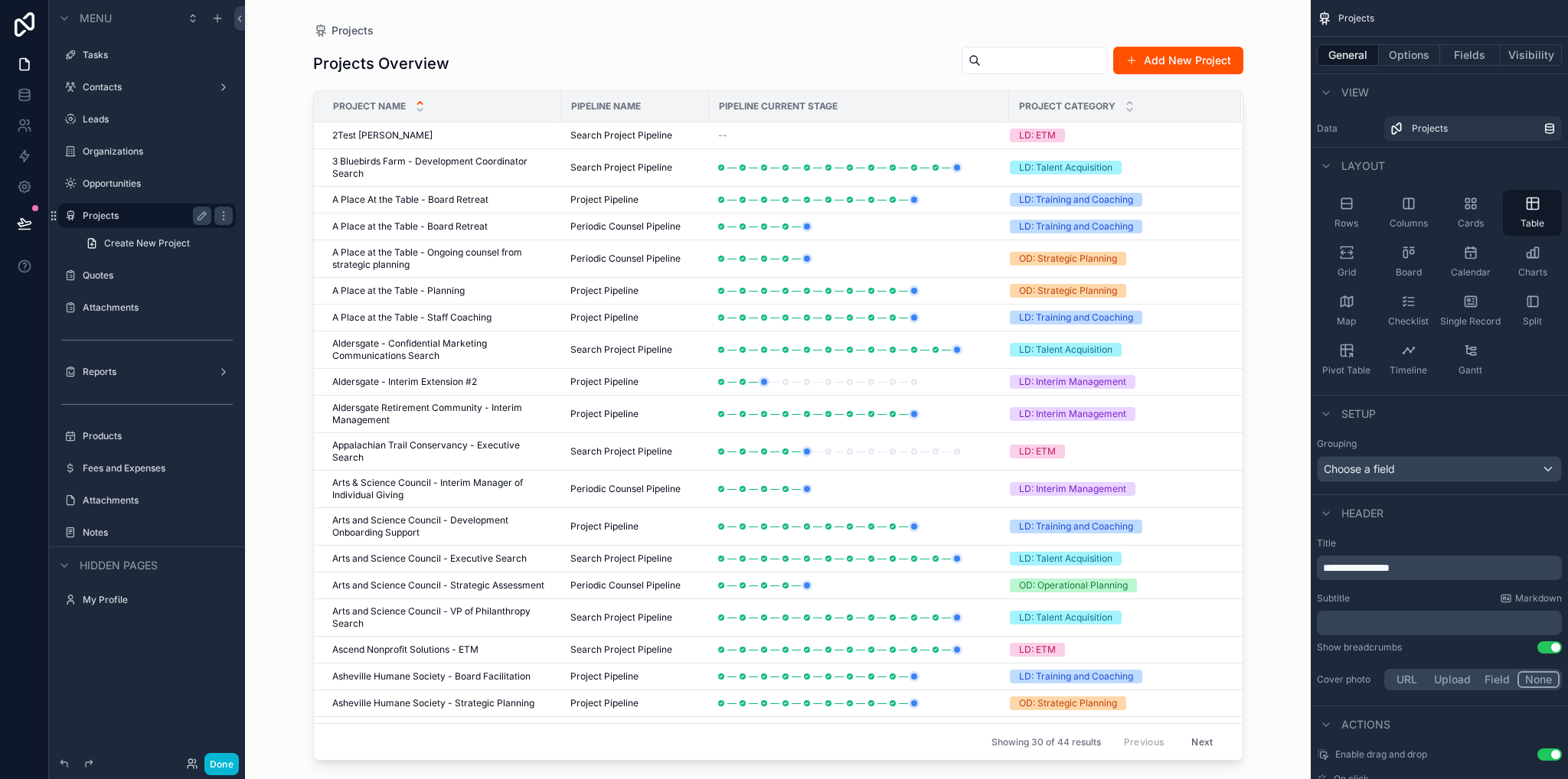
click at [380, 134] on span "2Test [PERSON_NAME]" at bounding box center [382, 135] width 100 height 12
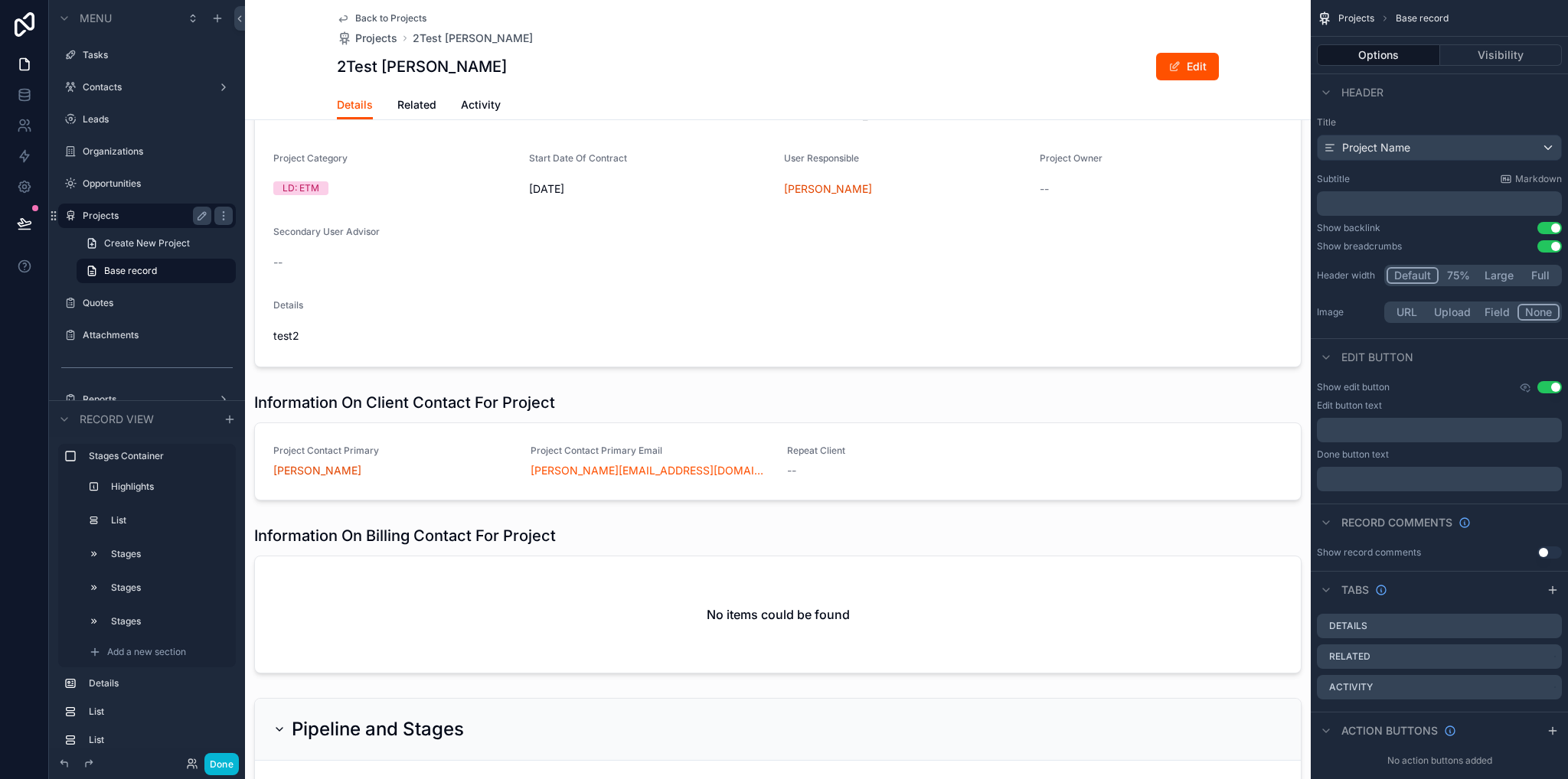
scroll to position [230, 0]
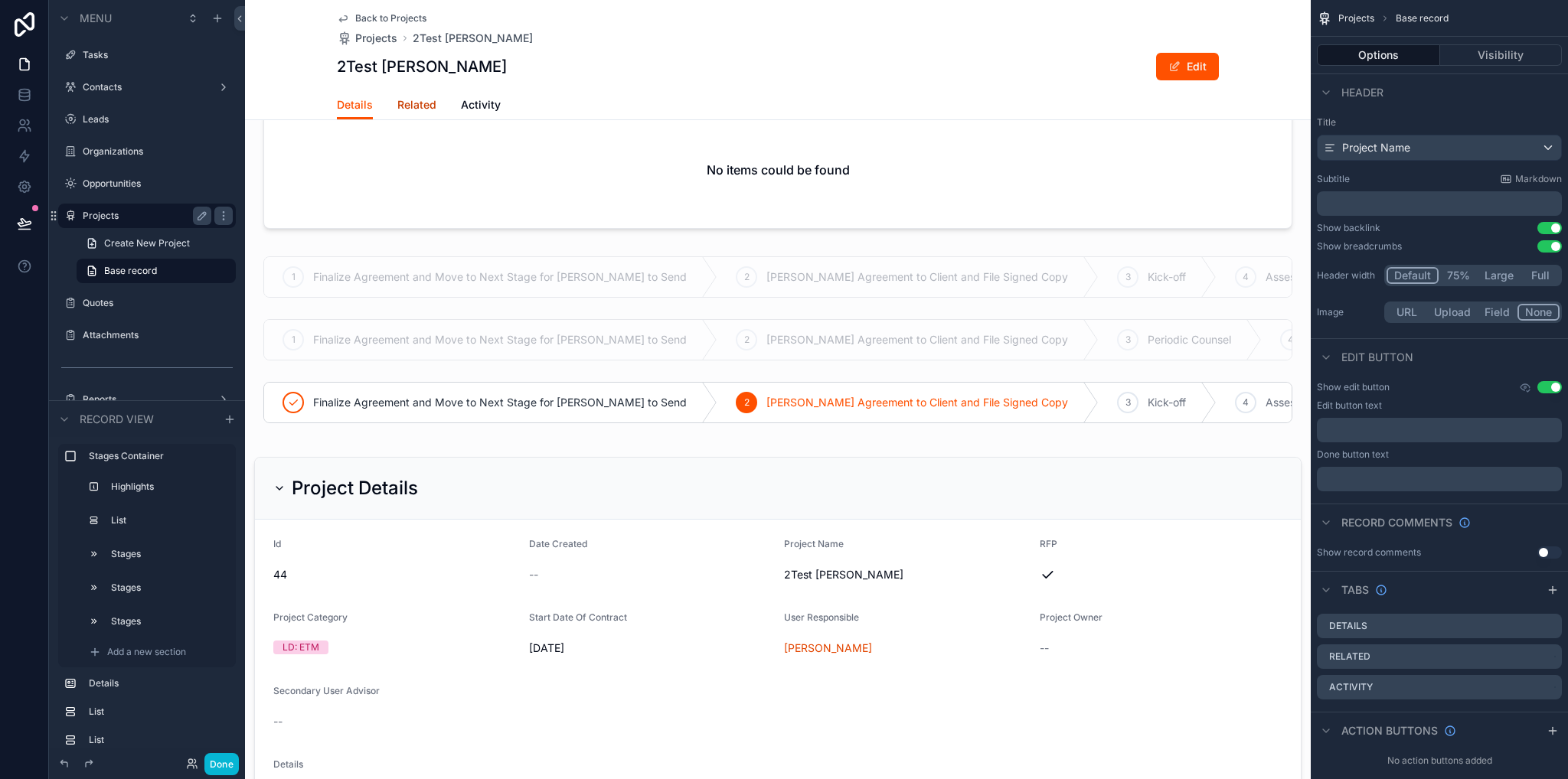
click at [402, 93] on link "Related" at bounding box center [417, 106] width 39 height 31
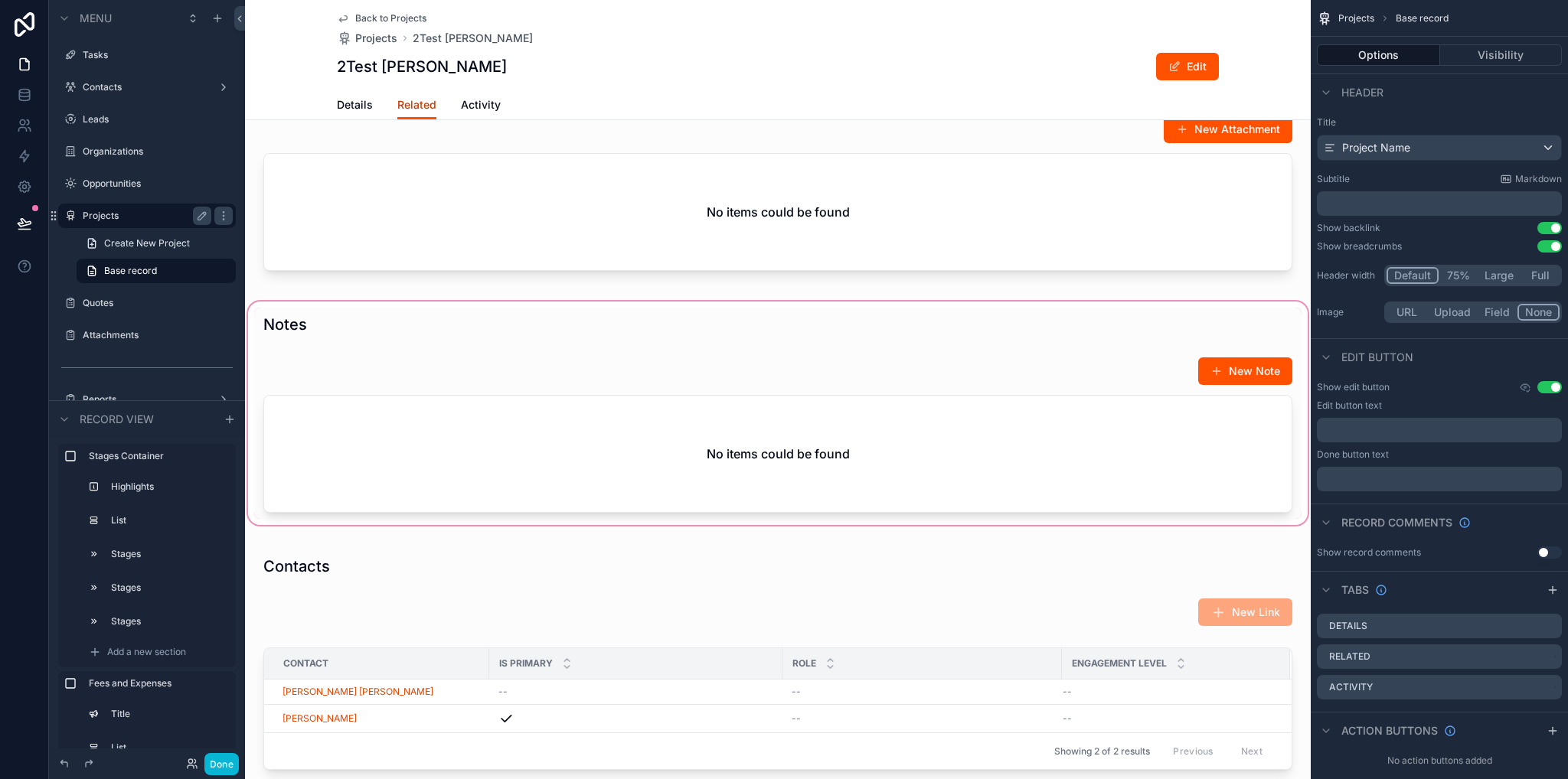
scroll to position [1148, 0]
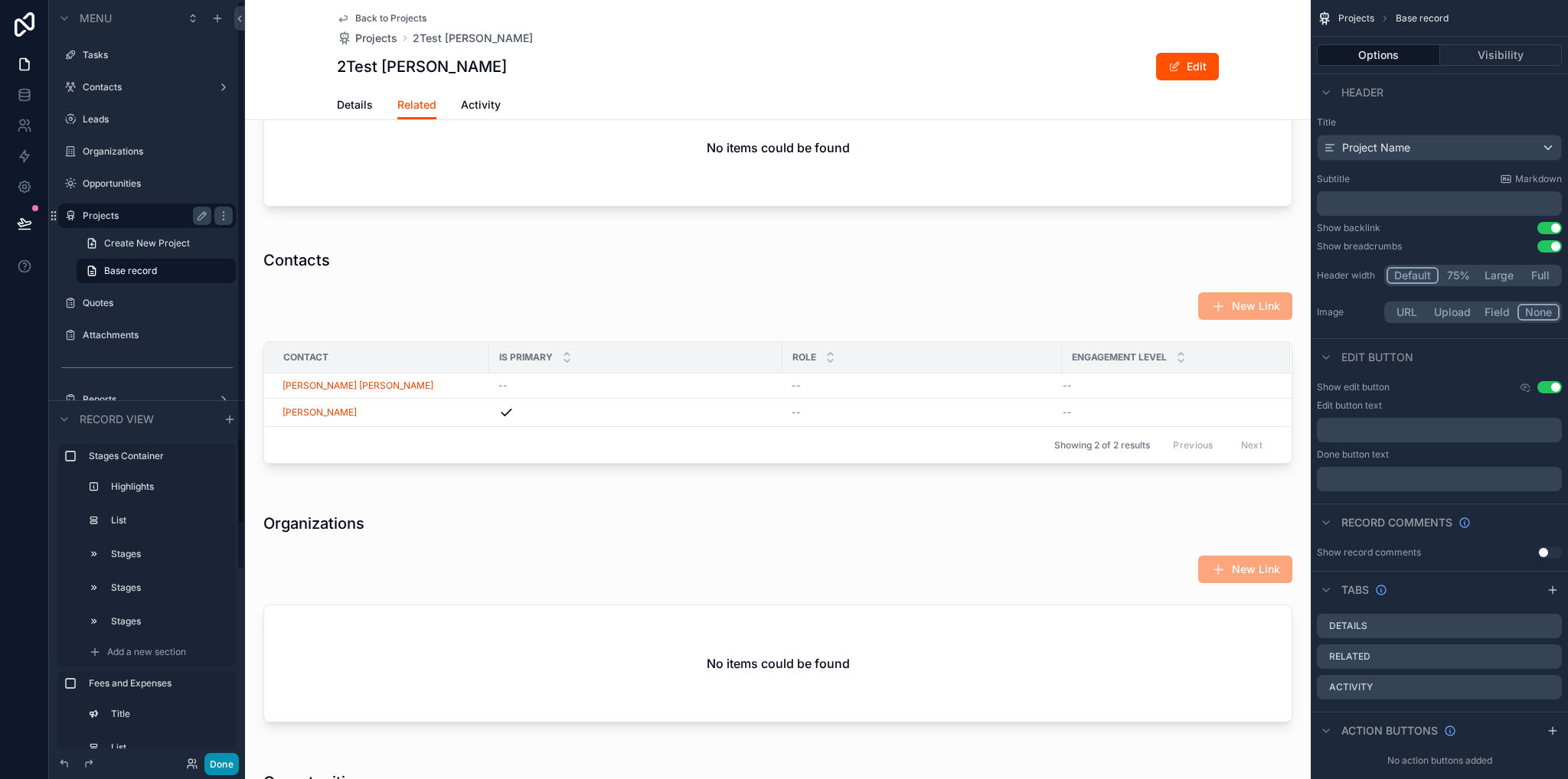
click at [221, 772] on button "Done" at bounding box center [222, 765] width 35 height 22
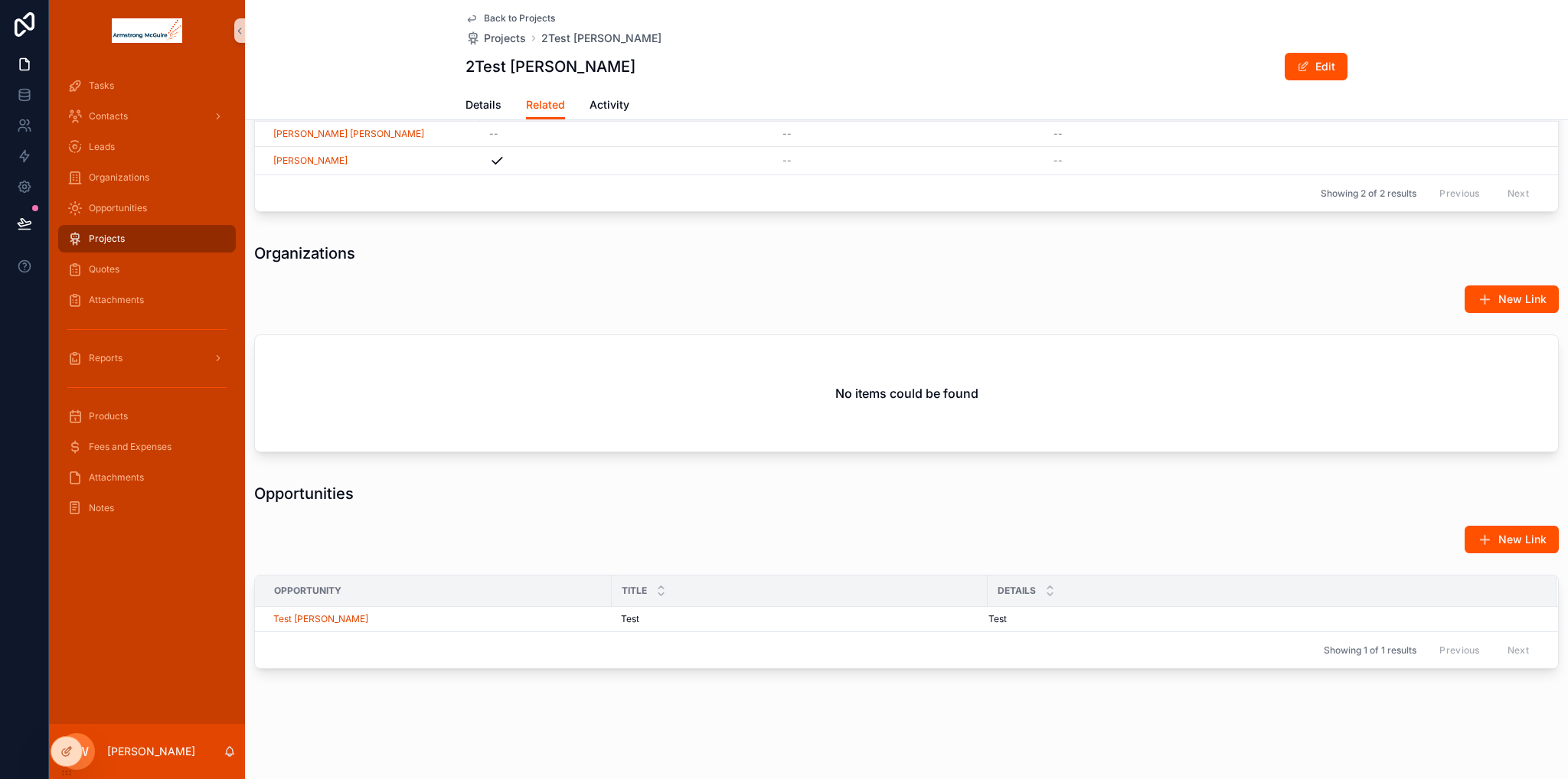
scroll to position [827, 0]
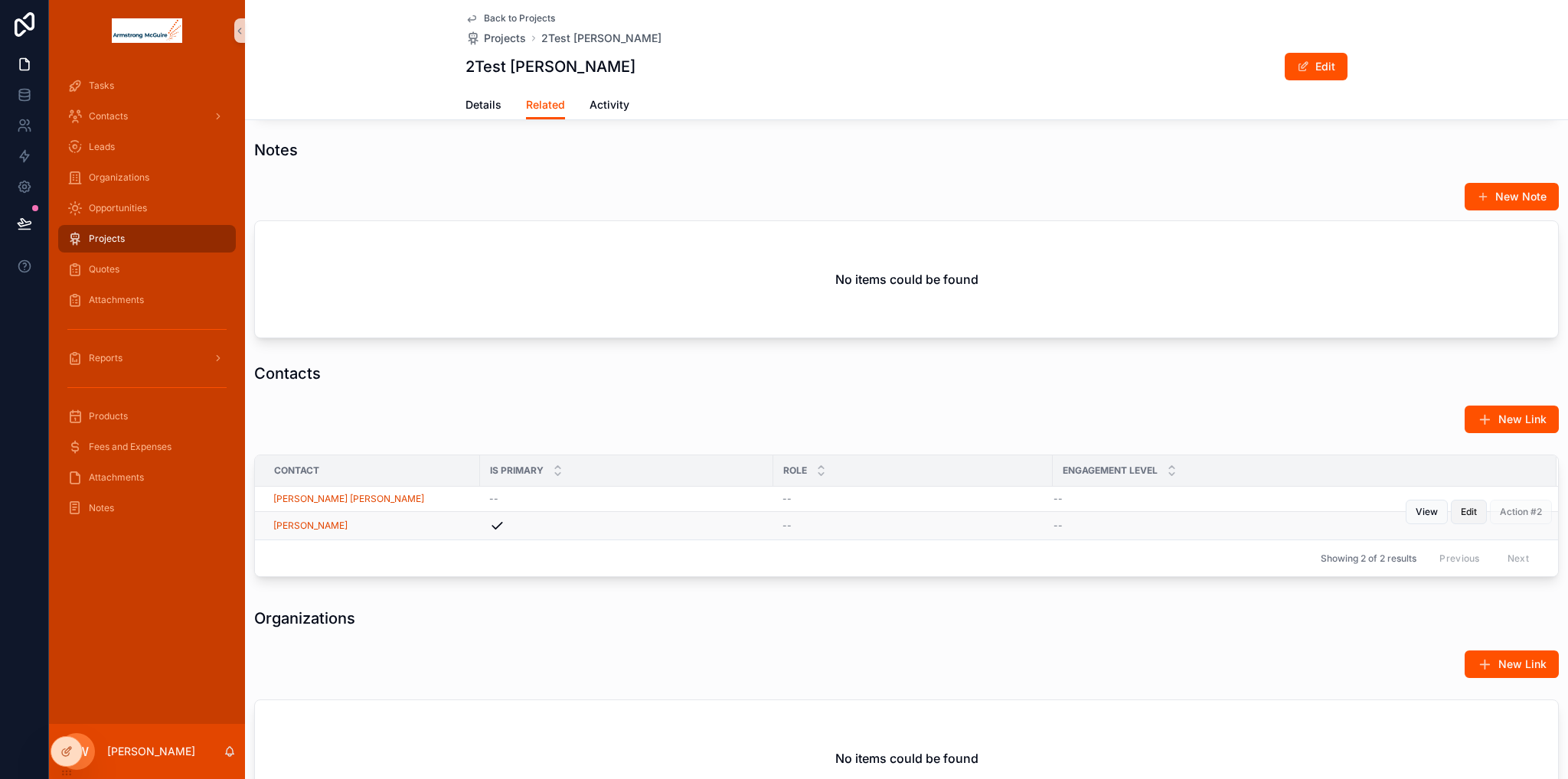
click at [1472, 520] on button "Edit" at bounding box center [1469, 512] width 36 height 24
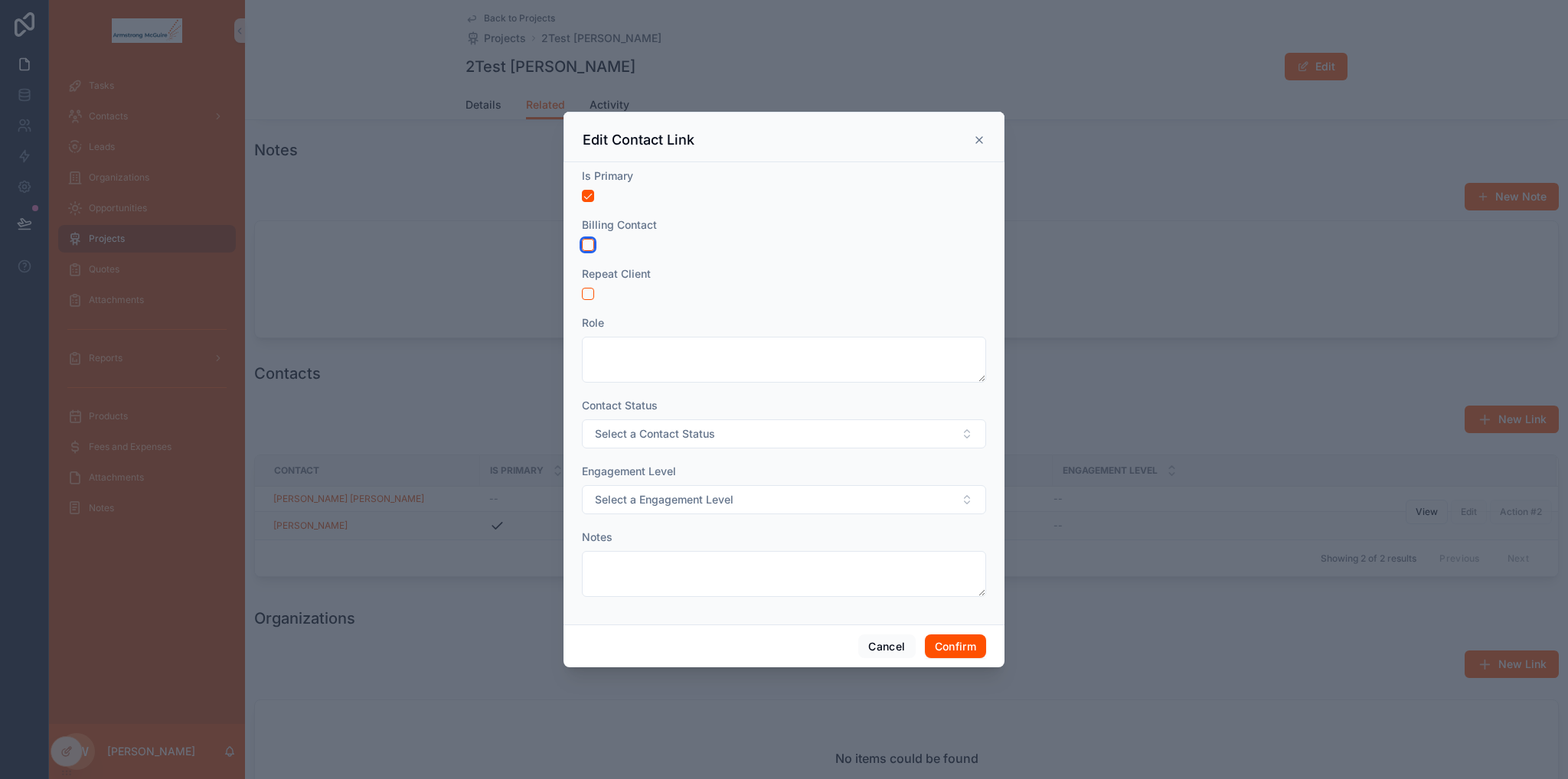
click at [589, 239] on button "button" at bounding box center [588, 244] width 12 height 12
click at [957, 652] on button "Confirm" at bounding box center [955, 647] width 61 height 24
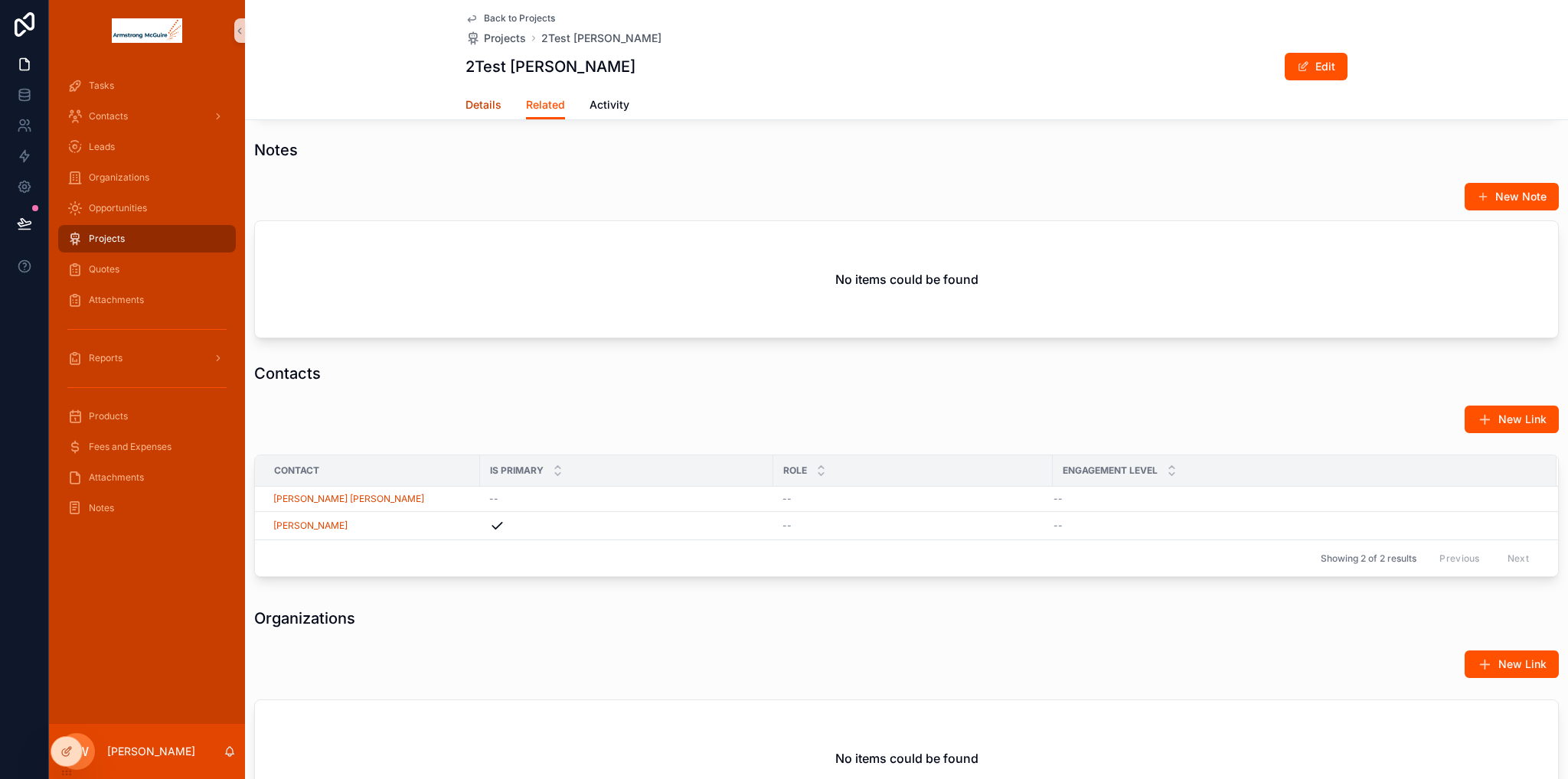
click at [469, 106] on span "Details" at bounding box center [484, 105] width 36 height 15
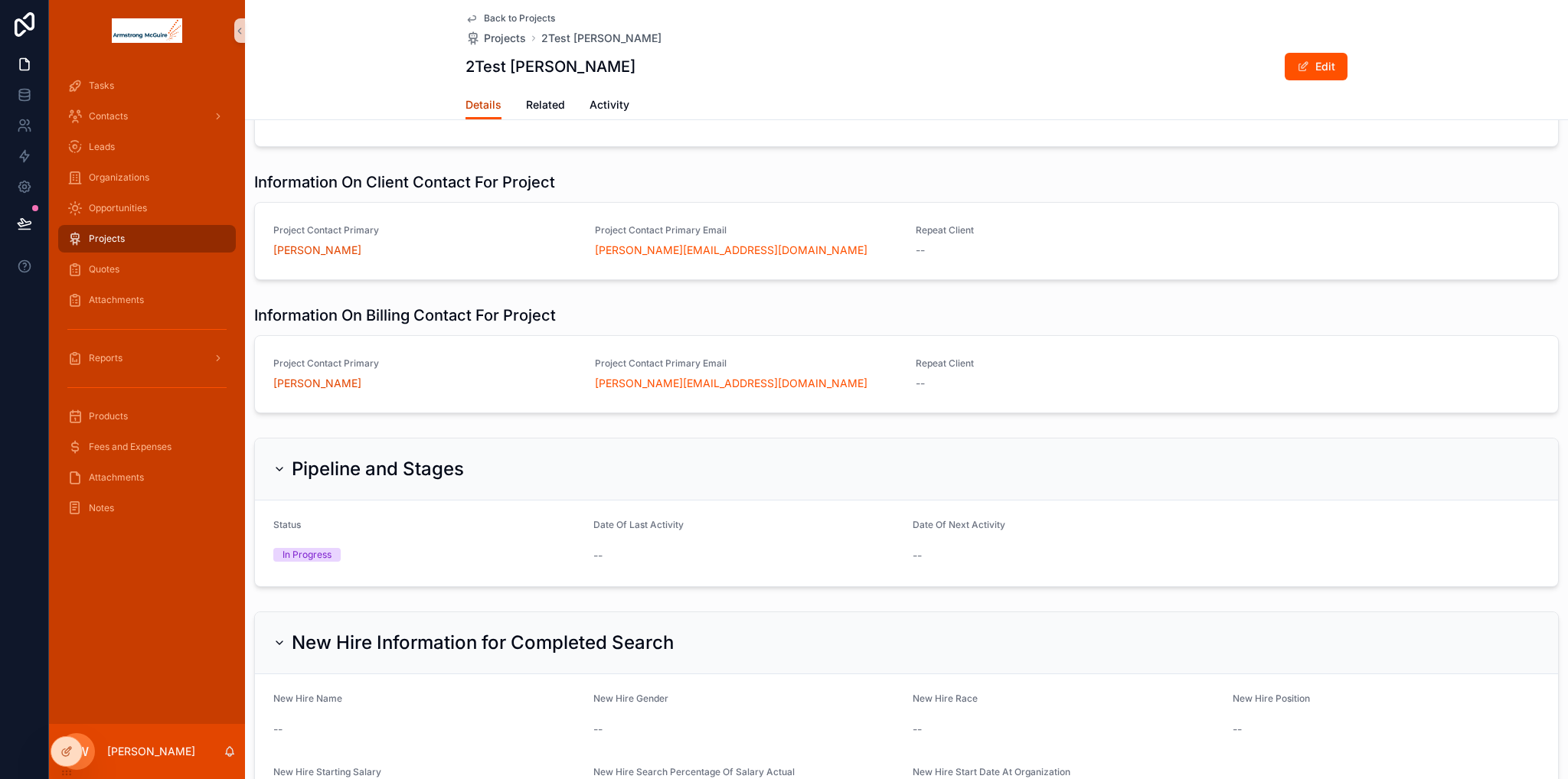
scroll to position [689, 0]
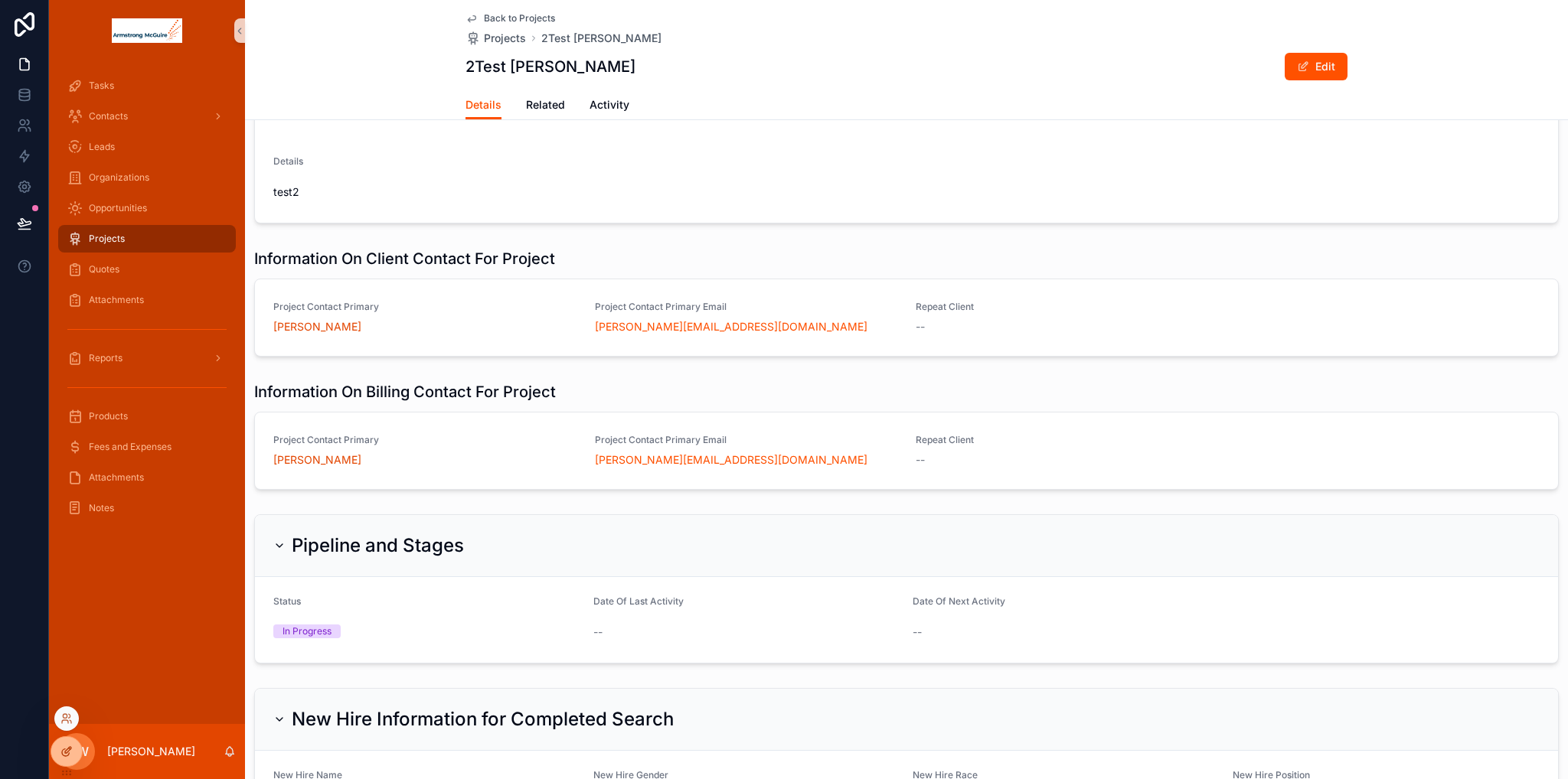
click at [65, 754] on icon at bounding box center [66, 751] width 12 height 12
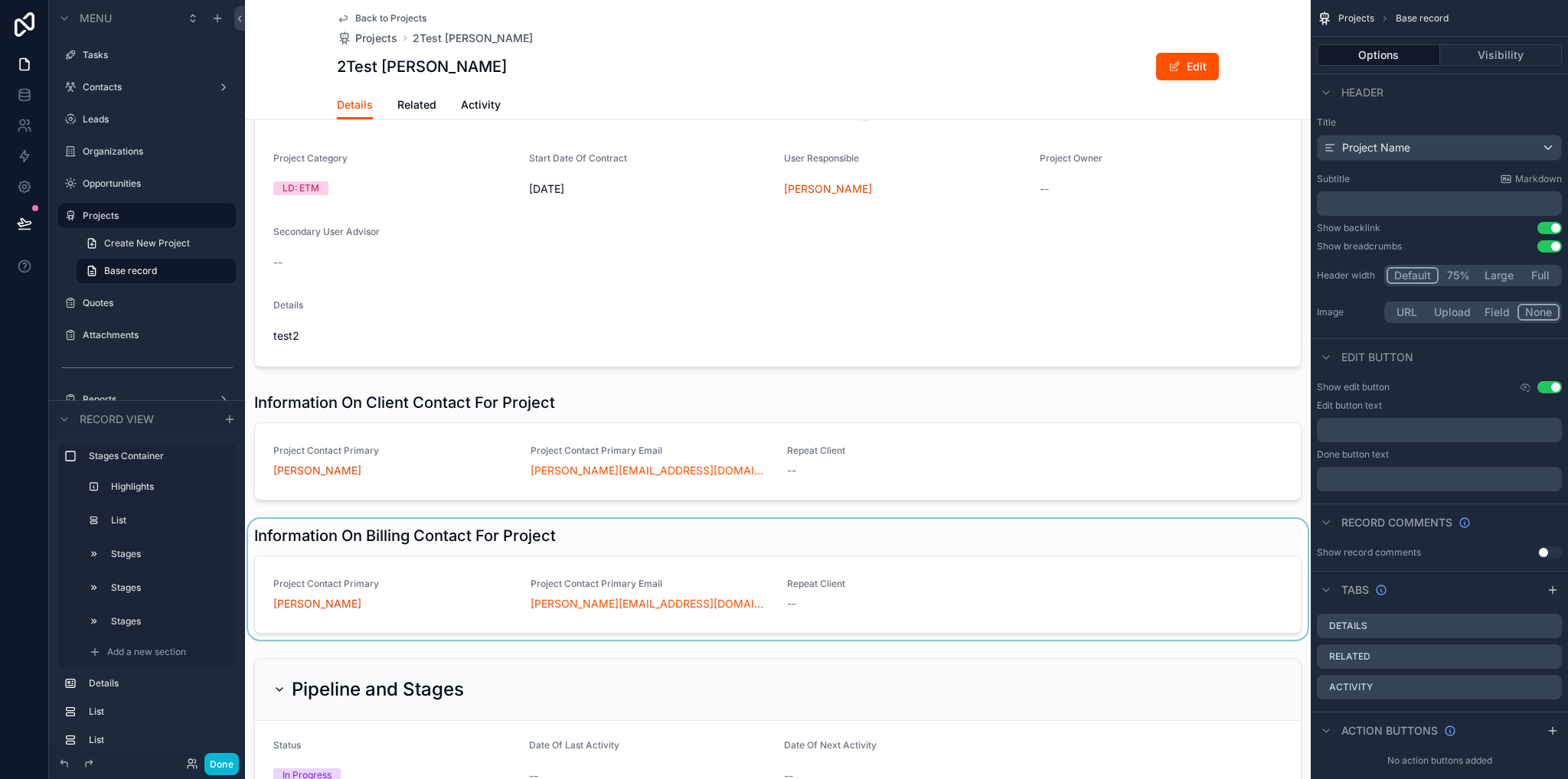
click at [893, 610] on div "scrollable content" at bounding box center [777, 579] width 1066 height 121
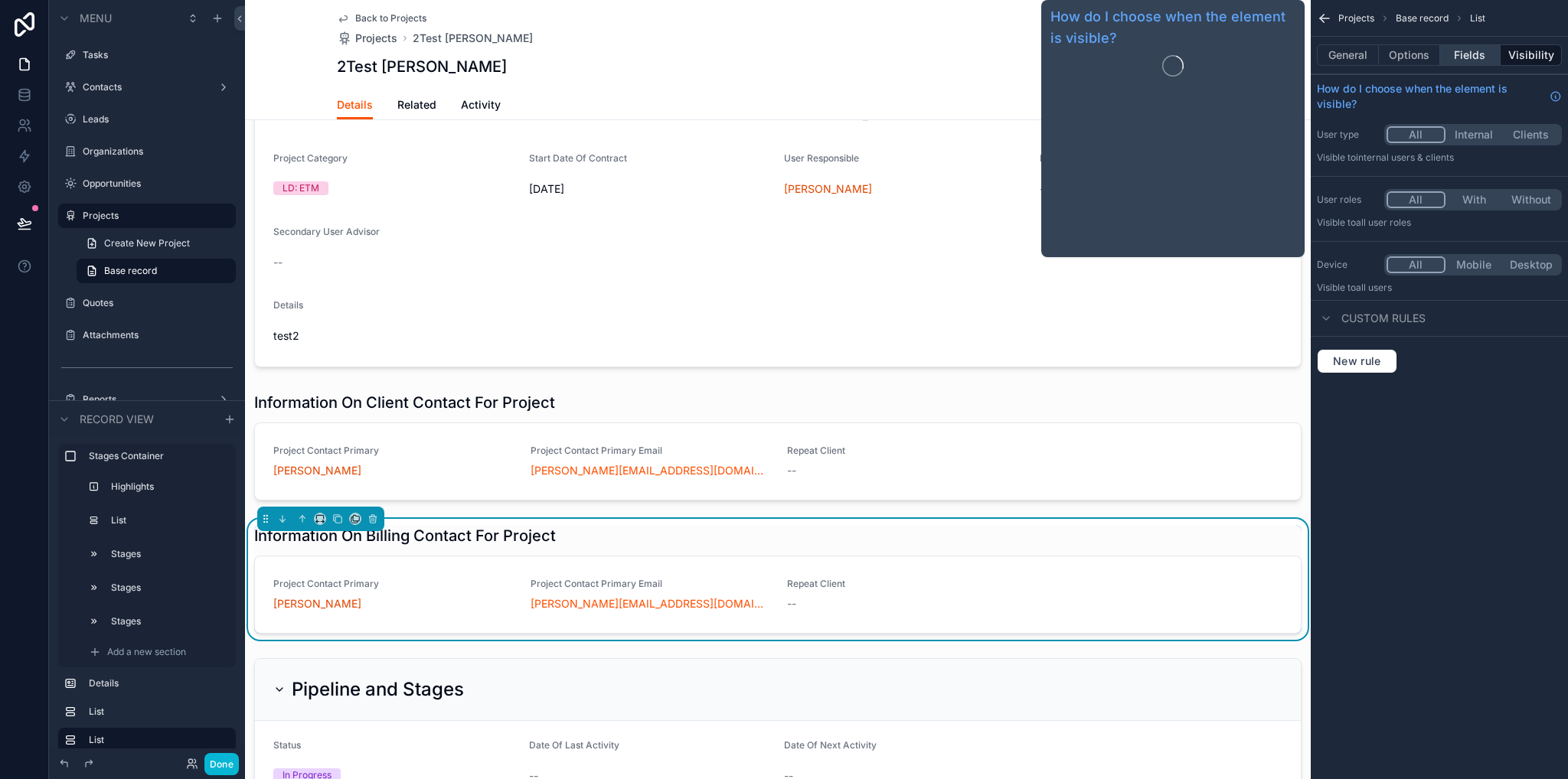
click at [1463, 61] on button "Fields" at bounding box center [1471, 54] width 61 height 22
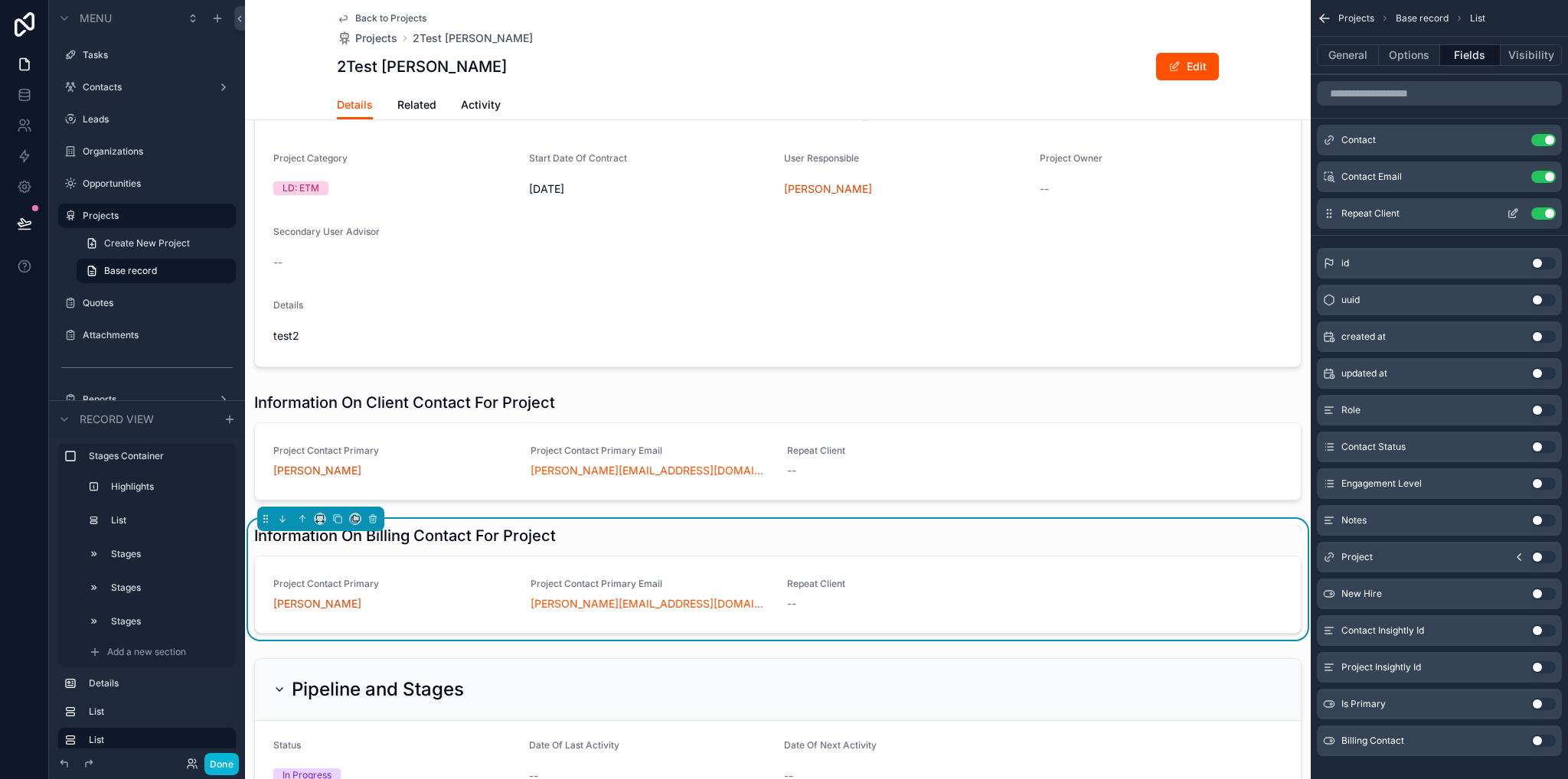
click at [1549, 215] on button "Use setting" at bounding box center [1544, 213] width 24 height 12
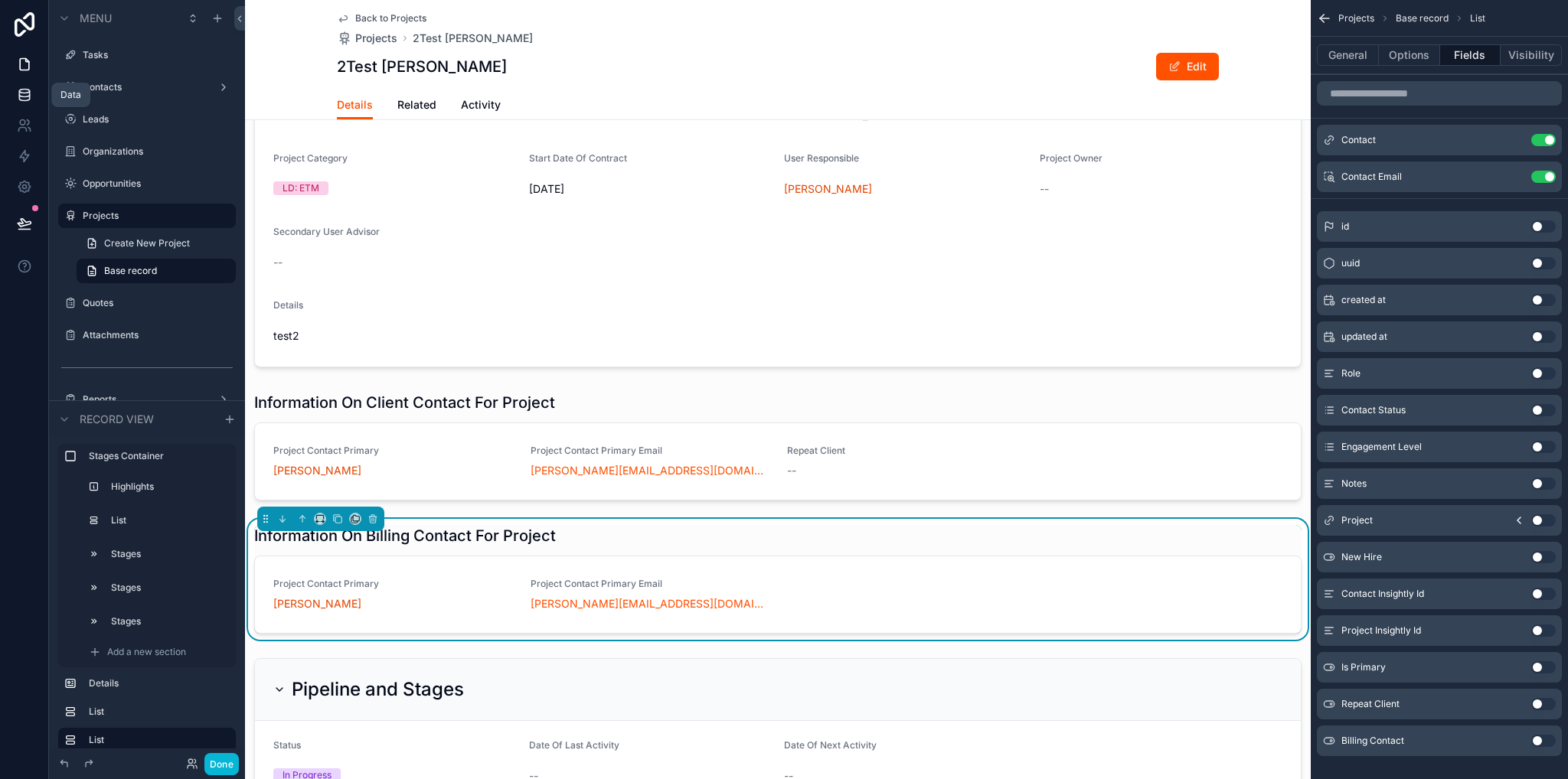
click at [30, 91] on icon at bounding box center [24, 94] width 15 height 15
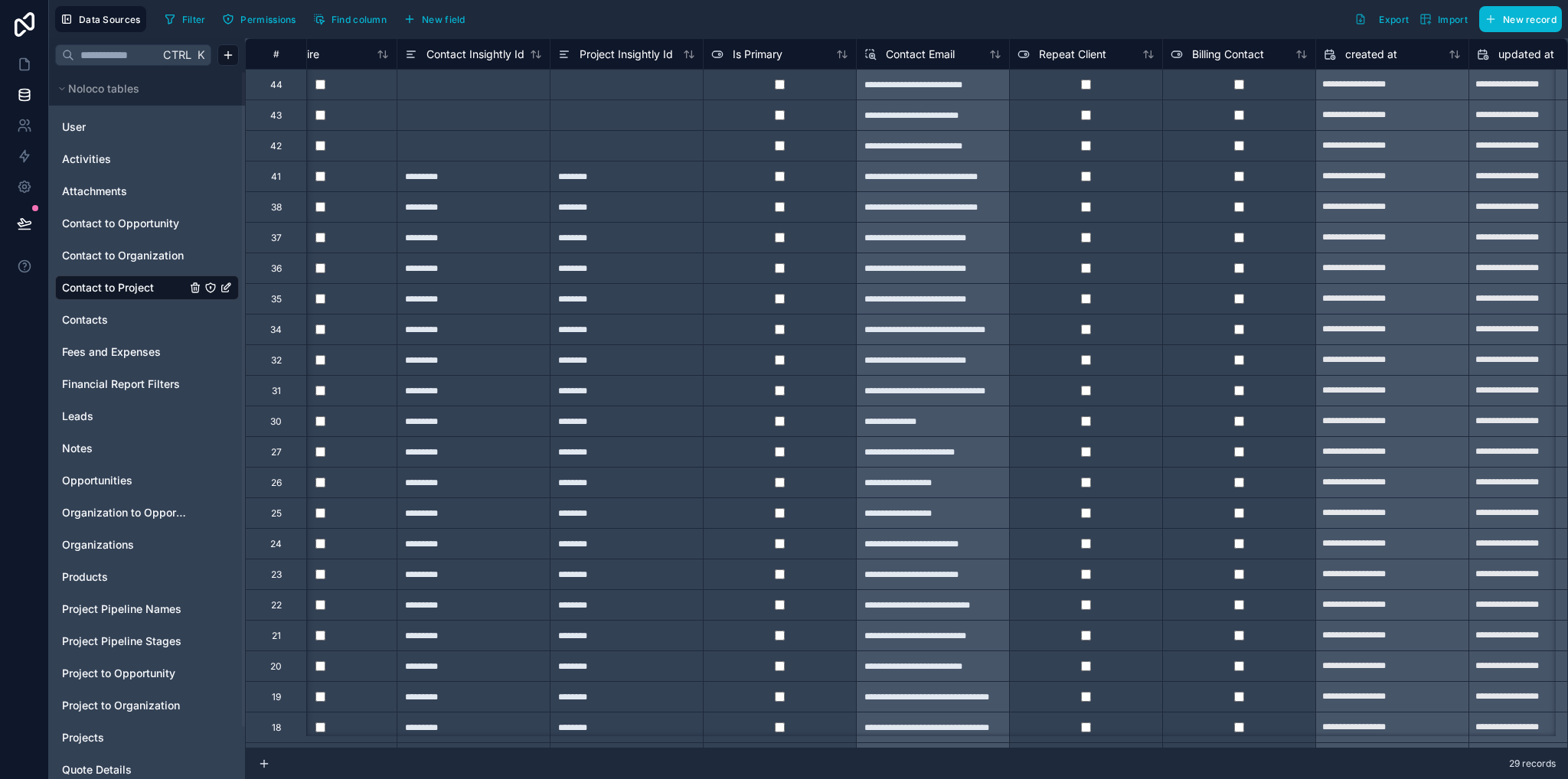
scroll to position [0, 980]
click at [444, 22] on span "New field" at bounding box center [443, 20] width 44 height 11
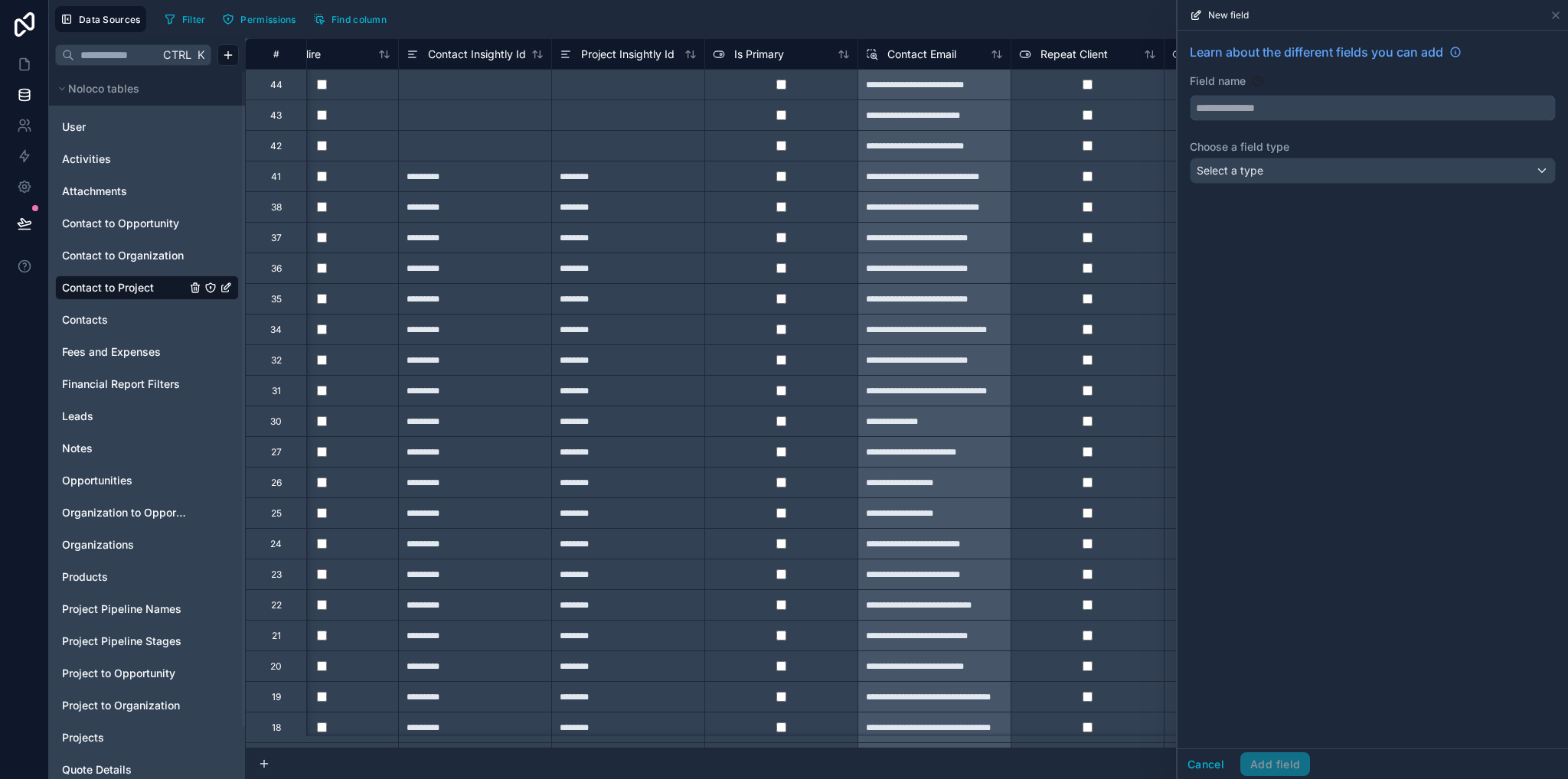
click at [1314, 103] on input "text" at bounding box center [1373, 108] width 365 height 24
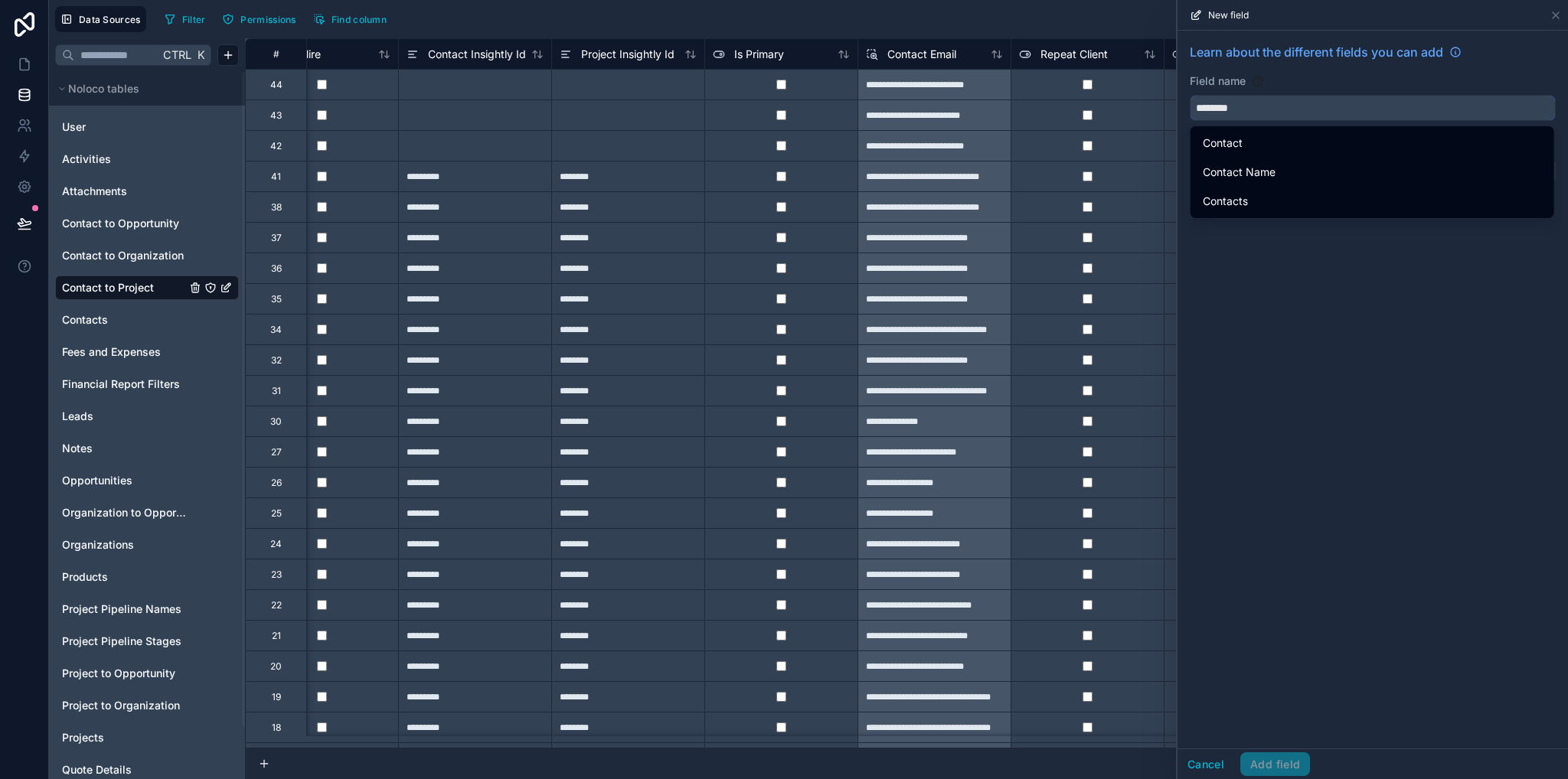
click at [1190, 95] on button "*******" at bounding box center [1372, 108] width 366 height 26
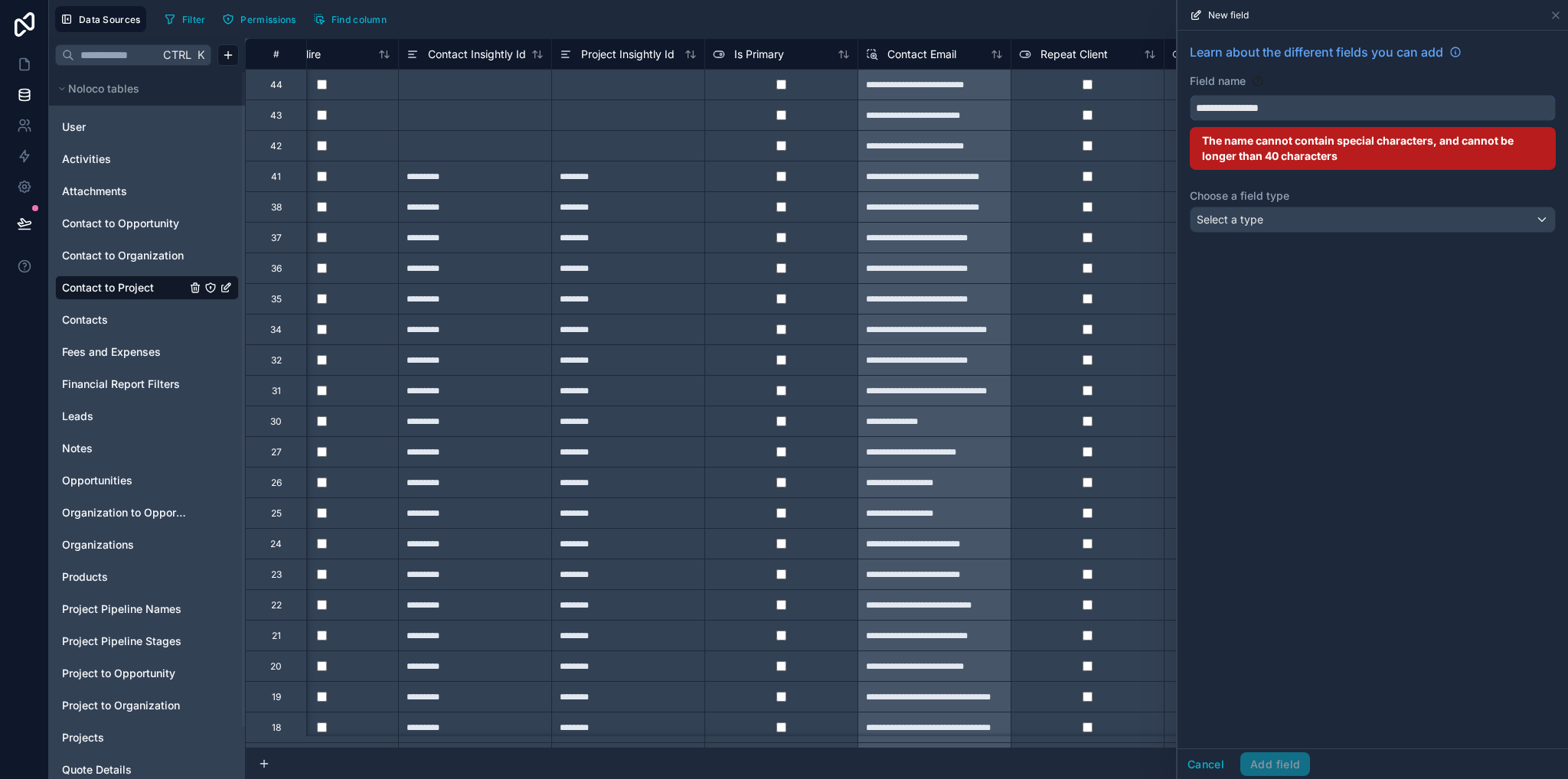
click at [1190, 95] on button "**********" at bounding box center [1372, 108] width 366 height 26
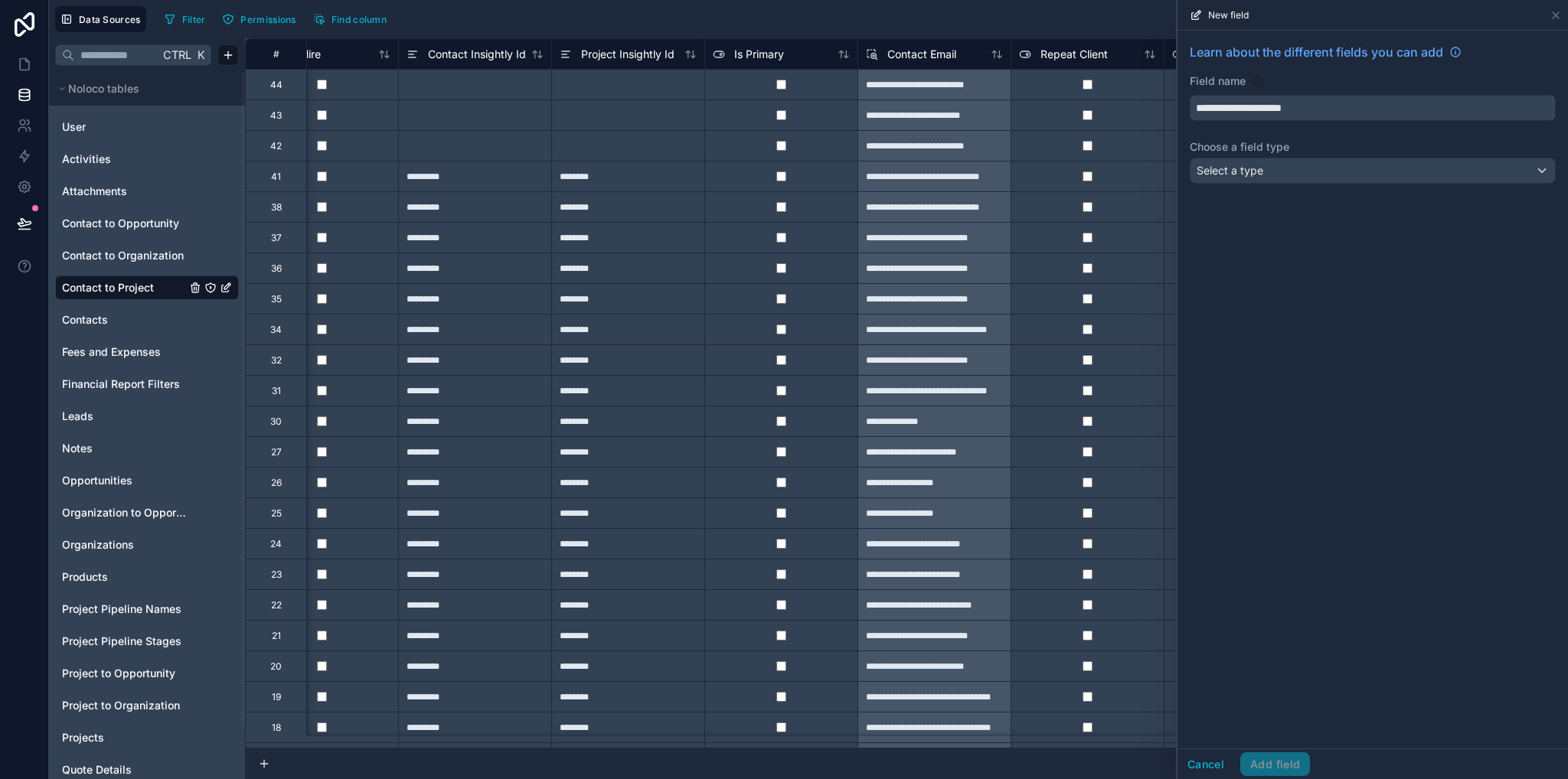
click at [1190, 95] on button "**********" at bounding box center [1372, 108] width 366 height 26
type input "**********"
click at [1290, 176] on div "Select a type" at bounding box center [1373, 170] width 365 height 24
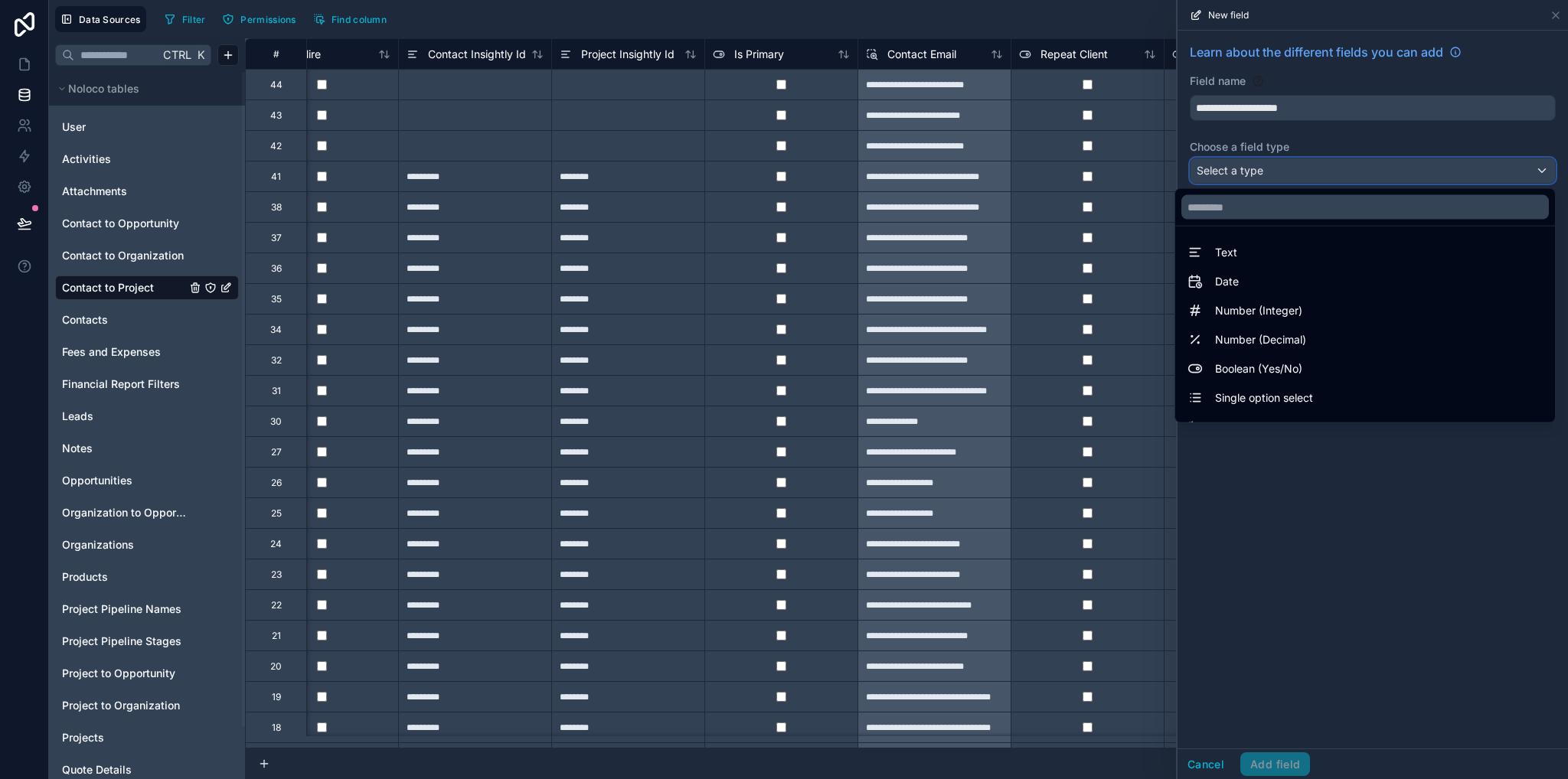
scroll to position [444, 0]
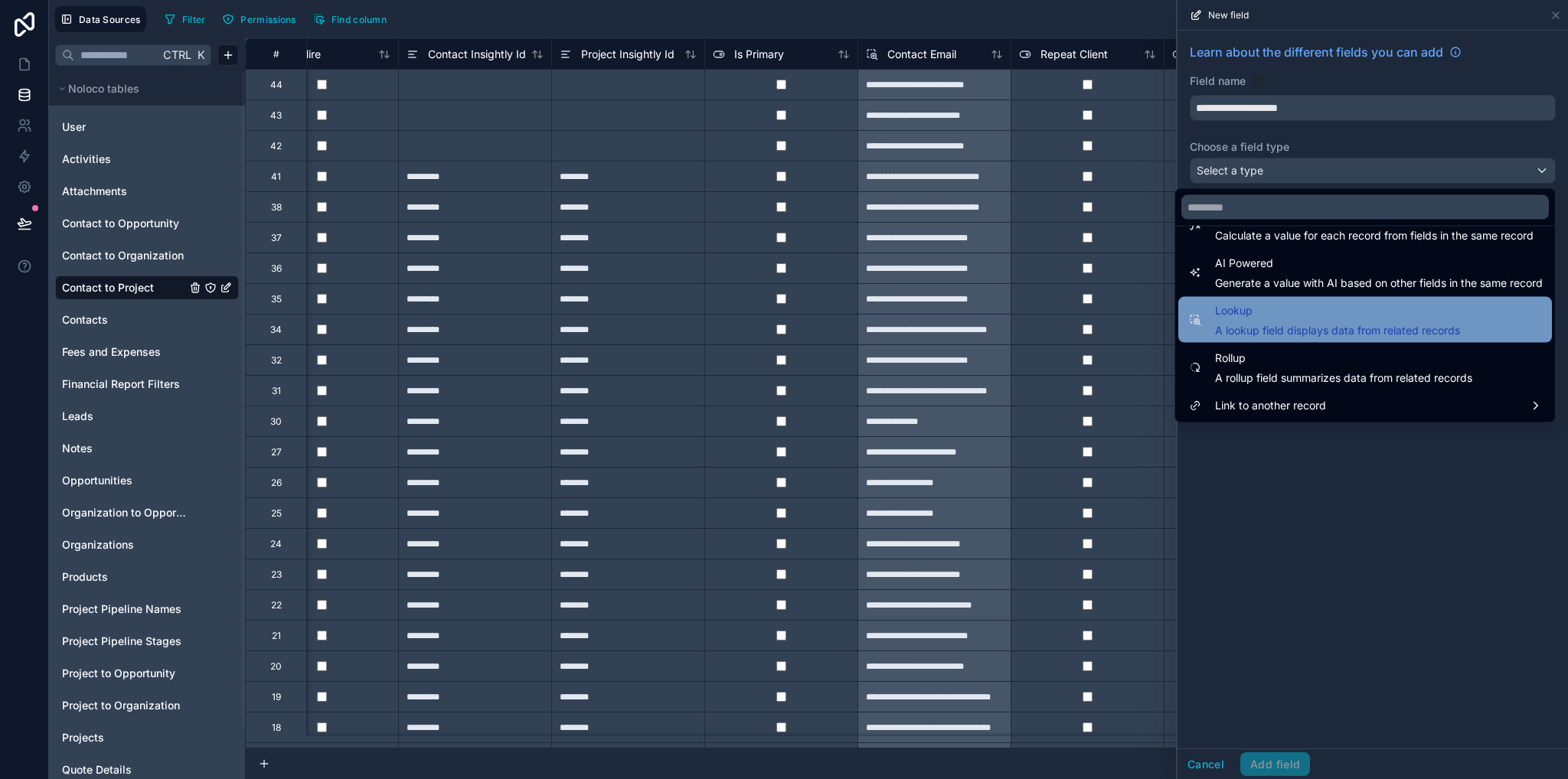
click at [1248, 329] on span "A lookup field displays data from related records" at bounding box center [1338, 330] width 245 height 15
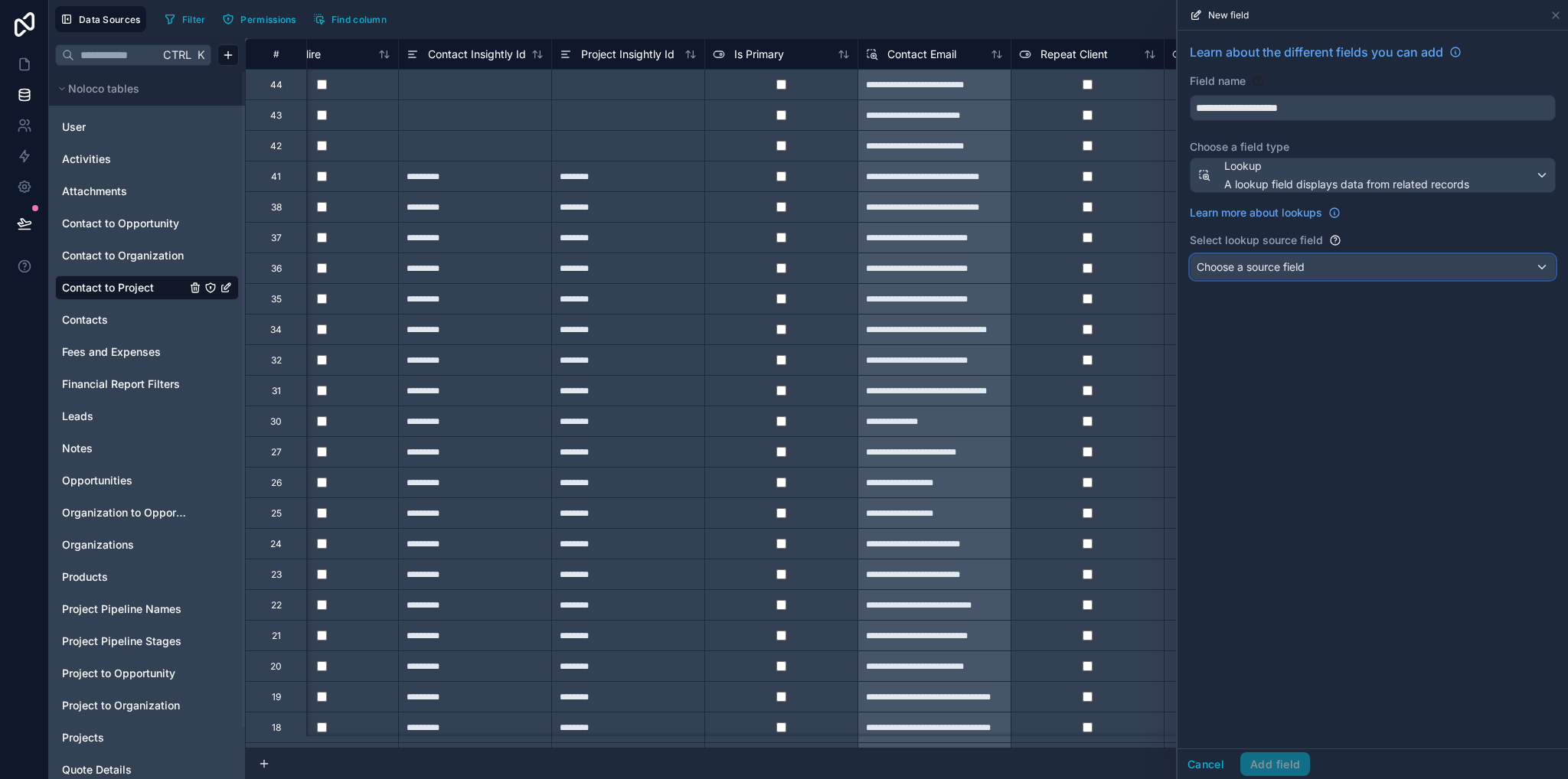
click at [1258, 269] on span "Choose a source field" at bounding box center [1250, 267] width 108 height 13
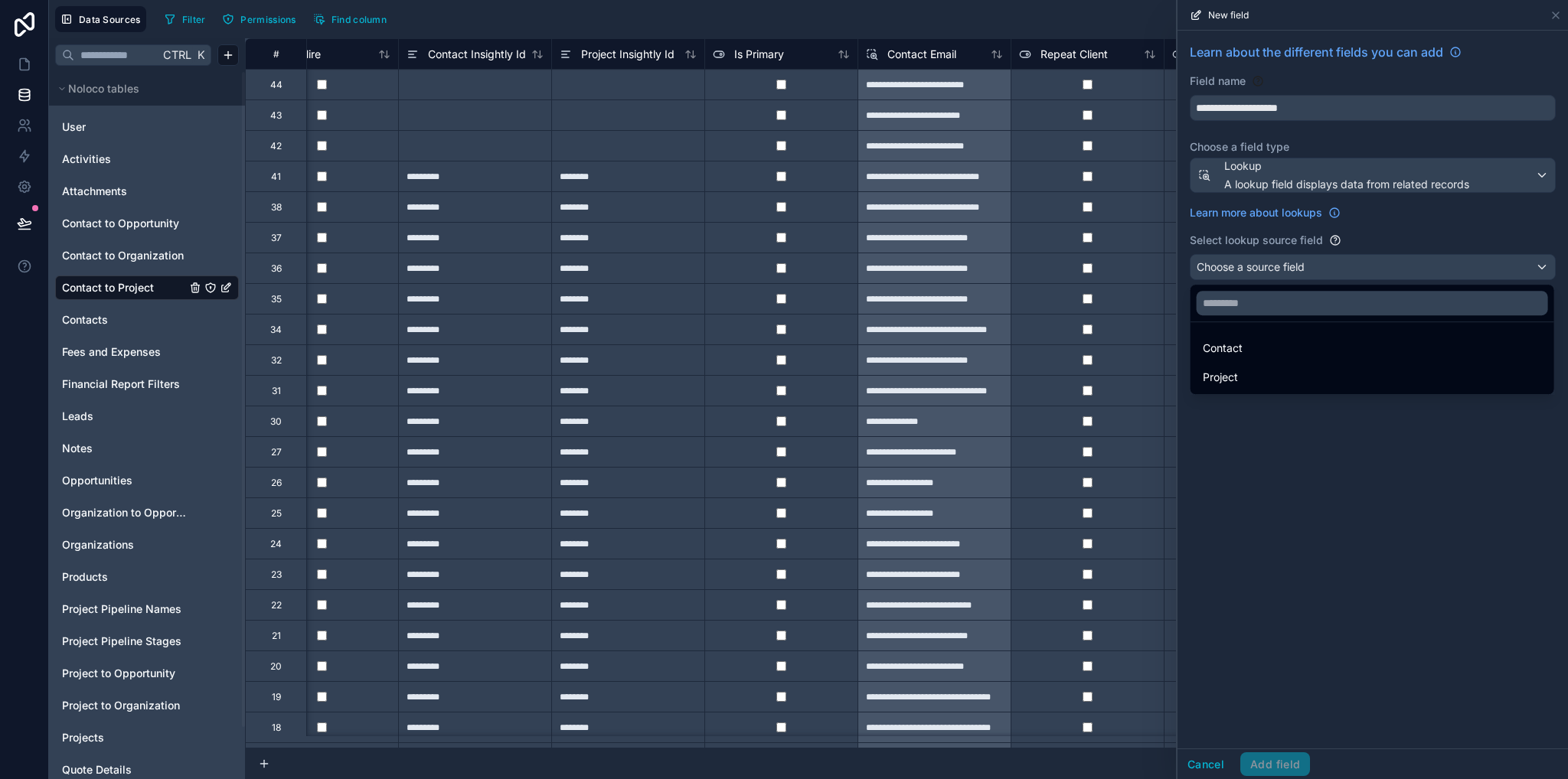
click at [1234, 353] on span "Contact" at bounding box center [1223, 349] width 40 height 19
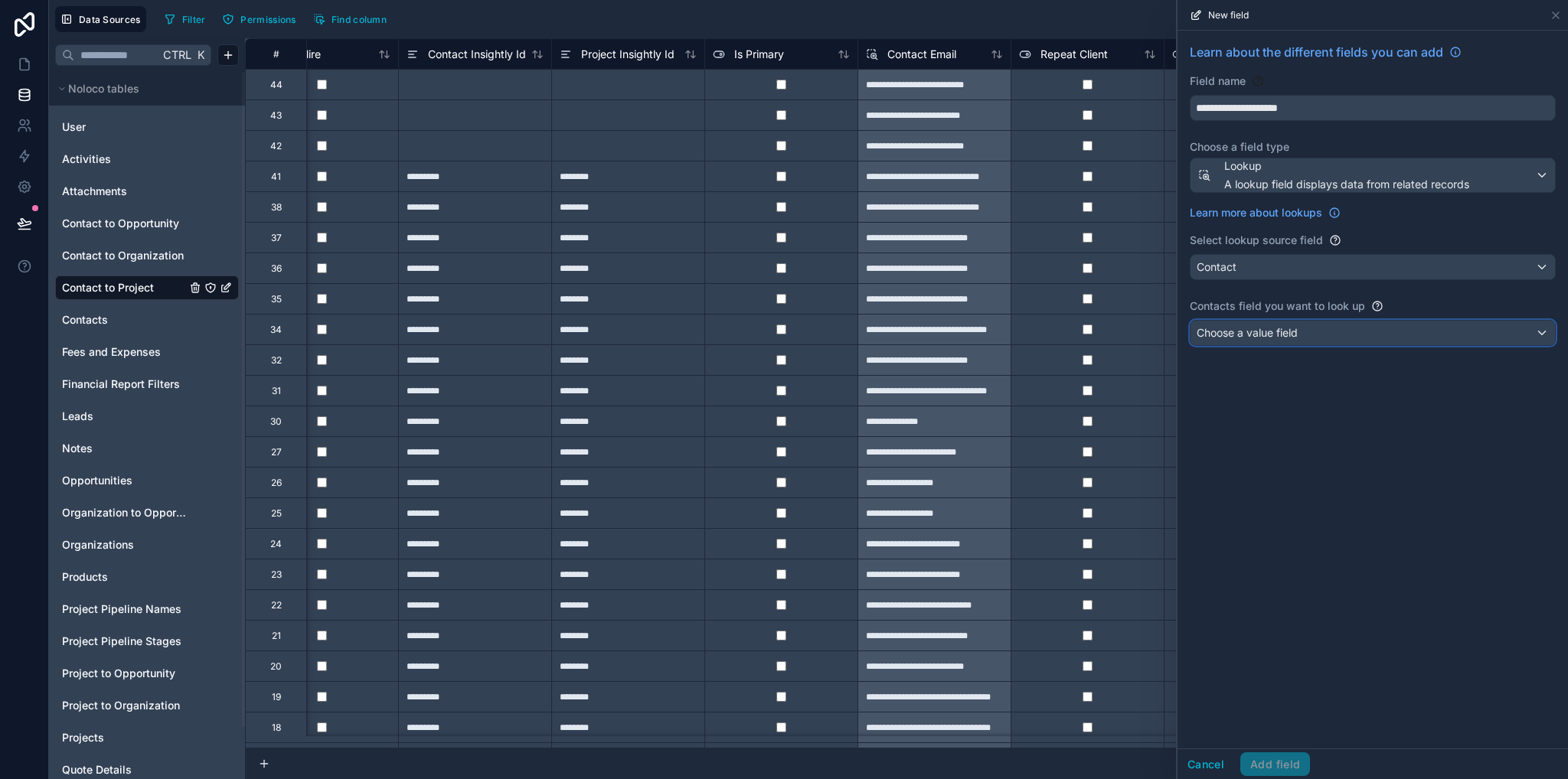
click at [1258, 332] on span "Choose a value field" at bounding box center [1247, 333] width 101 height 13
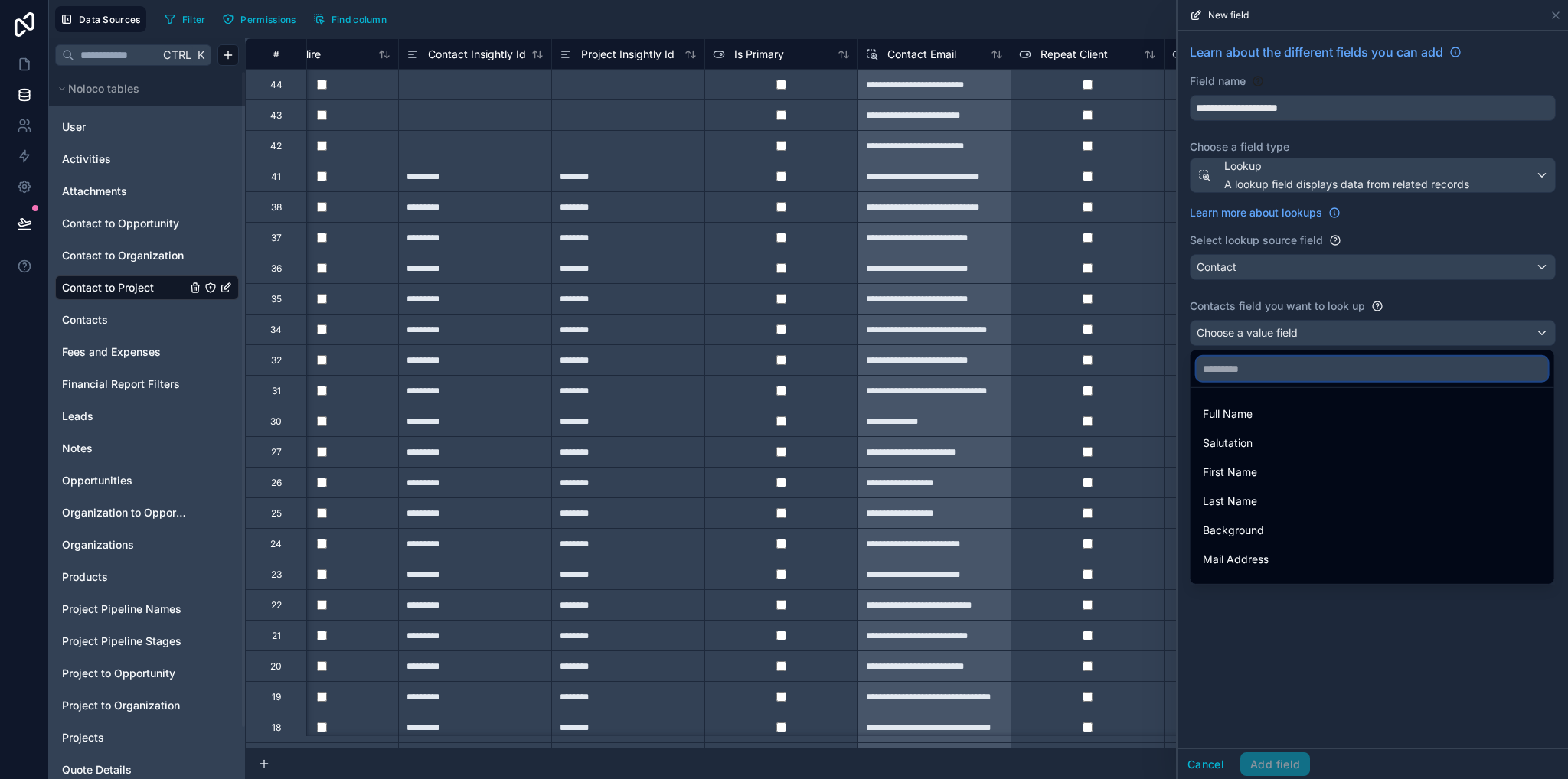
click at [1243, 368] on input "text" at bounding box center [1372, 368] width 352 height 24
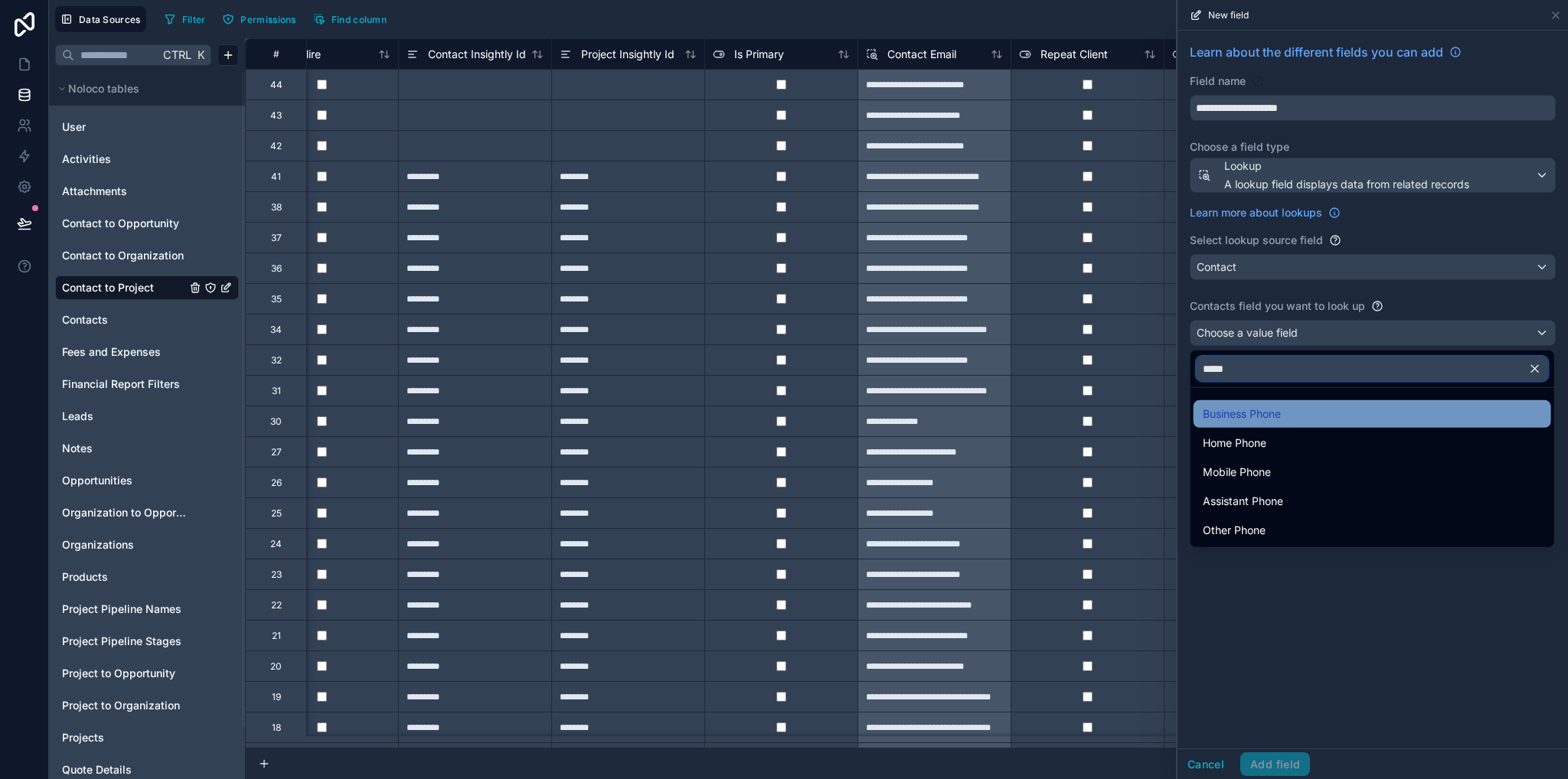
type input "*****"
click at [1241, 415] on span "Business Phone" at bounding box center [1241, 414] width 78 height 19
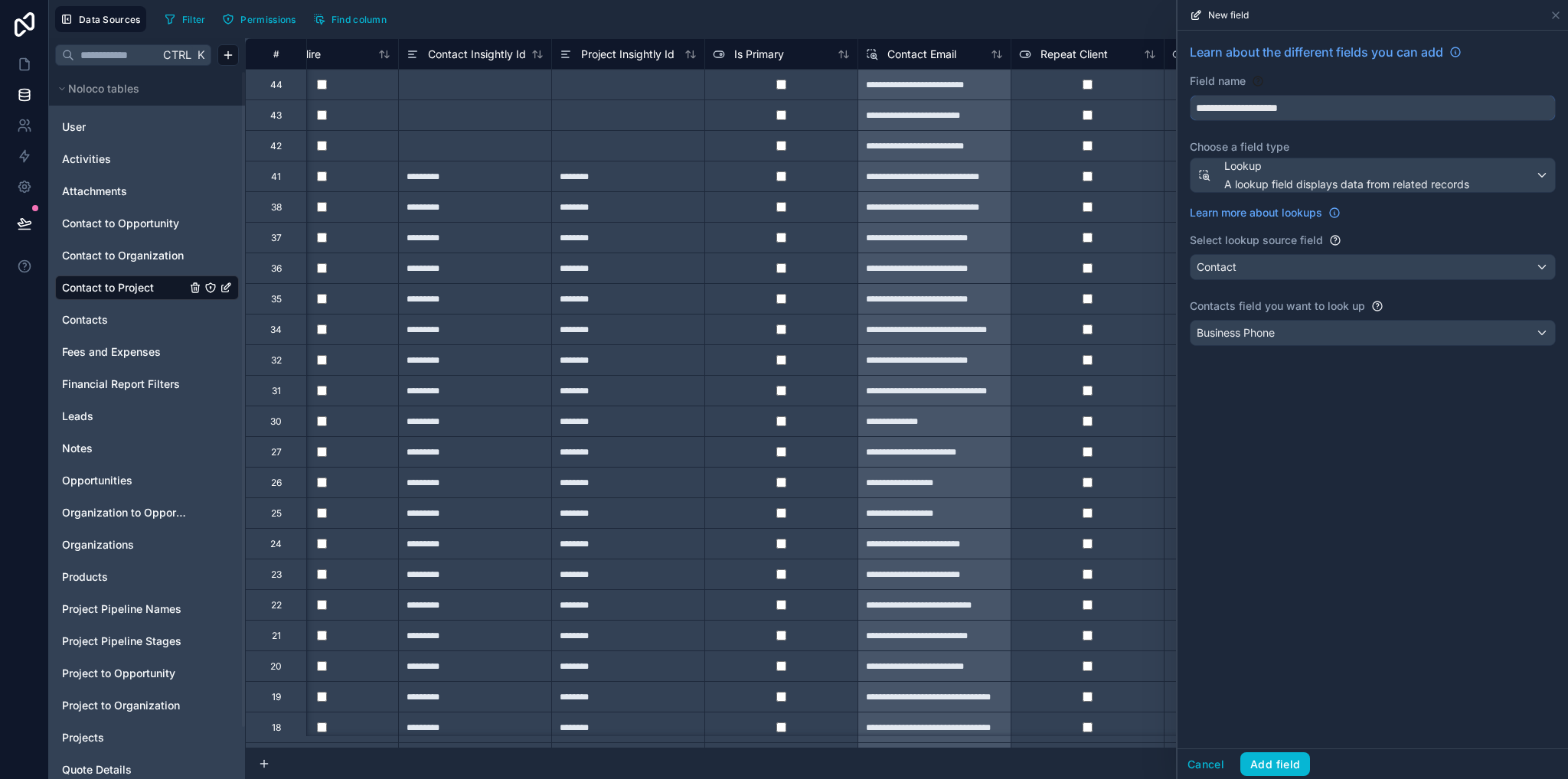
click at [1255, 110] on input "**********" at bounding box center [1373, 108] width 365 height 24
click at [1254, 110] on input "**********" at bounding box center [1373, 108] width 365 height 24
type input "**********"
click at [1285, 764] on button "Add field" at bounding box center [1275, 765] width 69 height 24
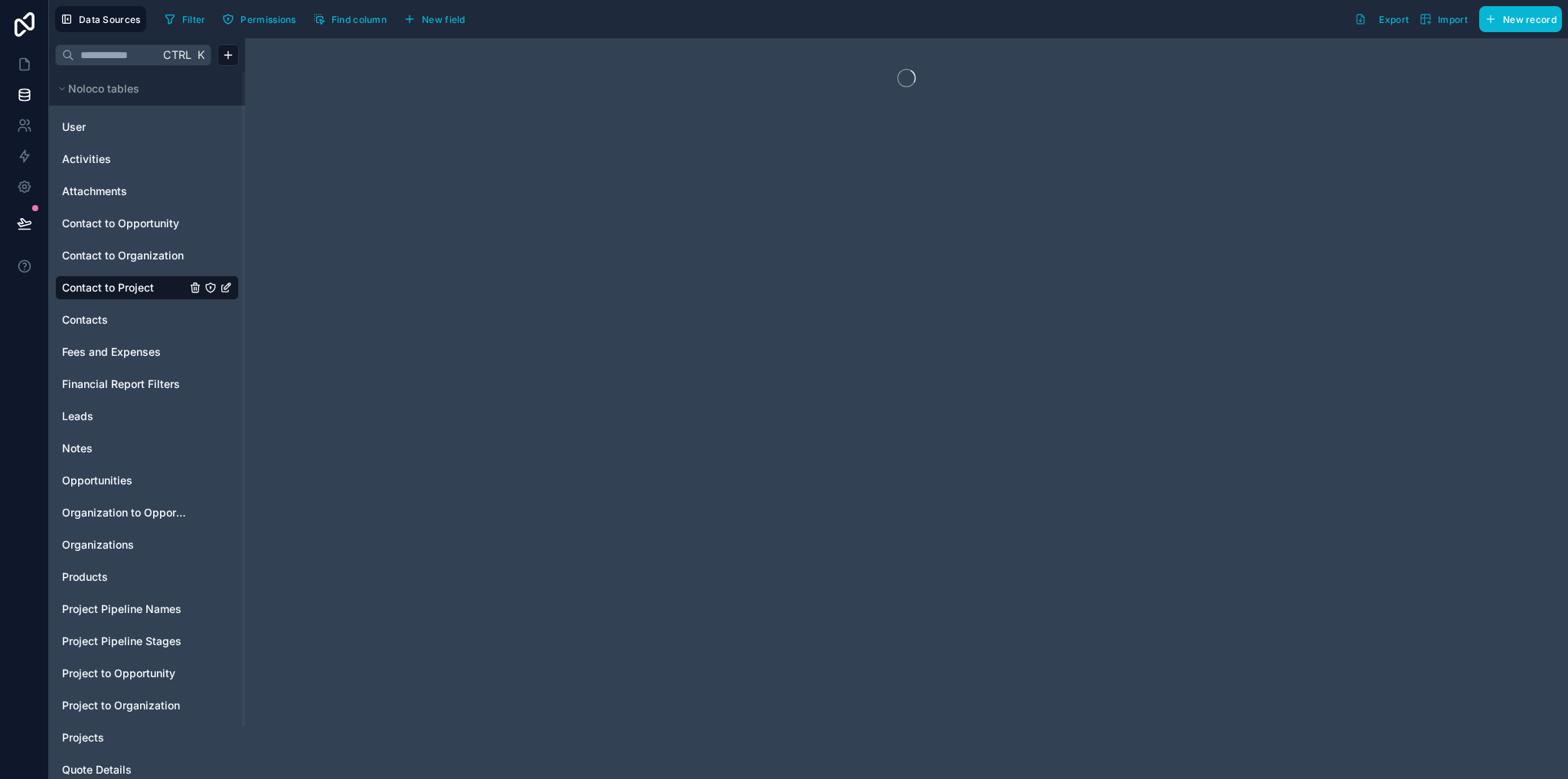
click at [717, 736] on div at bounding box center [907, 409] width 1324 height 741
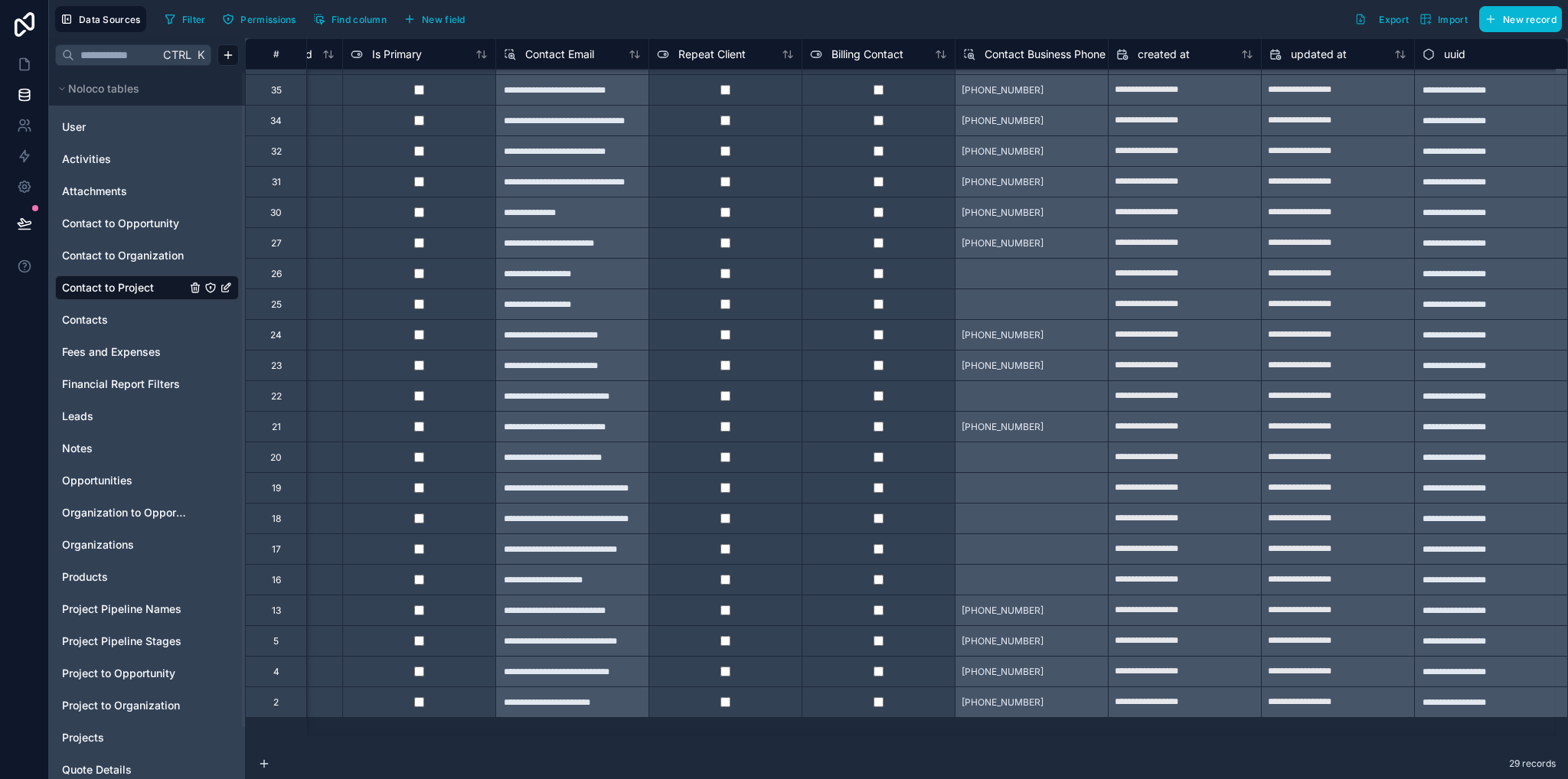
scroll to position [0, 1354]
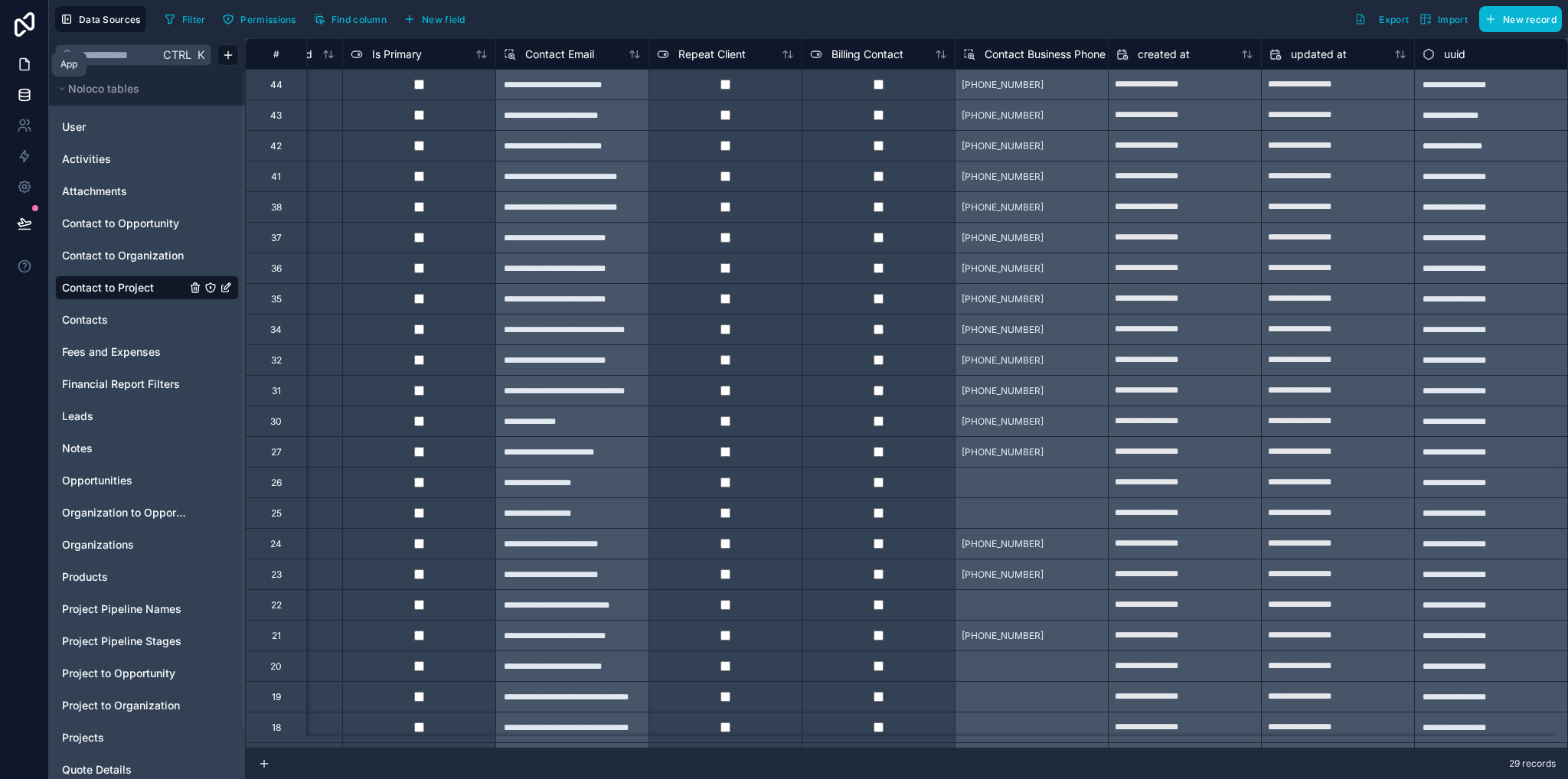
click at [32, 52] on link at bounding box center [24, 64] width 49 height 31
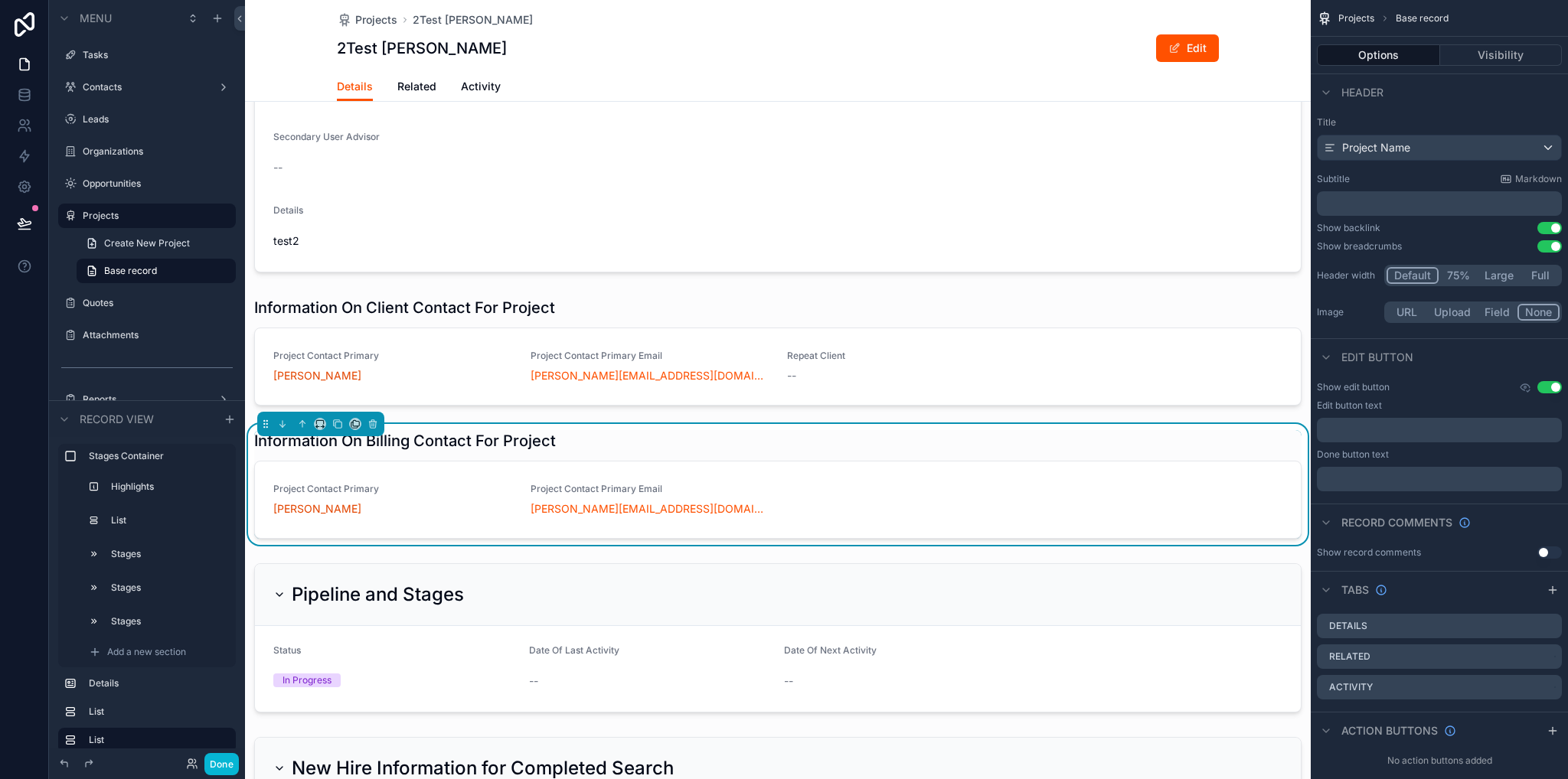
scroll to position [918, 0]
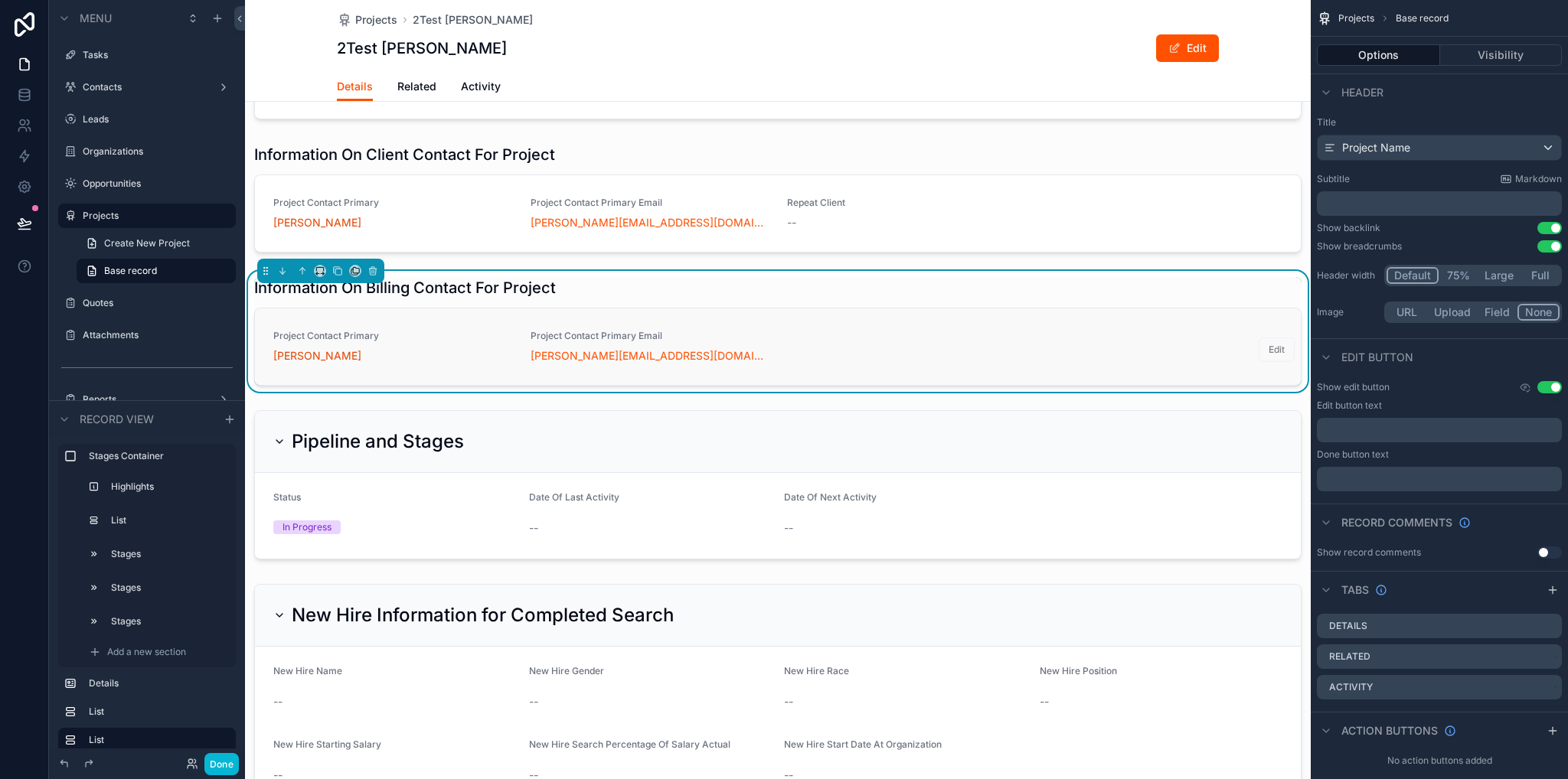
click at [725, 364] on div "[PERSON_NAME][EMAIL_ADDRESS][DOMAIN_NAME]" at bounding box center [649, 355] width 239 height 15
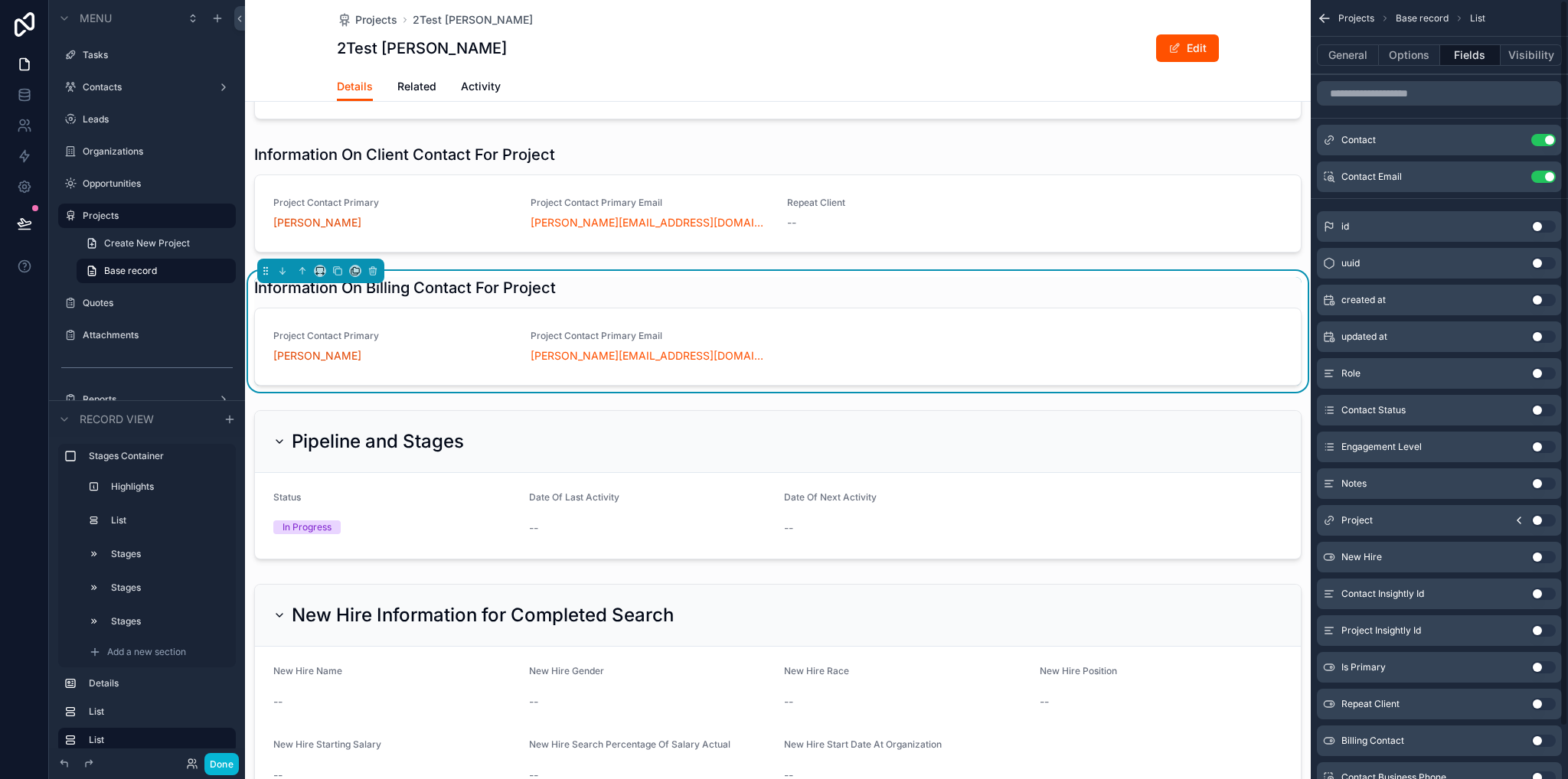
scroll to position [56, 0]
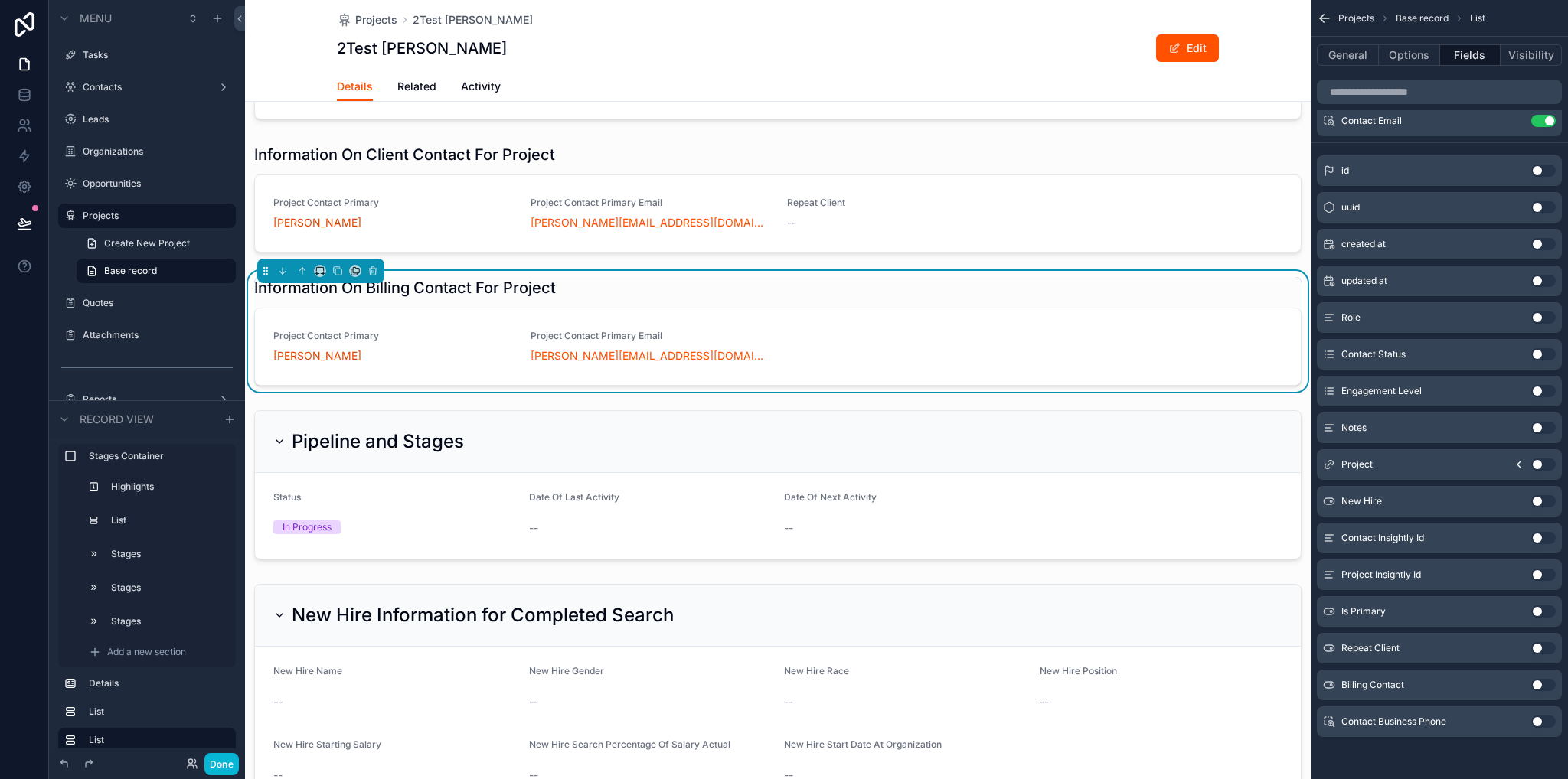
click at [1547, 716] on button "Use setting" at bounding box center [1544, 721] width 24 height 12
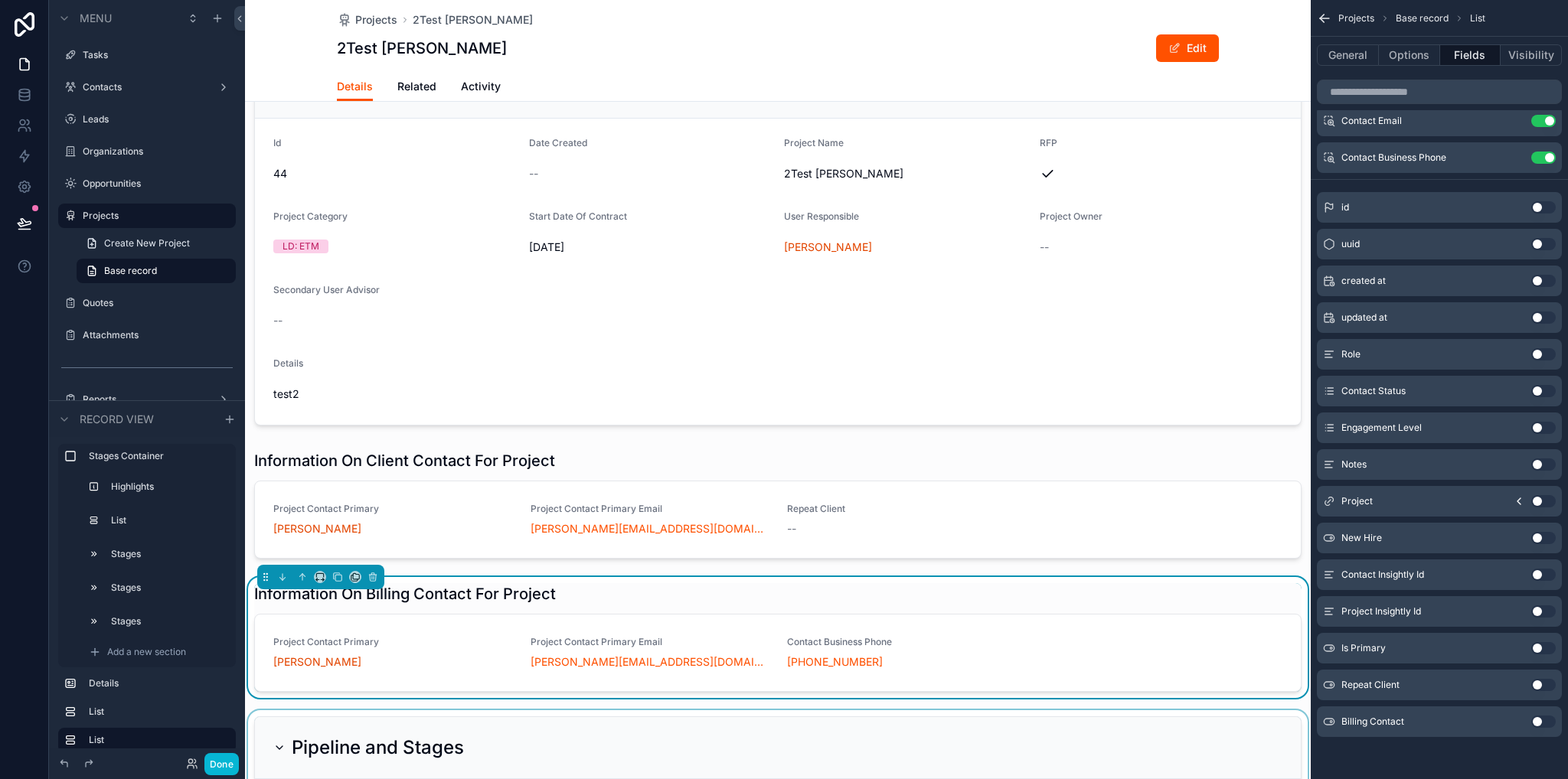
scroll to position [918, 0]
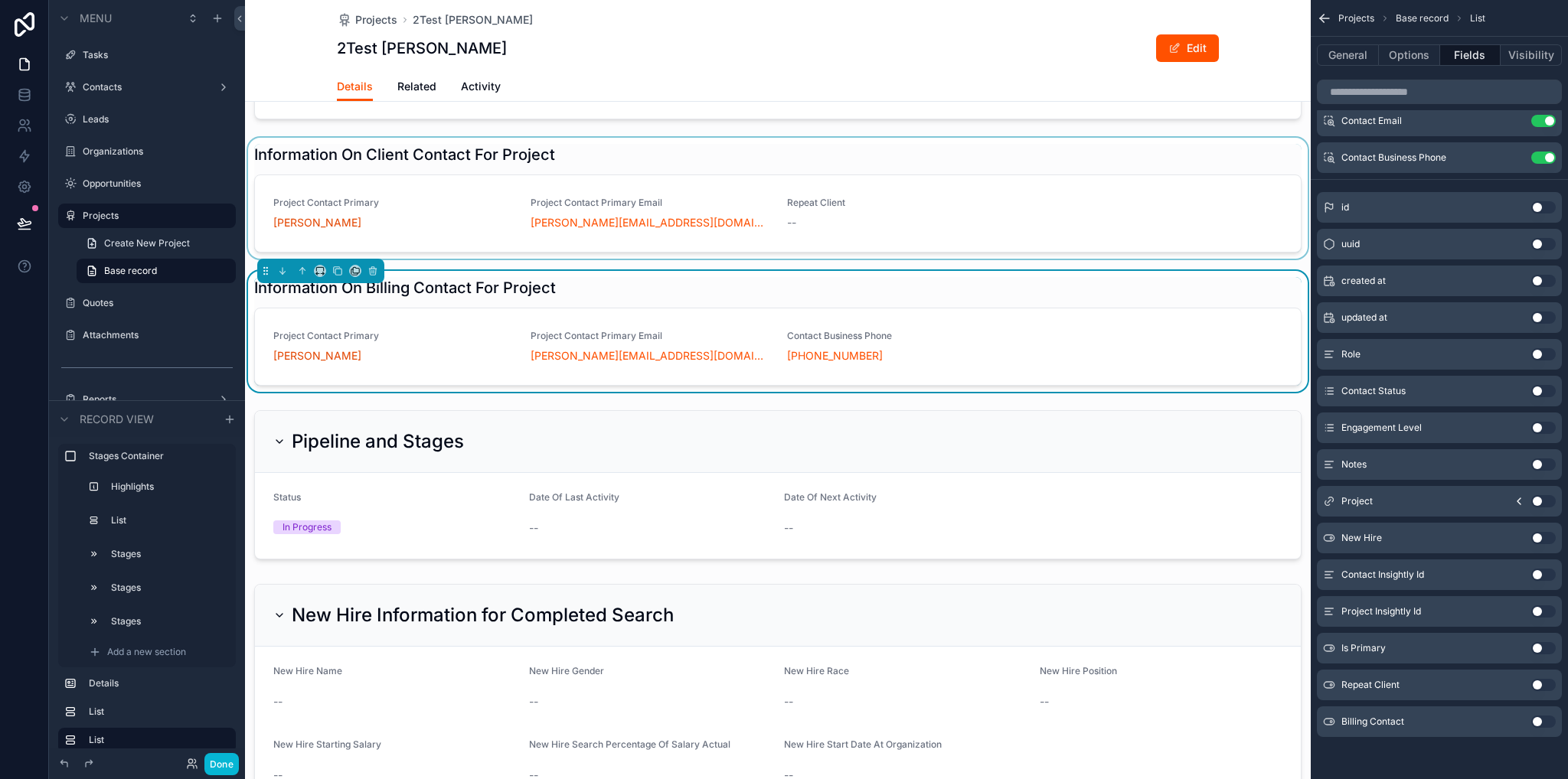
click at [395, 206] on div "scrollable content" at bounding box center [777, 197] width 1066 height 121
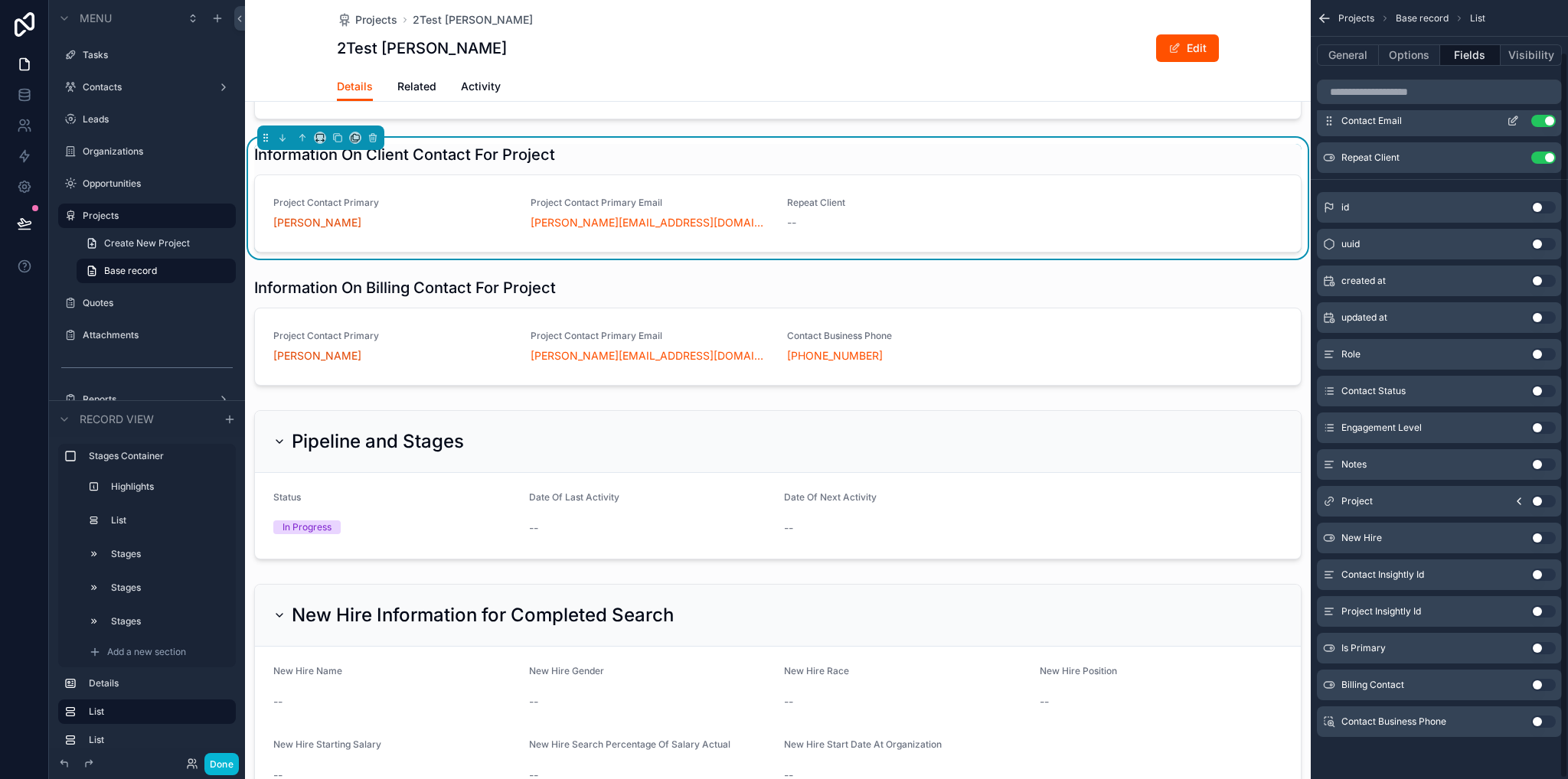
scroll to position [0, 0]
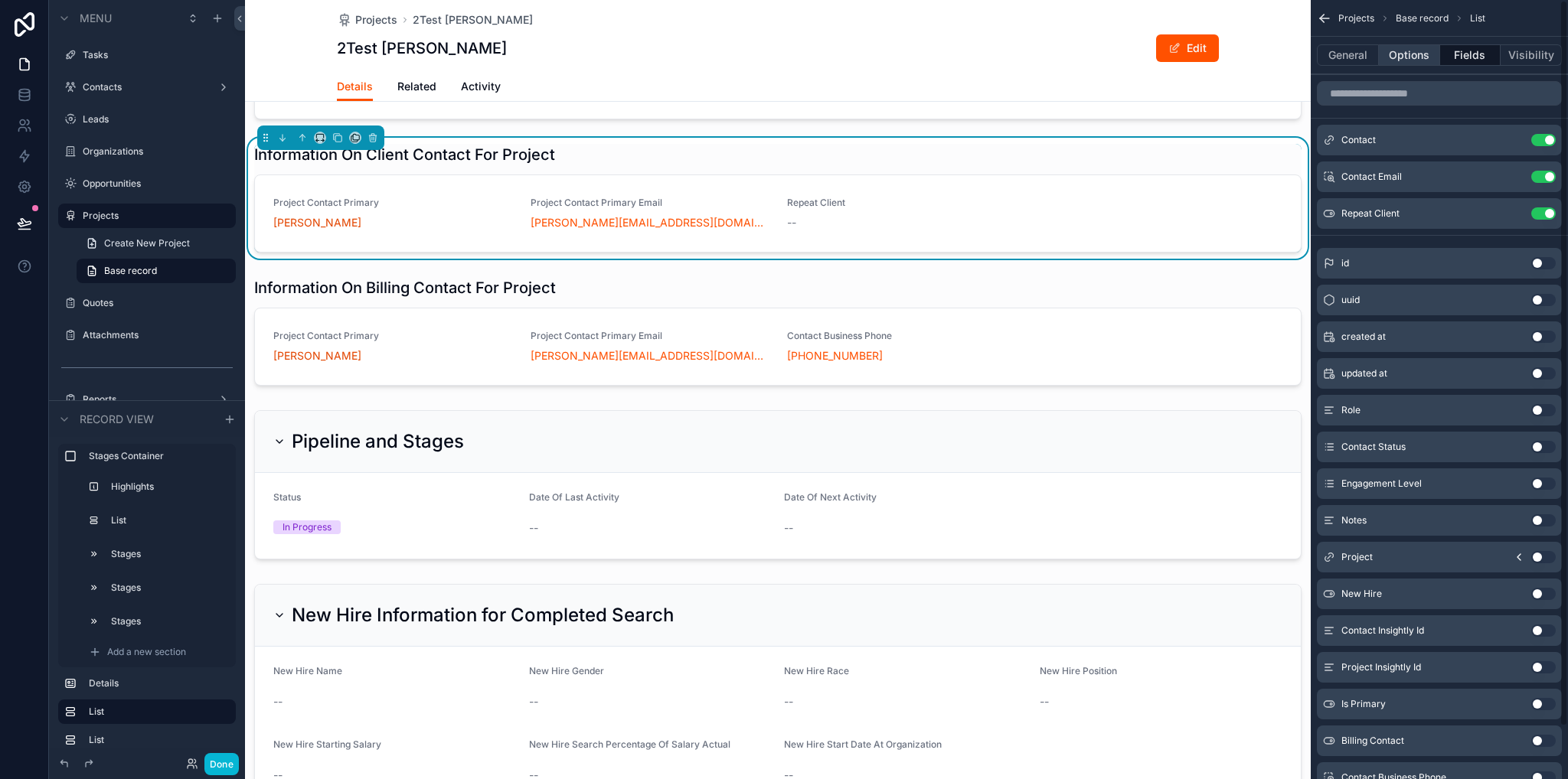
click at [1411, 62] on button "Options" at bounding box center [1409, 54] width 61 height 22
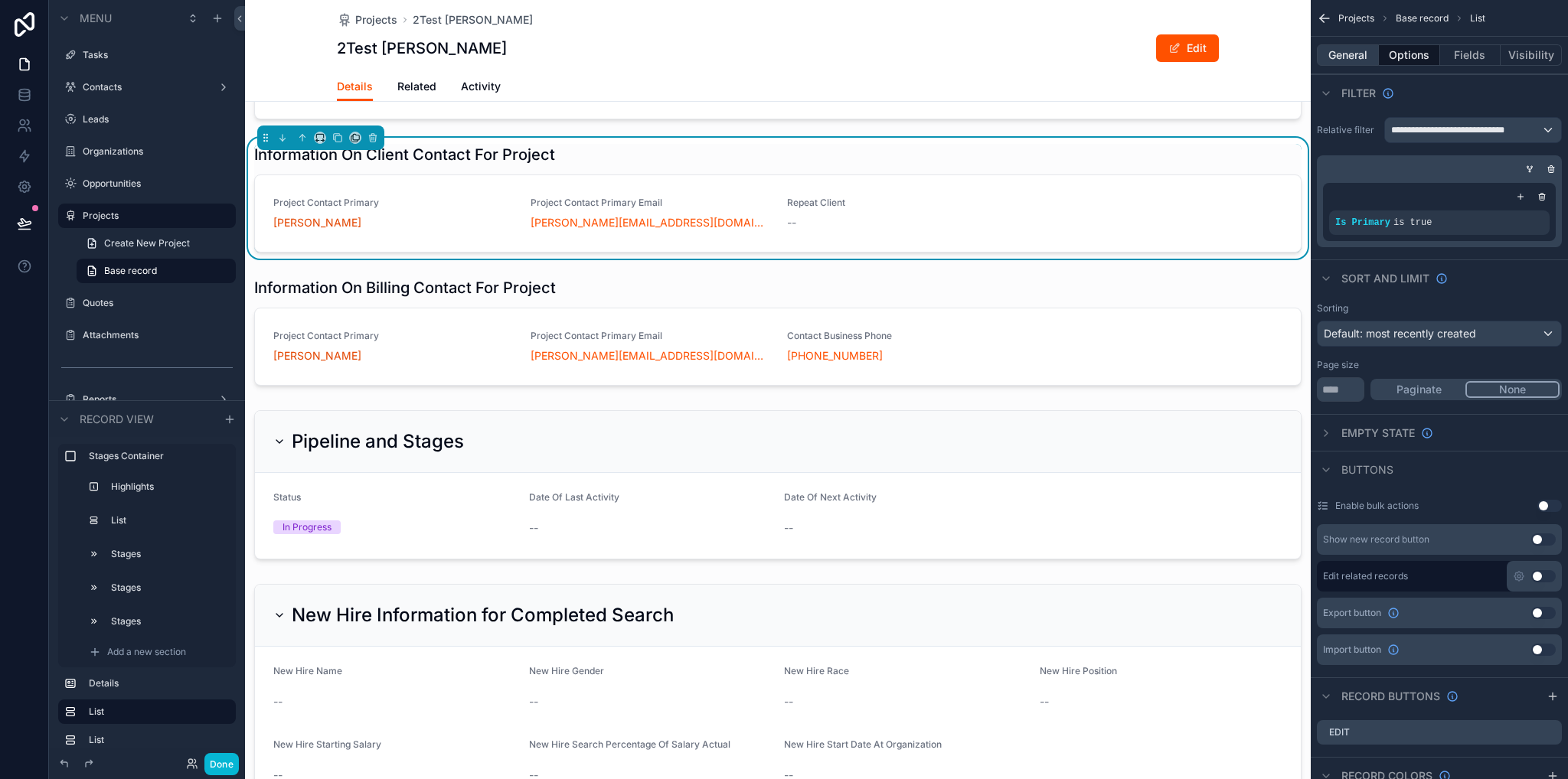
click at [1356, 52] on button "General" at bounding box center [1348, 54] width 62 height 22
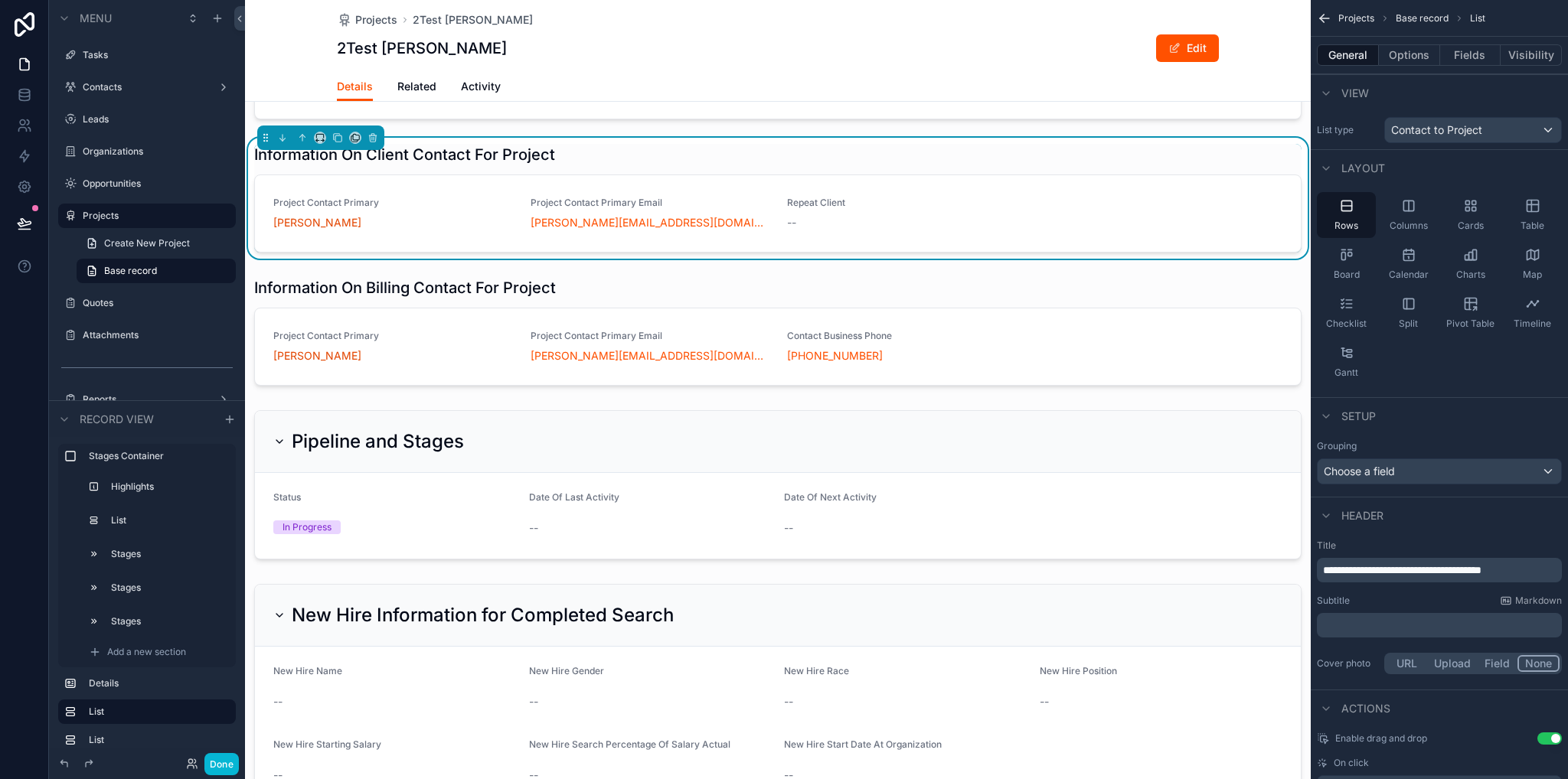
scroll to position [58, 0]
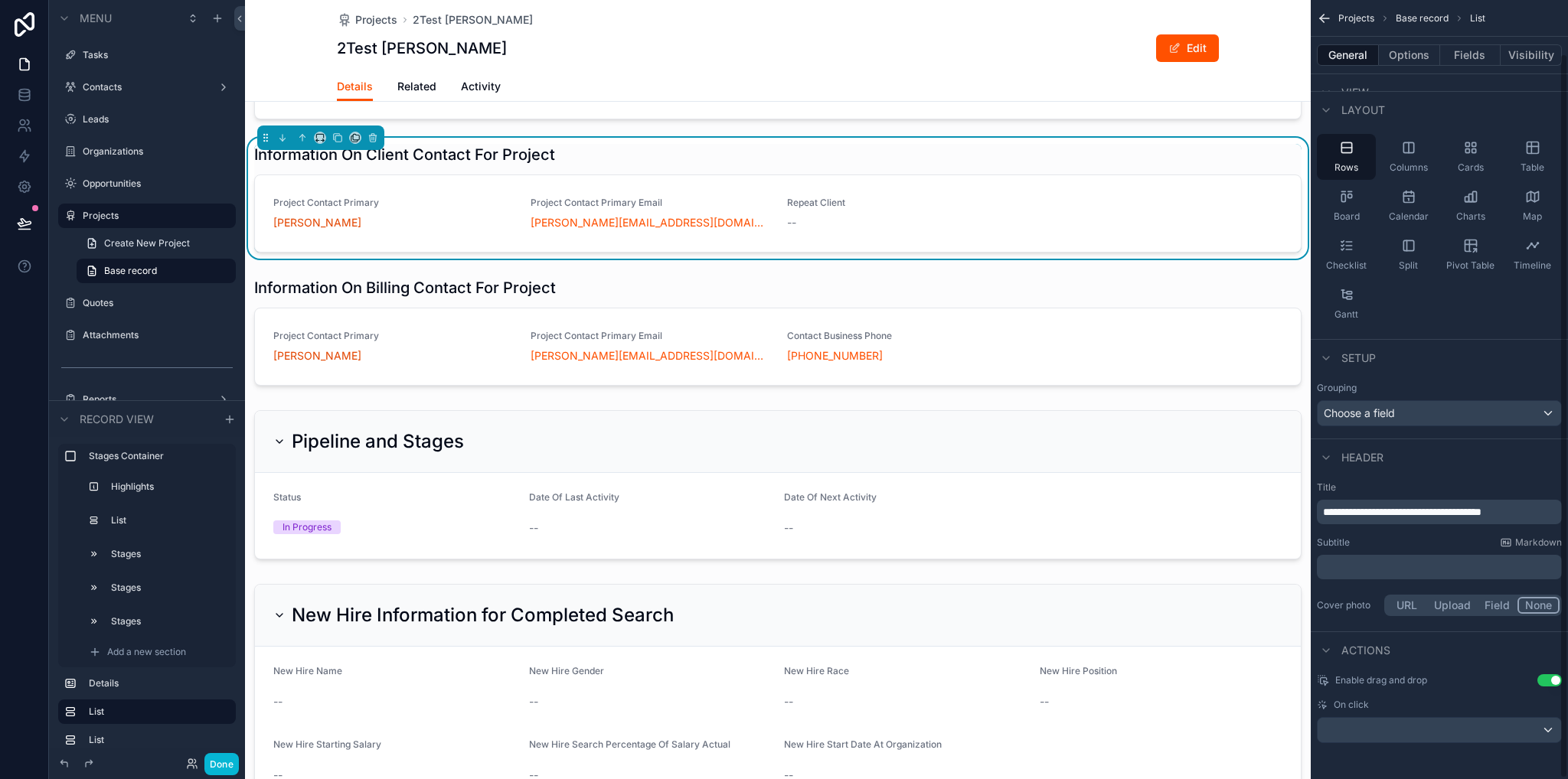
click at [1417, 516] on span "**********" at bounding box center [1402, 512] width 158 height 10
drag, startPoint x: 1429, startPoint y: 512, endPoint x: 1403, endPoint y: 512, distance: 26.0
click at [1403, 512] on span "**********" at bounding box center [1402, 512] width 158 height 10
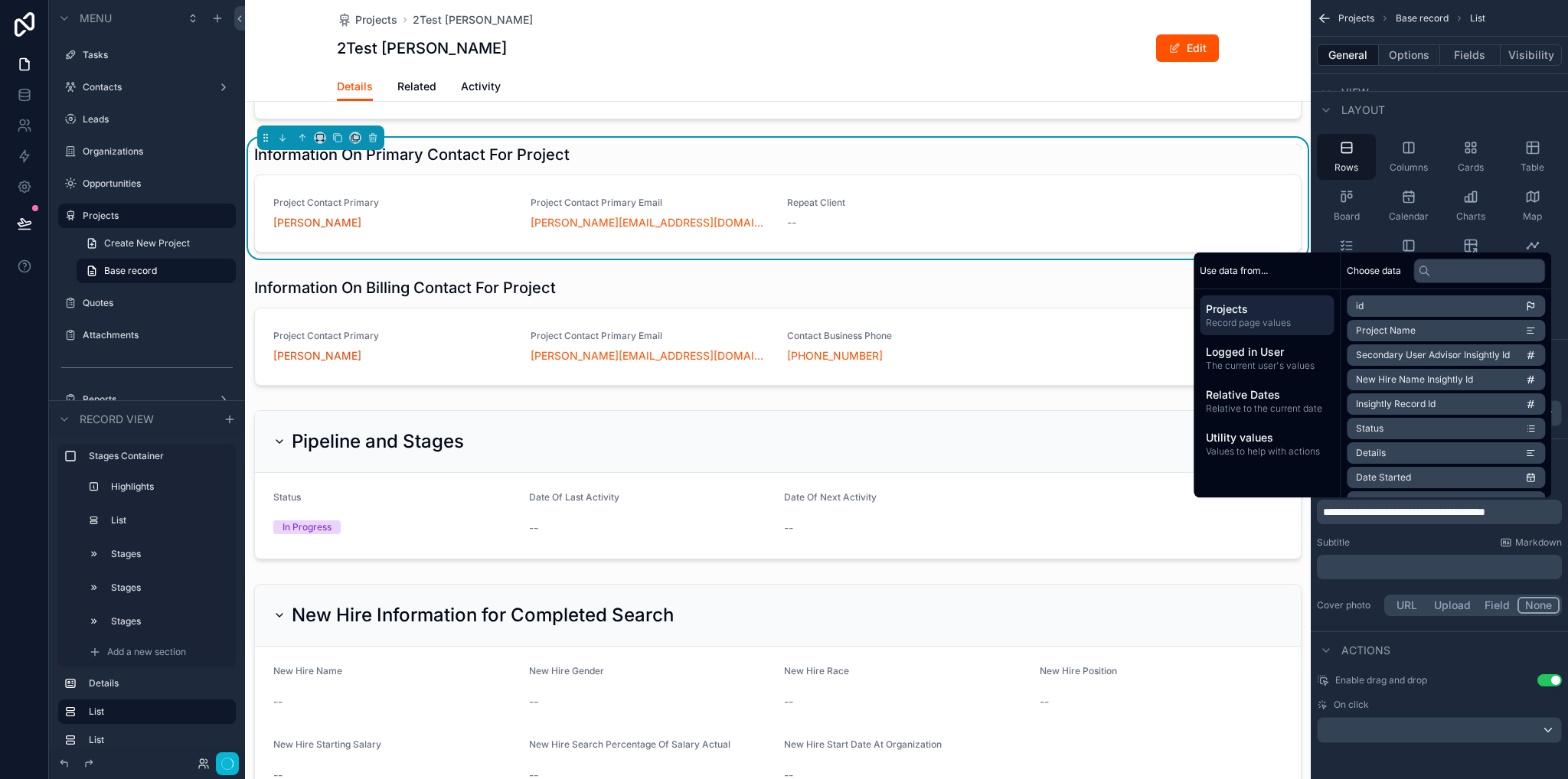
click at [952, 160] on div "User Responsible [PERSON_NAME] Project Category LD: ETM Status In Progress Date…" at bounding box center [777, 428] width 1066 height 2454
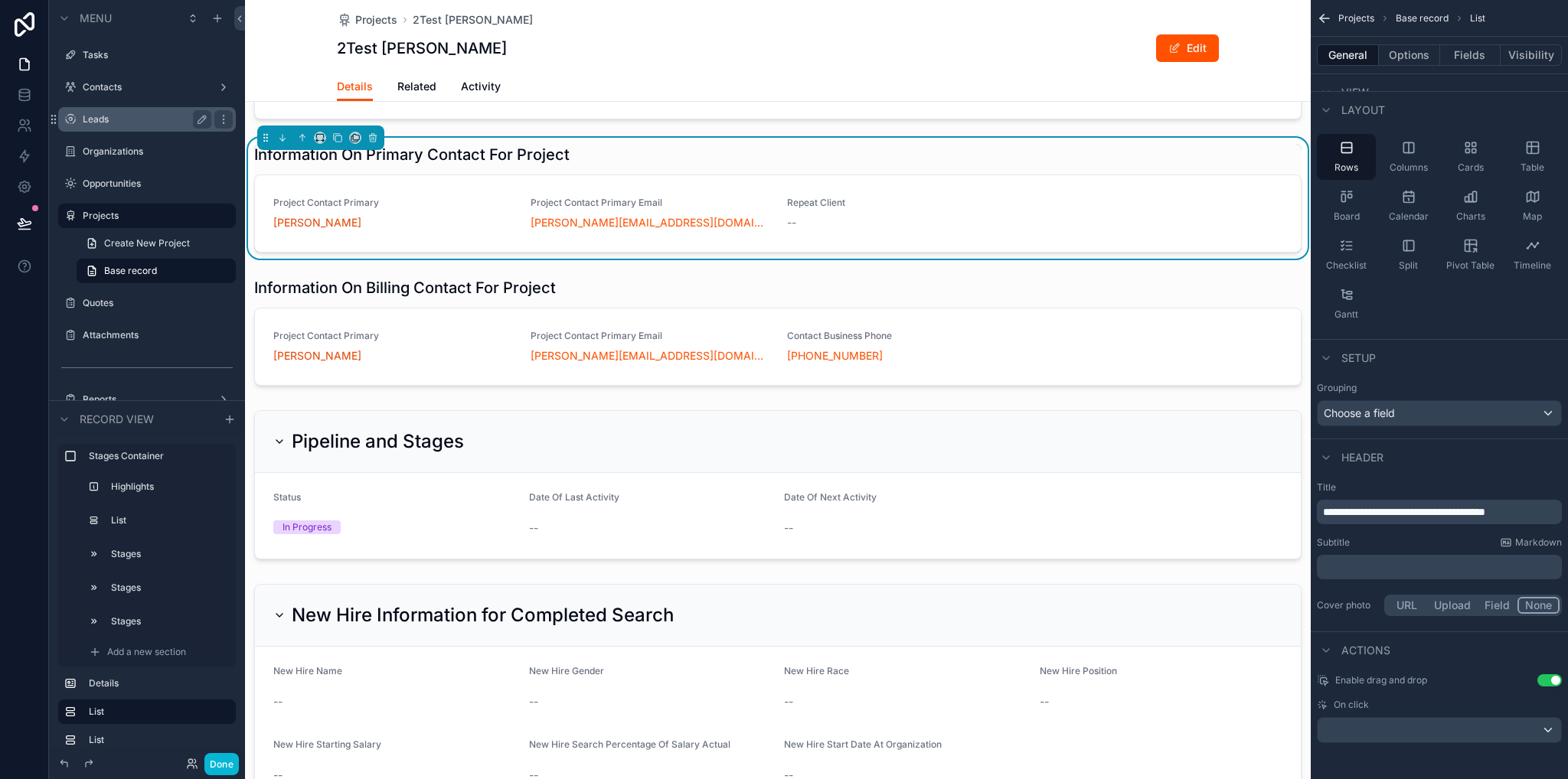
click at [104, 122] on label "Leads" at bounding box center [143, 119] width 123 height 12
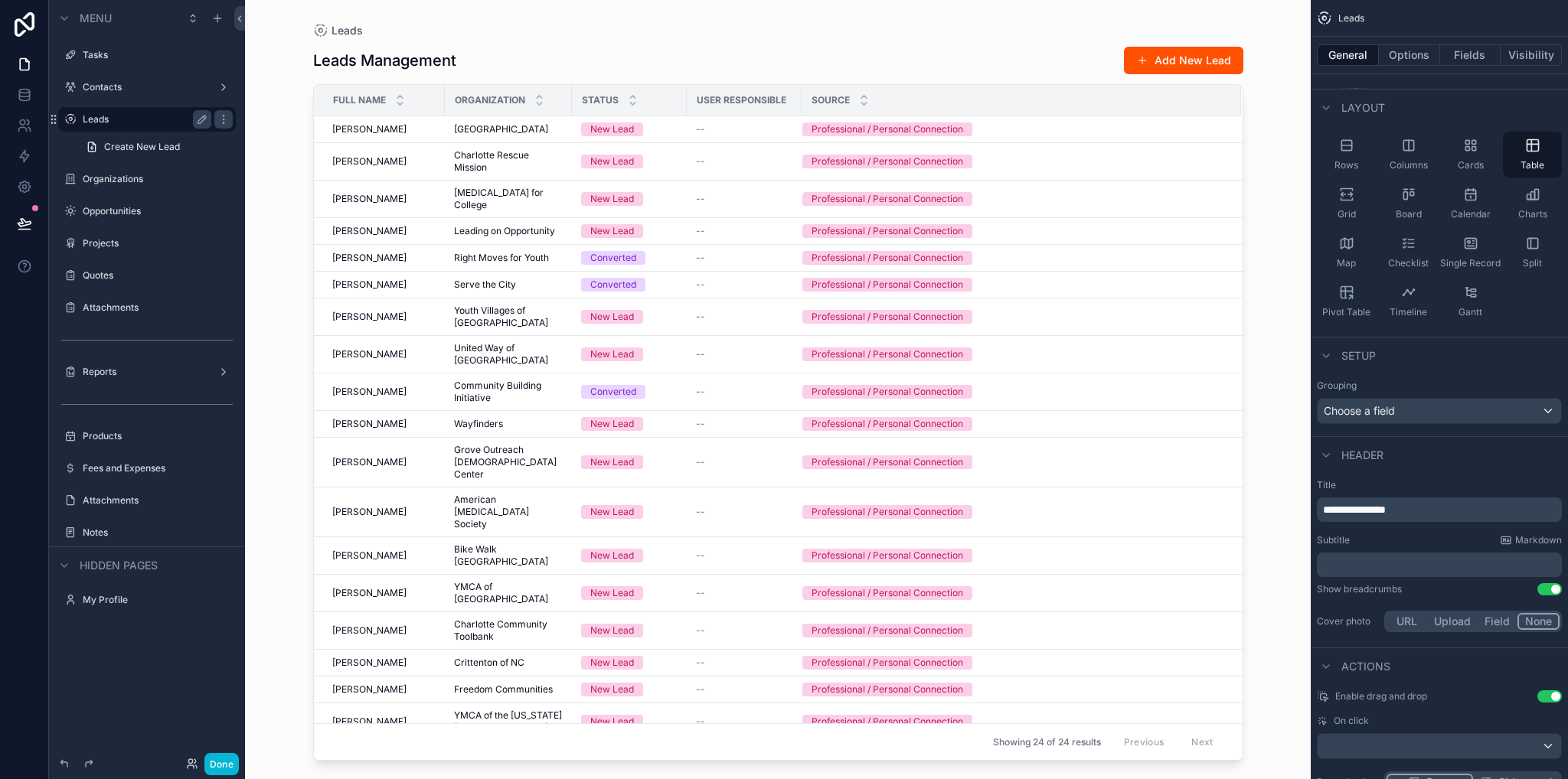
click at [346, 125] on div "scrollable content" at bounding box center [778, 381] width 980 height 761
click at [356, 126] on span "[PERSON_NAME]" at bounding box center [369, 129] width 74 height 12
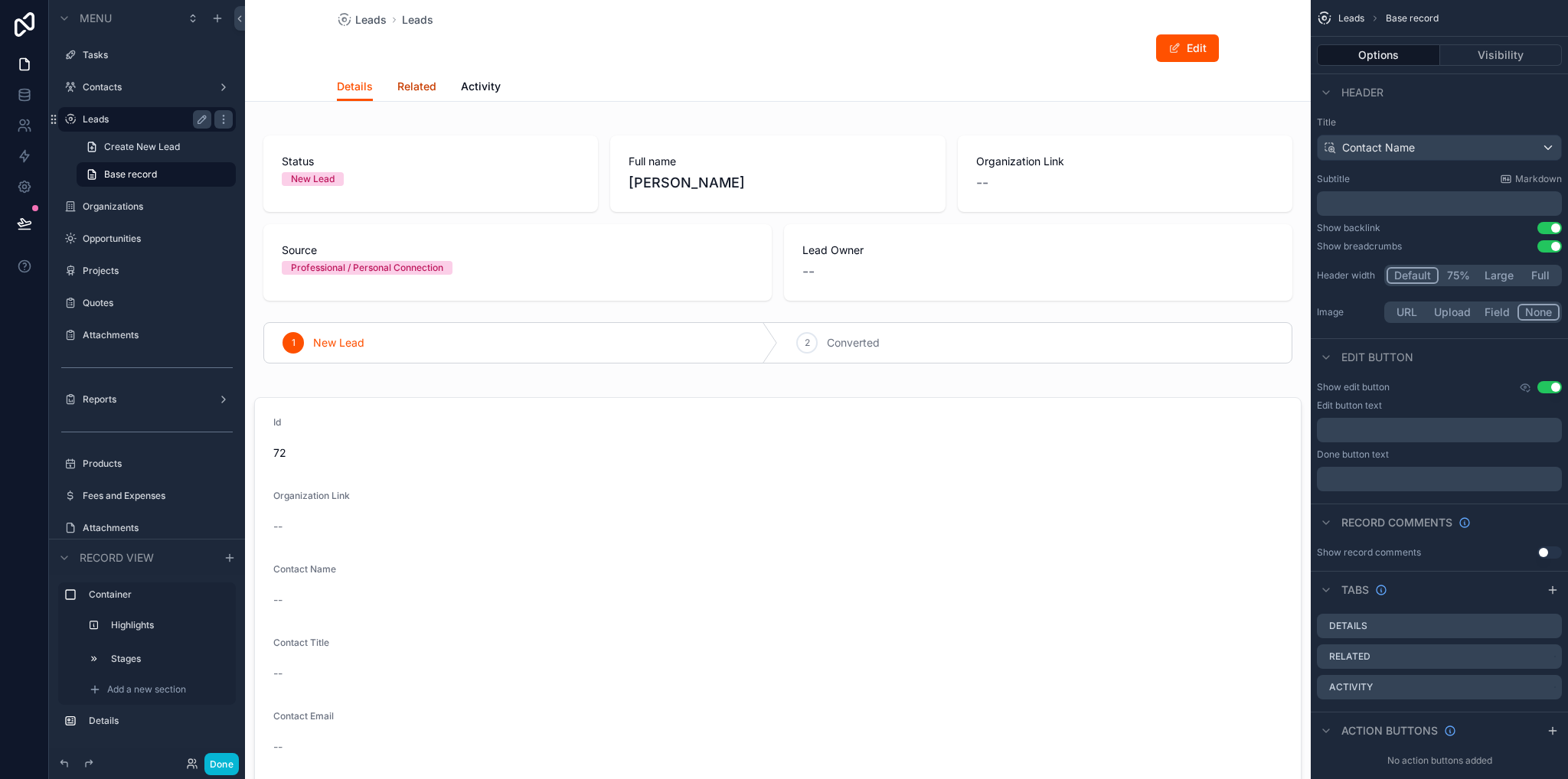
click at [425, 87] on span "Related" at bounding box center [417, 86] width 39 height 15
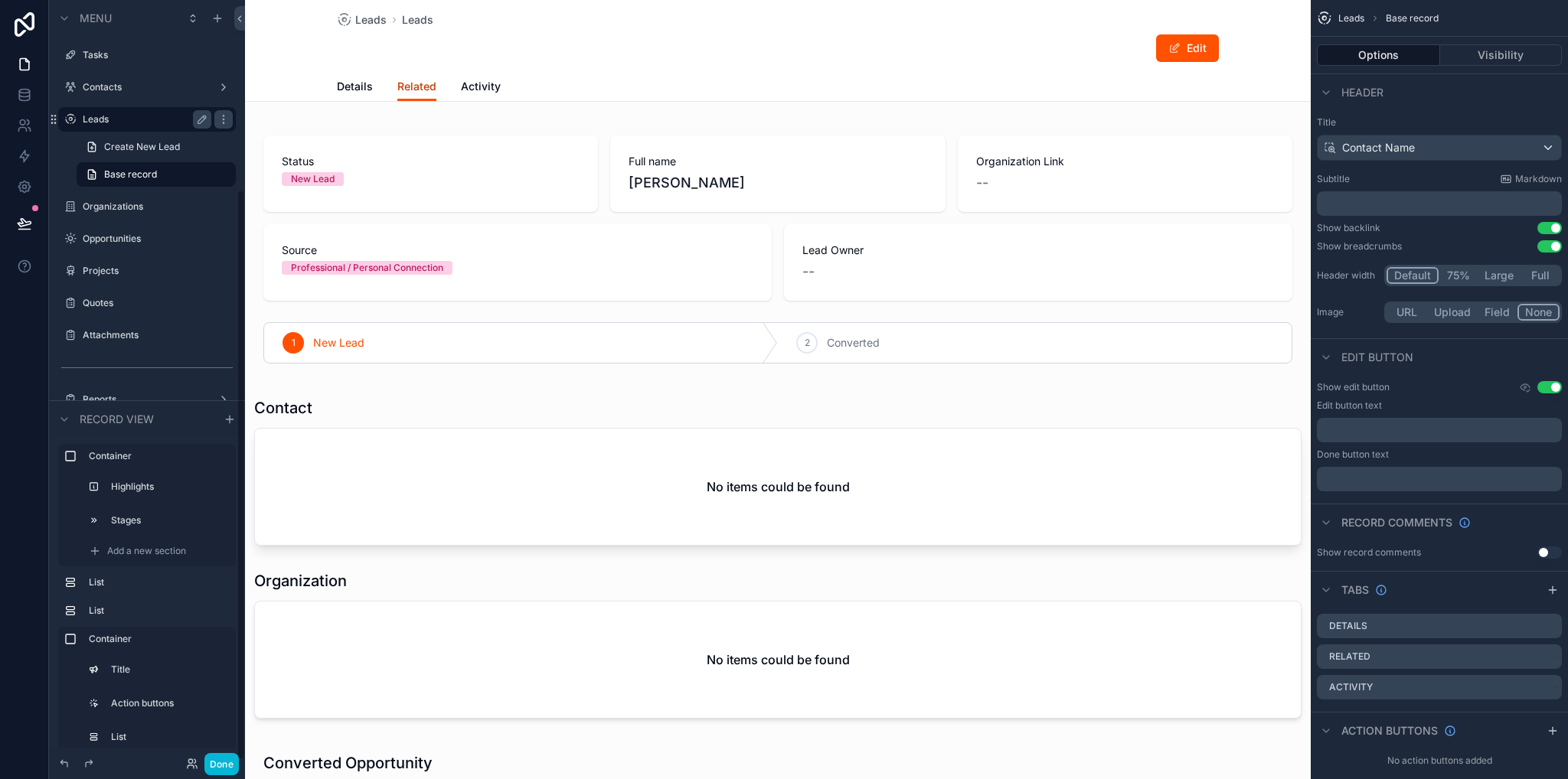
scroll to position [253, 0]
click at [116, 151] on label "Reports" at bounding box center [143, 146] width 123 height 12
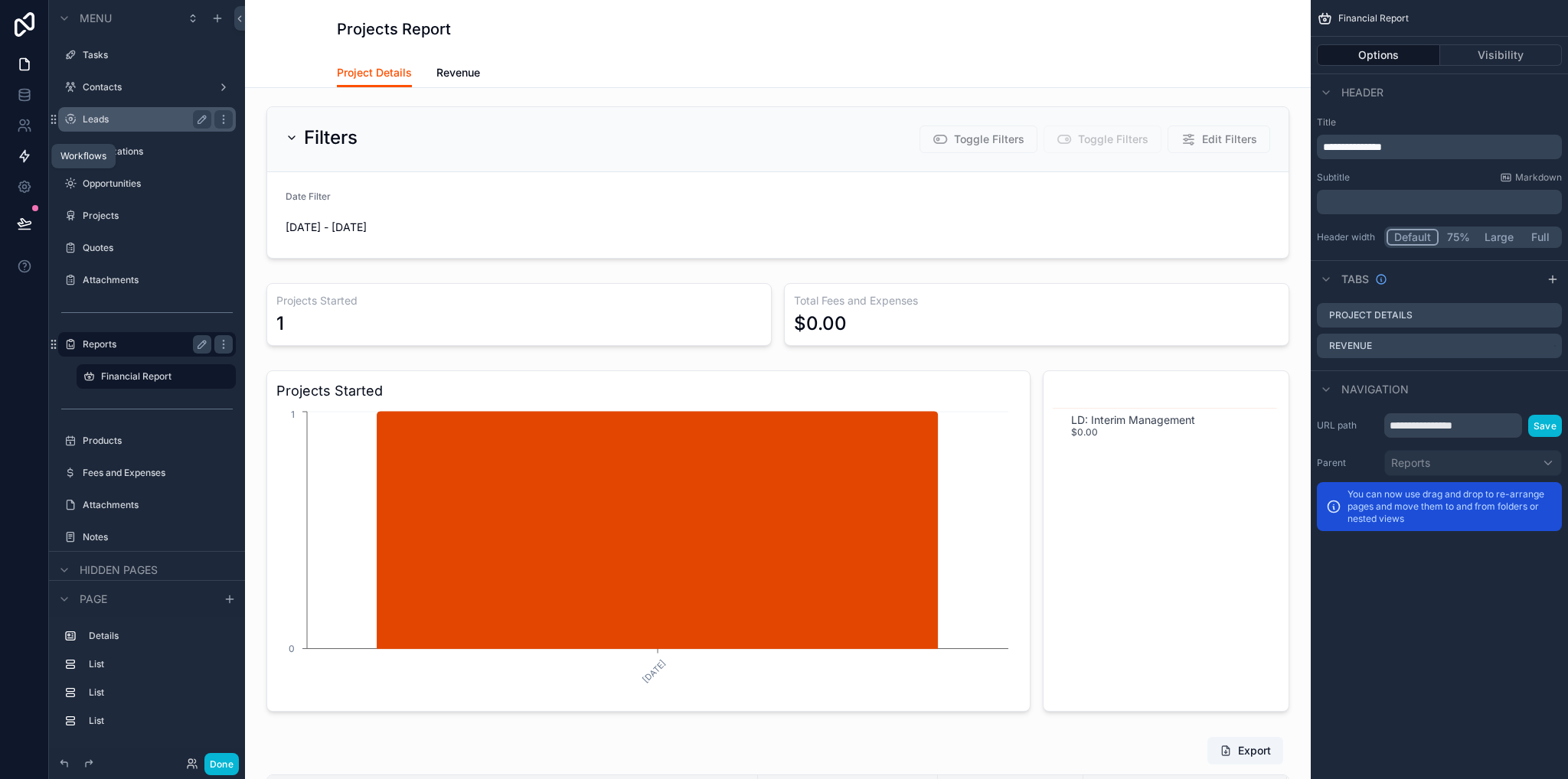
click at [25, 157] on icon at bounding box center [24, 156] width 15 height 15
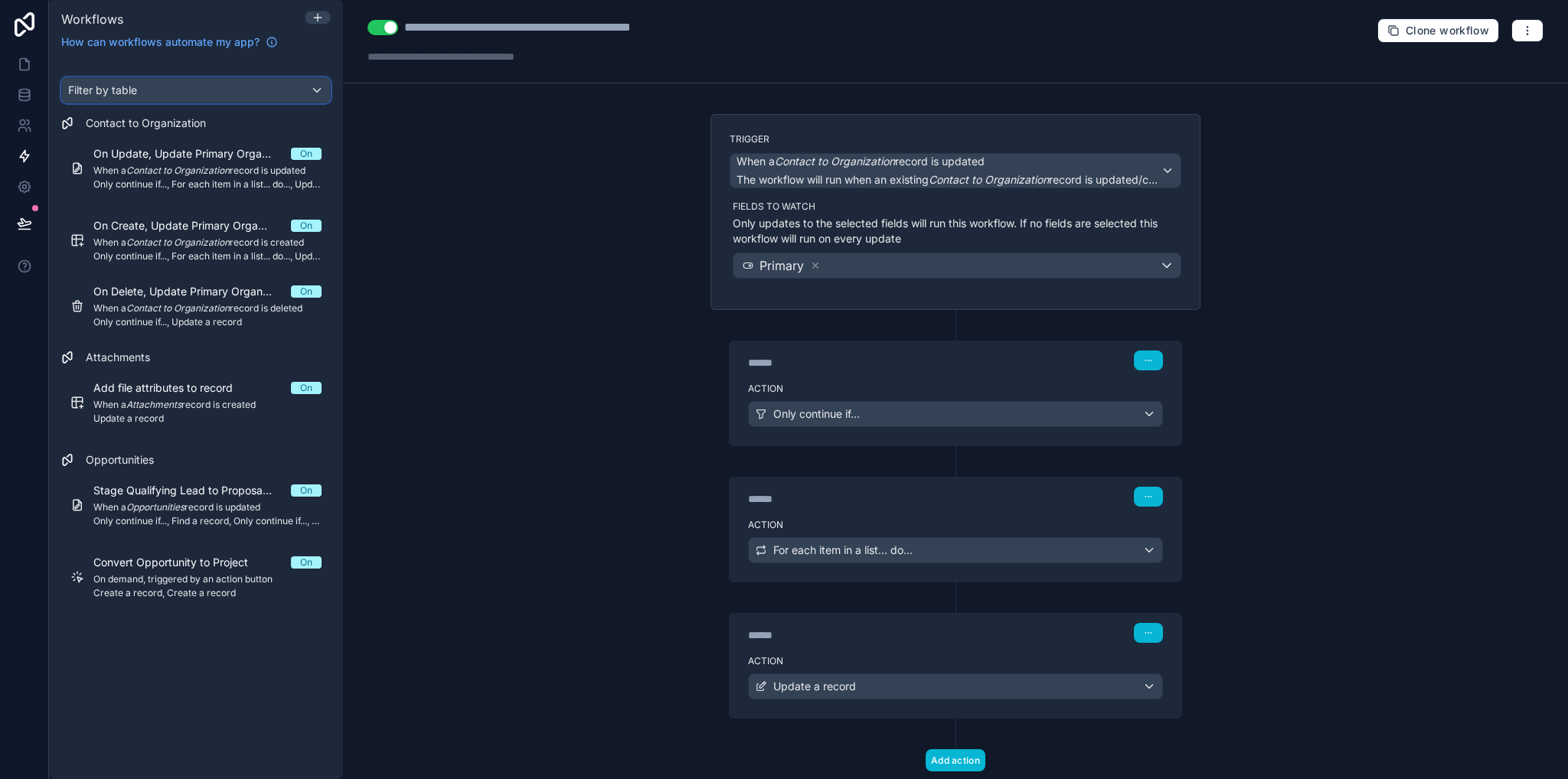
click at [207, 91] on div "Filter by table" at bounding box center [196, 90] width 269 height 24
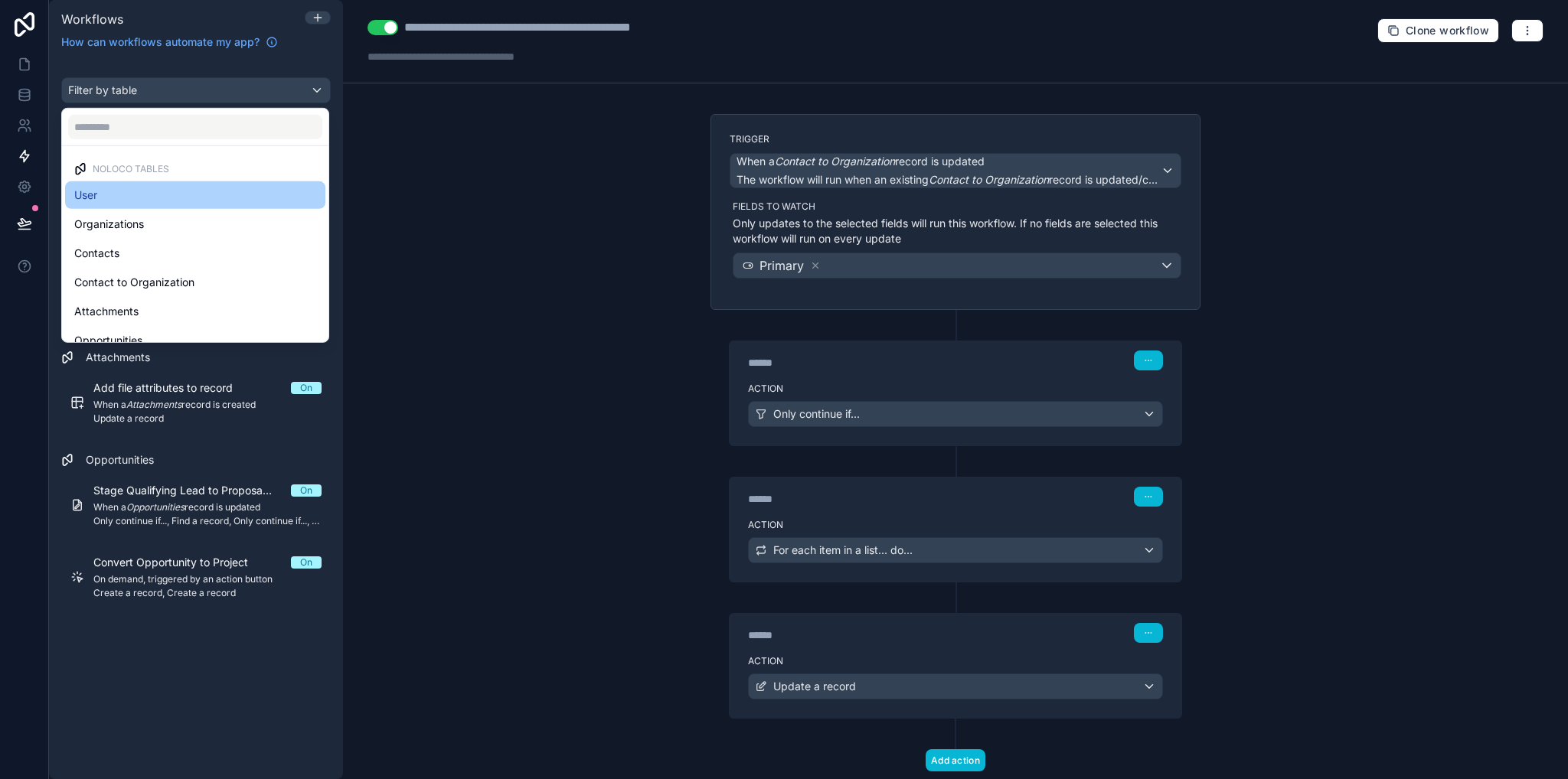
click at [125, 196] on div "User" at bounding box center [195, 195] width 242 height 19
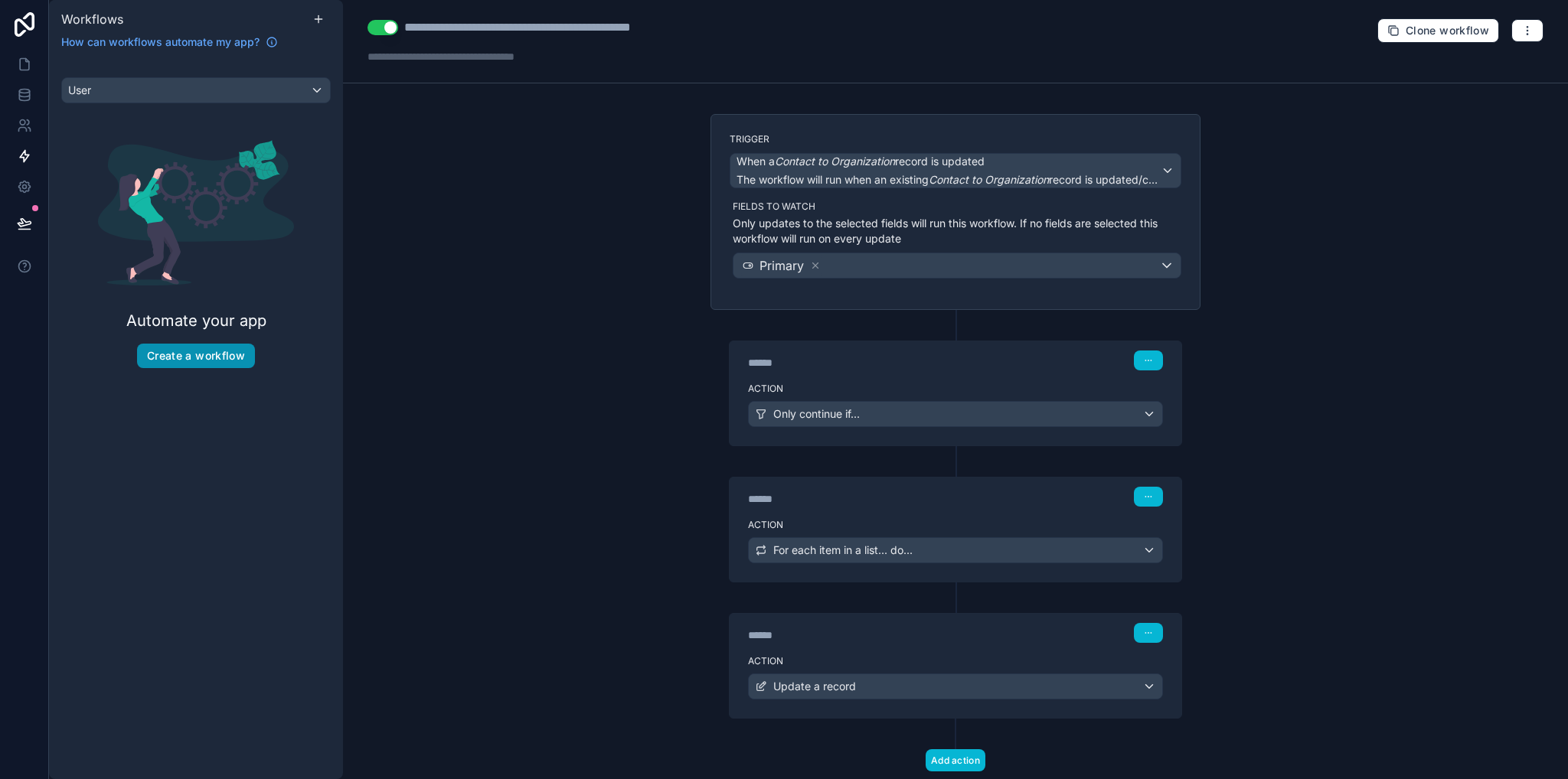
click at [199, 356] on button "Create a workflow" at bounding box center [196, 356] width 118 height 24
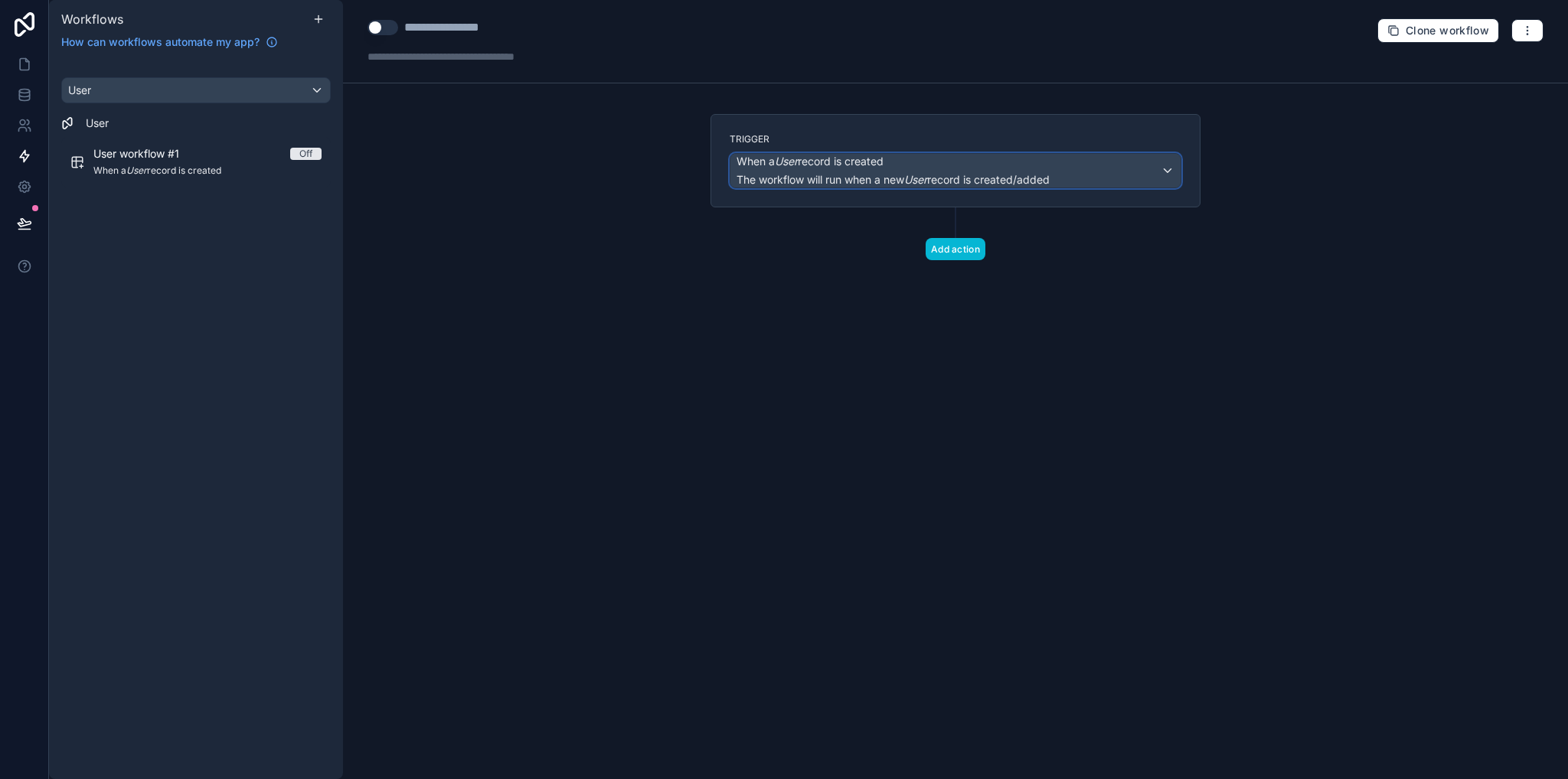
click at [844, 166] on span "When a User record is created" at bounding box center [809, 162] width 147 height 15
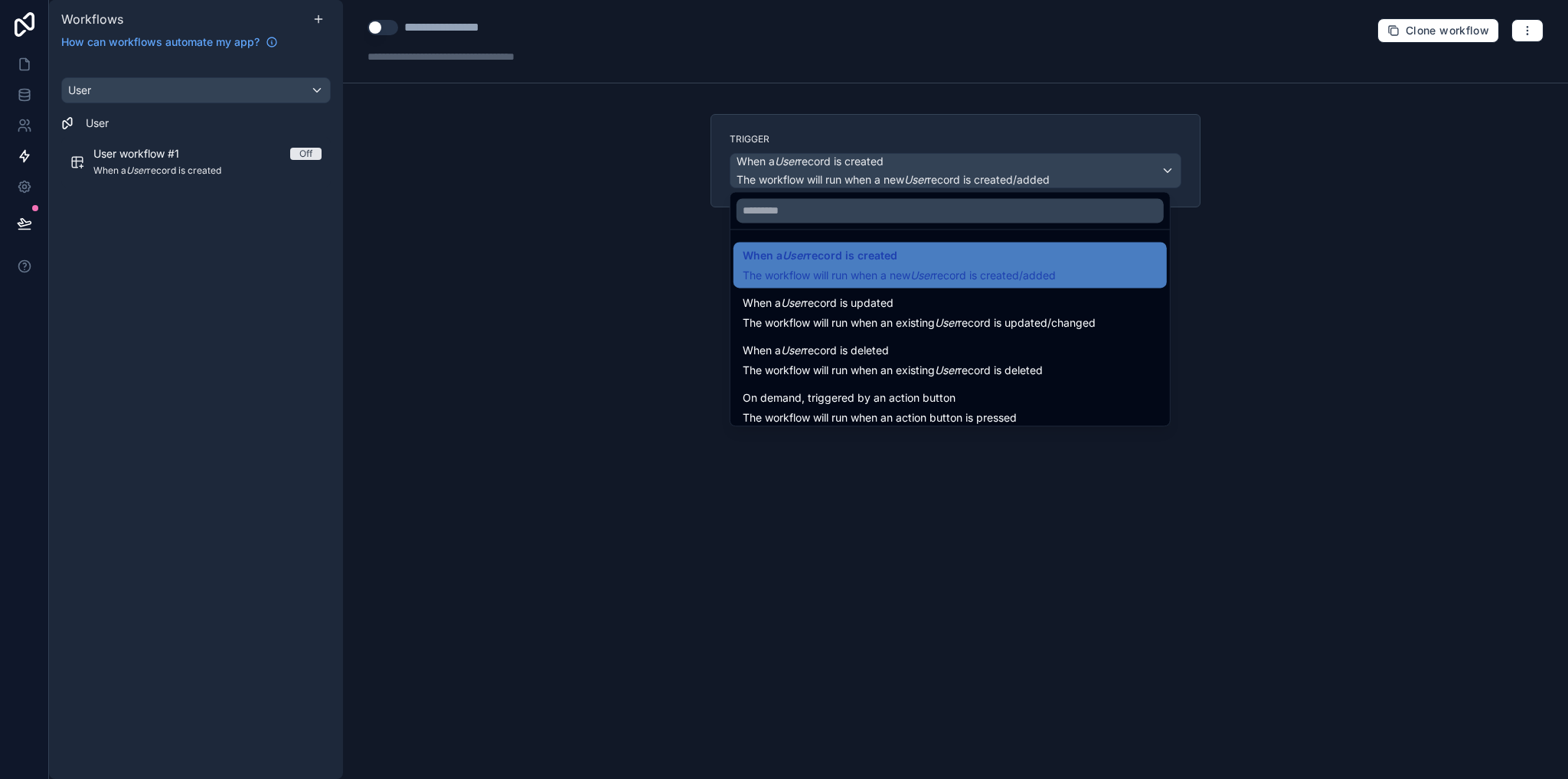
drag, startPoint x: 1430, startPoint y: 256, endPoint x: 1403, endPoint y: 252, distance: 27.3
click at [1431, 256] on div at bounding box center [784, 389] width 1568 height 779
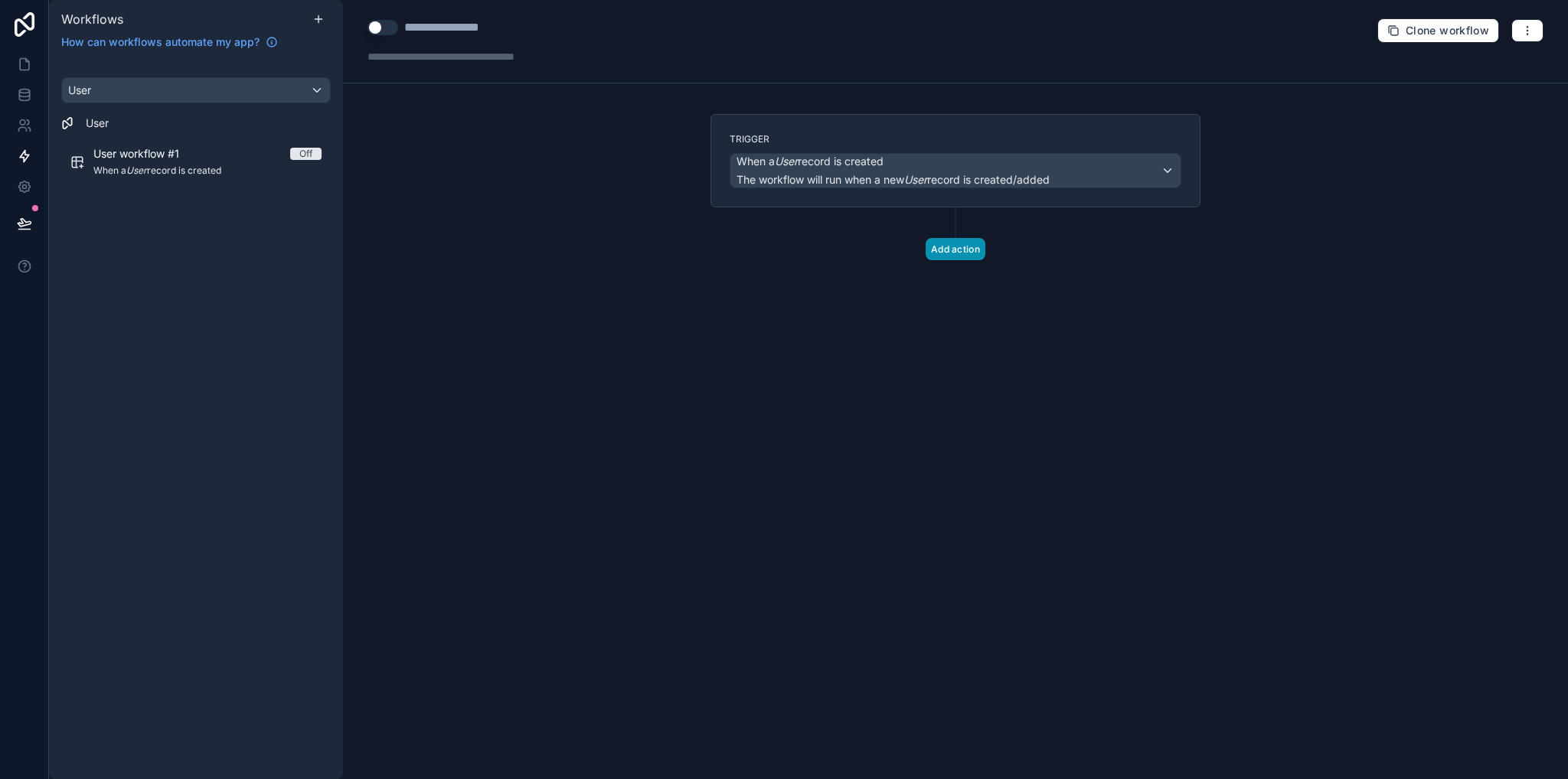
click at [952, 249] on button "Add action" at bounding box center [956, 250] width 60 height 22
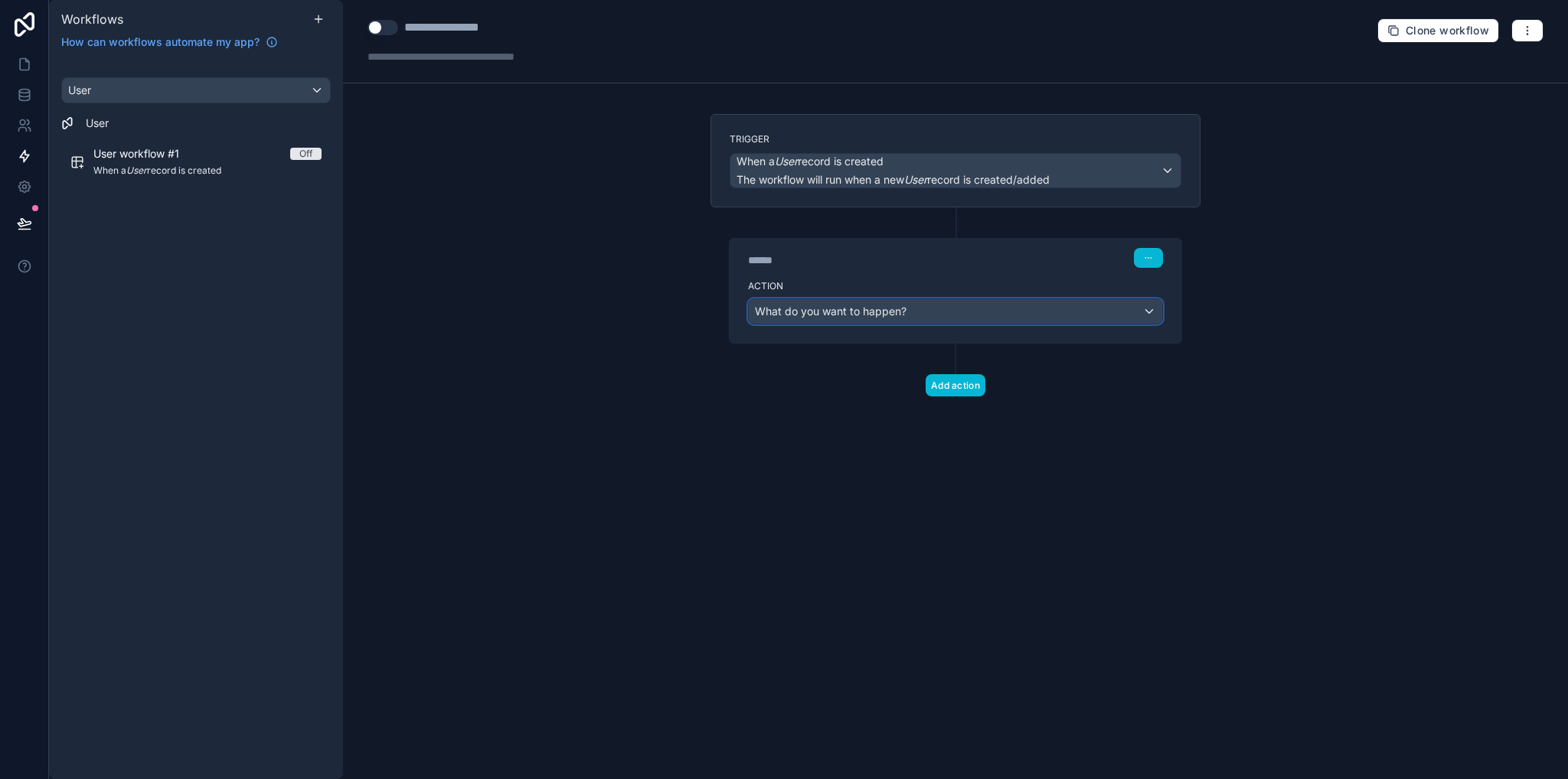
click at [808, 312] on span "What do you want to happen?" at bounding box center [831, 311] width 152 height 13
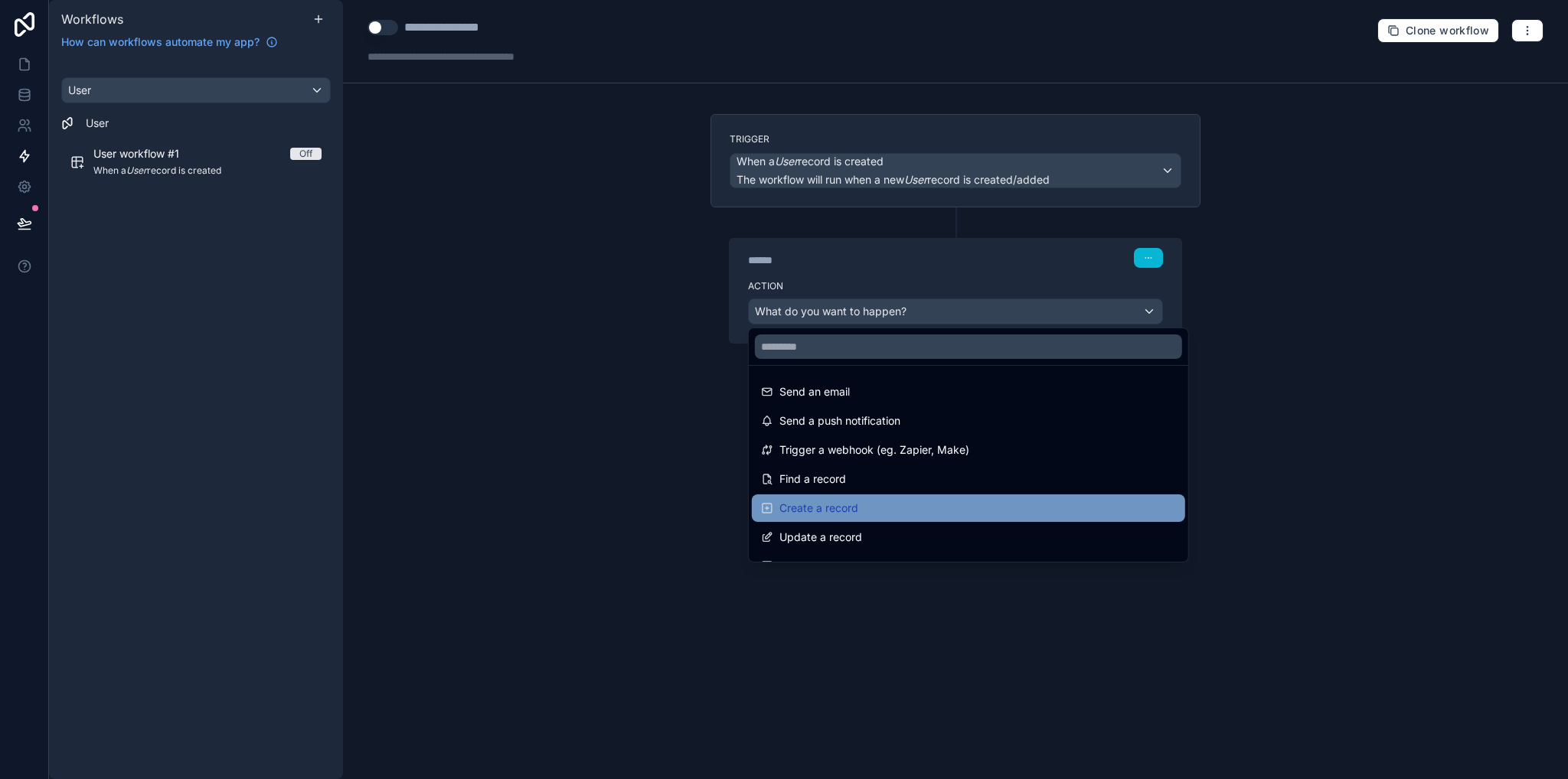
click at [833, 495] on div "Create a record" at bounding box center [968, 508] width 433 height 27
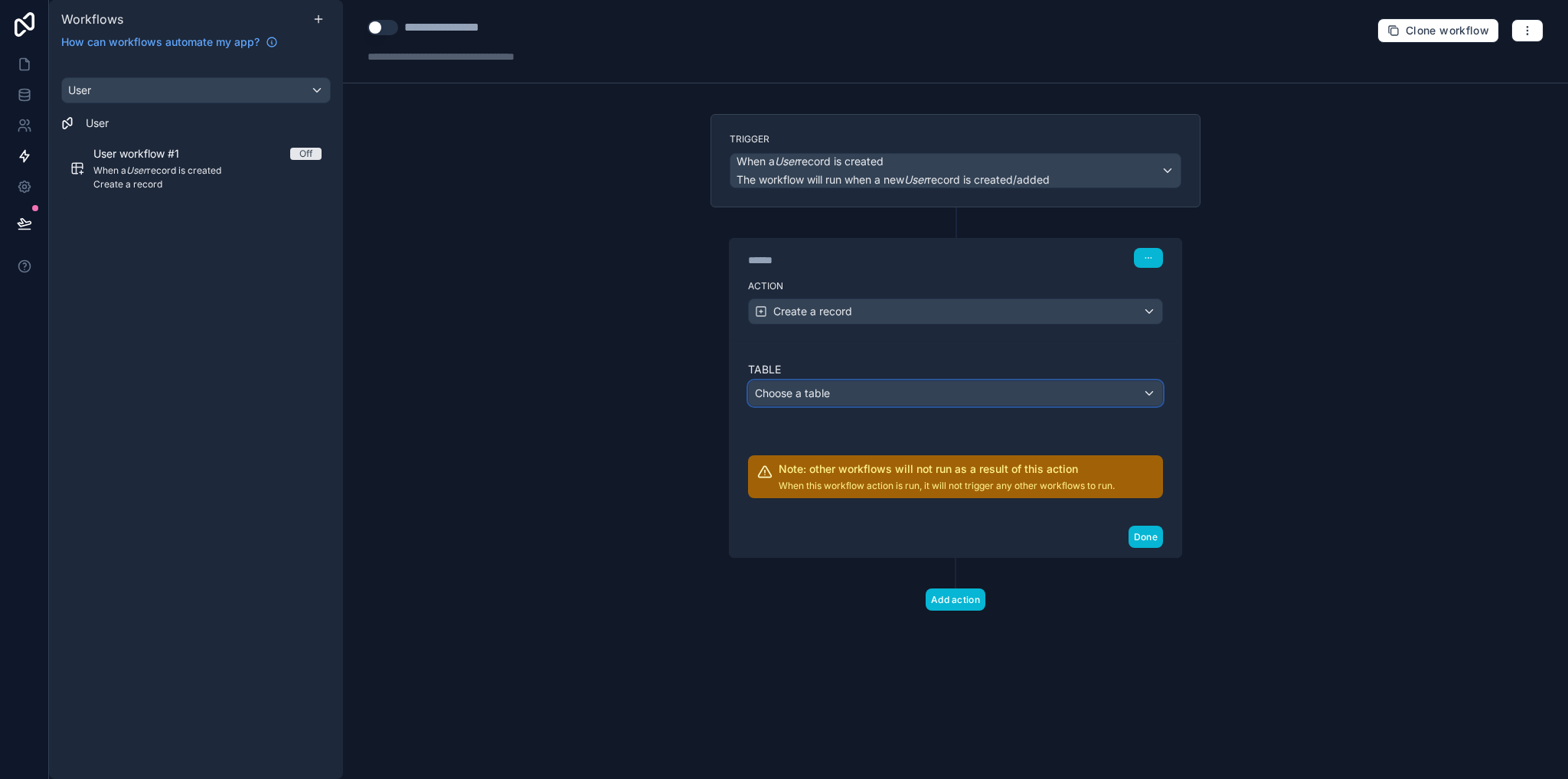
click at [832, 397] on div "Choose a table" at bounding box center [956, 394] width 414 height 24
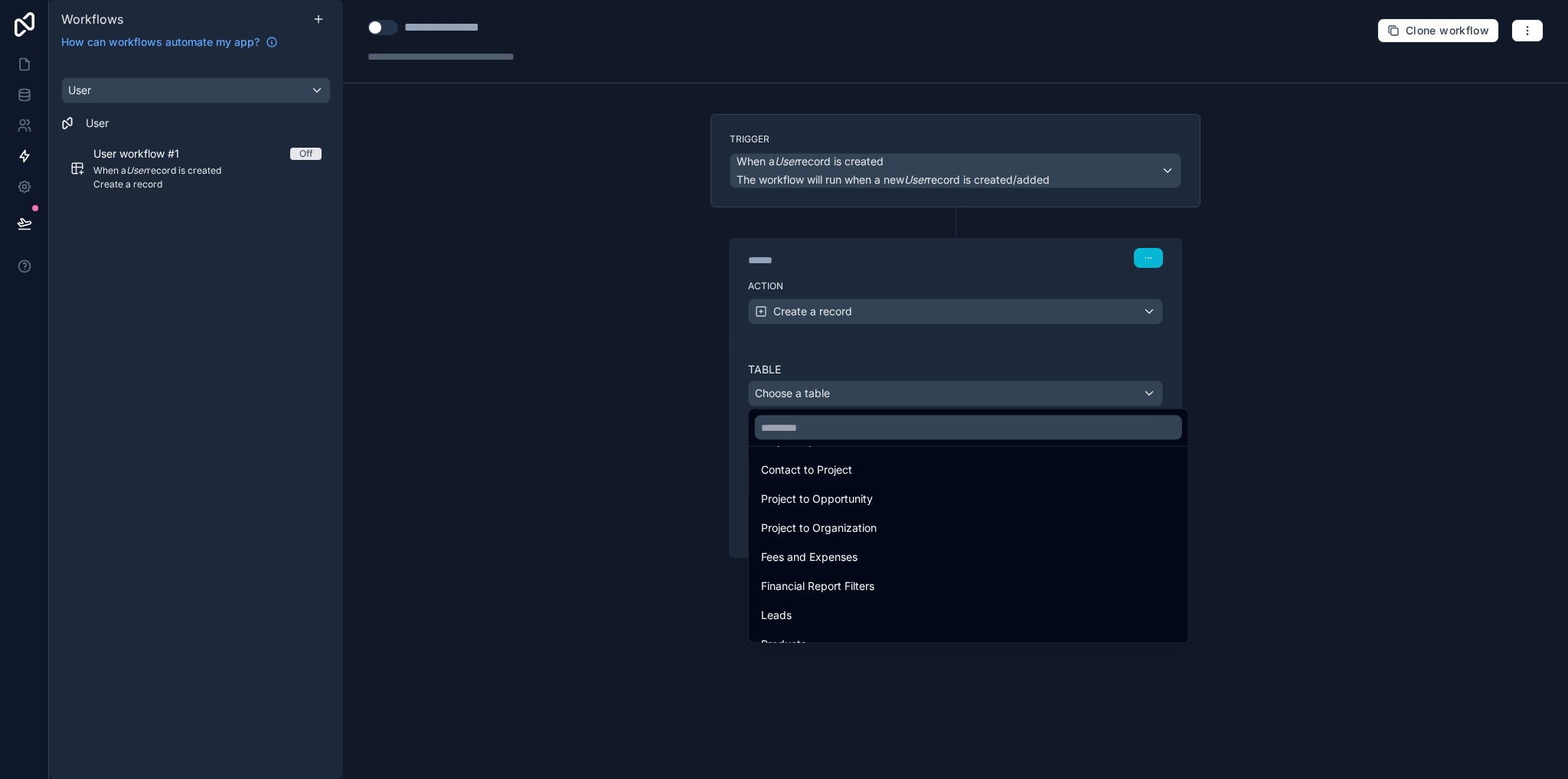
scroll to position [409, 0]
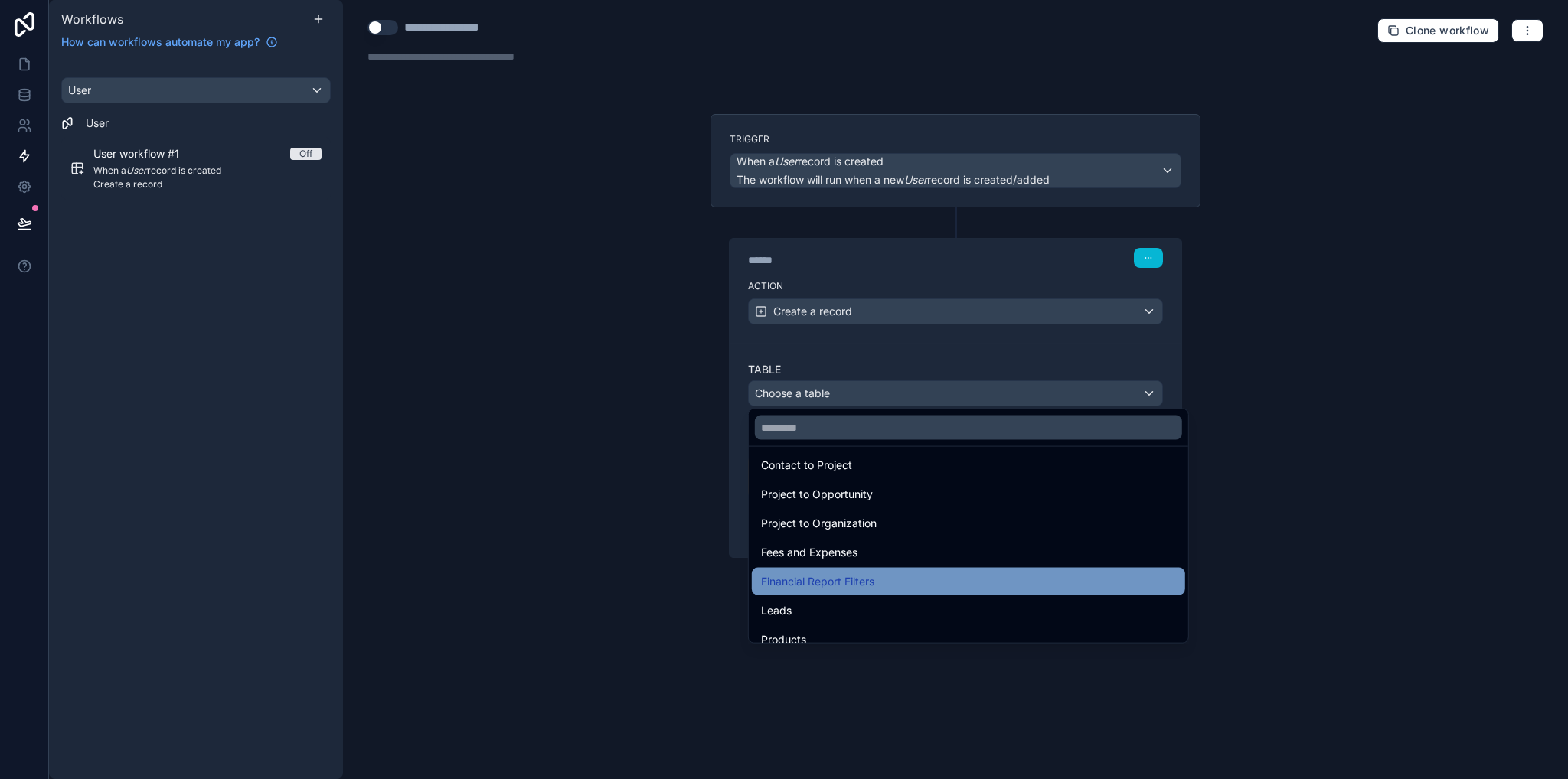
click at [870, 582] on span "Financial Report Filters" at bounding box center [818, 582] width 113 height 19
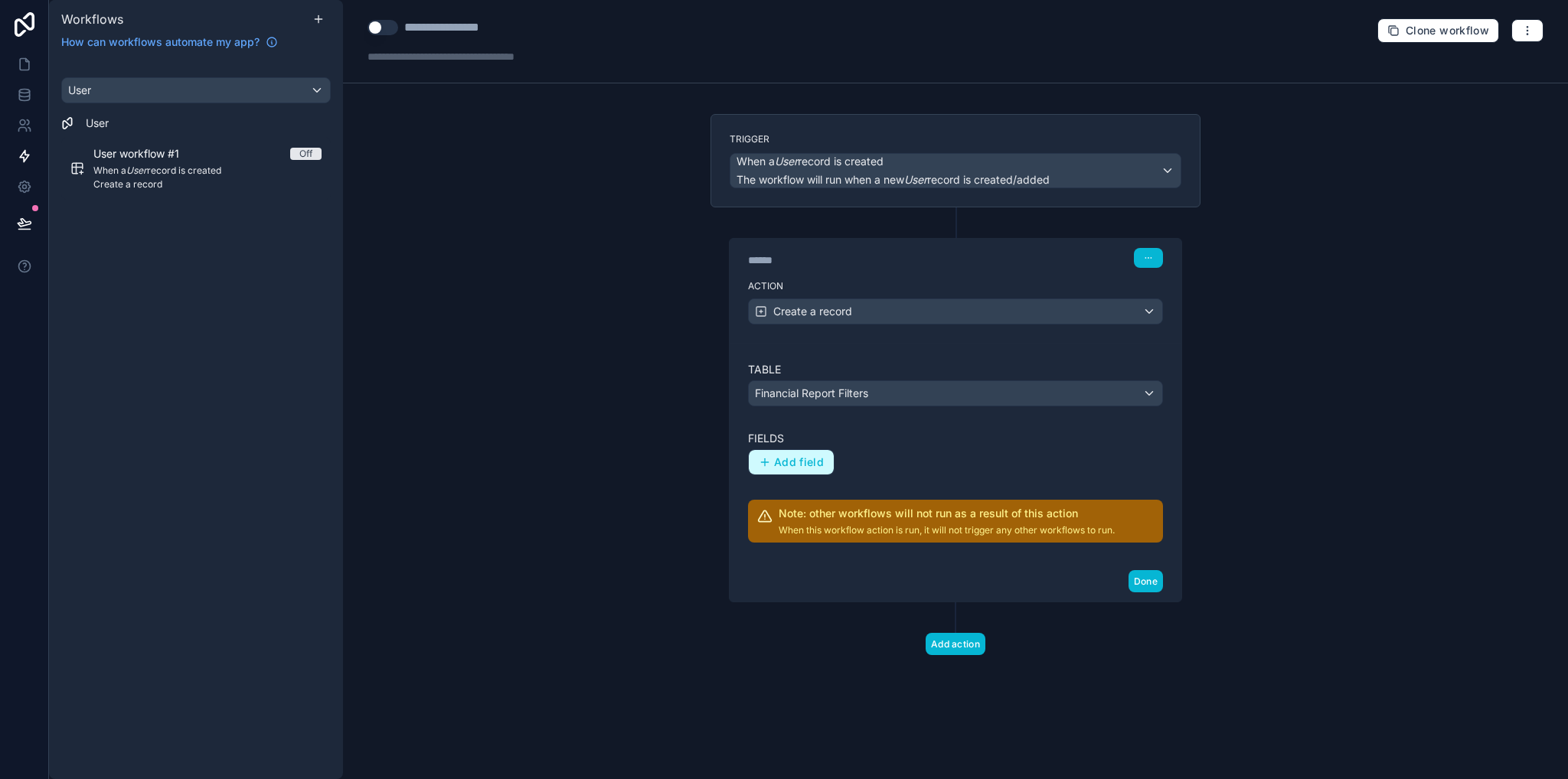
click at [784, 458] on span "Add field" at bounding box center [799, 462] width 50 height 14
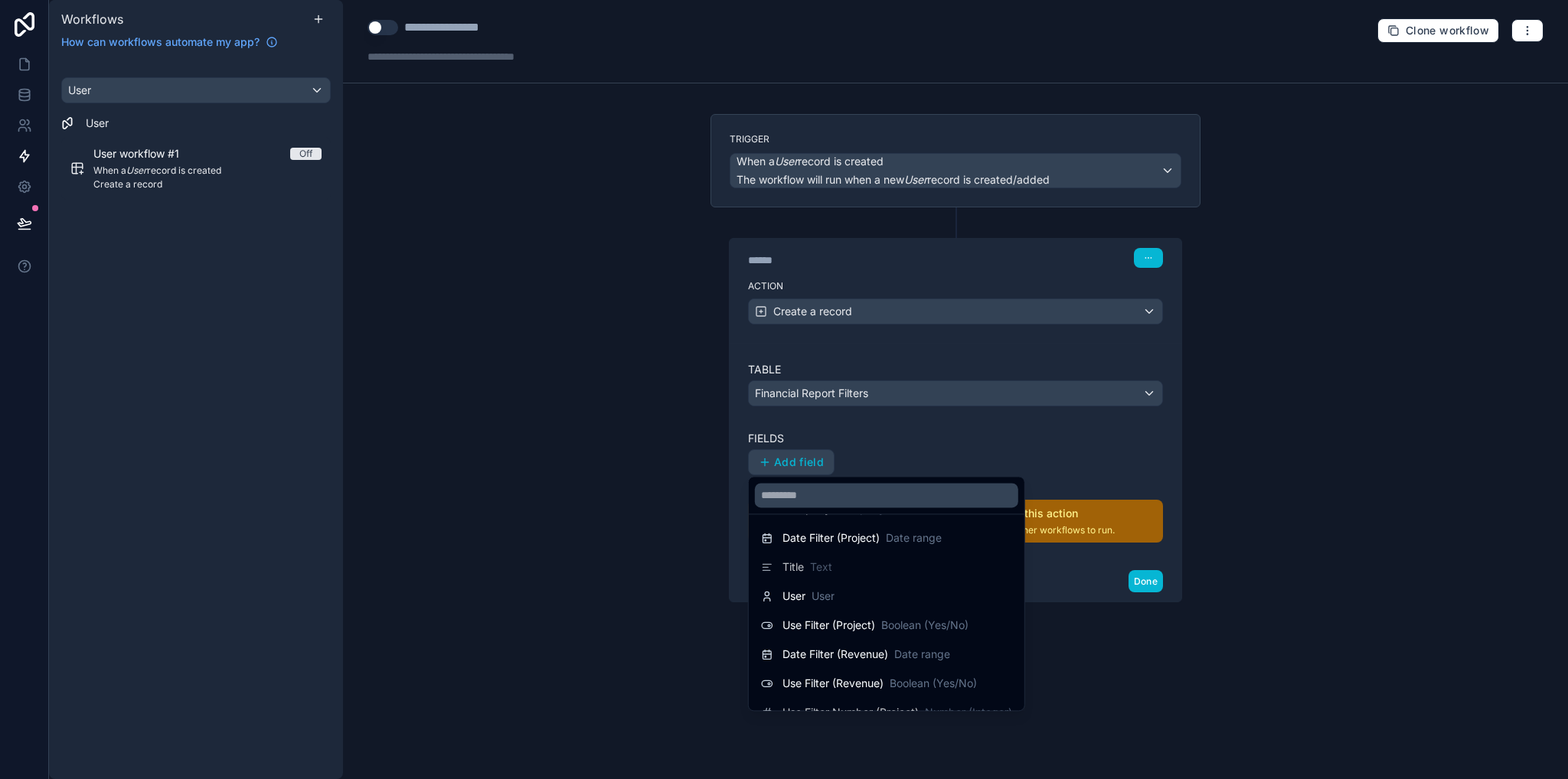
scroll to position [34, 0]
click at [779, 600] on div "User User" at bounding box center [798, 594] width 74 height 19
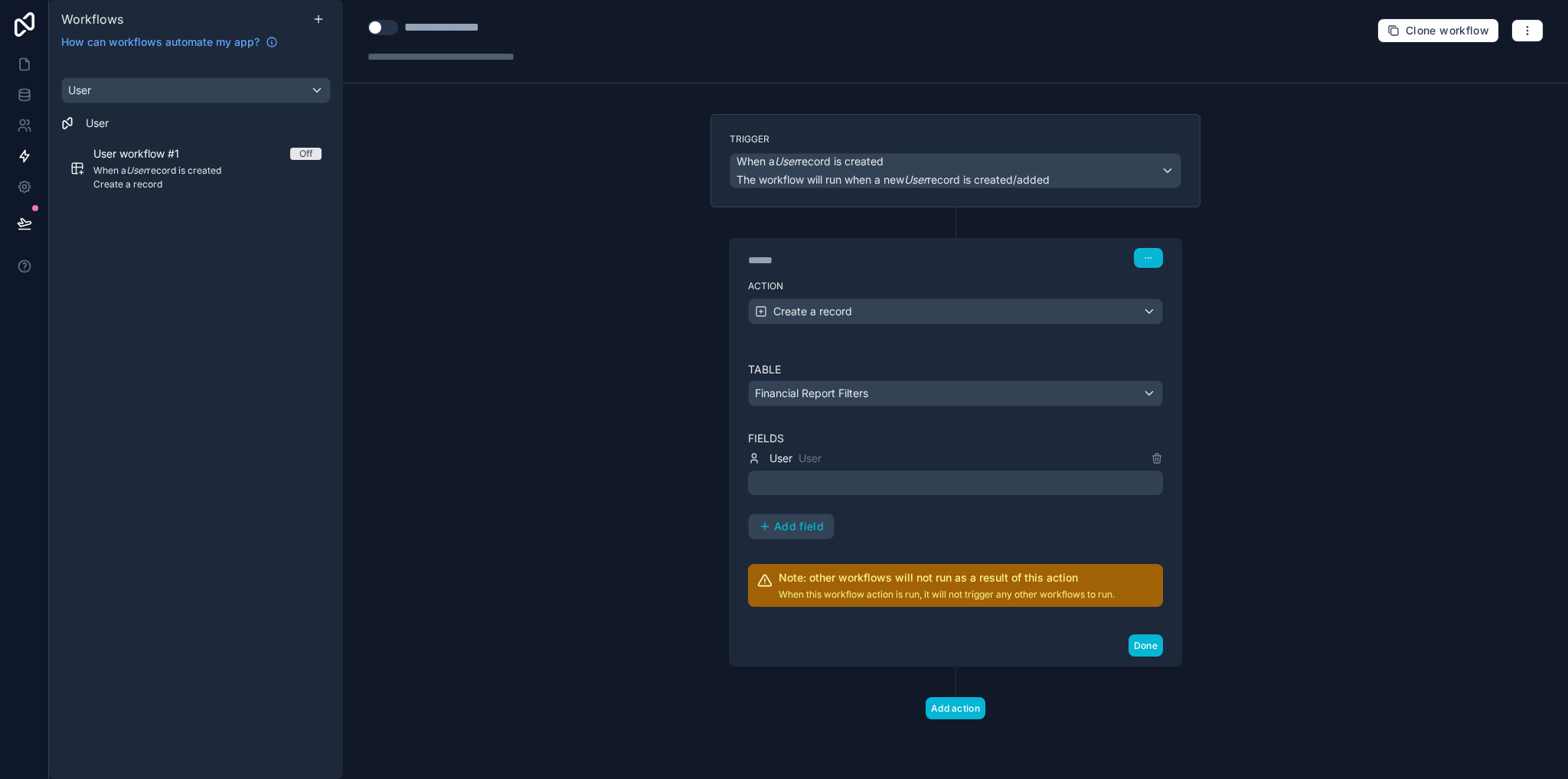
click at [794, 480] on div at bounding box center [956, 483] width 415 height 24
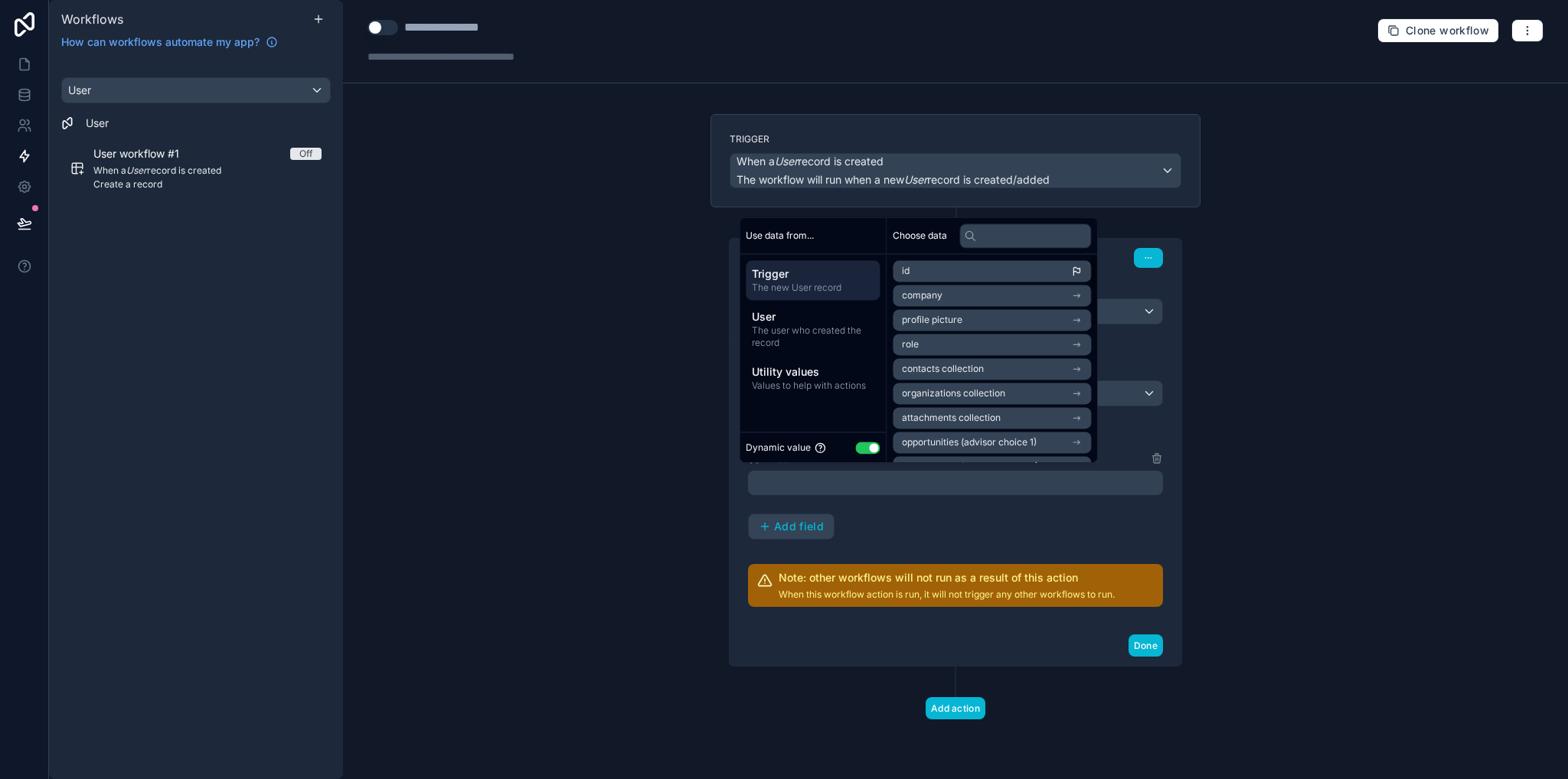
click at [911, 272] on li "id" at bounding box center [992, 270] width 198 height 22
click at [1238, 373] on div "**********" at bounding box center [956, 389] width 1226 height 779
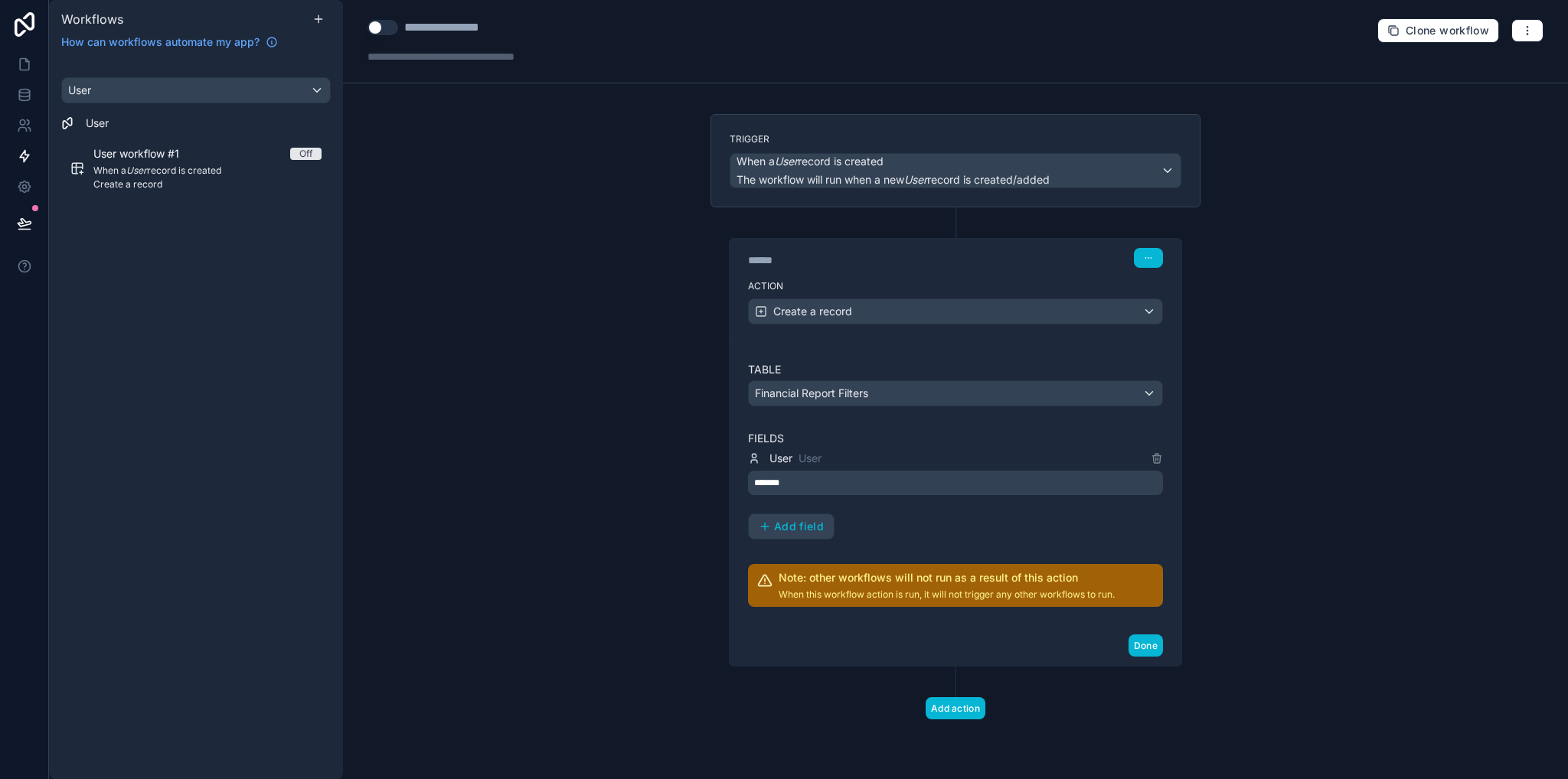
click at [407, 55] on div at bounding box center [474, 56] width 214 height 15
click at [533, 166] on div "**********" at bounding box center [956, 389] width 1226 height 779
click at [494, 33] on div "**********" at bounding box center [460, 28] width 112 height 19
drag, startPoint x: 512, startPoint y: 28, endPoint x: 402, endPoint y: 30, distance: 110.0
click at [402, 30] on div "**********" at bounding box center [455, 28] width 174 height 19
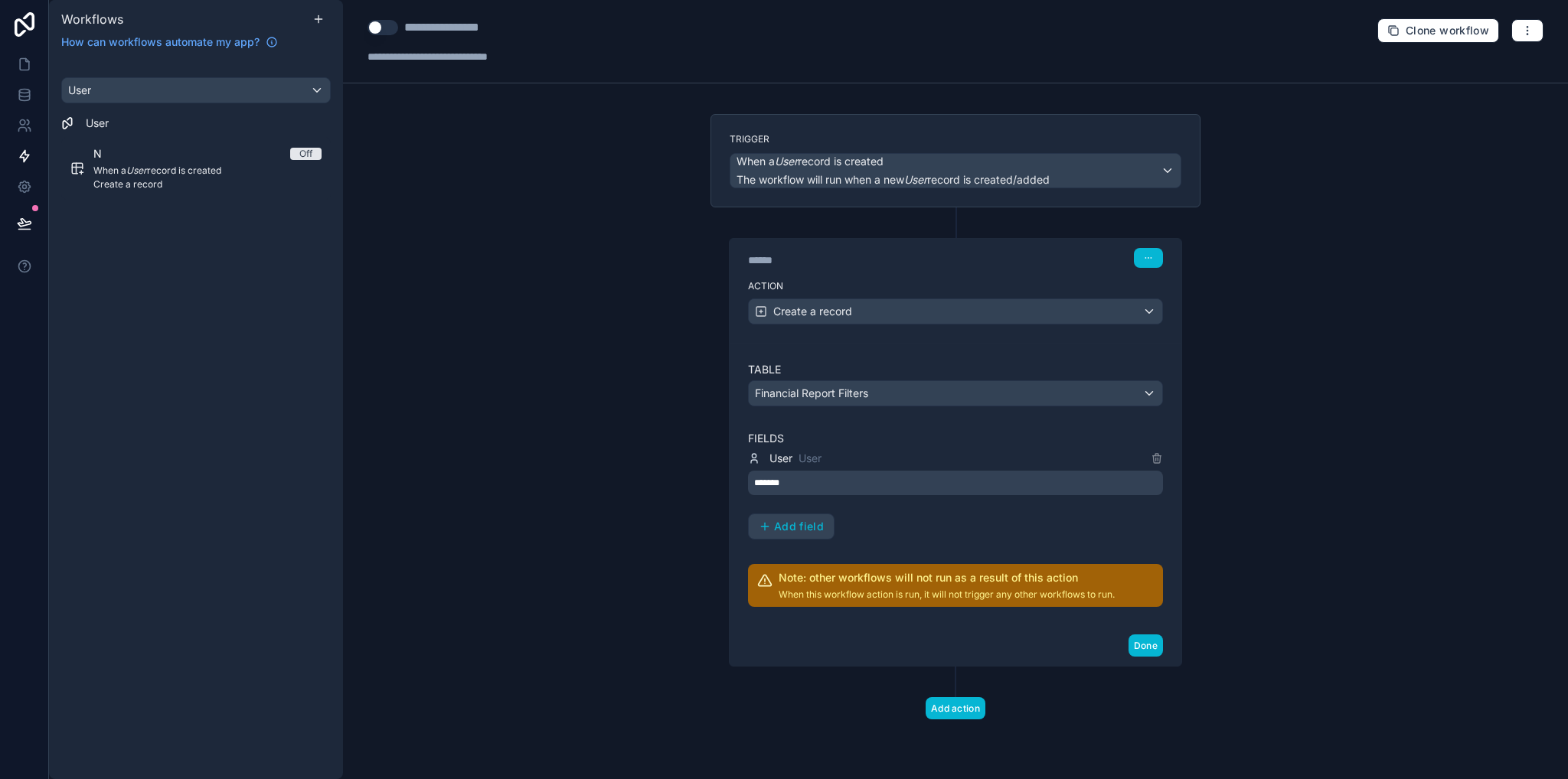
click at [518, 209] on div "**********" at bounding box center [956, 389] width 1226 height 779
click at [475, 32] on div "**********" at bounding box center [457, 28] width 108 height 19
click at [467, 29] on div "**********" at bounding box center [457, 28] width 108 height 19
type div "**********"
click at [544, 23] on div "**********" at bounding box center [479, 28] width 150 height 19
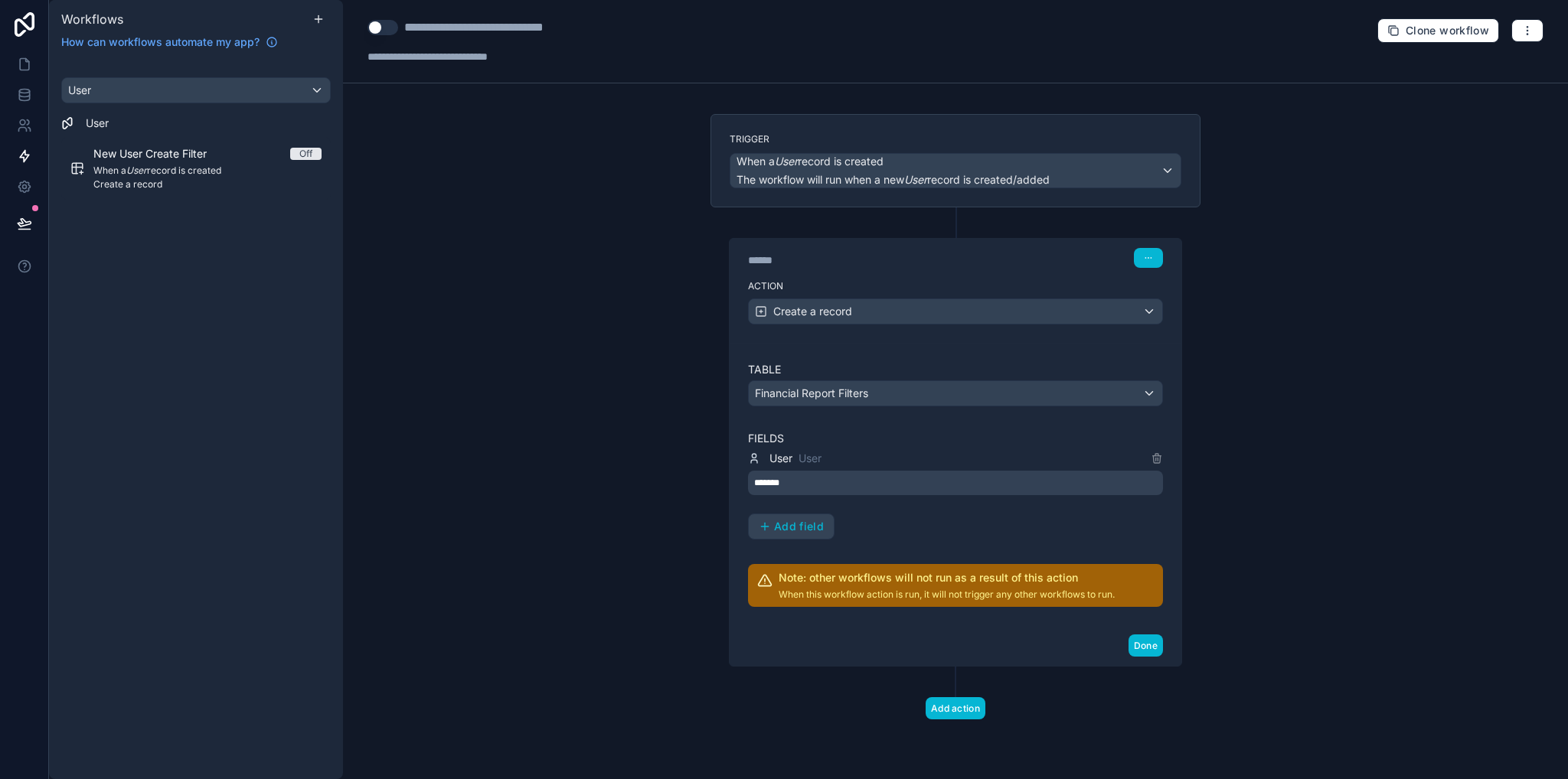
click at [571, 173] on div "**********" at bounding box center [956, 389] width 1226 height 779
click at [20, 100] on icon at bounding box center [23, 98] width 10 height 7
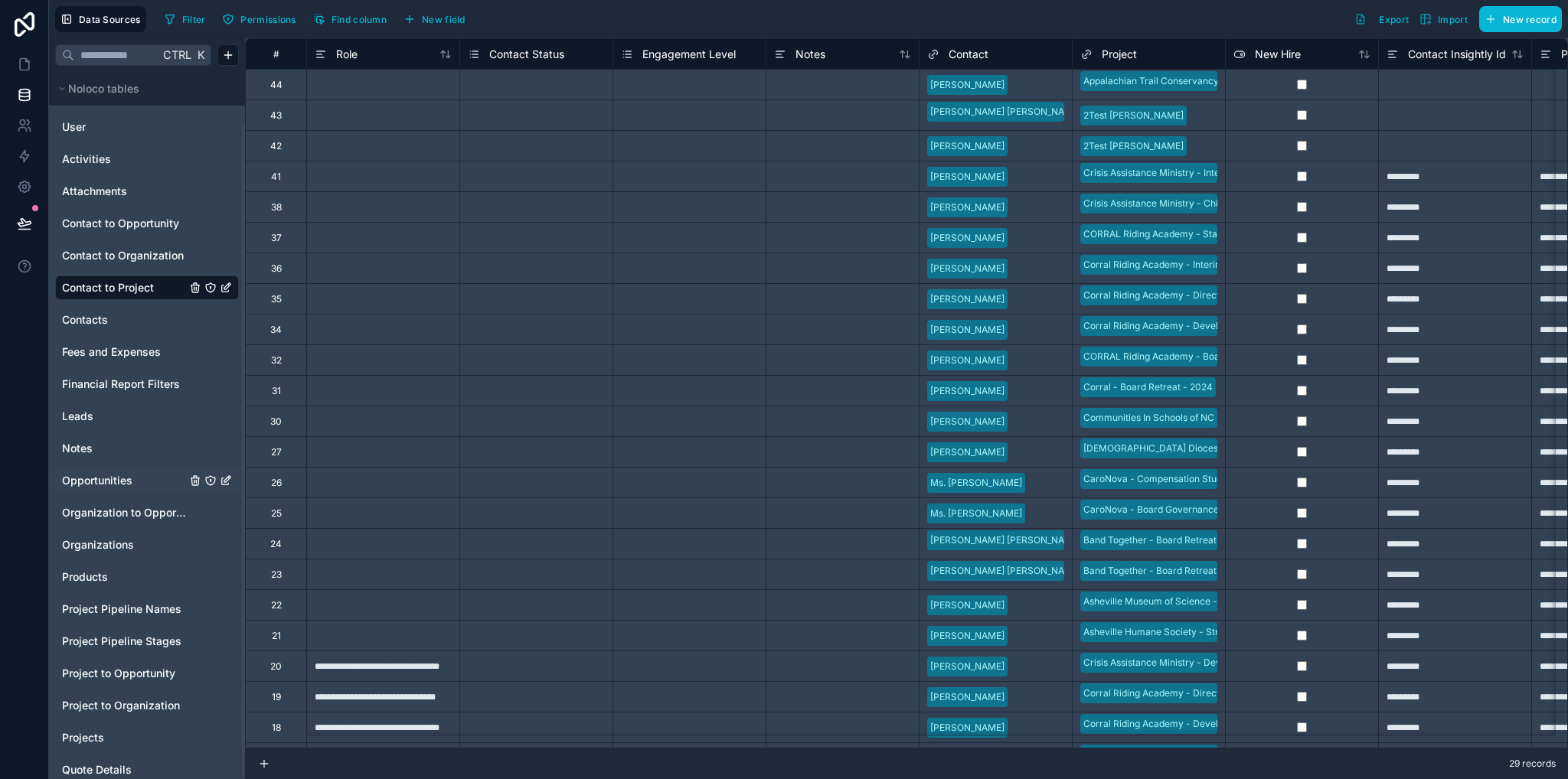
scroll to position [55, 0]
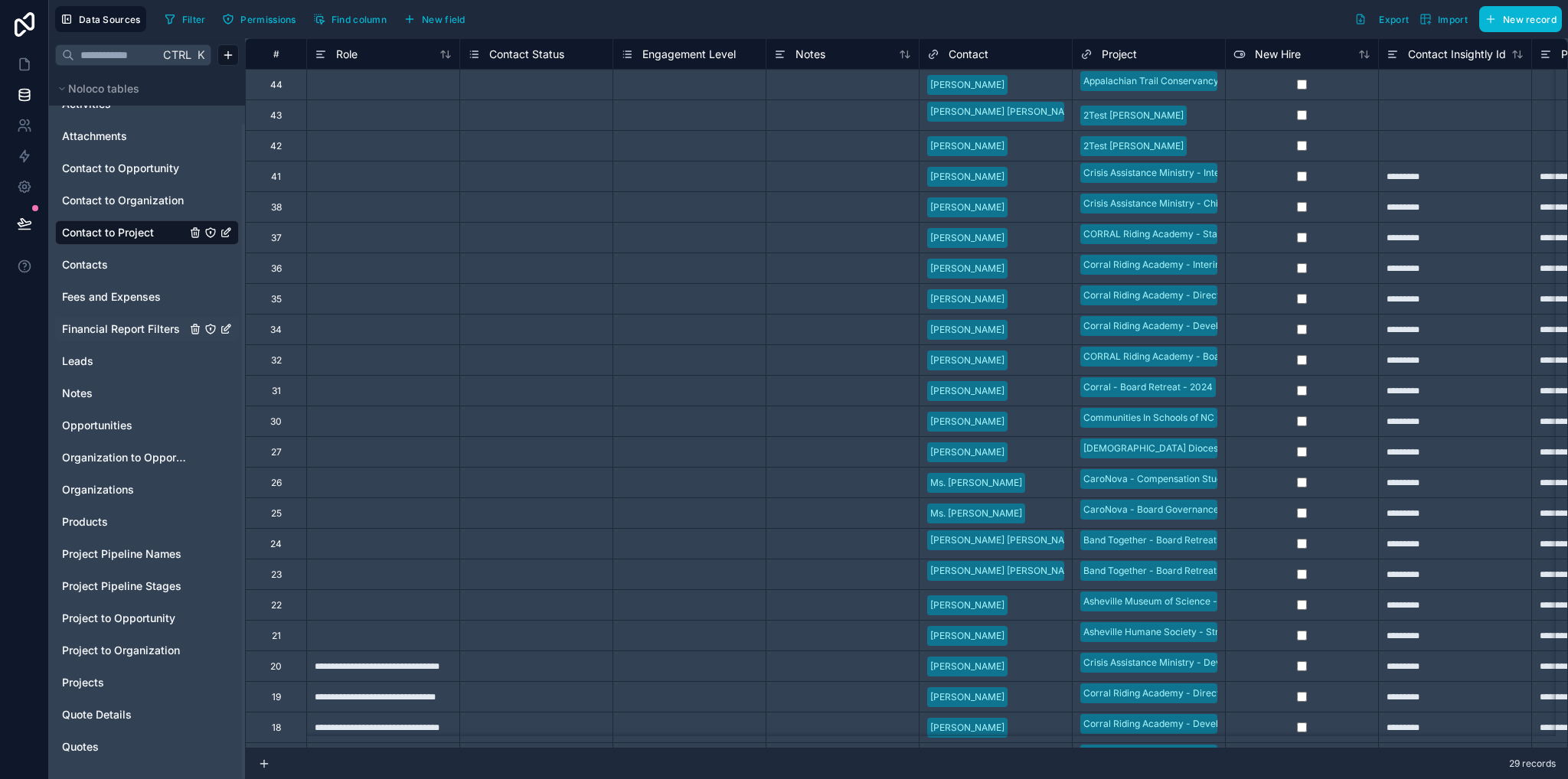
click at [144, 330] on span "Financial Report Filters" at bounding box center [121, 329] width 118 height 15
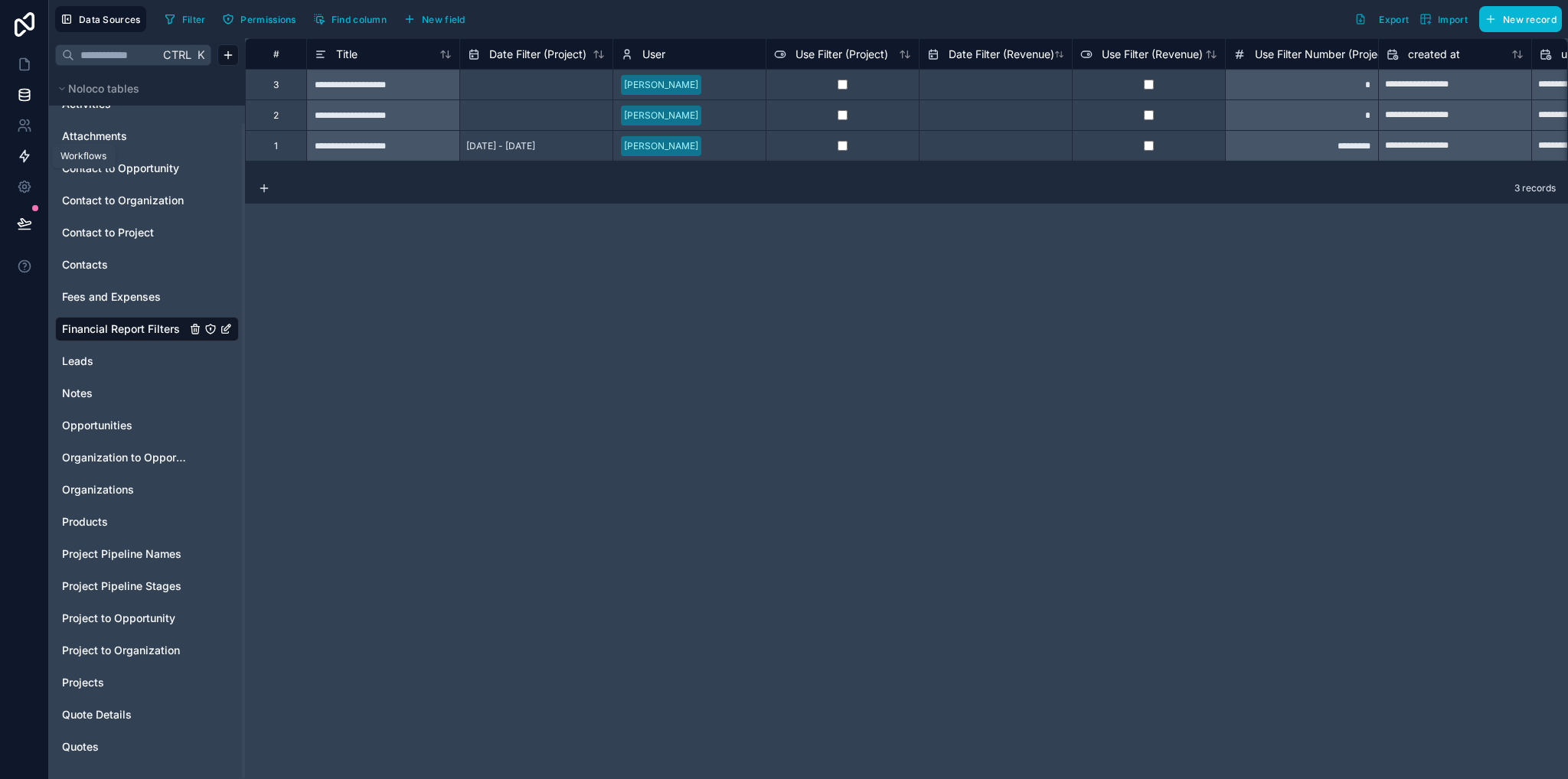
click at [24, 155] on icon at bounding box center [24, 156] width 15 height 15
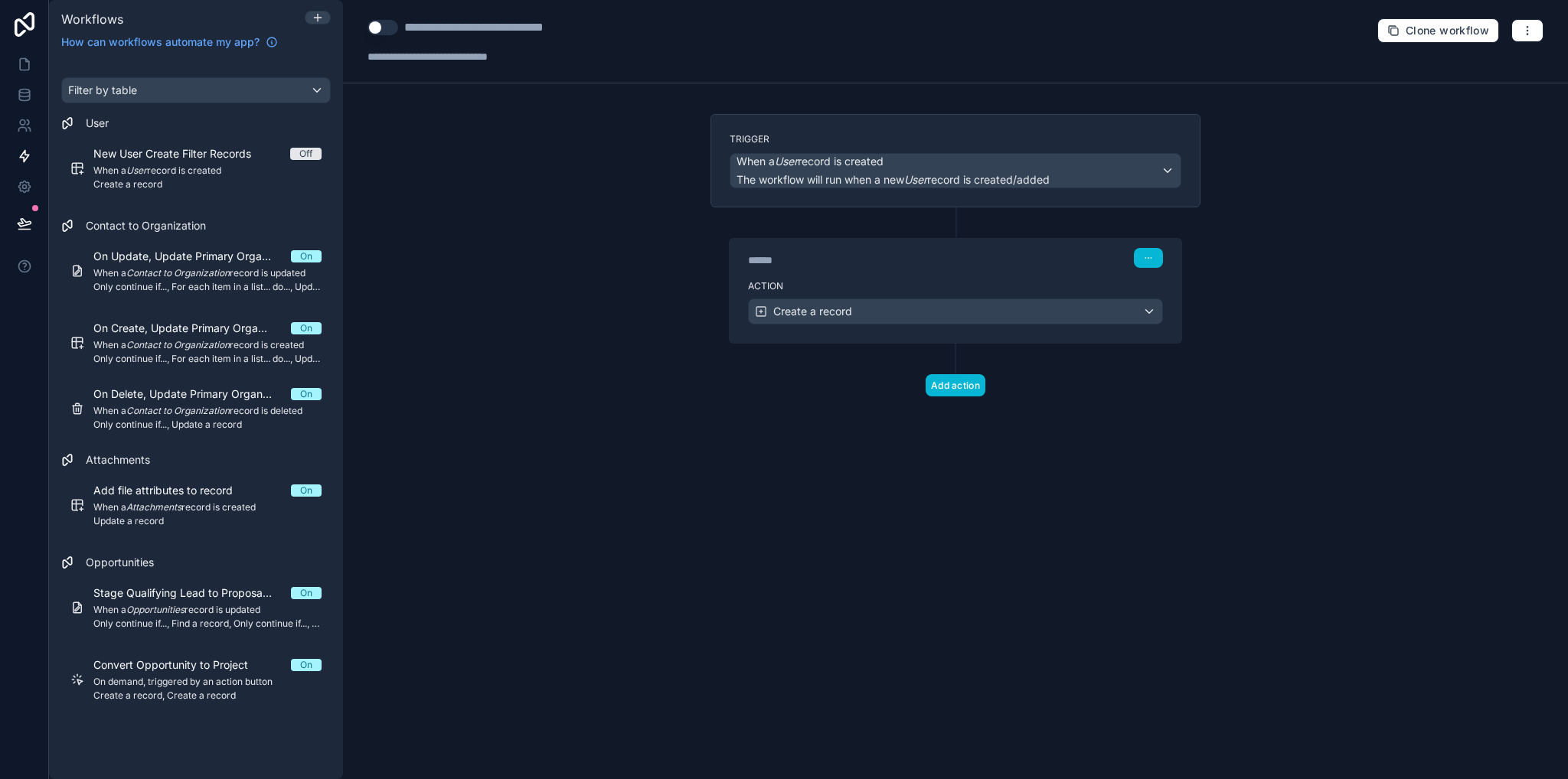
click at [856, 582] on div "**********" at bounding box center [956, 389] width 1226 height 779
click at [861, 299] on div "Create a record" at bounding box center [956, 311] width 414 height 24
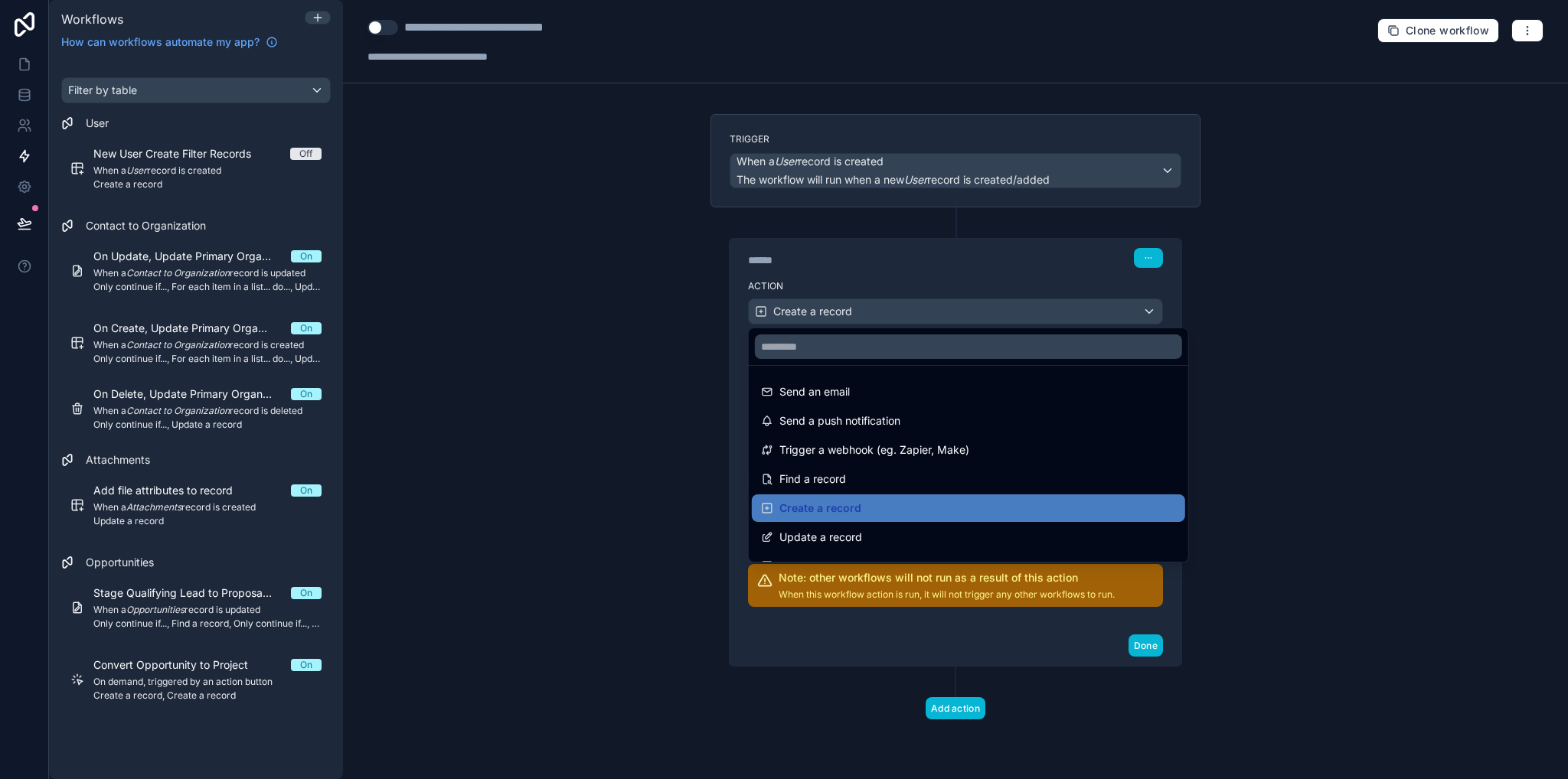
click at [872, 261] on div at bounding box center [784, 389] width 1568 height 779
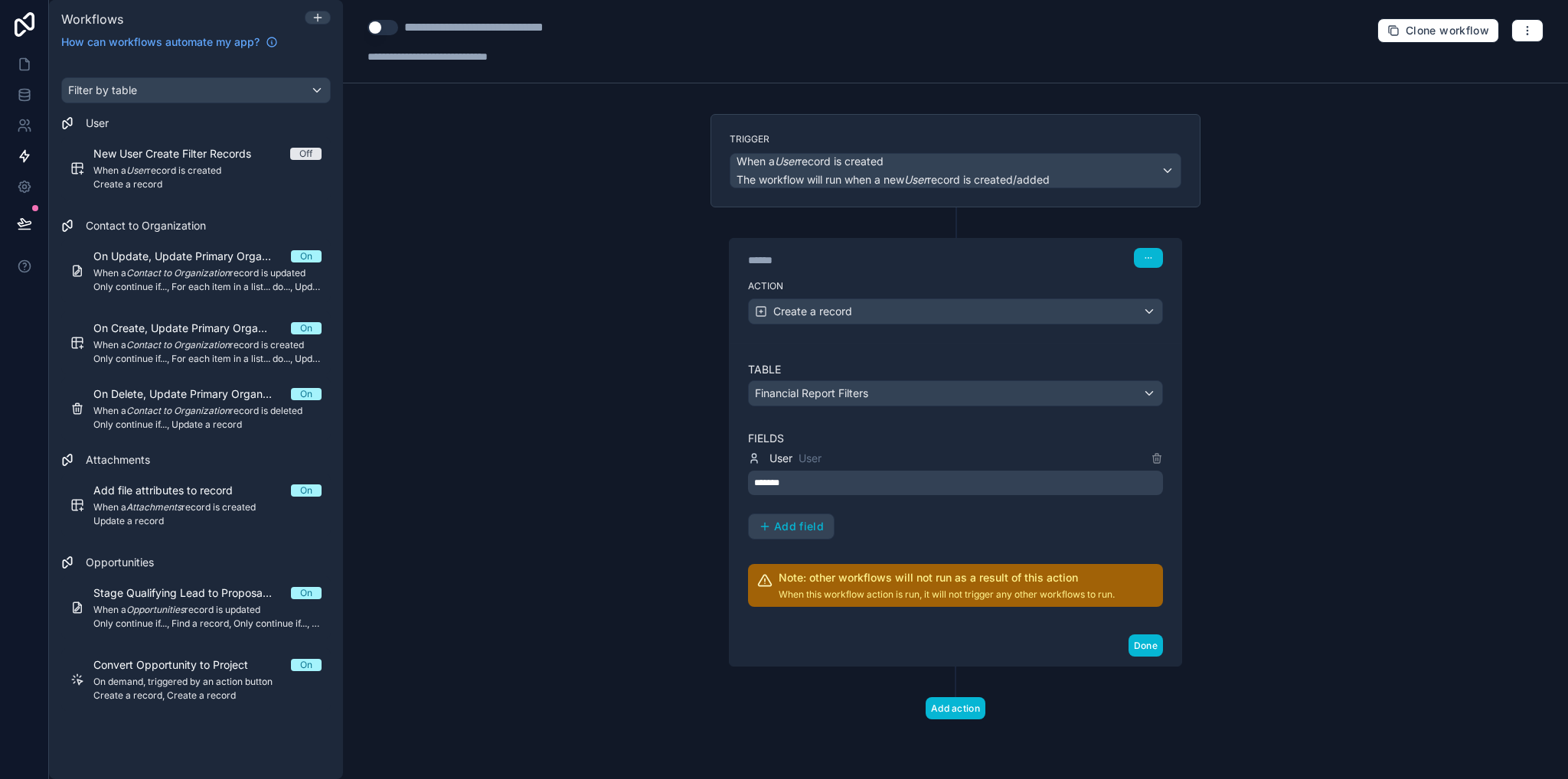
click at [388, 30] on button "Use setting" at bounding box center [383, 27] width 31 height 15
click at [24, 100] on icon at bounding box center [23, 98] width 10 height 7
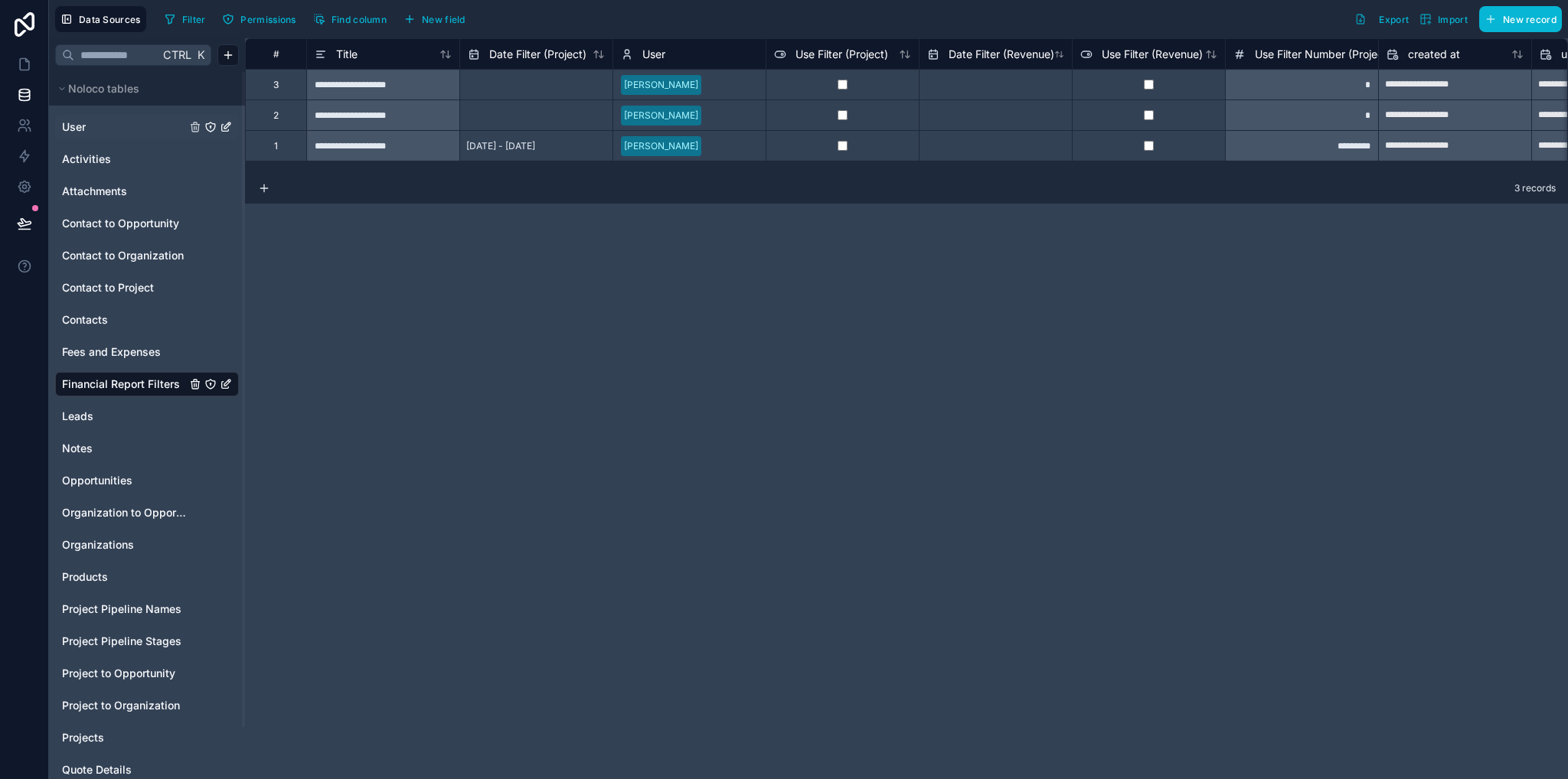
click at [76, 125] on span "User" at bounding box center [73, 127] width 23 height 15
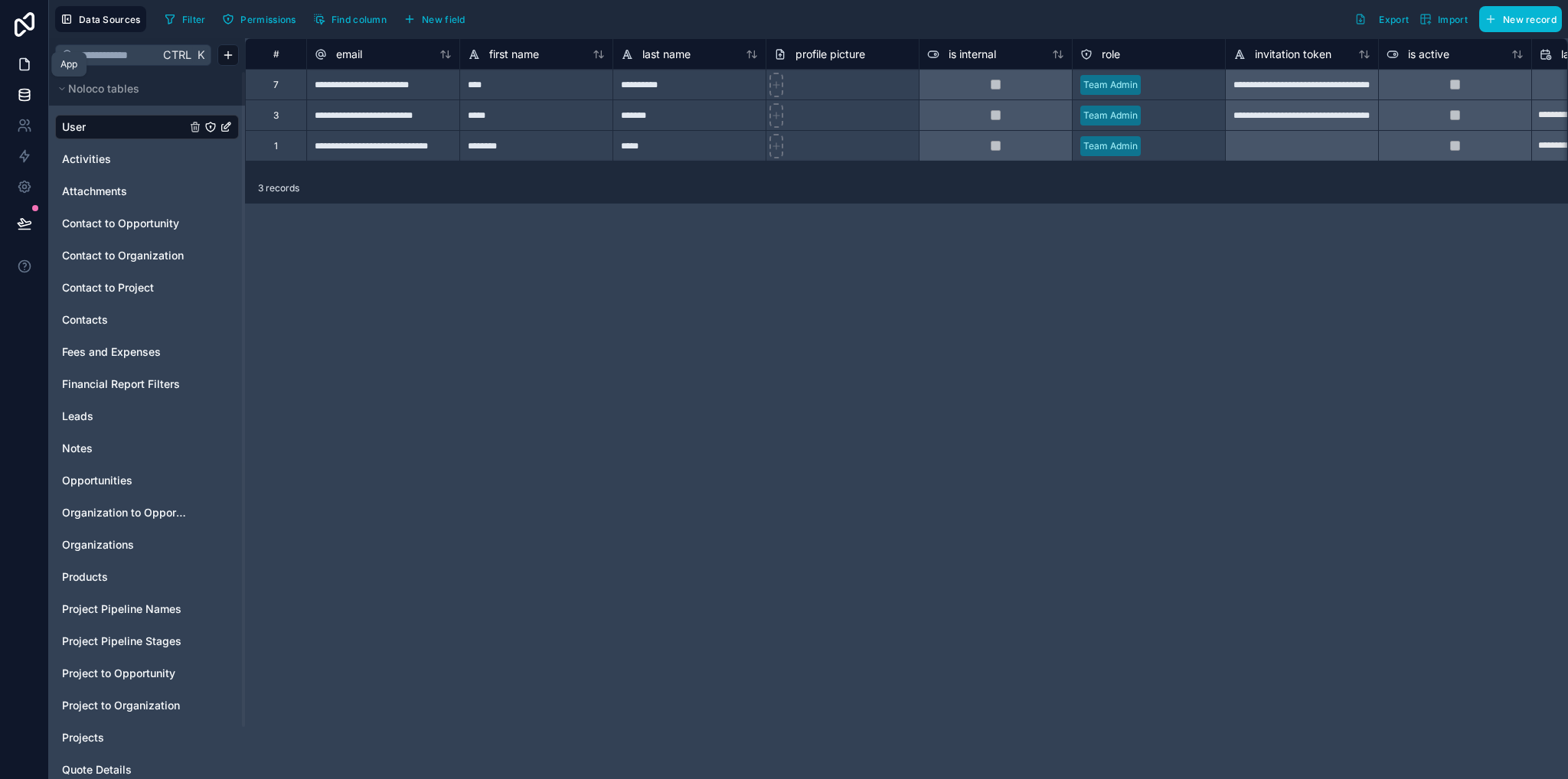
click at [28, 74] on link at bounding box center [24, 64] width 49 height 31
